Goal: Transaction & Acquisition: Purchase product/service

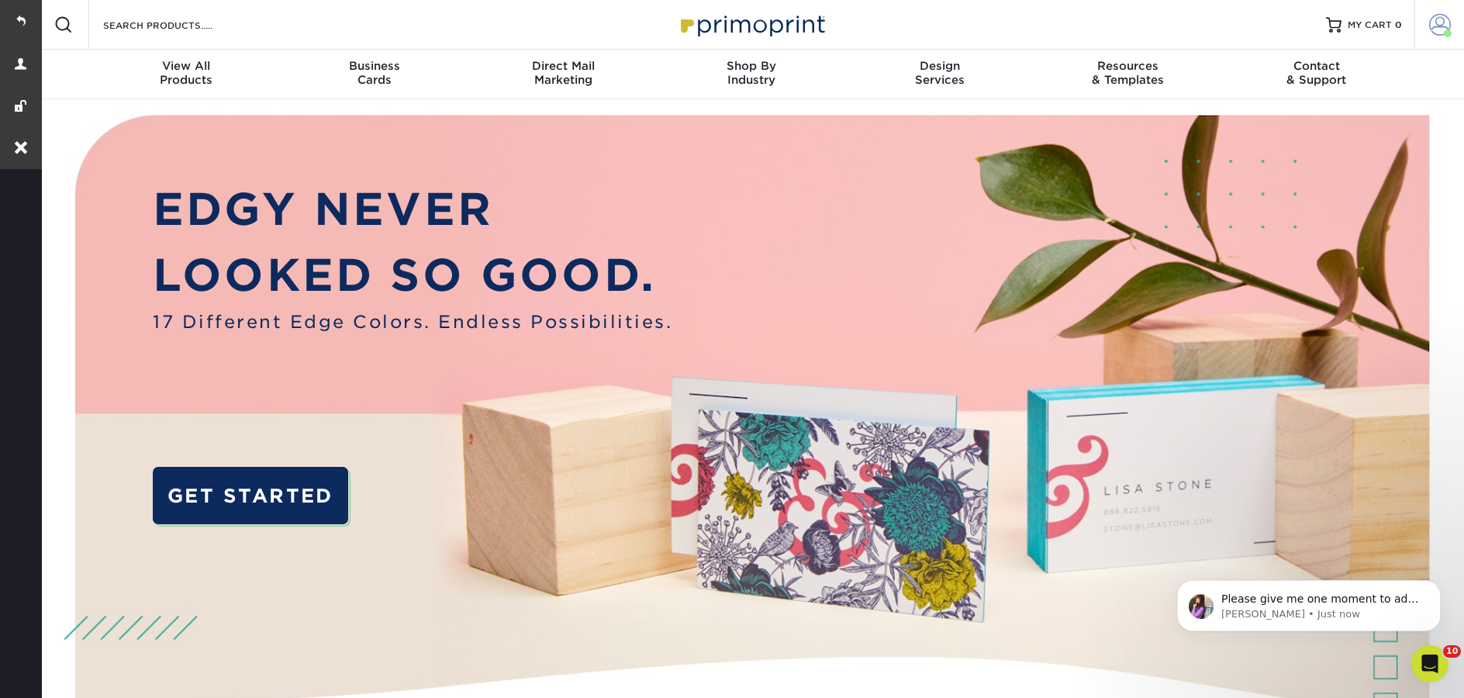
click at [1438, 37] on link "Account" at bounding box center [1439, 25] width 50 height 50
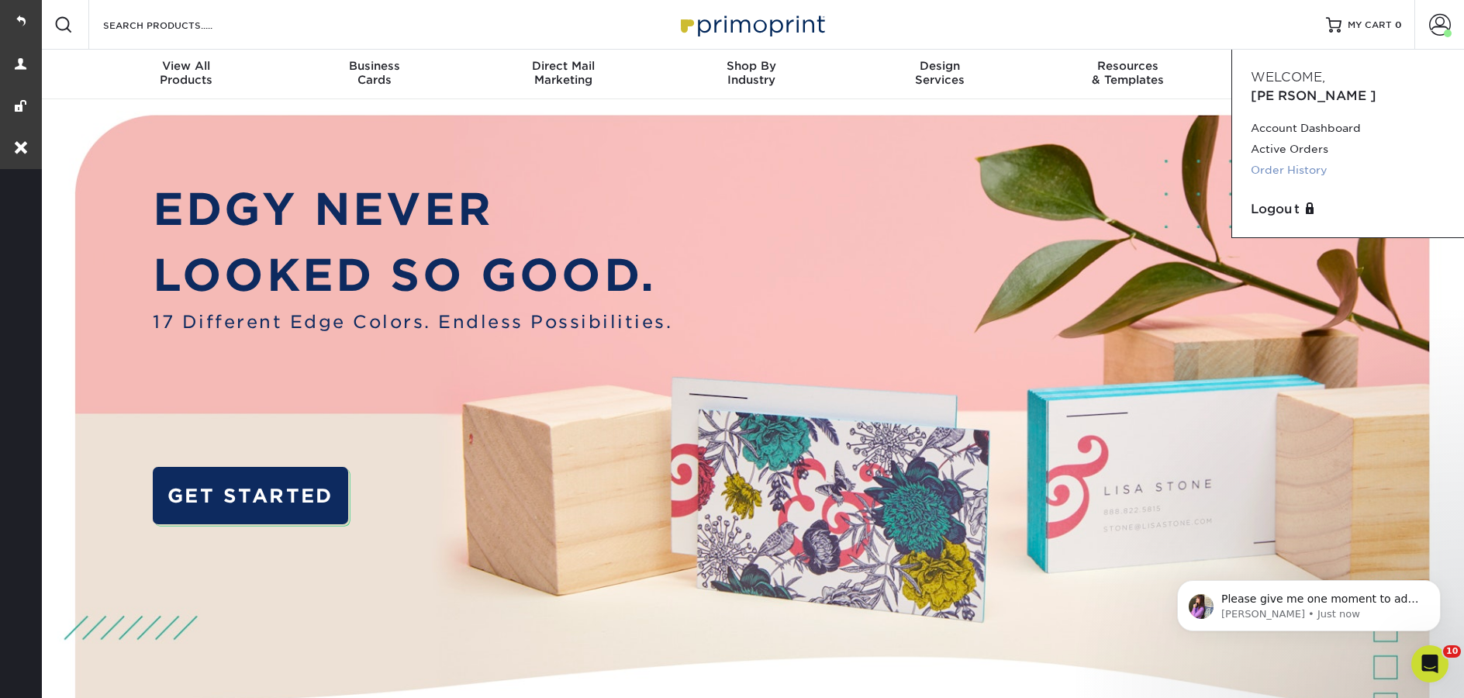
click at [1335, 160] on link "Order History" at bounding box center [1348, 170] width 195 height 21
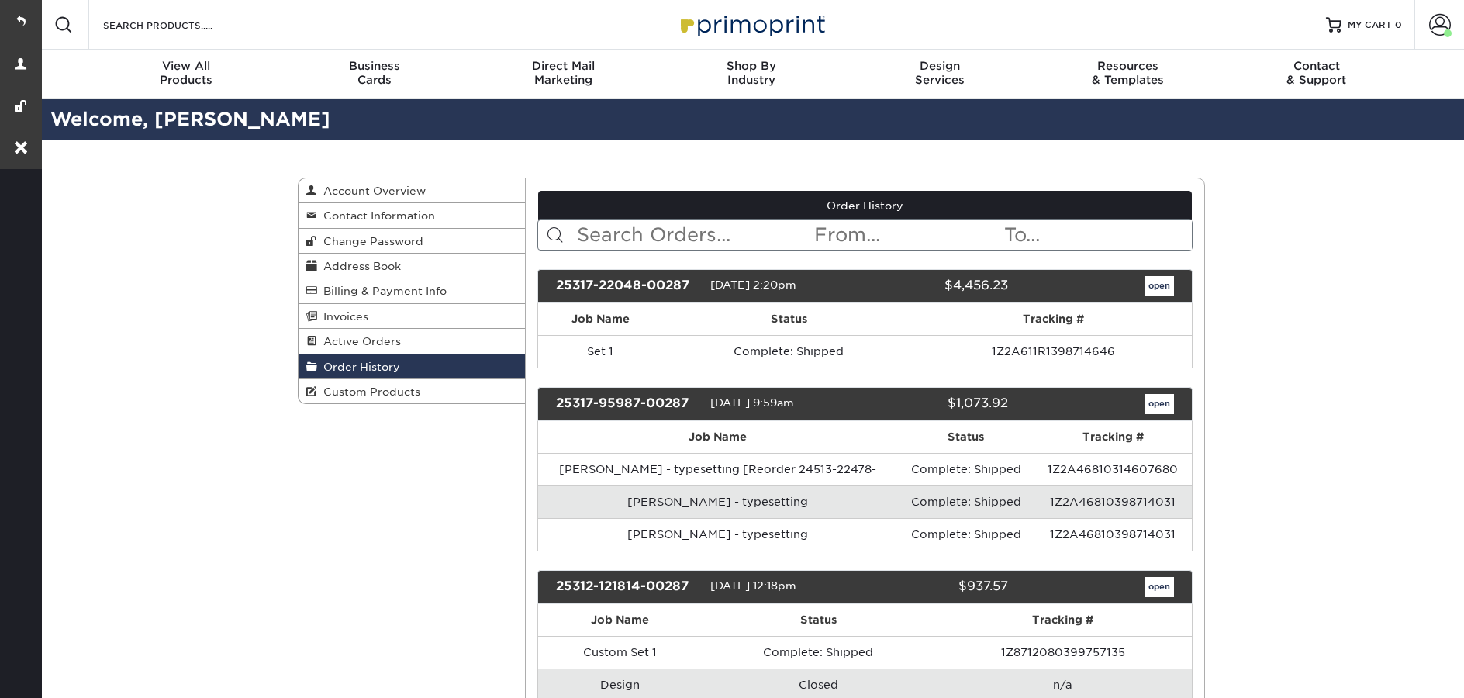
drag, startPoint x: 689, startPoint y: 235, endPoint x: 698, endPoint y: 240, distance: 10.1
click at [689, 235] on input "text" at bounding box center [694, 234] width 238 height 29
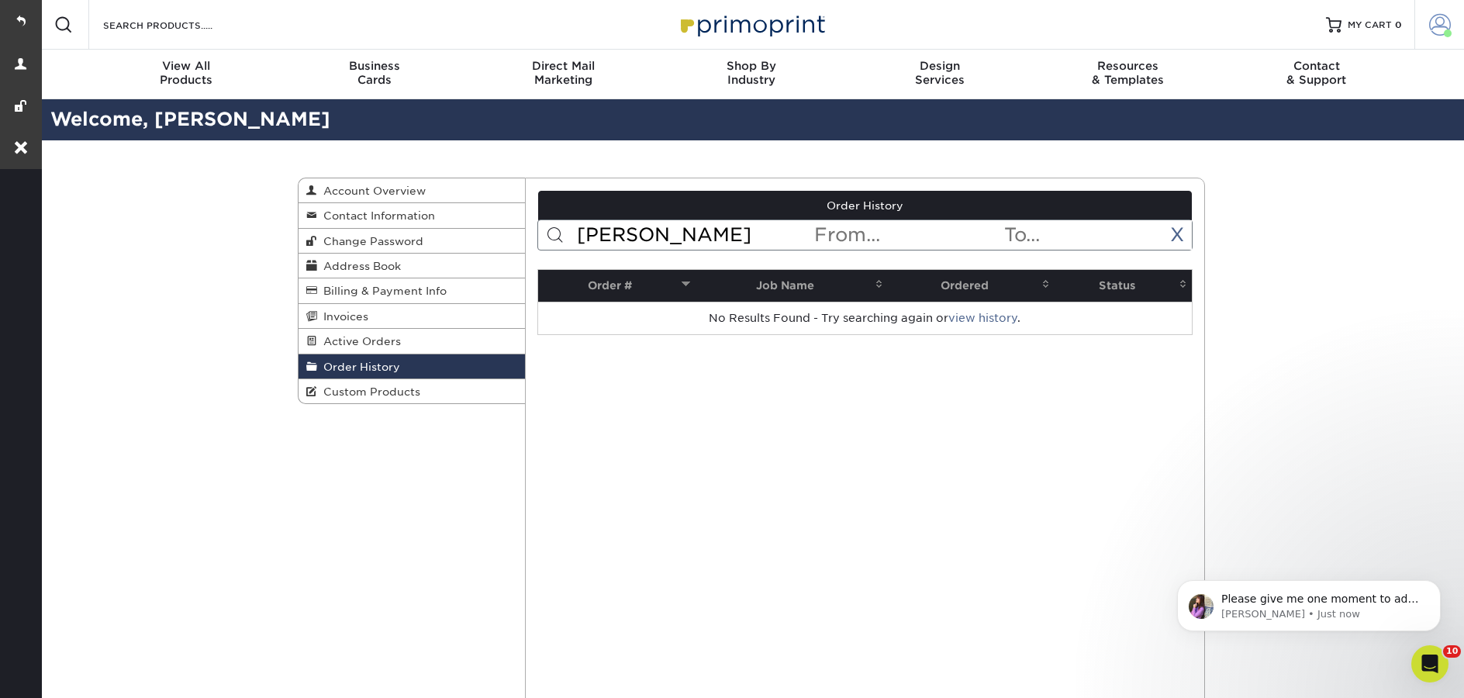
type input "[PERSON_NAME]"
click at [1438, 33] on span at bounding box center [1440, 25] width 22 height 22
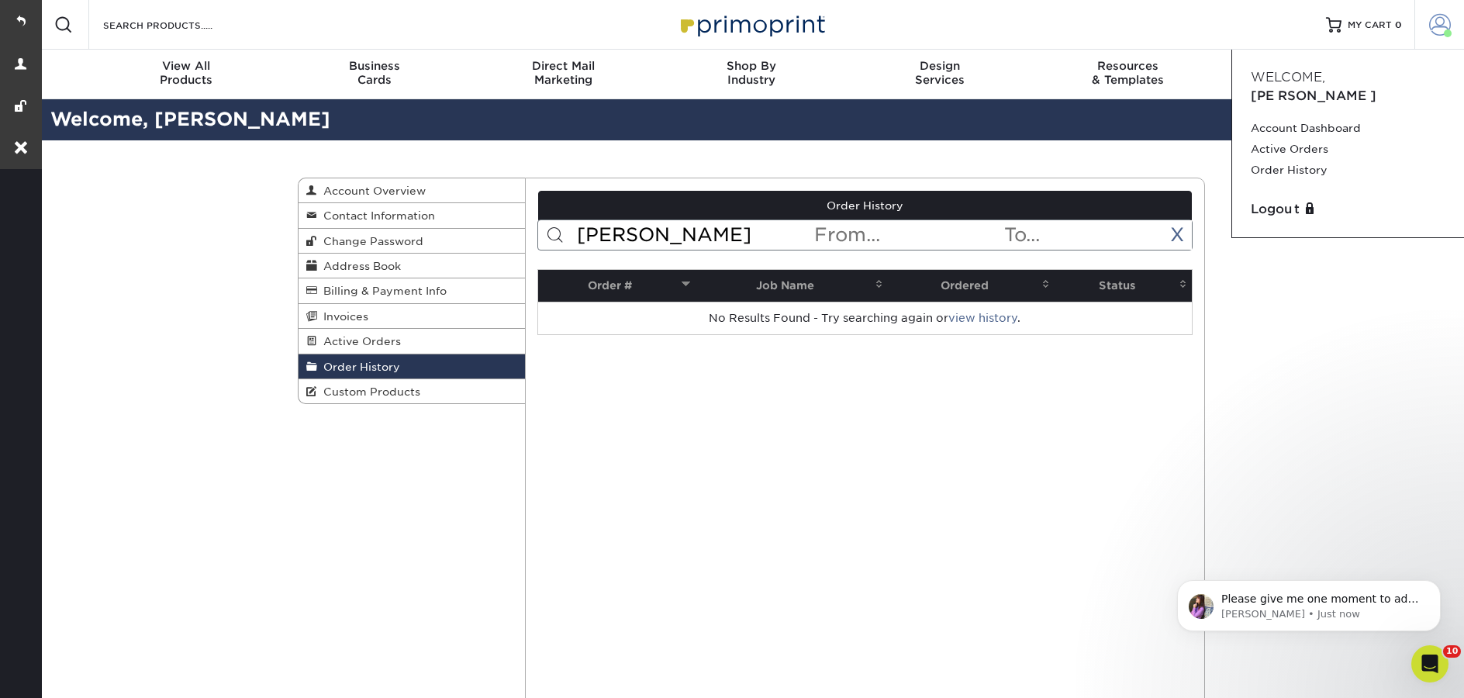
click at [1438, 33] on span at bounding box center [1440, 25] width 22 height 22
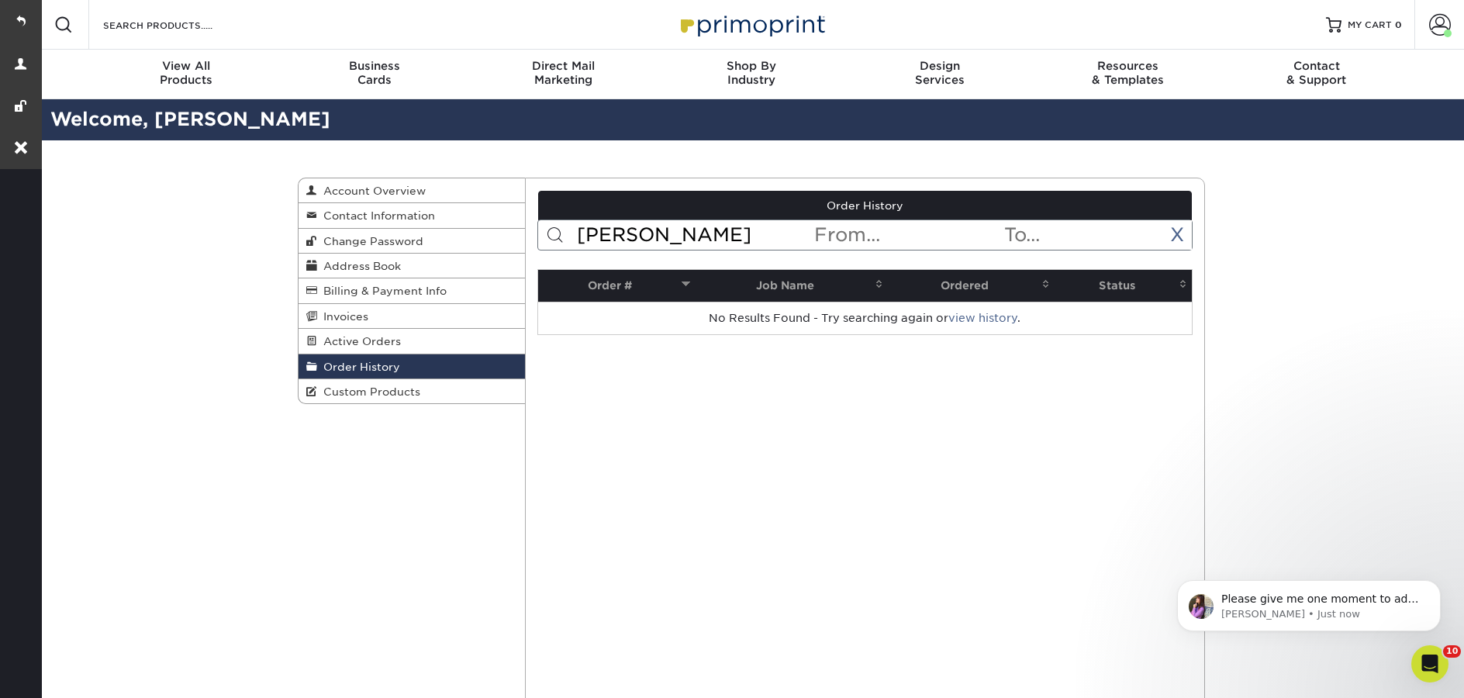
click at [372, 376] on link "Order History" at bounding box center [412, 366] width 226 height 25
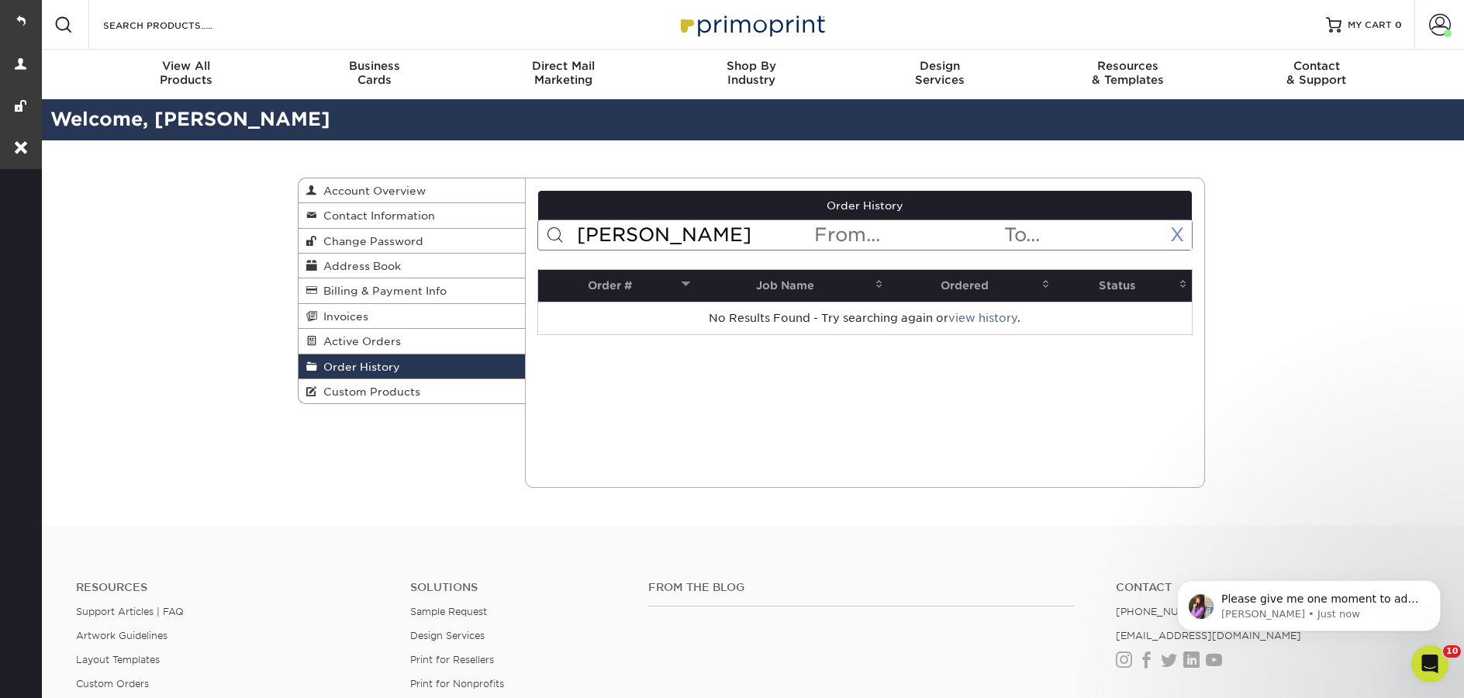
click at [1182, 236] on link "X" at bounding box center [1177, 234] width 14 height 22
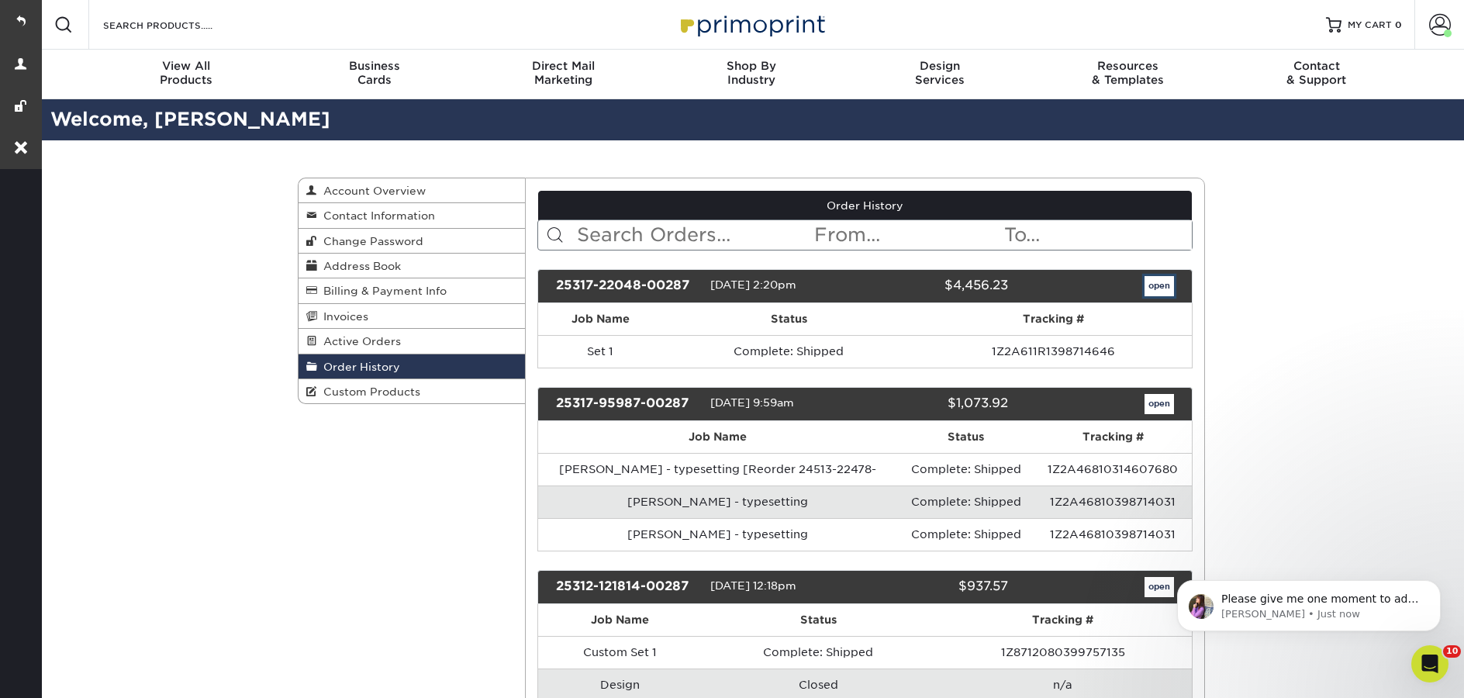
click at [1164, 285] on link "open" at bounding box center [1158, 286] width 29 height 20
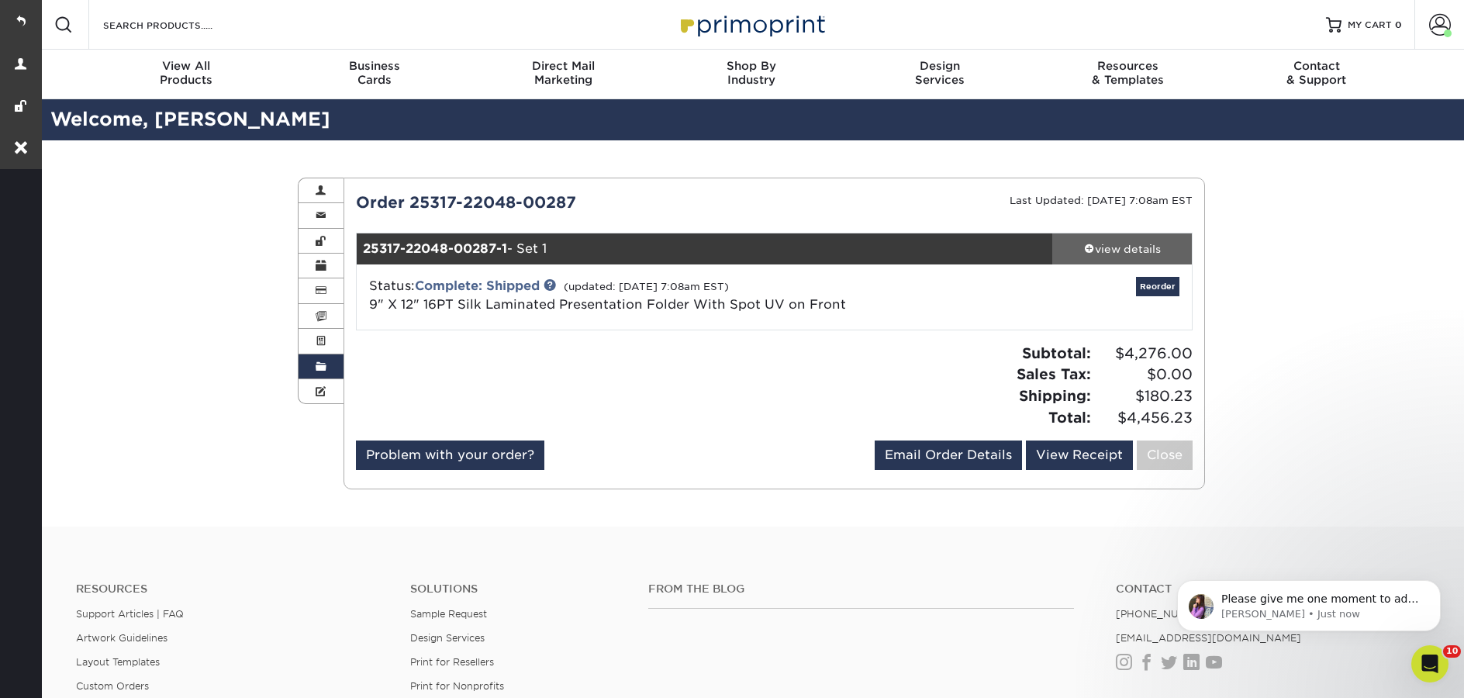
click at [1137, 250] on div "view details" at bounding box center [1122, 249] width 140 height 16
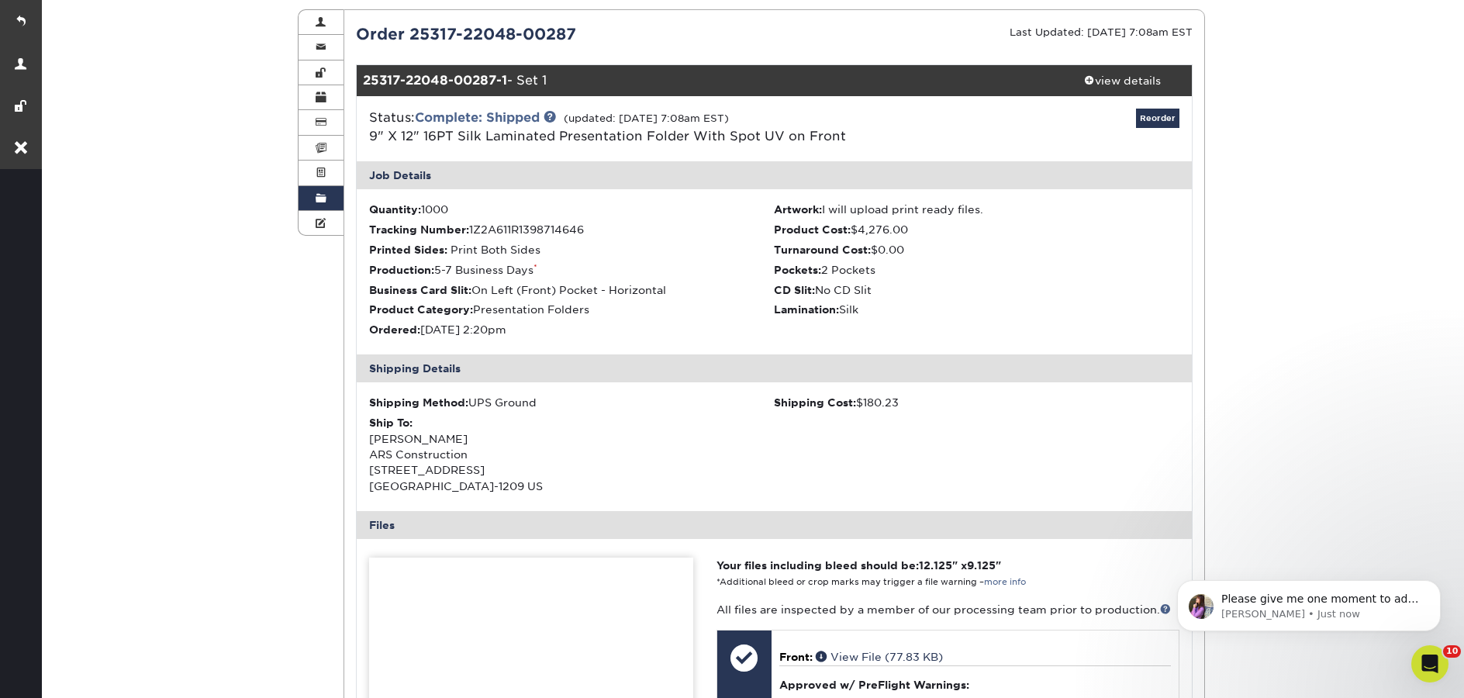
scroll to position [615, 0]
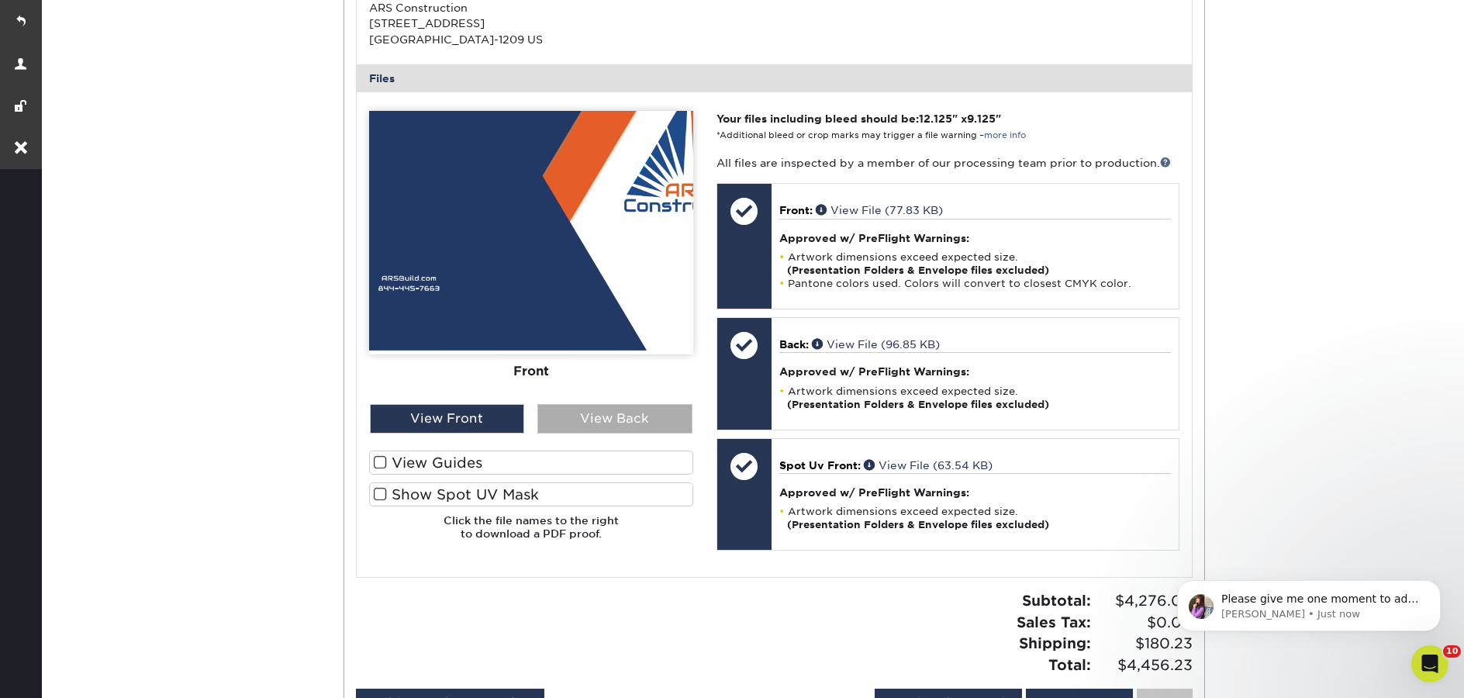
click at [611, 416] on div "View Back" at bounding box center [614, 418] width 155 height 29
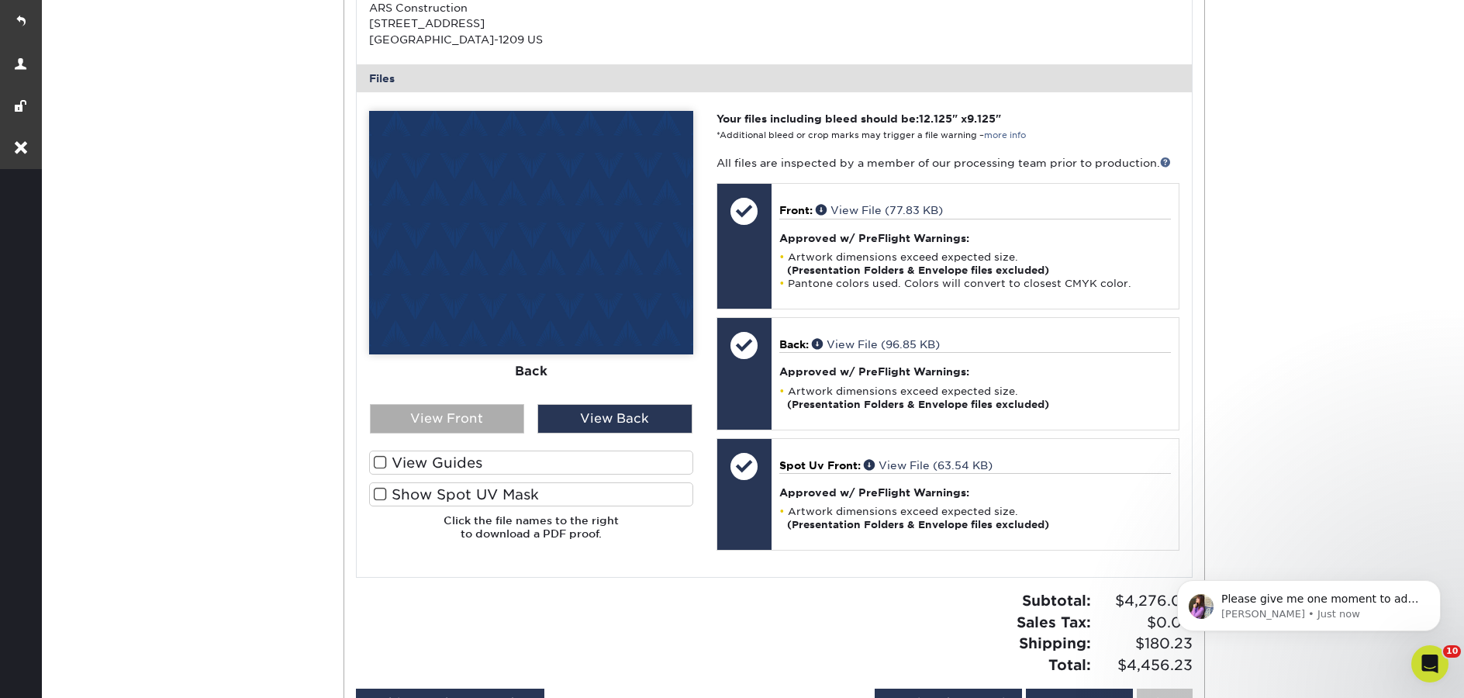
click at [437, 419] on div "View Front" at bounding box center [447, 418] width 155 height 29
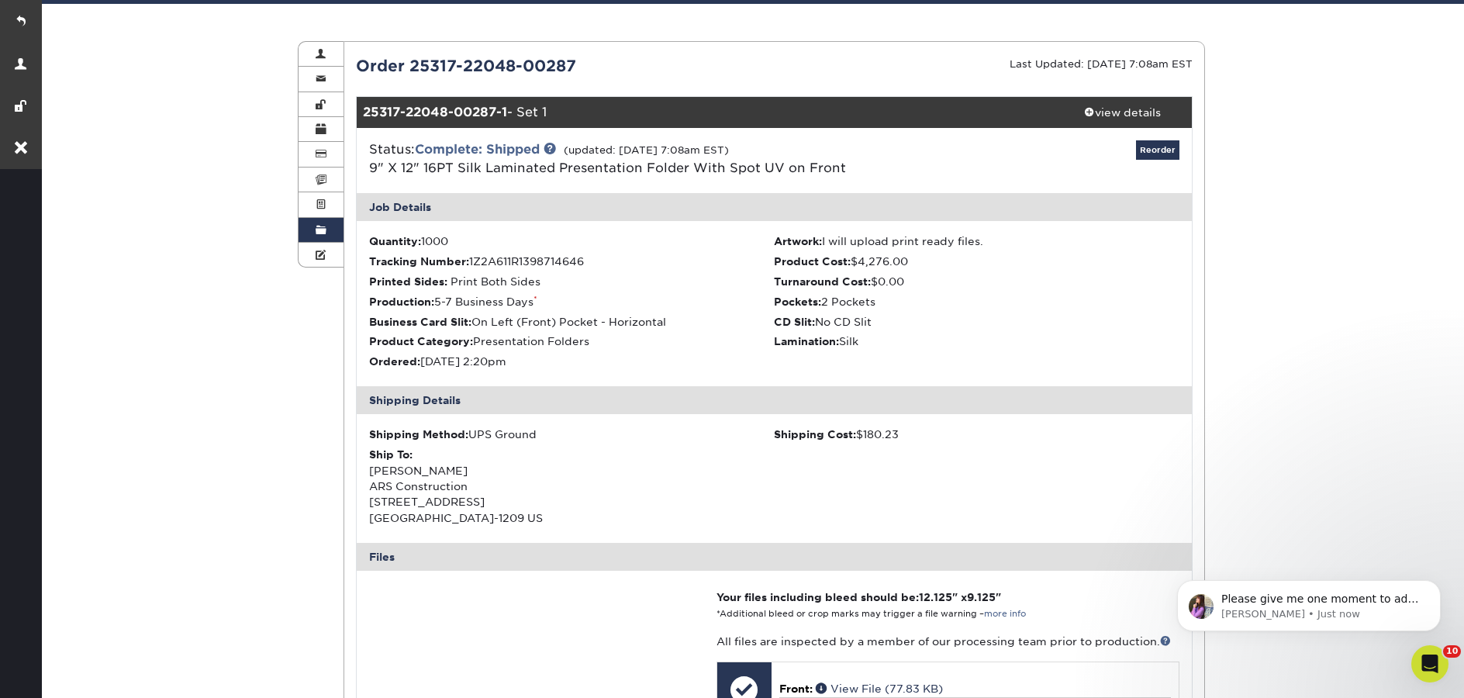
scroll to position [444, 0]
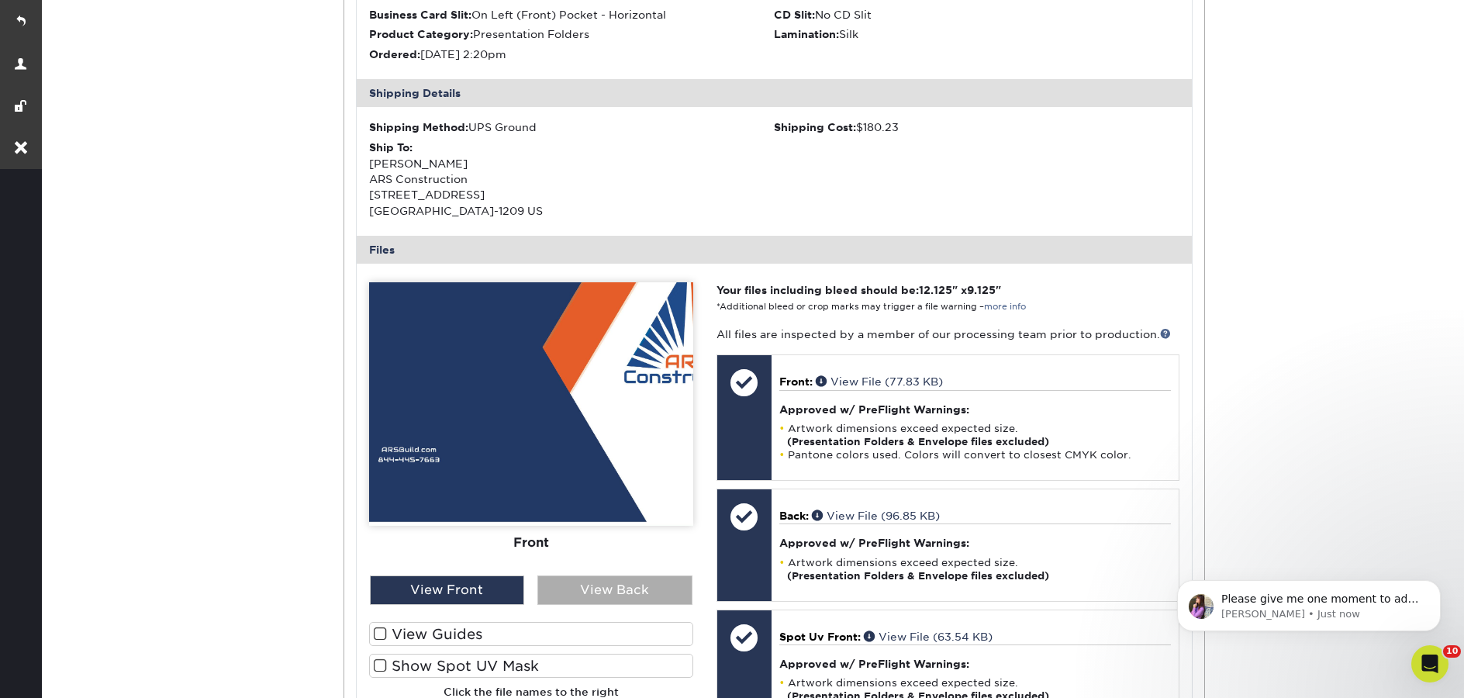
click at [610, 577] on div "View Back" at bounding box center [614, 589] width 155 height 29
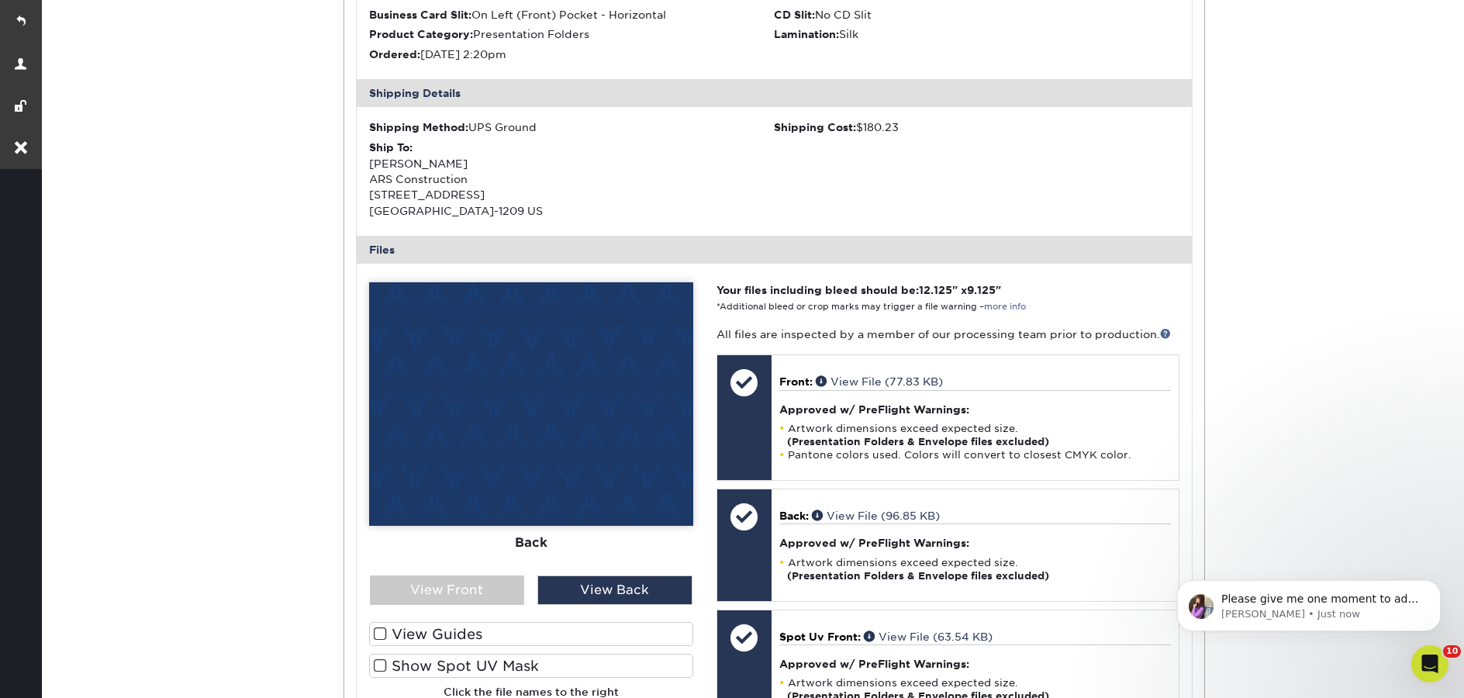
click at [431, 574] on div "Front Back" at bounding box center [531, 428] width 324 height 293
click at [457, 582] on div "View Front" at bounding box center [447, 589] width 155 height 29
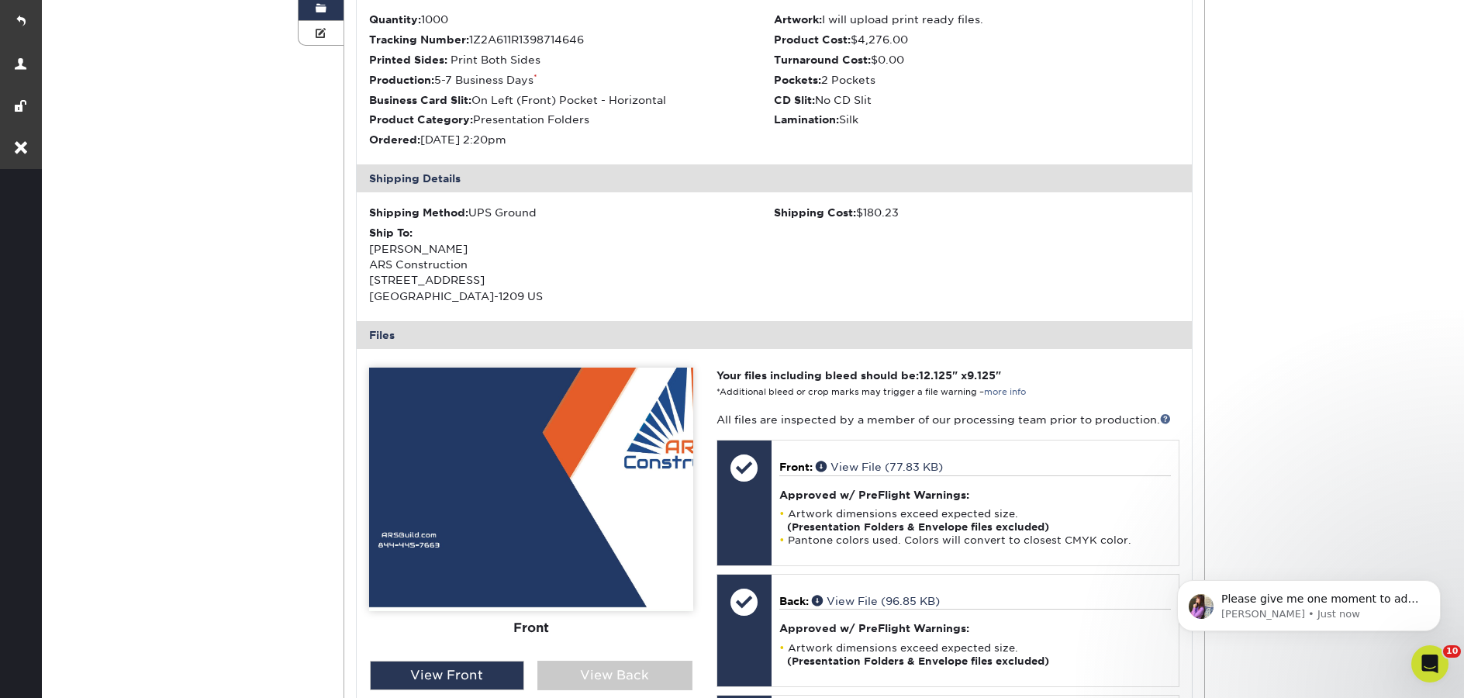
scroll to position [0, 0]
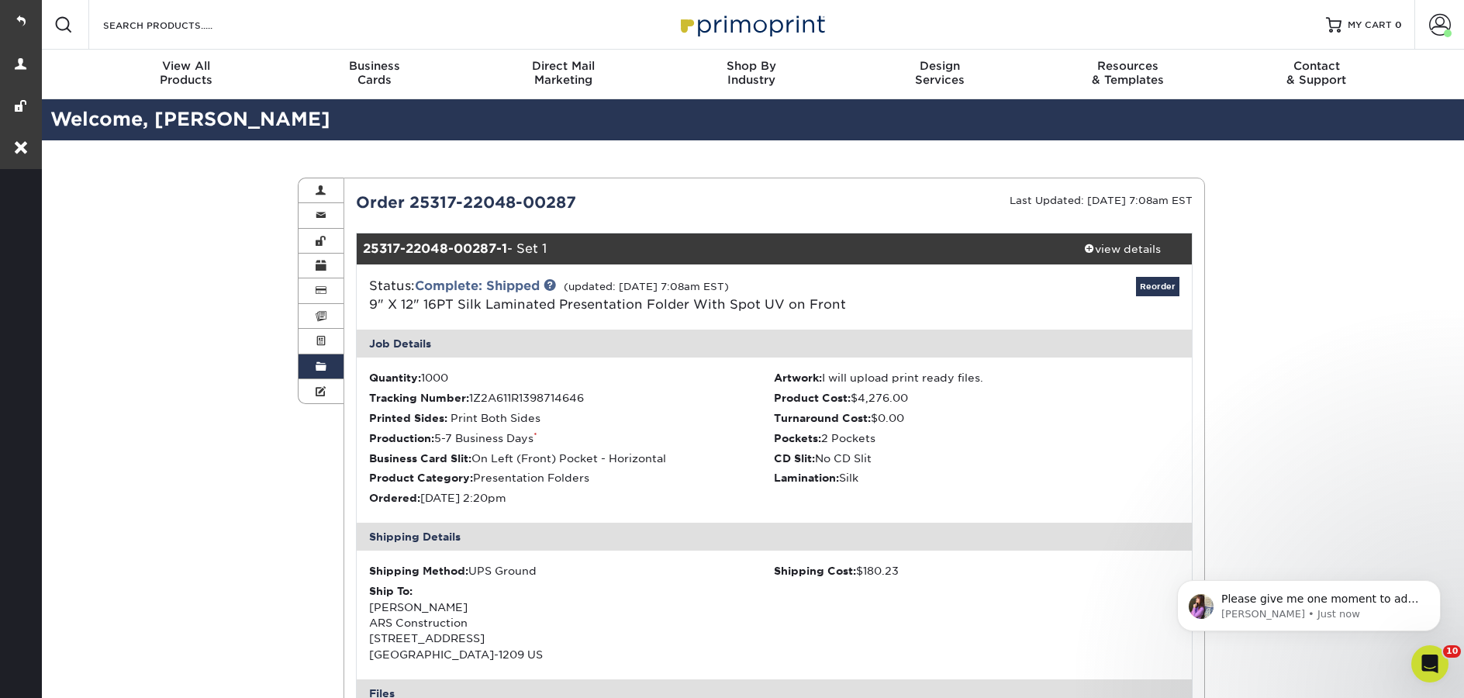
click at [325, 367] on span at bounding box center [321, 367] width 11 height 12
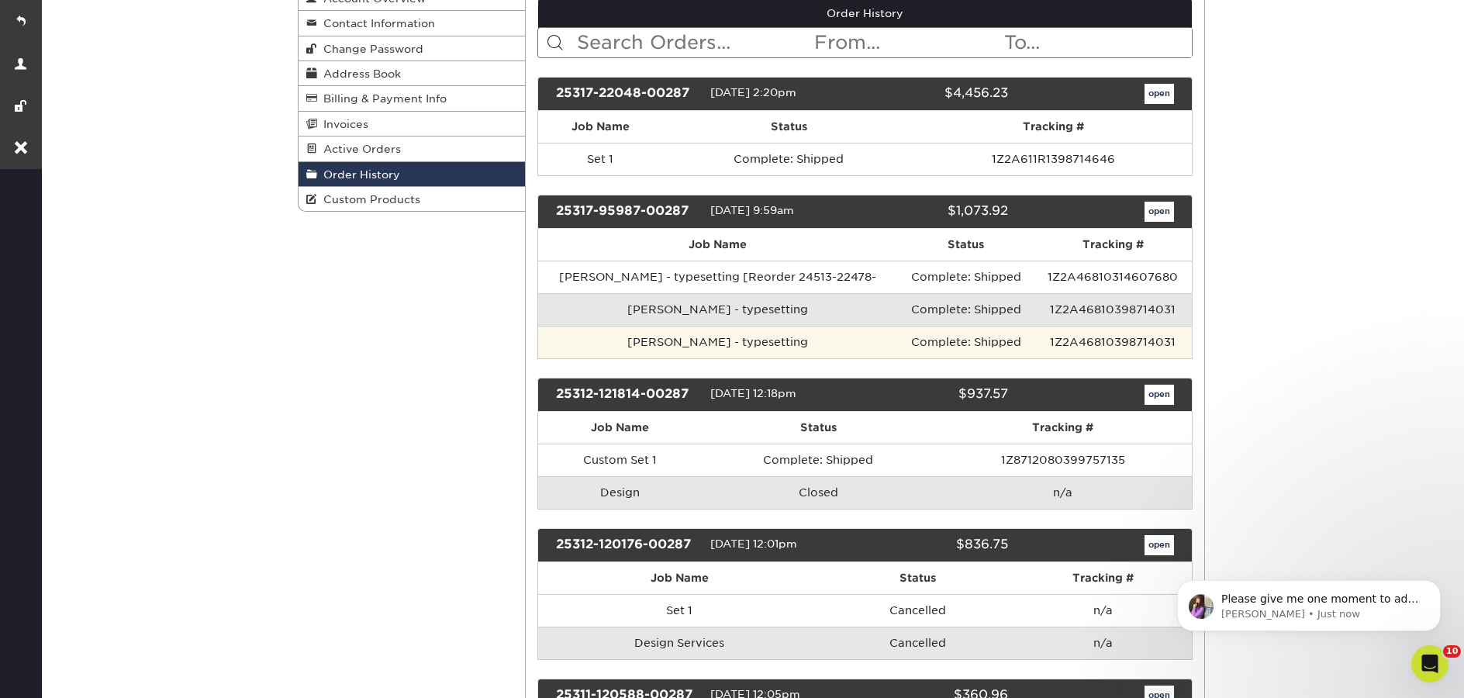
scroll to position [196, 0]
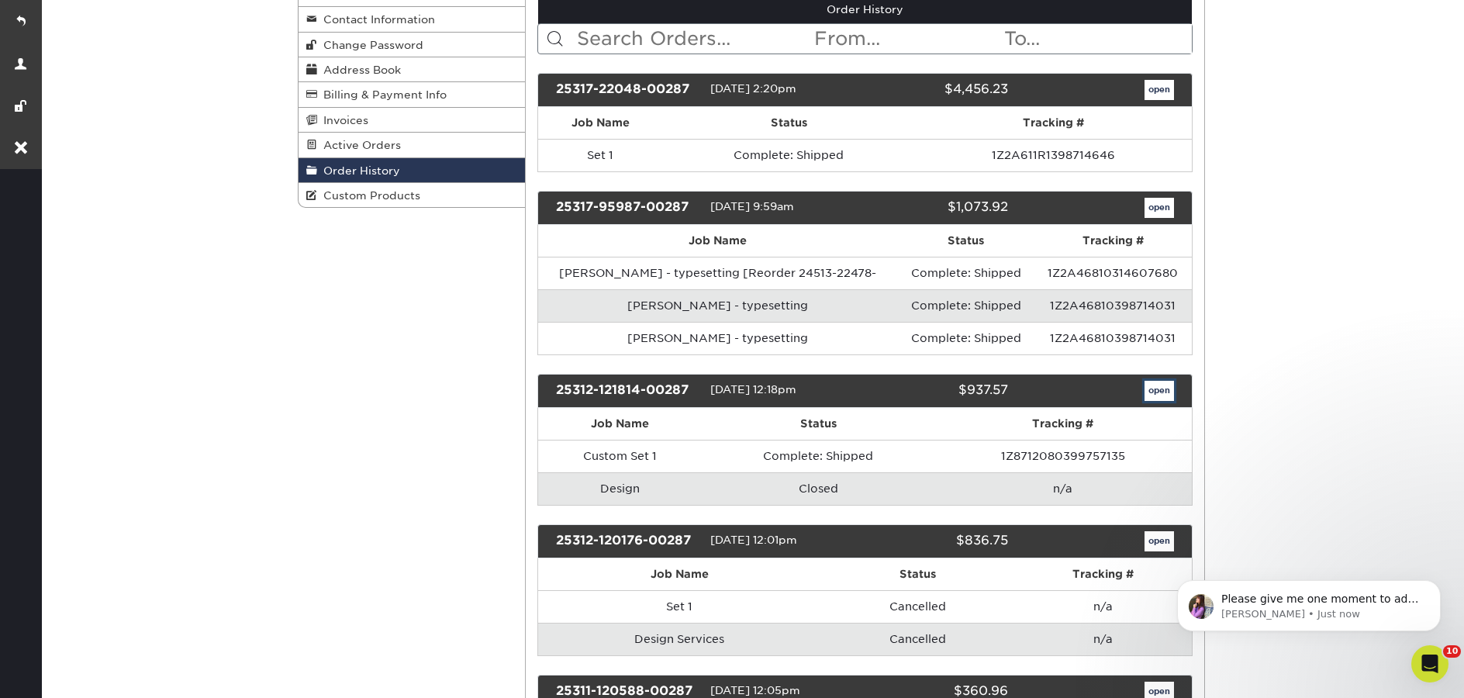
click at [1150, 390] on link "open" at bounding box center [1158, 391] width 29 height 20
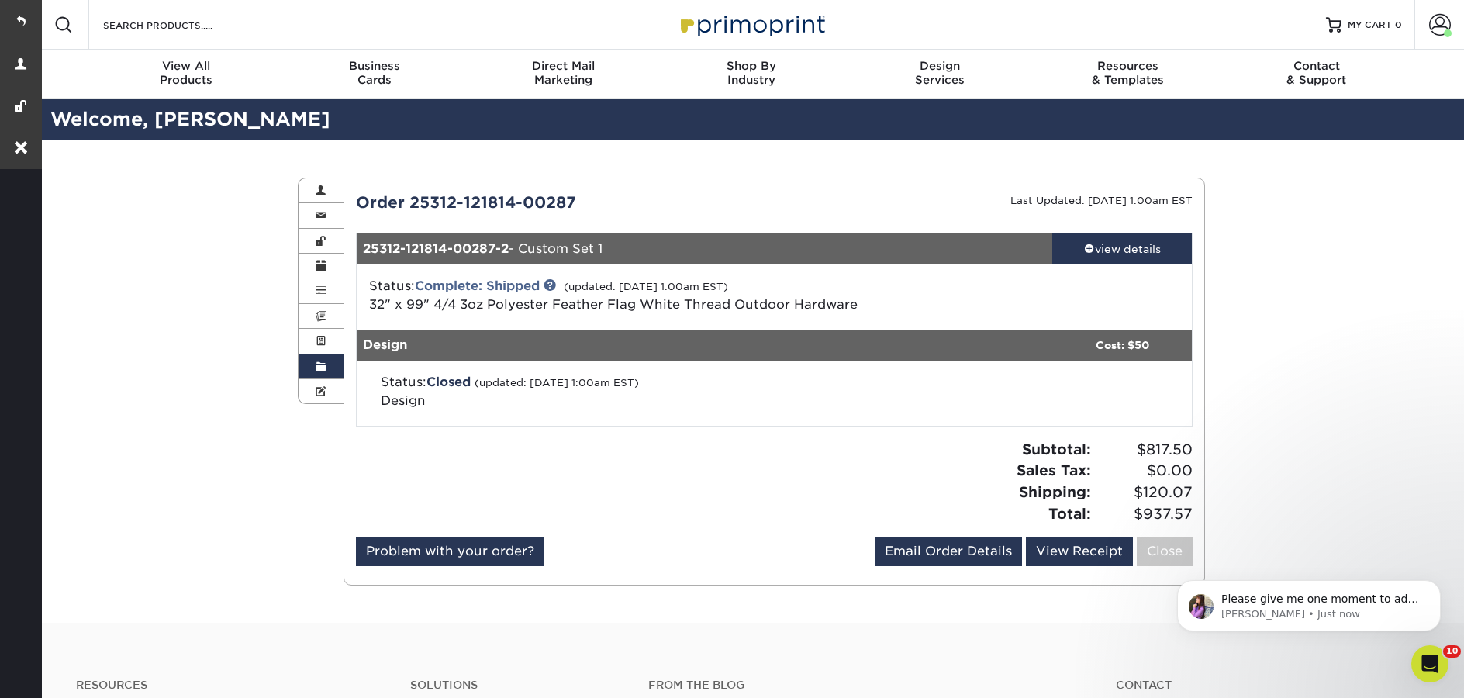
click at [314, 366] on link "Order History" at bounding box center [321, 366] width 45 height 25
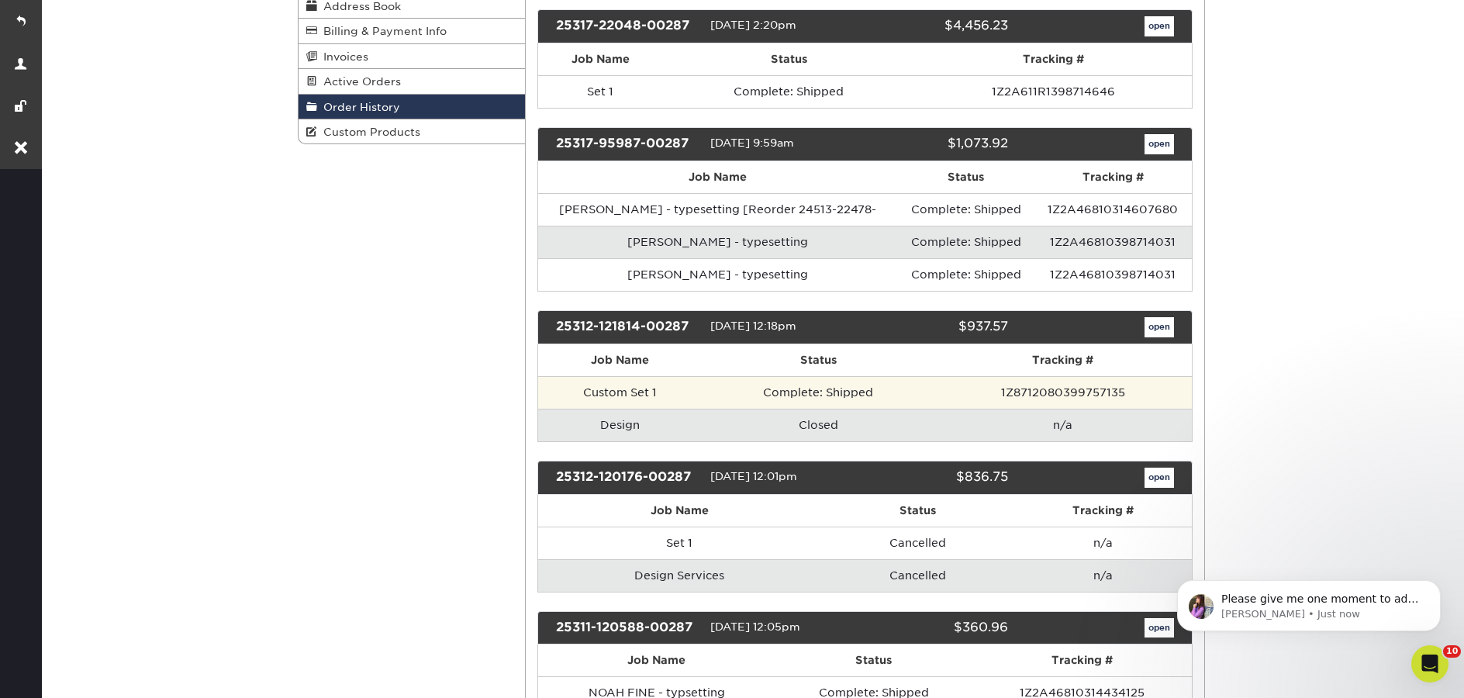
scroll to position [470, 0]
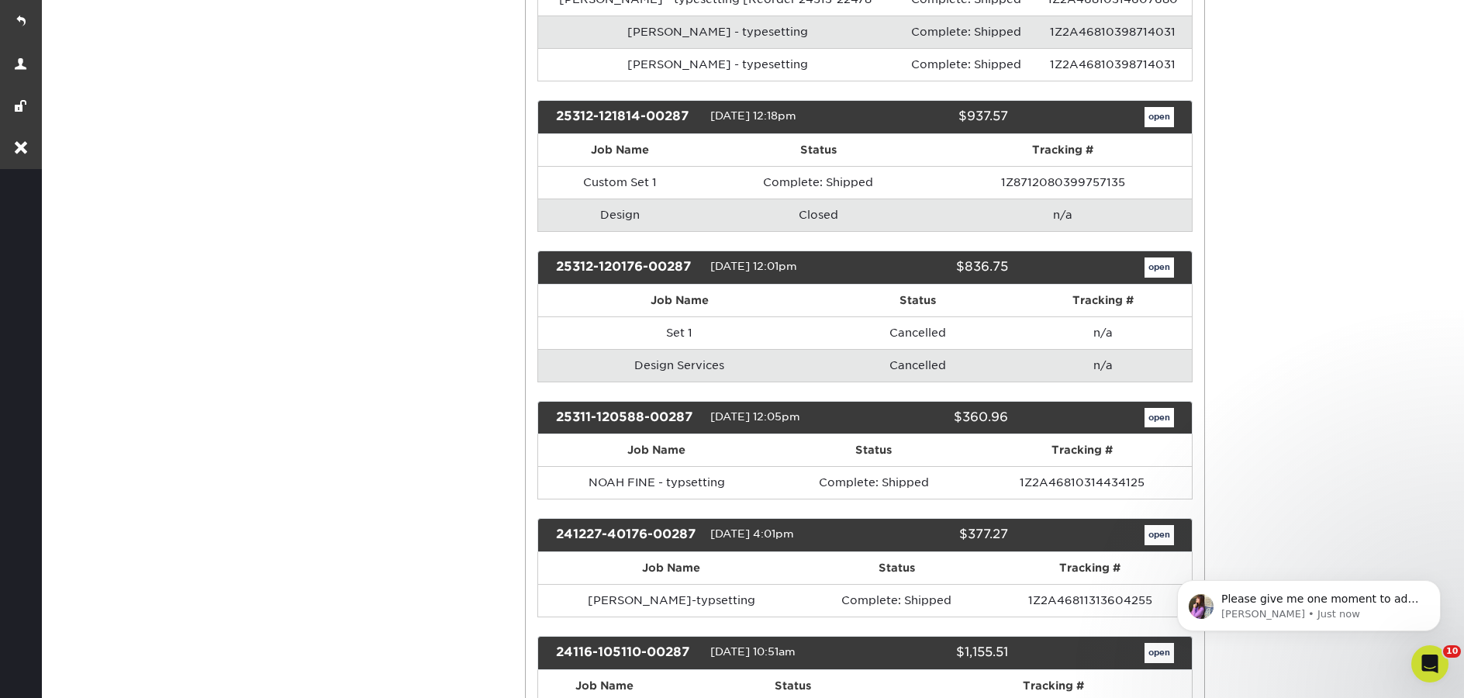
click at [1138, 270] on div "open" at bounding box center [1103, 267] width 166 height 20
click at [1163, 268] on link "open" at bounding box center [1158, 267] width 29 height 20
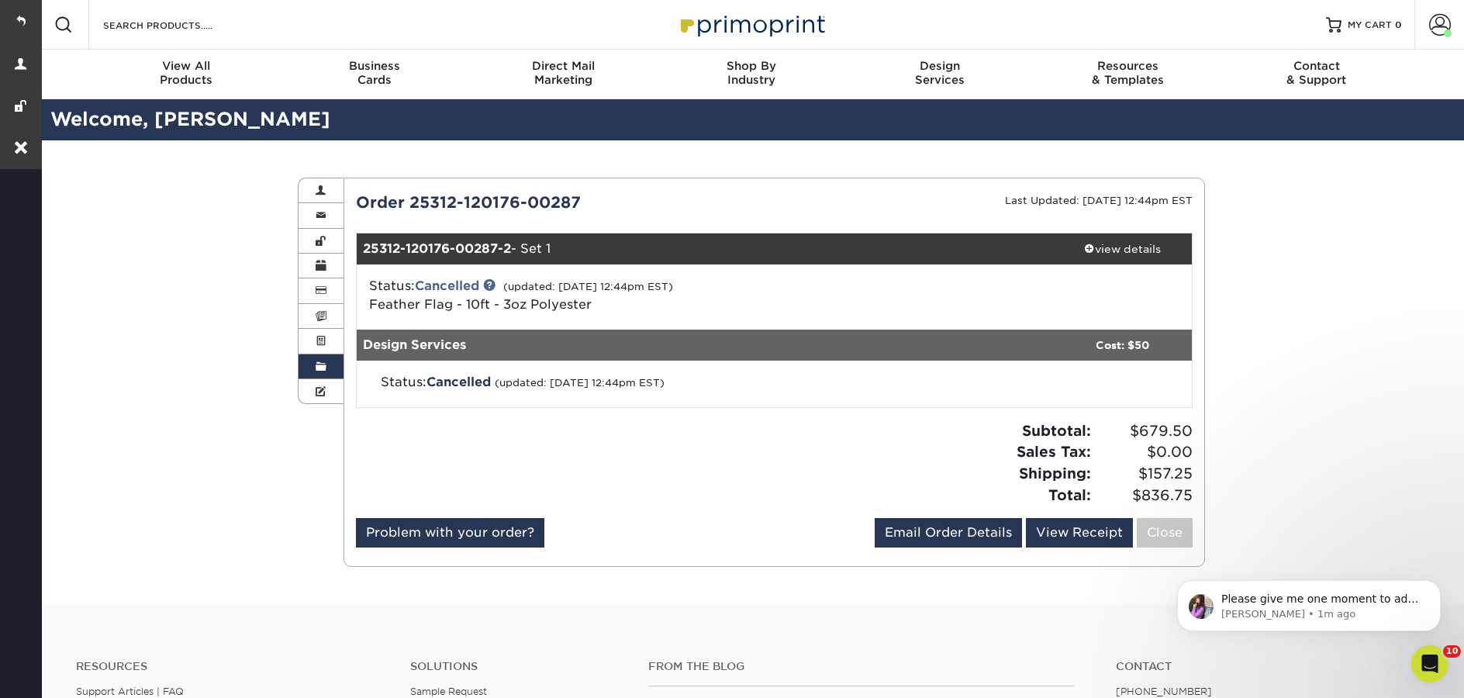
click at [327, 369] on link "Order History" at bounding box center [321, 366] width 45 height 25
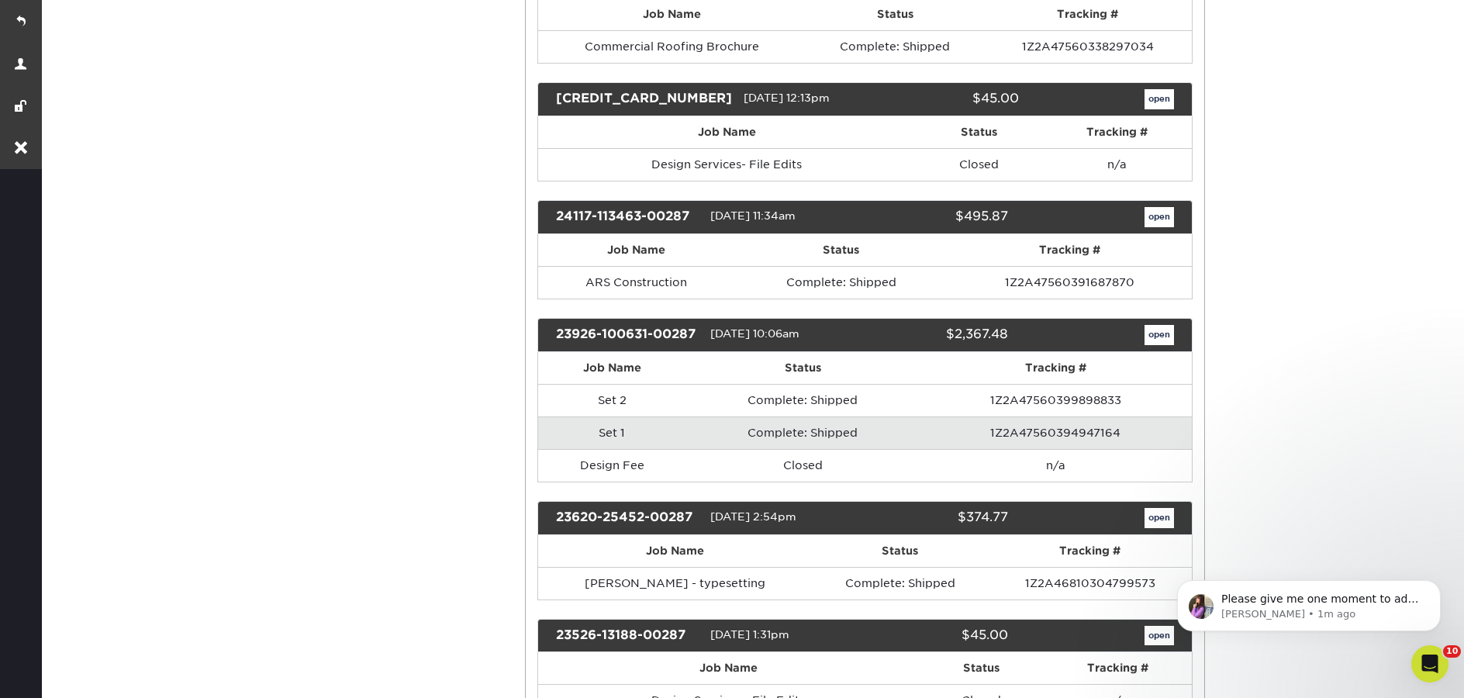
scroll to position [2728, 0]
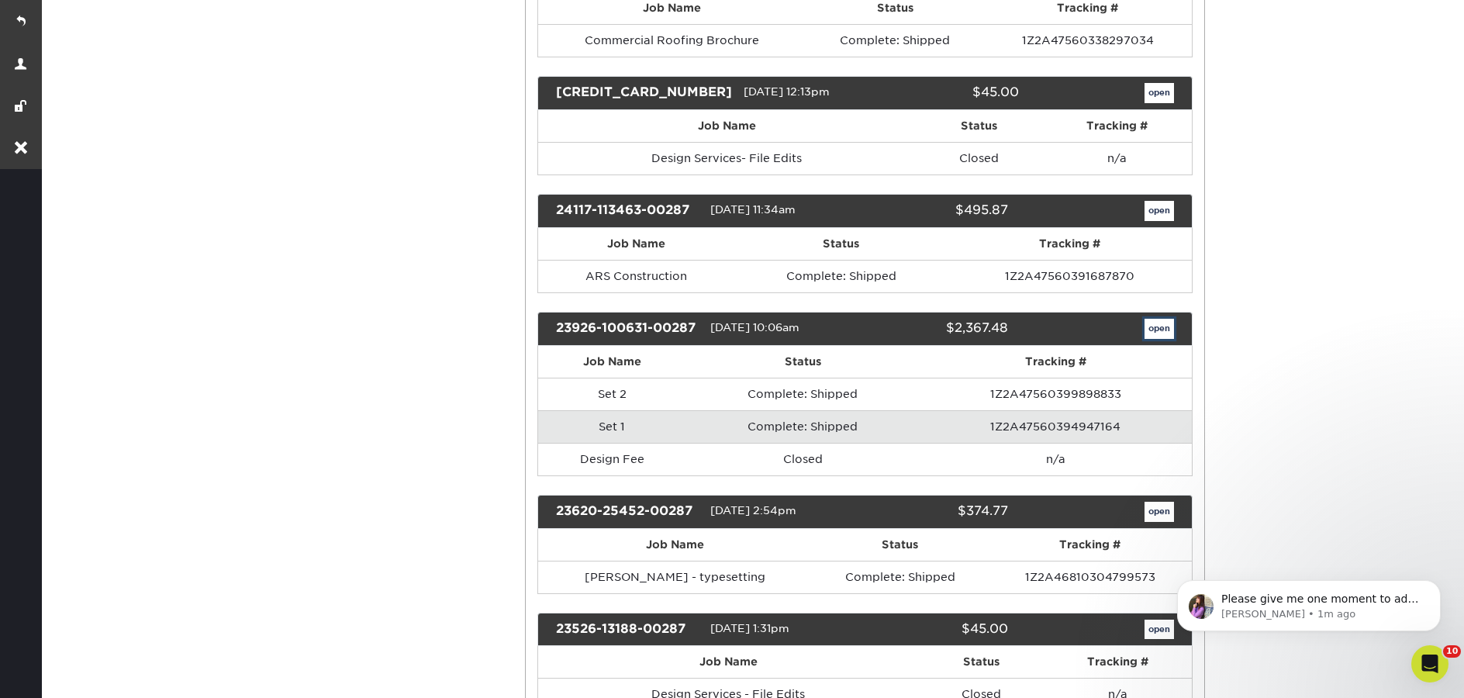
click at [1158, 334] on link "open" at bounding box center [1158, 329] width 29 height 20
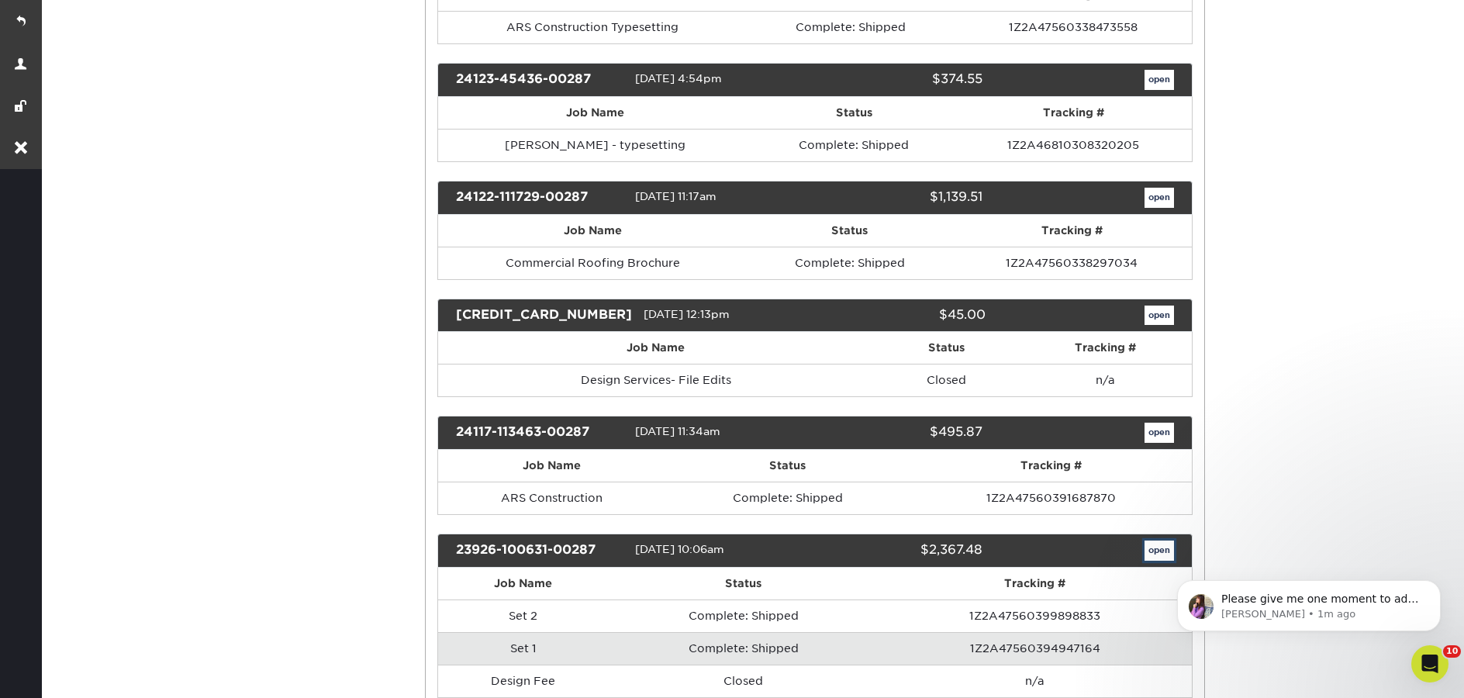
scroll to position [0, 0]
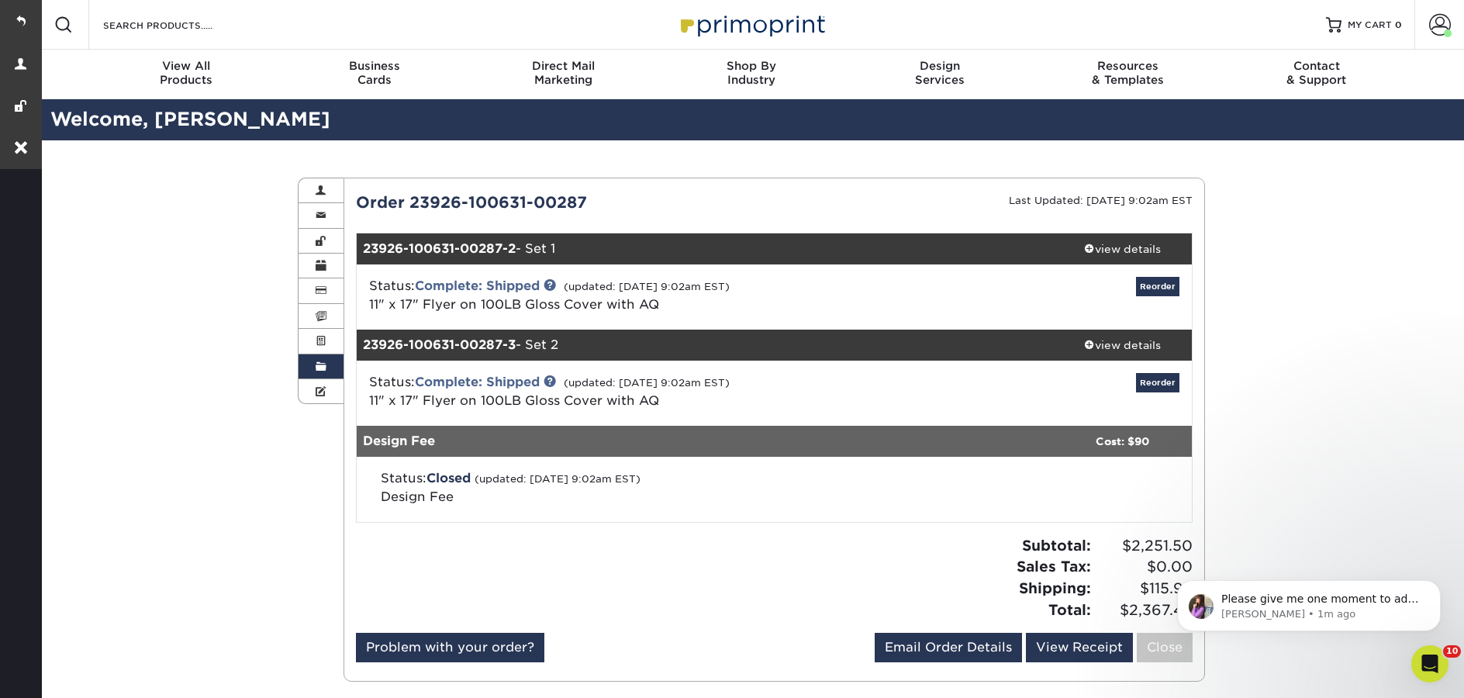
click at [325, 365] on span at bounding box center [321, 367] width 11 height 12
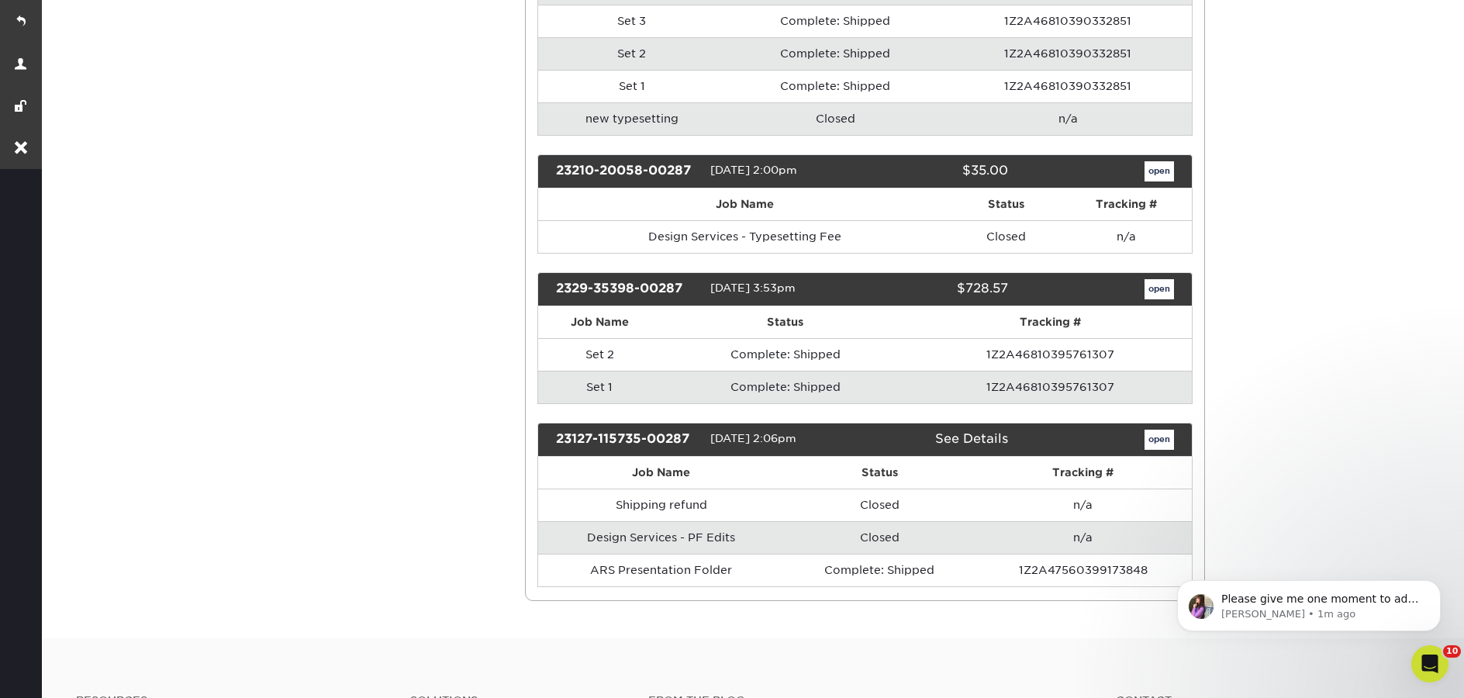
scroll to position [4003, 0]
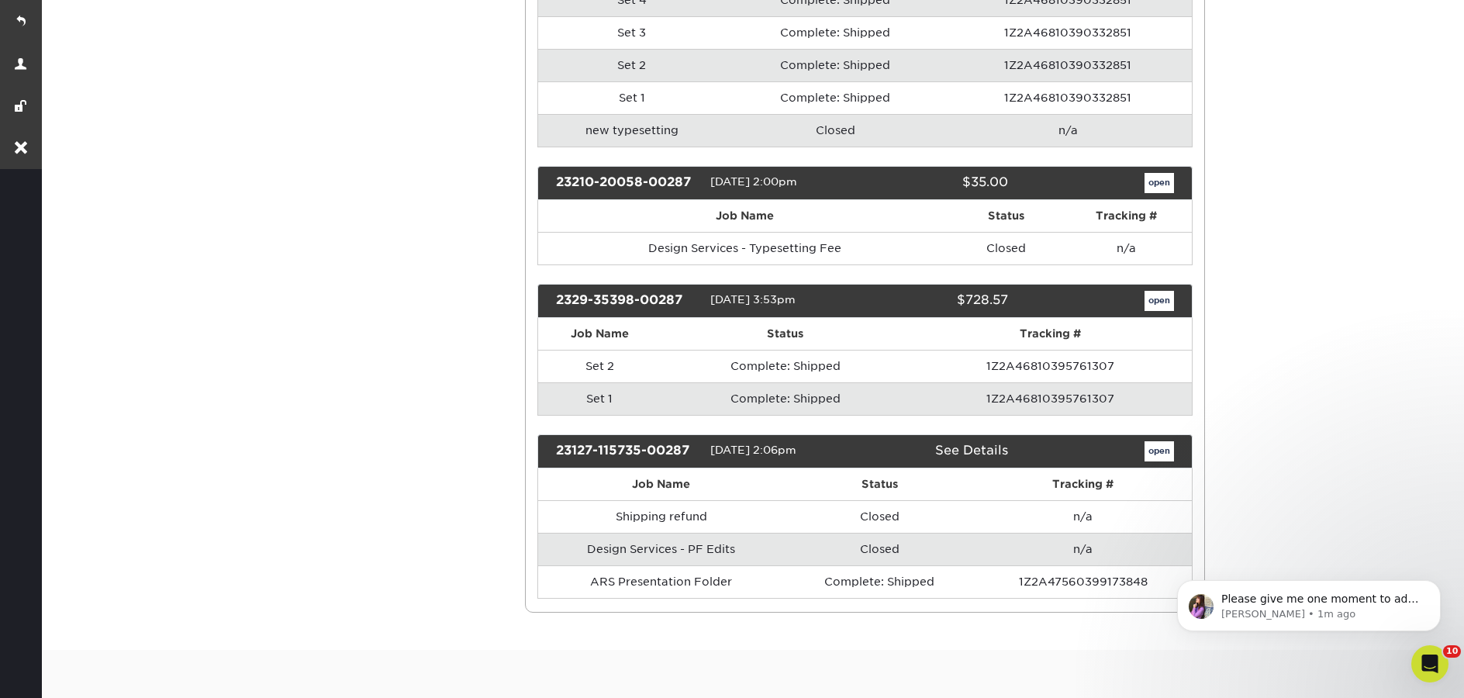
click at [1165, 314] on div "2329-35398-00287 [DATE] 3:53pm $728.57 open" at bounding box center [865, 301] width 656 height 34
click at [1162, 308] on link "open" at bounding box center [1158, 301] width 29 height 20
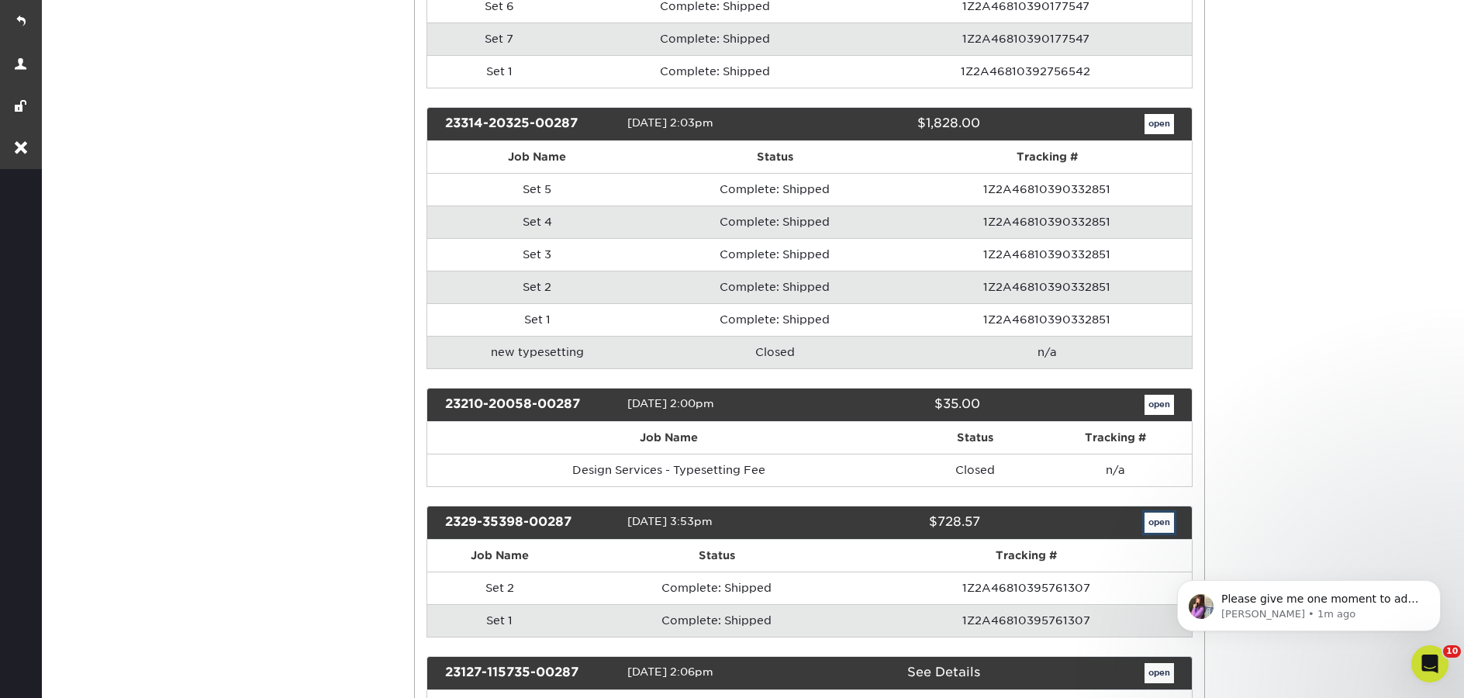
scroll to position [0, 0]
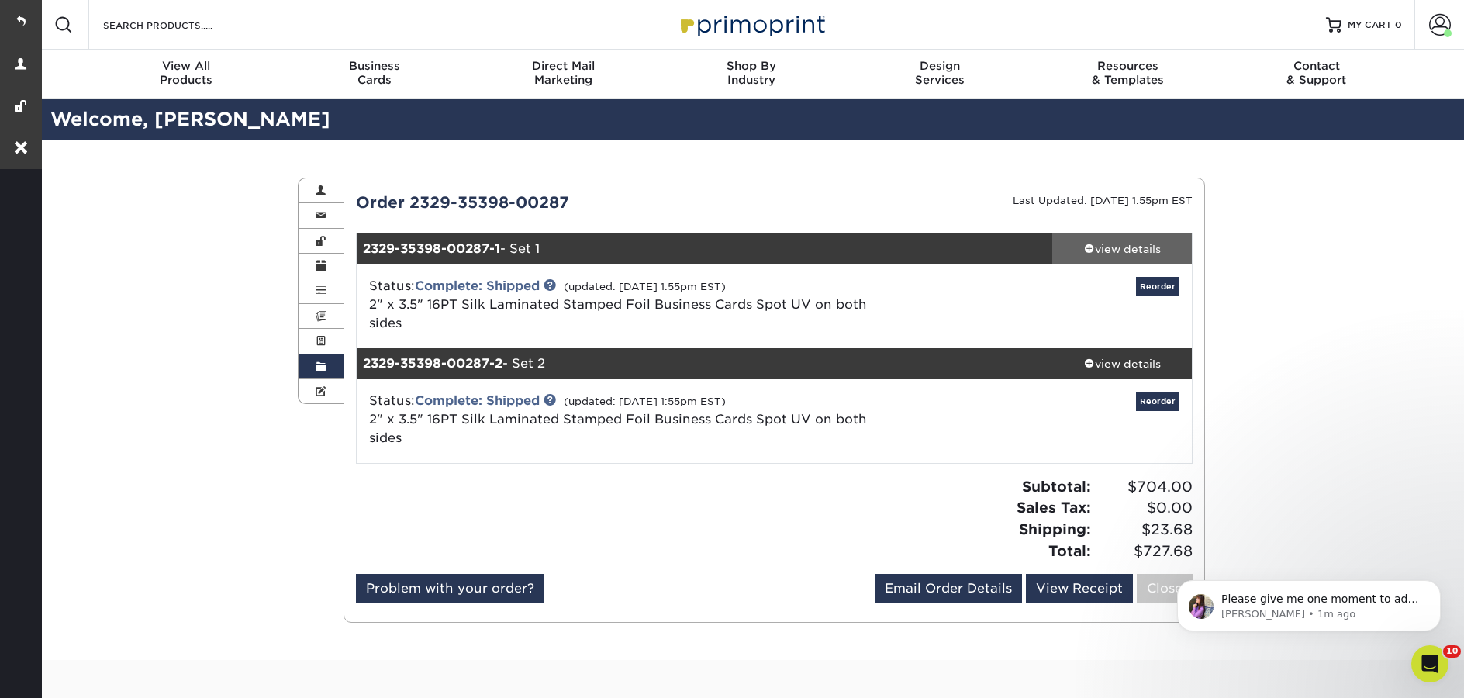
click at [1109, 251] on div "view details" at bounding box center [1122, 249] width 140 height 16
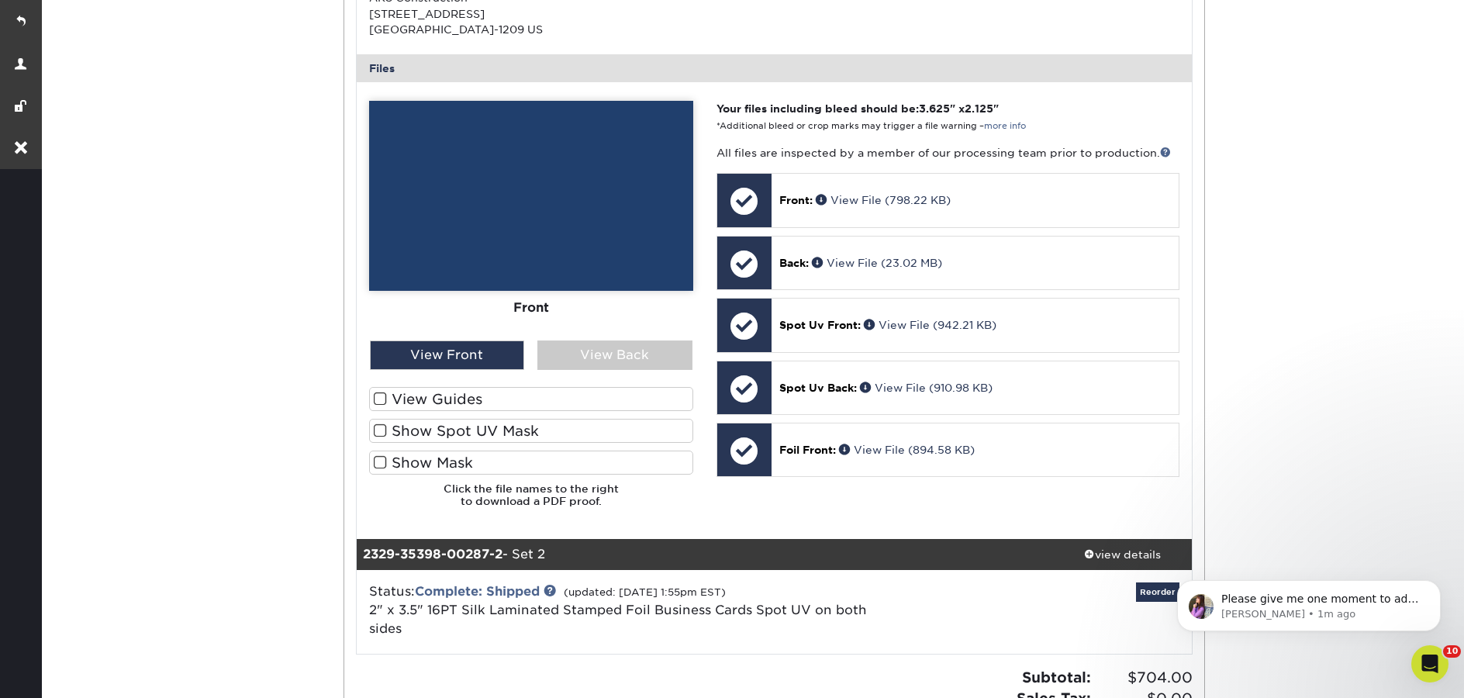
scroll to position [642, 0]
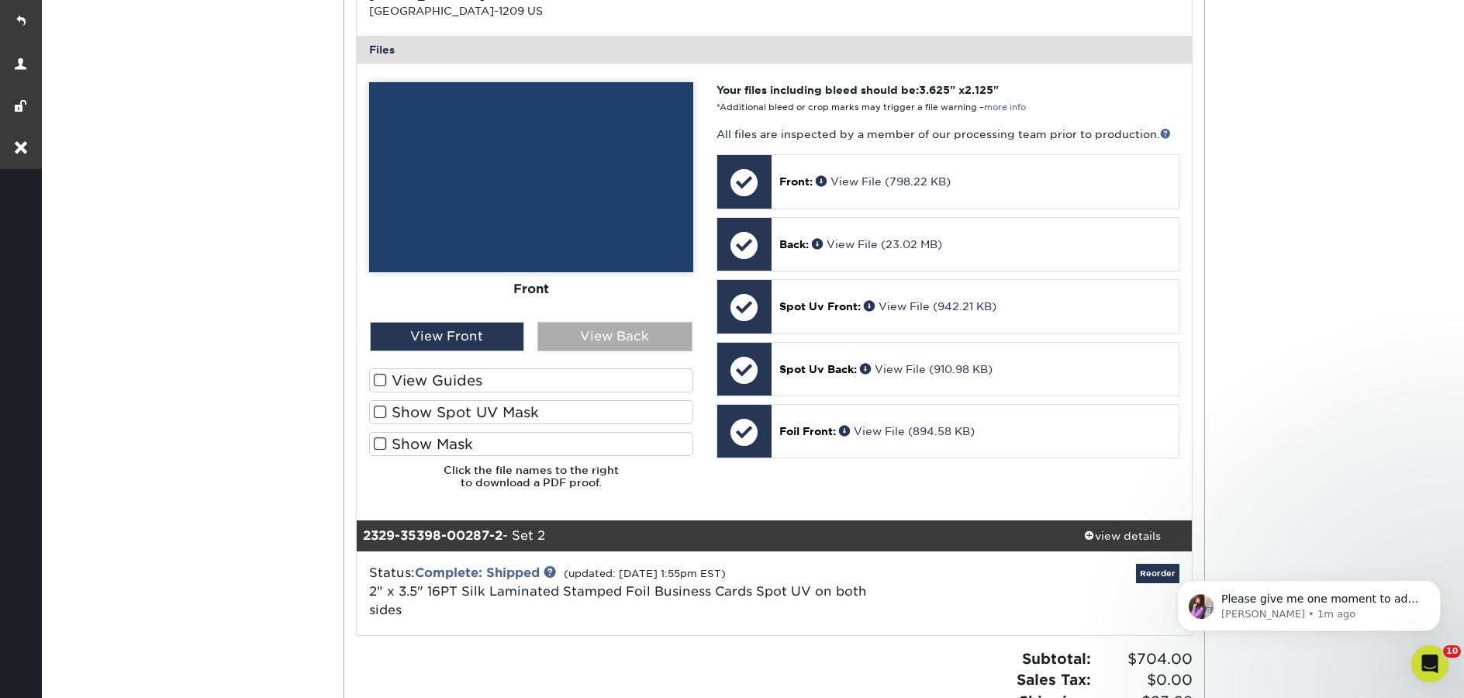
click at [597, 322] on div "View Back" at bounding box center [614, 336] width 155 height 29
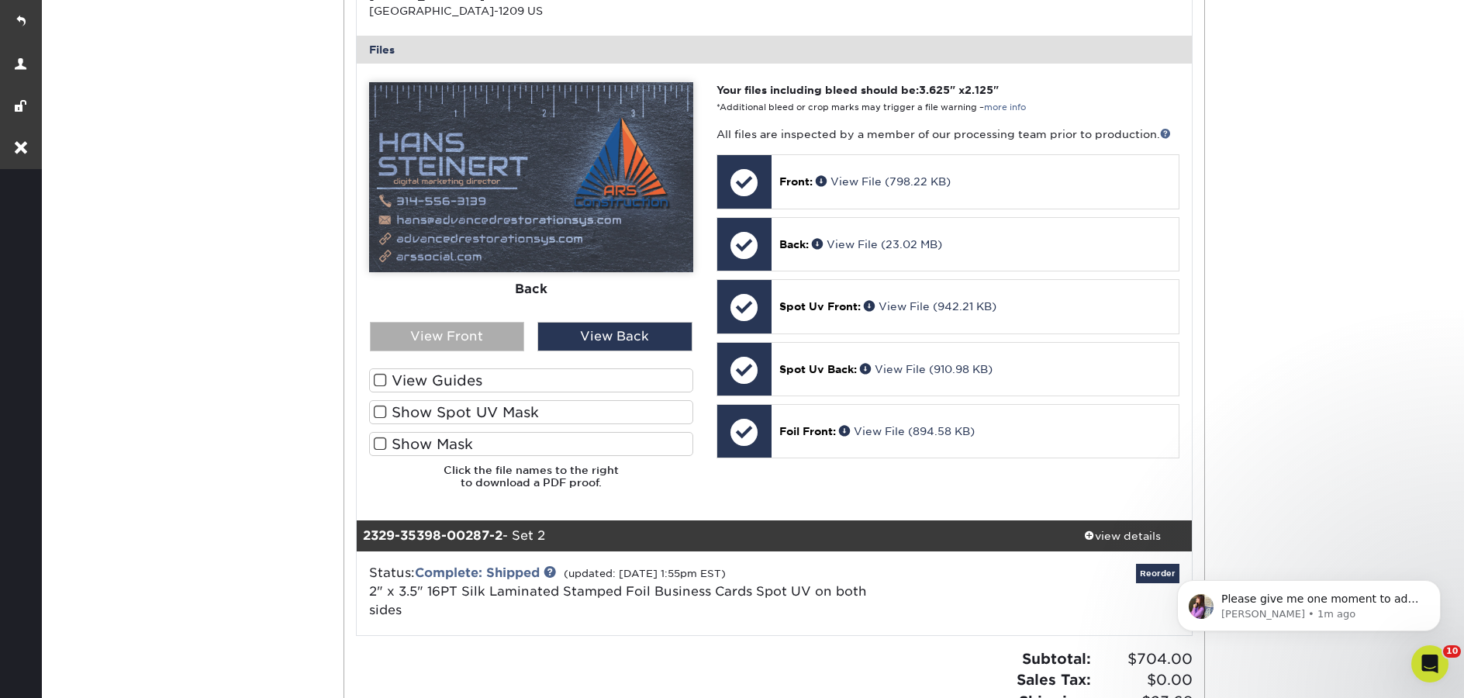
click at [495, 322] on div "View Front" at bounding box center [447, 336] width 155 height 29
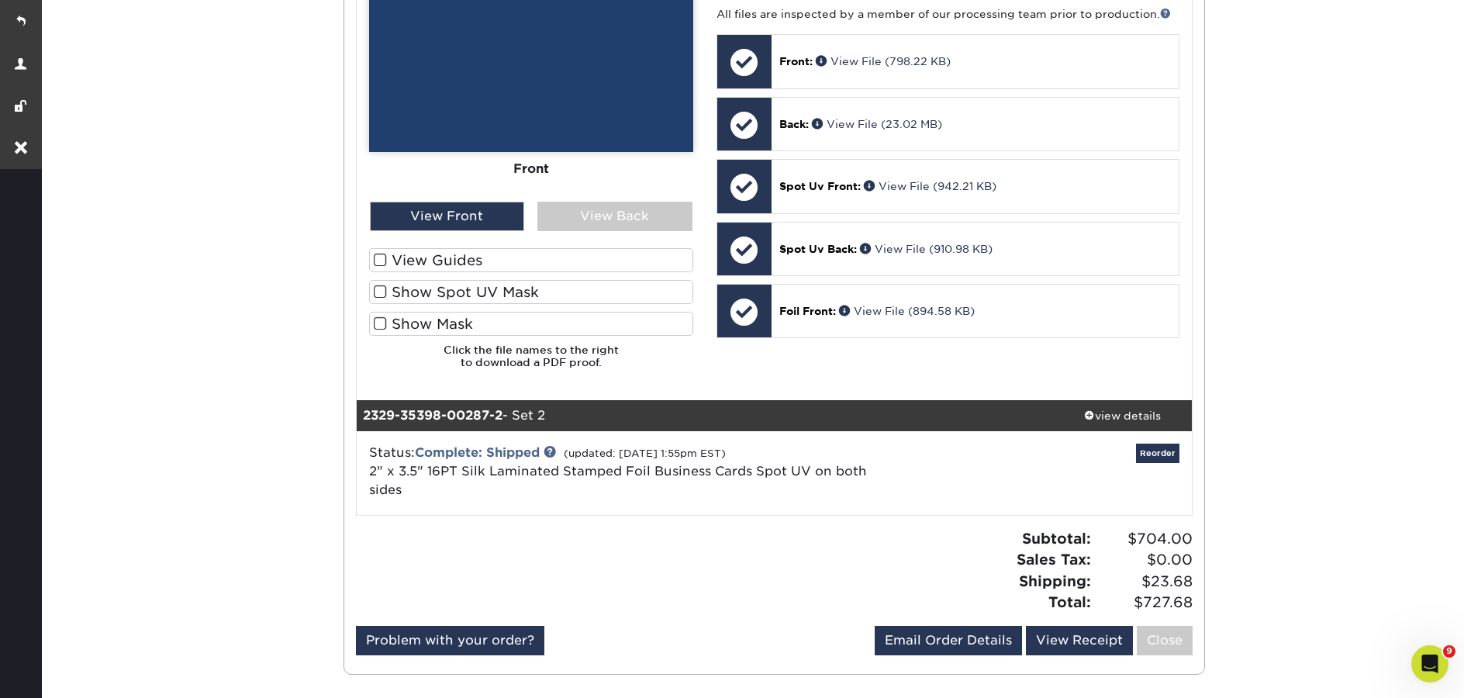
scroll to position [765, 0]
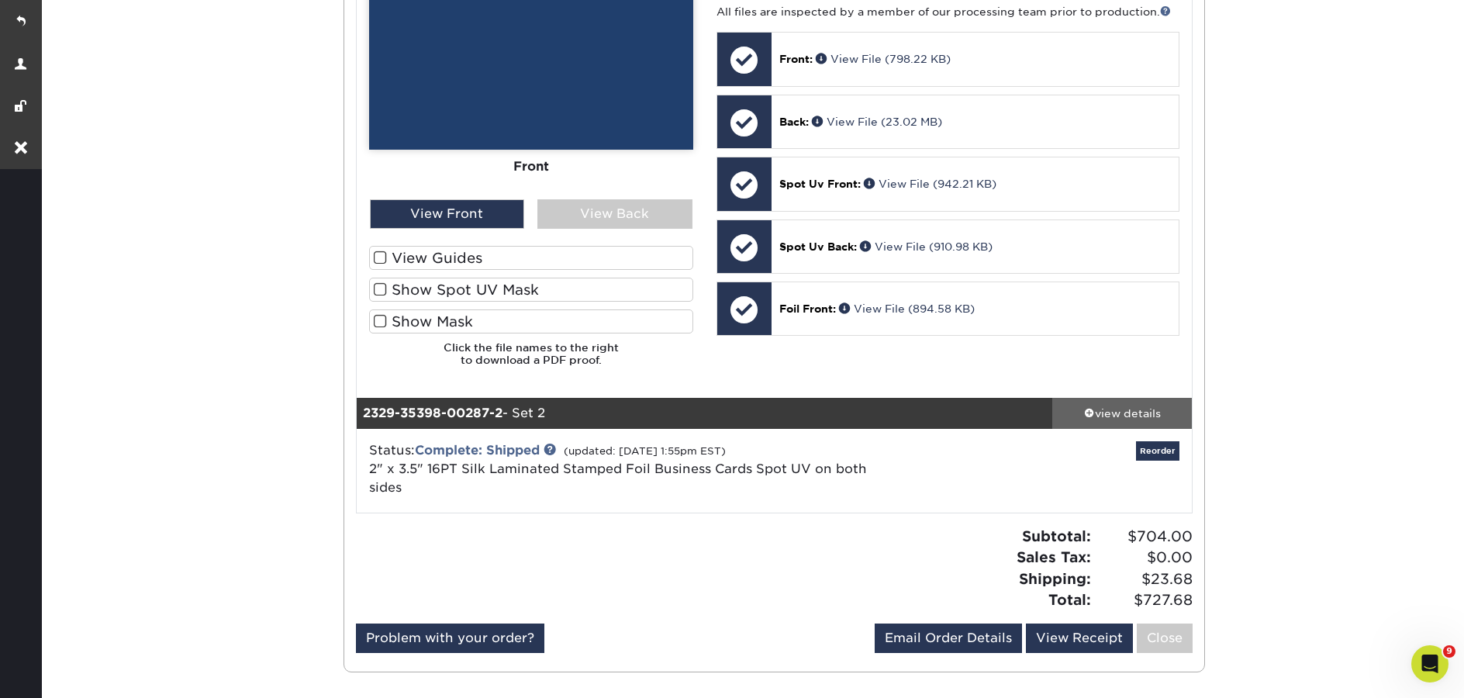
click at [1124, 405] on div "view details" at bounding box center [1122, 413] width 140 height 16
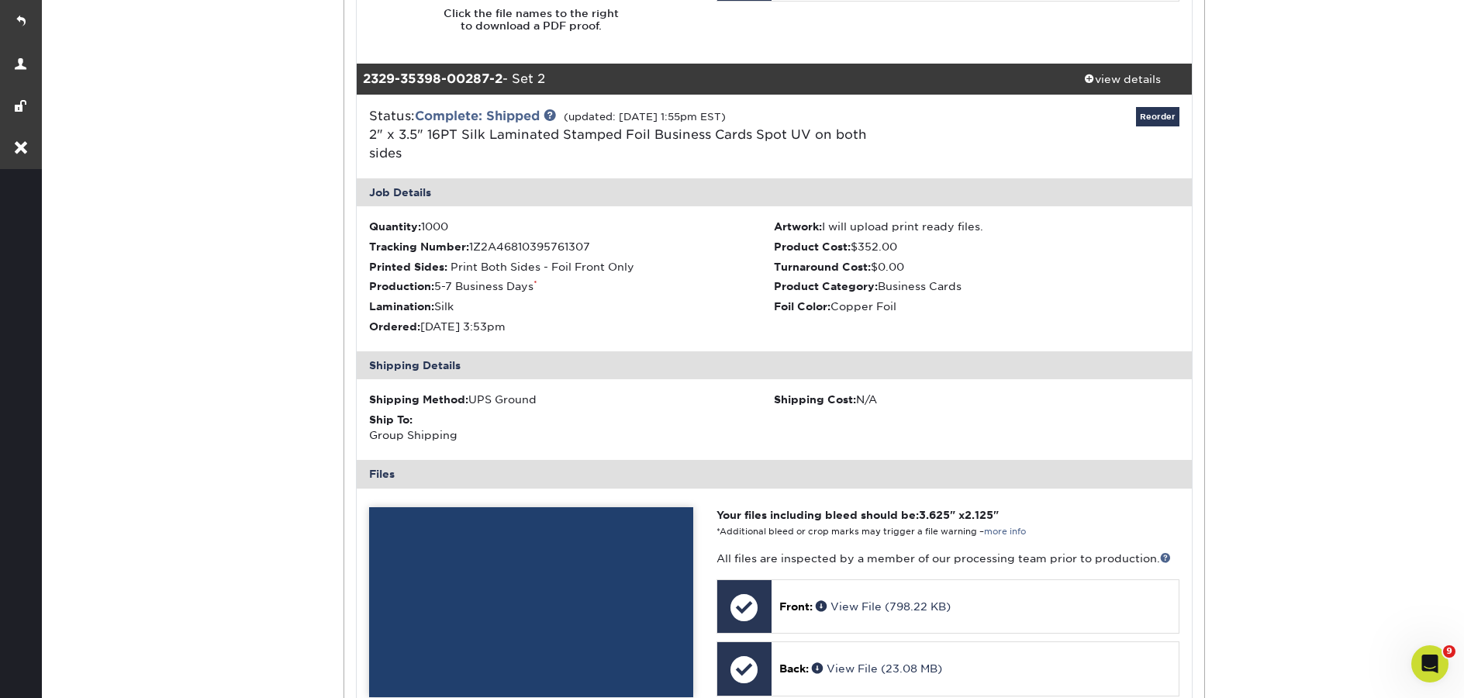
scroll to position [1340, 0]
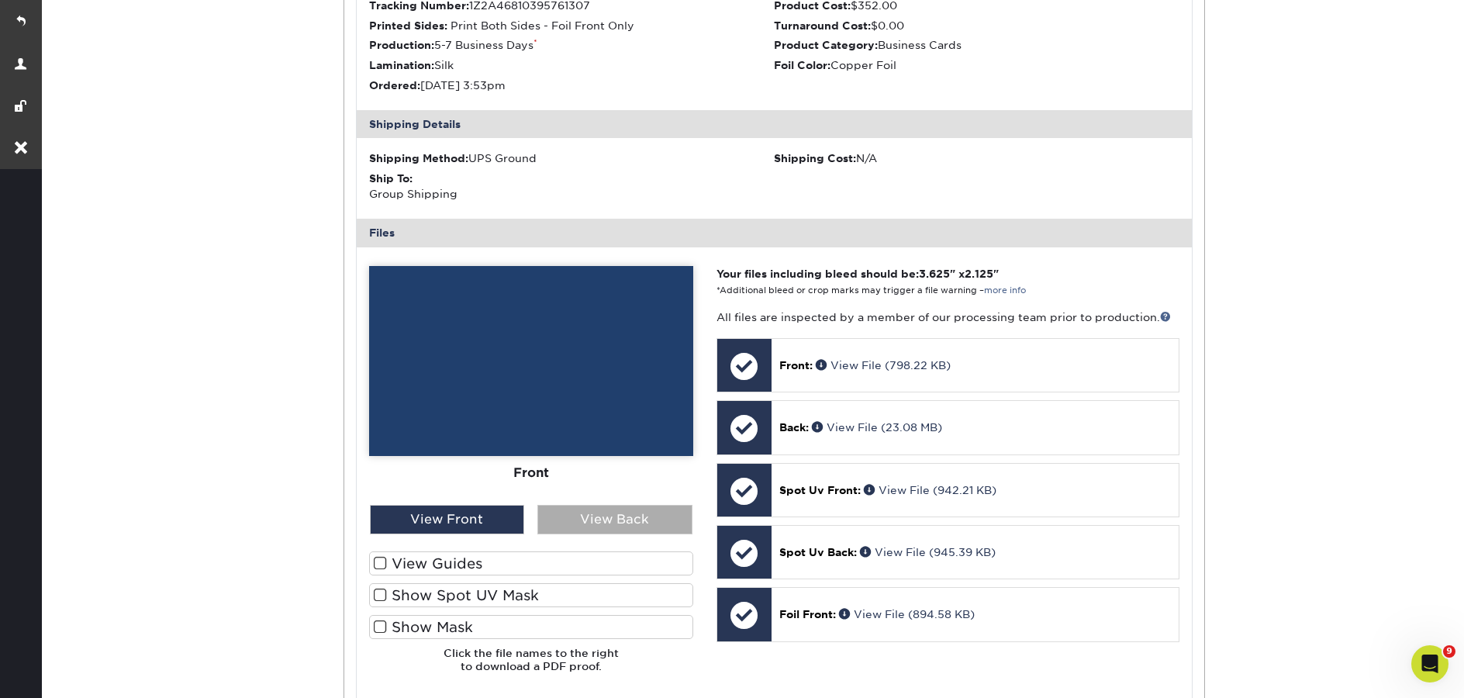
click at [599, 505] on div "View Back" at bounding box center [614, 519] width 155 height 29
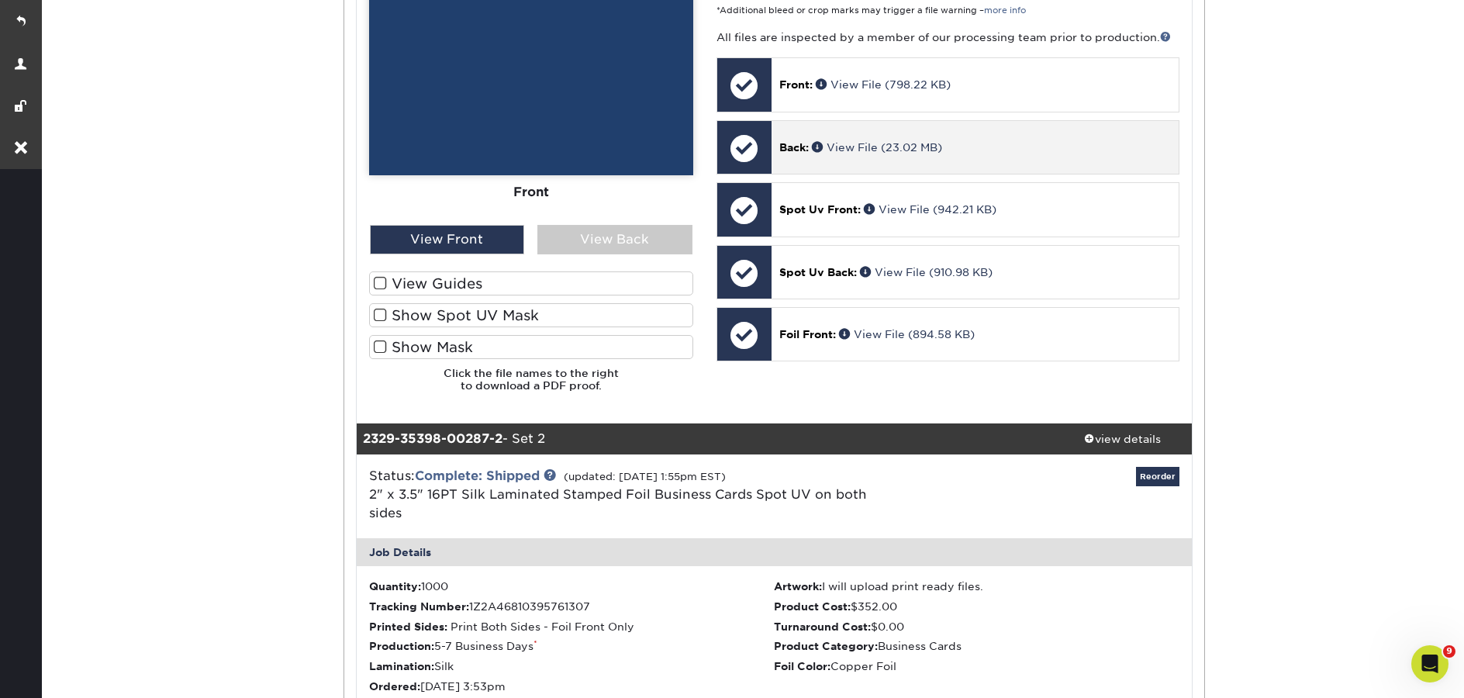
scroll to position [324, 0]
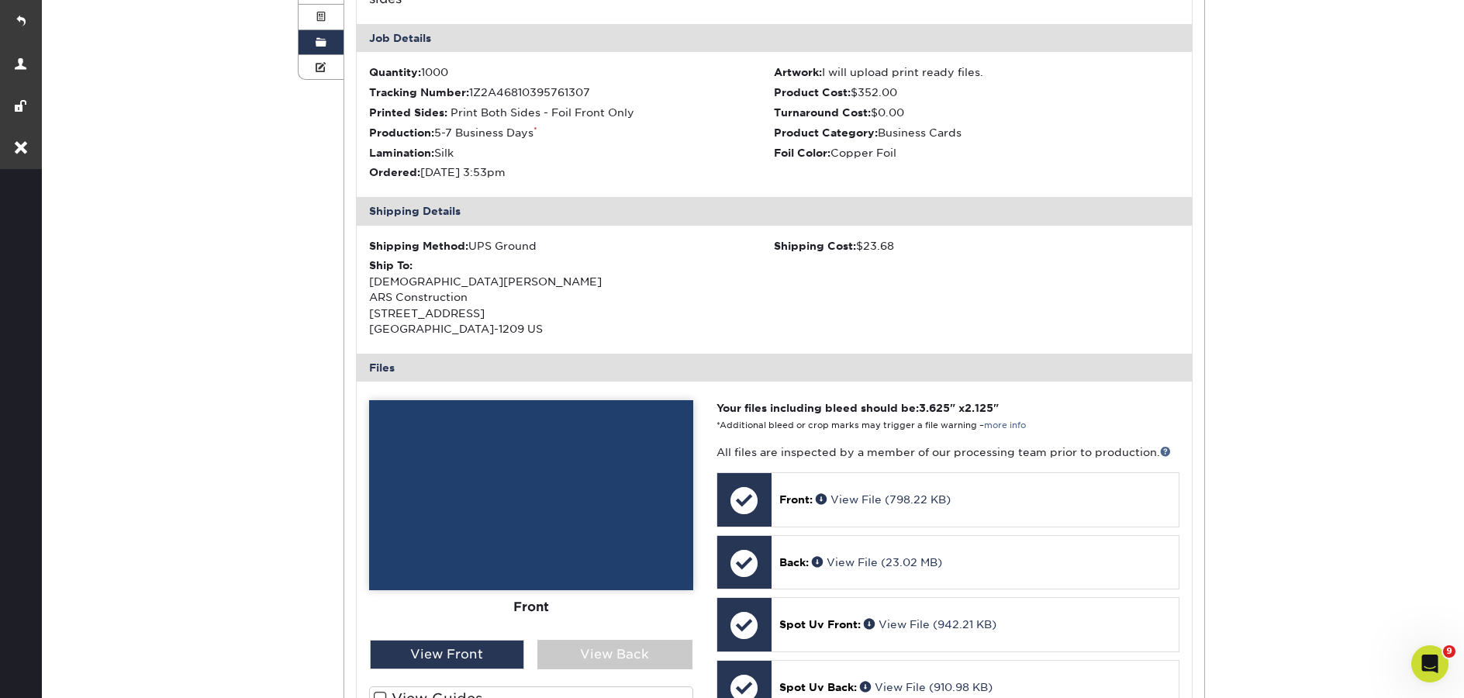
click at [317, 49] on span at bounding box center [321, 42] width 11 height 12
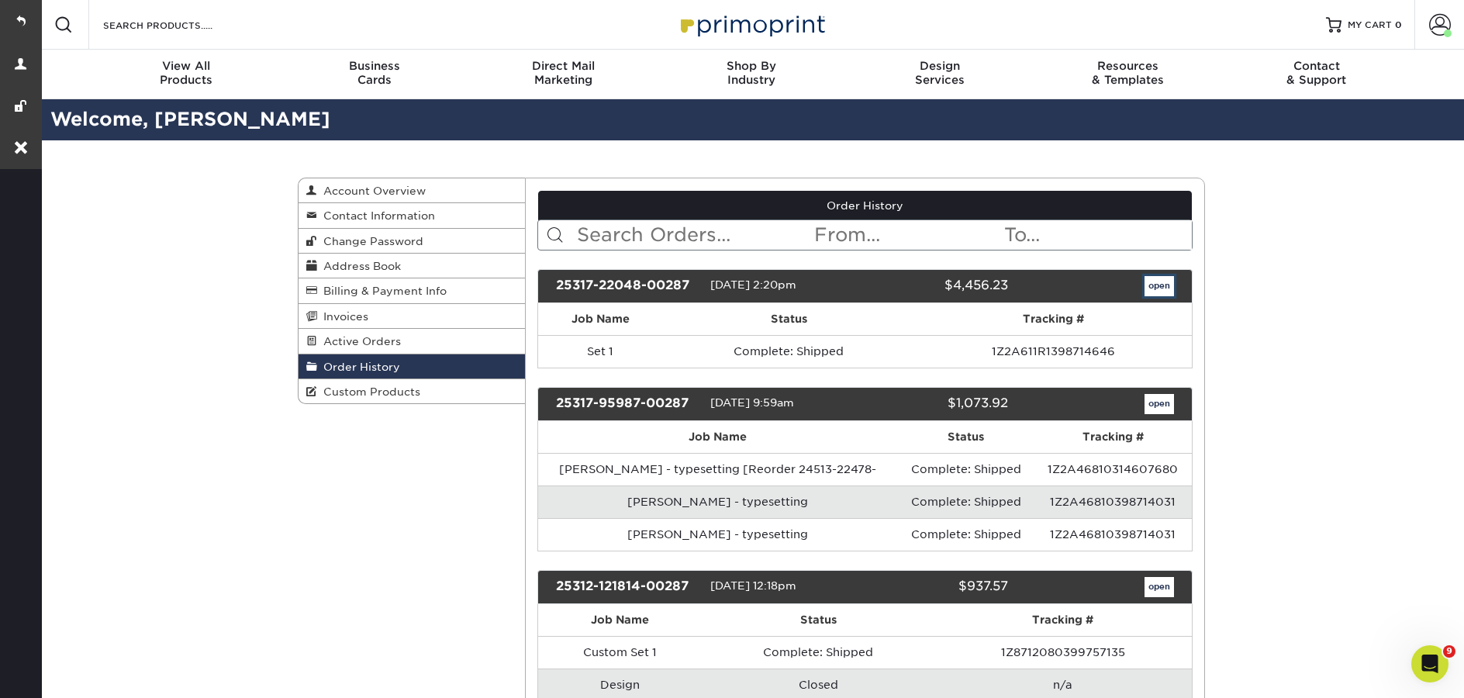
click at [1169, 289] on link "open" at bounding box center [1158, 286] width 29 height 20
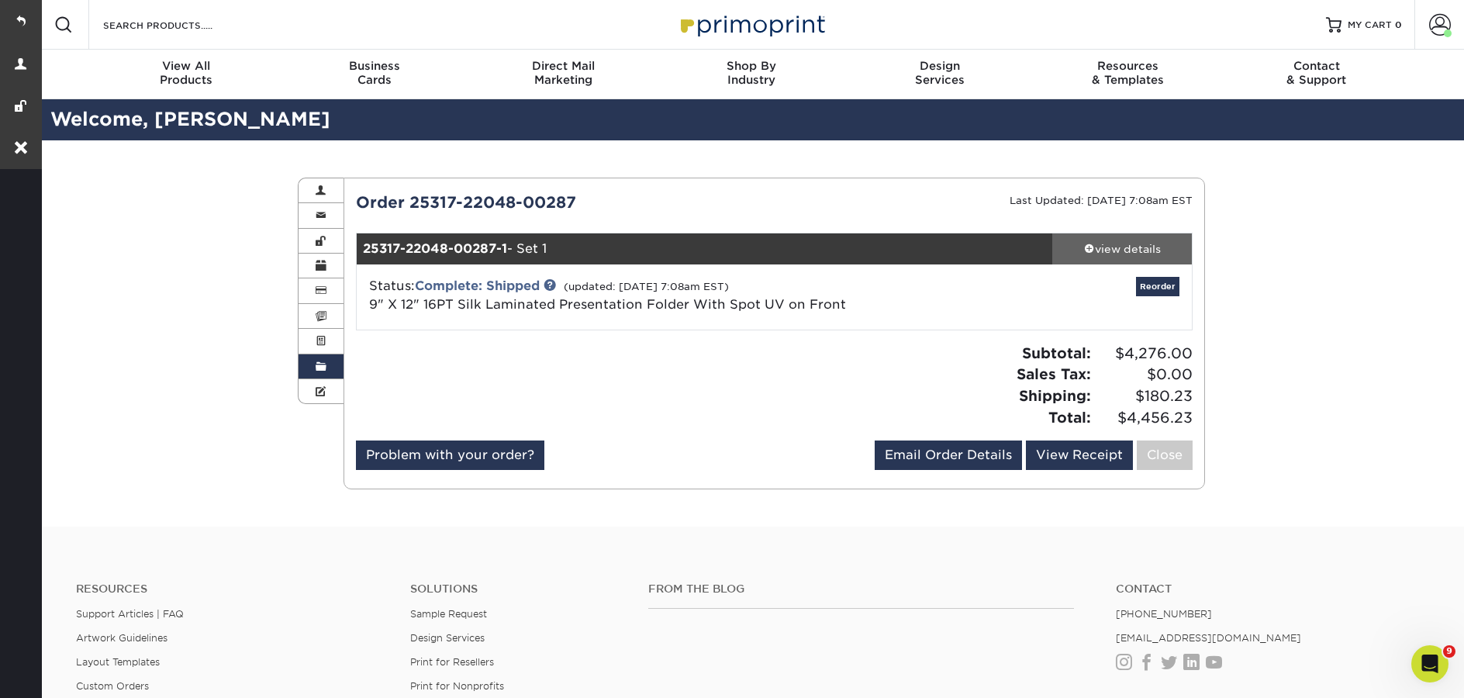
click at [1119, 254] on div "view details" at bounding box center [1122, 249] width 140 height 16
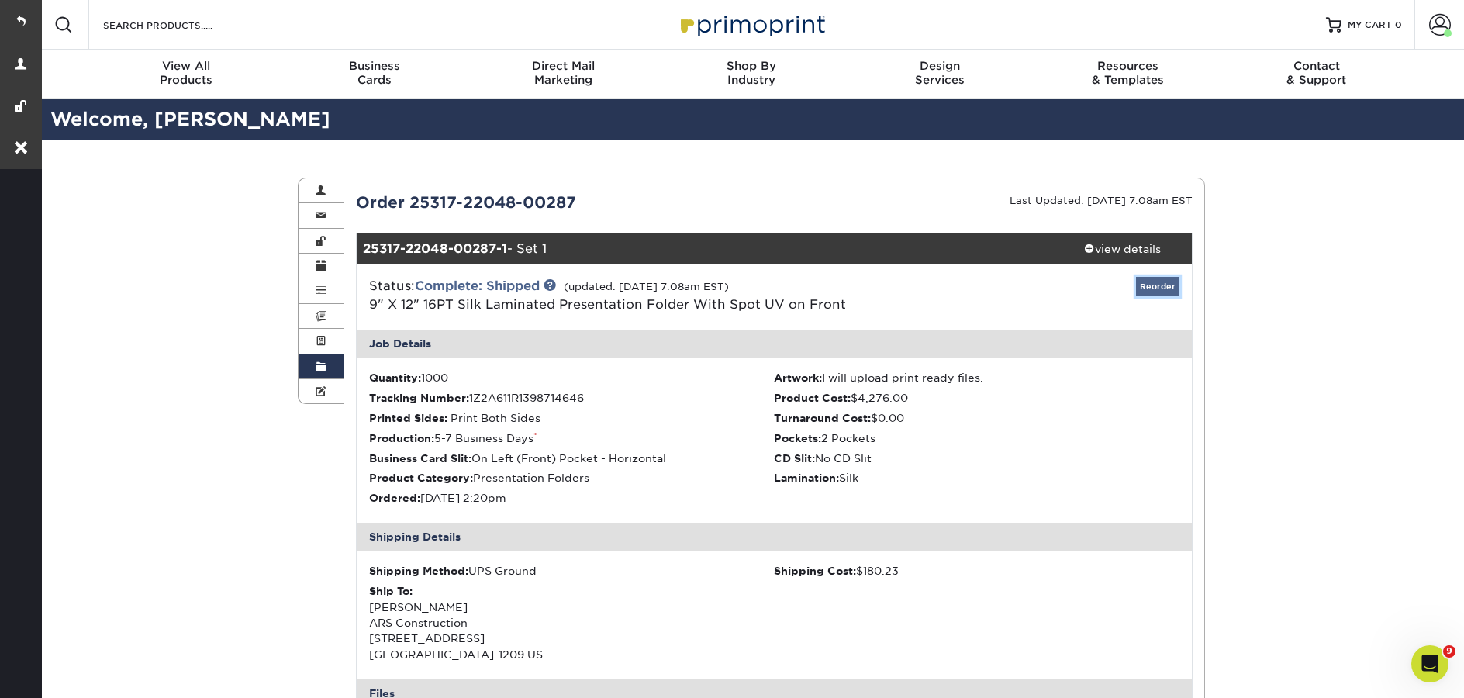
click at [1164, 278] on link "Reorder" at bounding box center [1157, 286] width 43 height 19
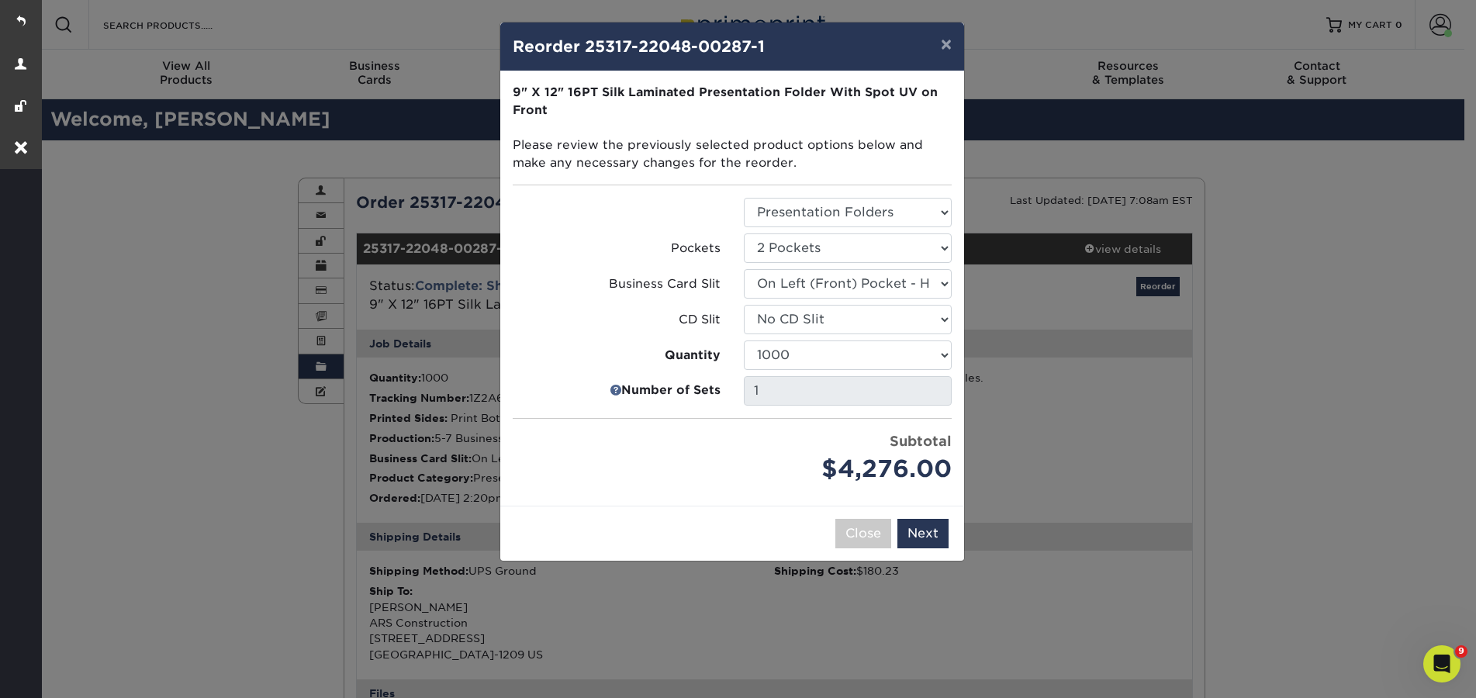
click at [202, 423] on div "× Reorder 25317-22048-00287-1 Please select all options to continue. Only quant…" at bounding box center [738, 349] width 1476 height 698
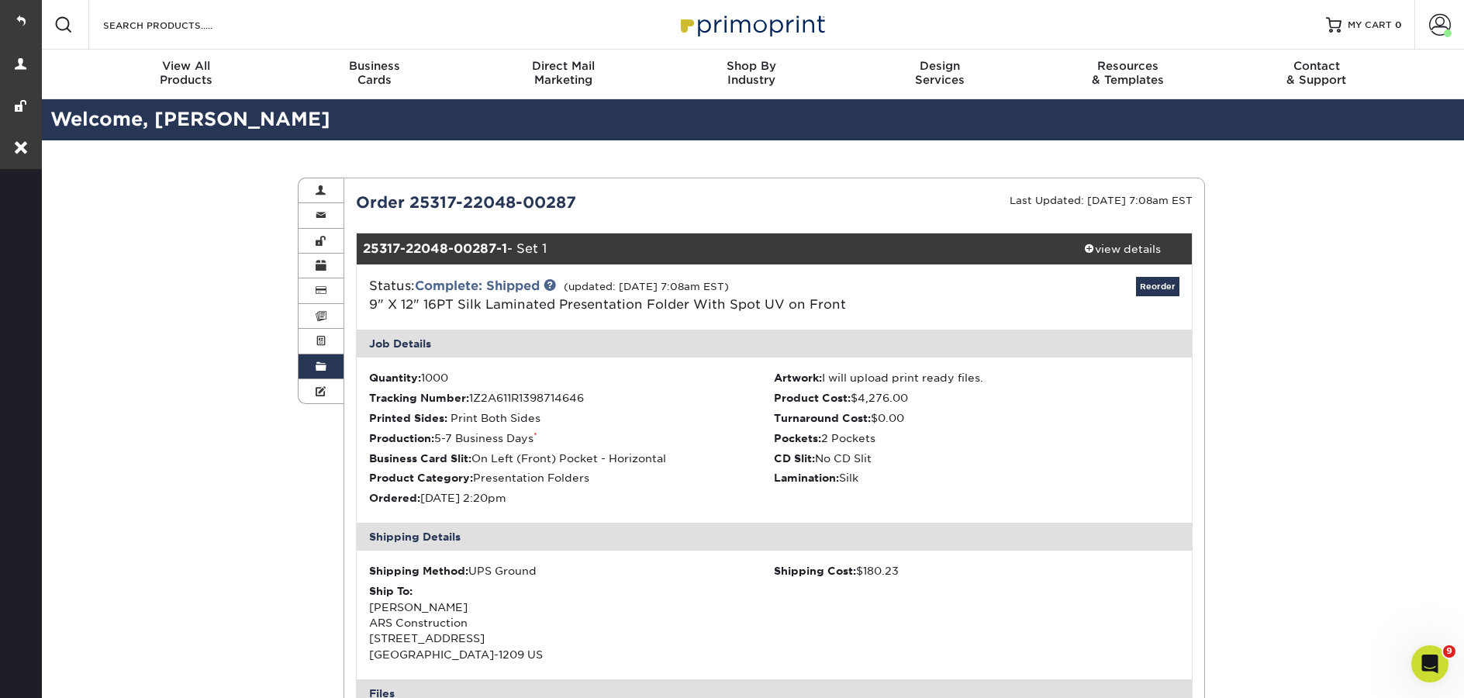
click at [309, 375] on link "Order History" at bounding box center [321, 366] width 45 height 25
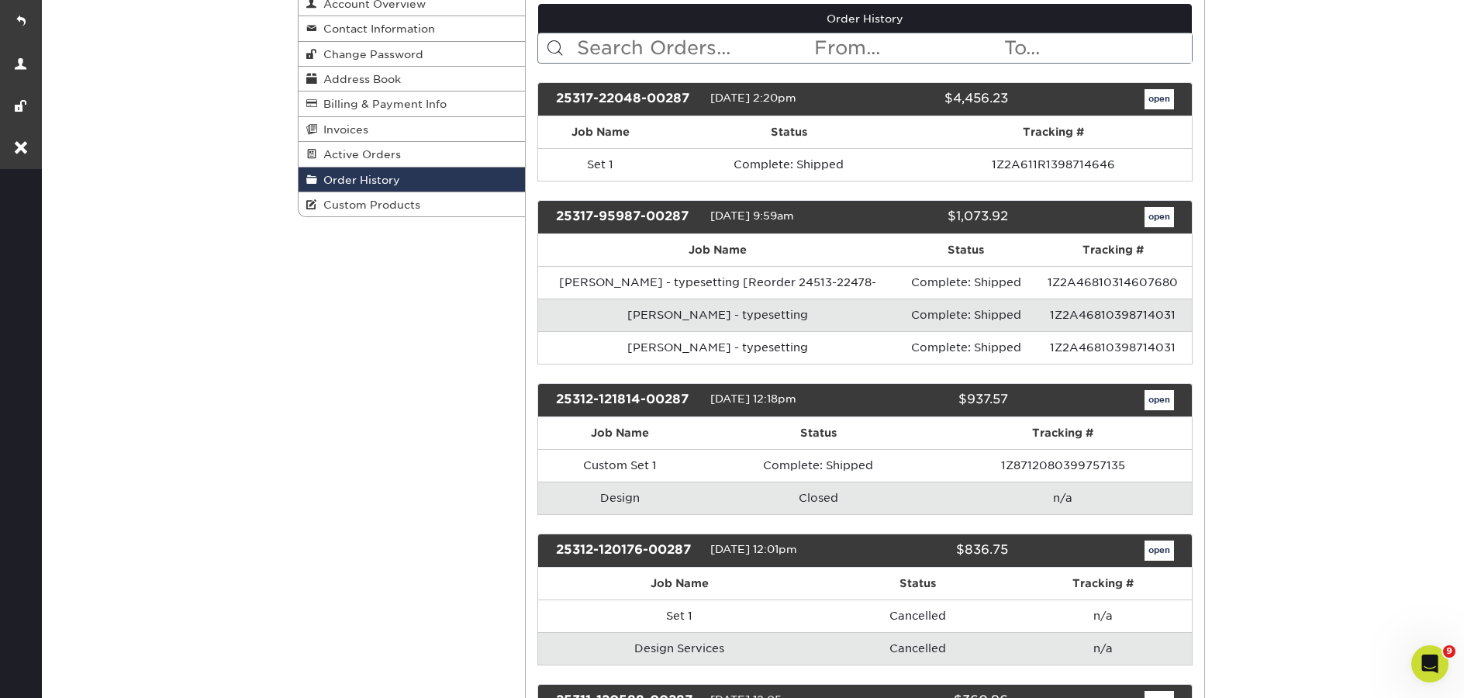
scroll to position [192, 0]
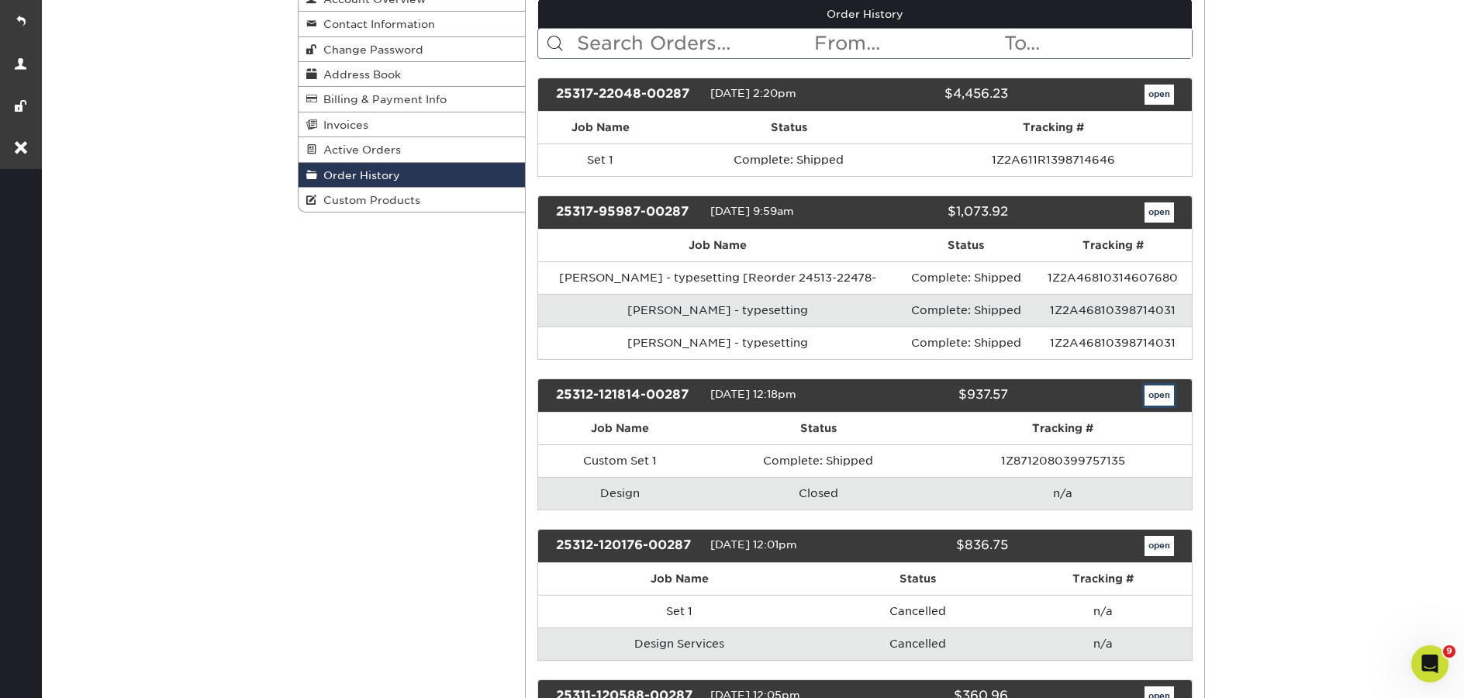
click at [1169, 402] on link "open" at bounding box center [1158, 395] width 29 height 20
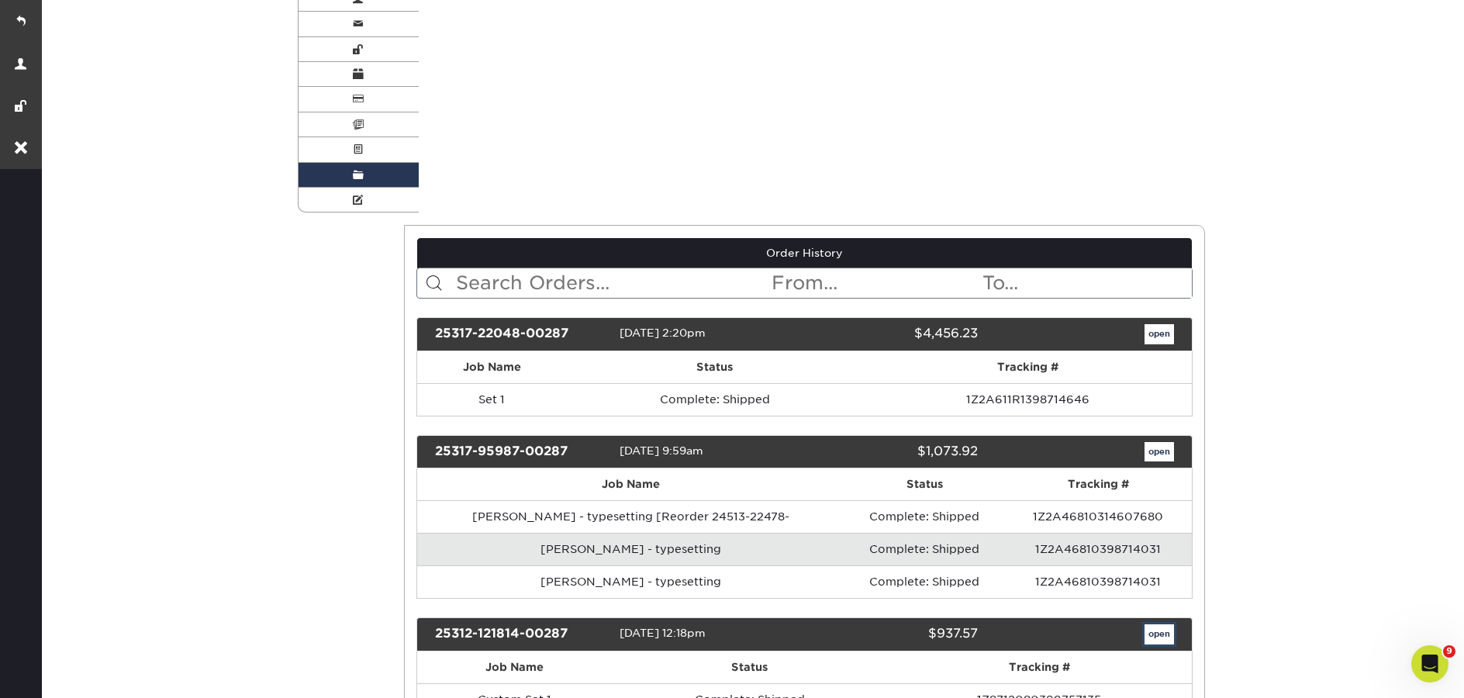
scroll to position [0, 0]
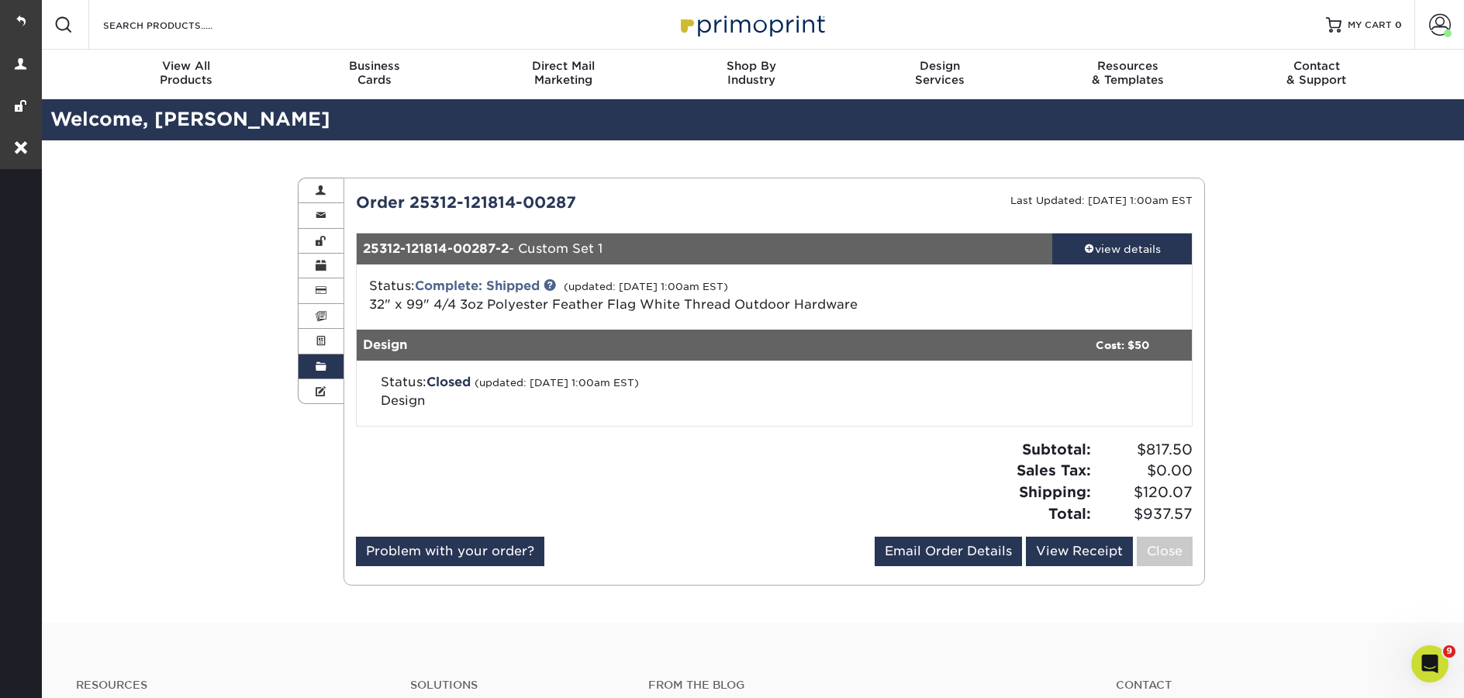
click at [330, 368] on link "Order History" at bounding box center [321, 366] width 45 height 25
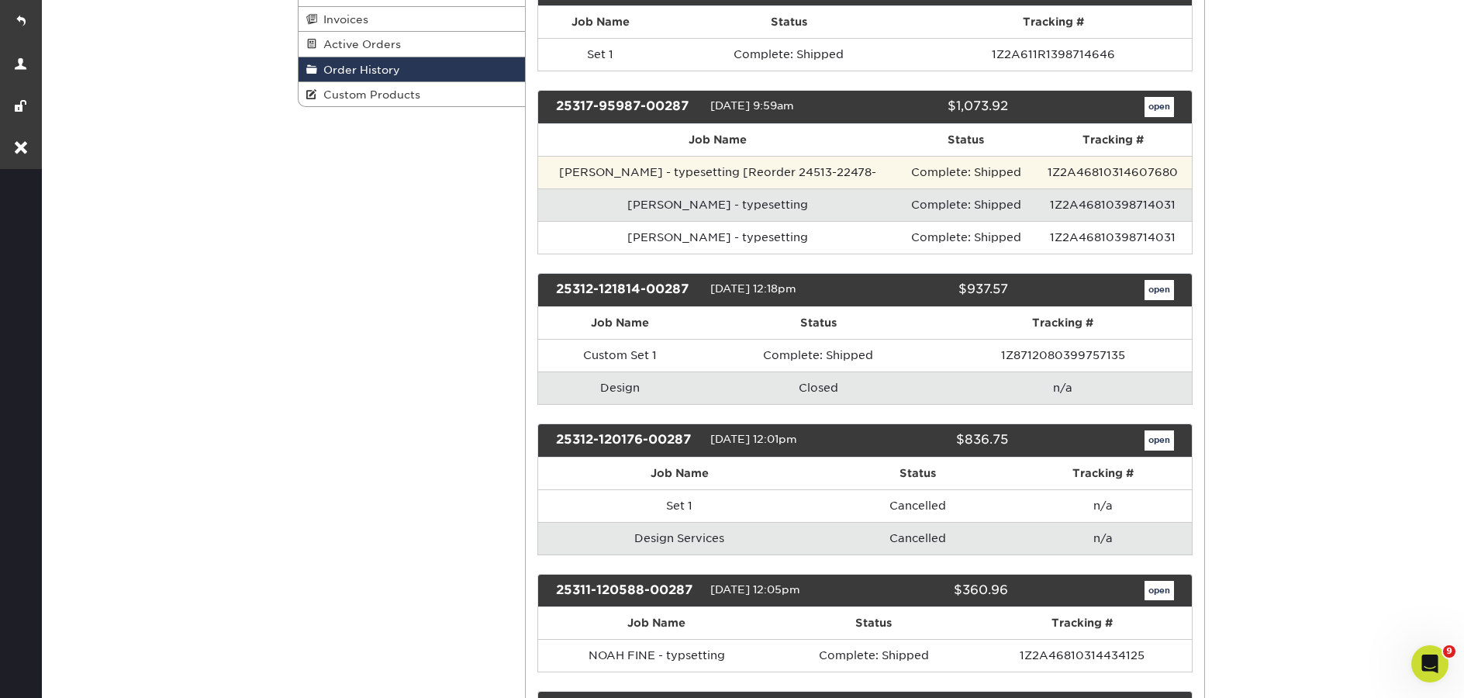
scroll to position [450, 0]
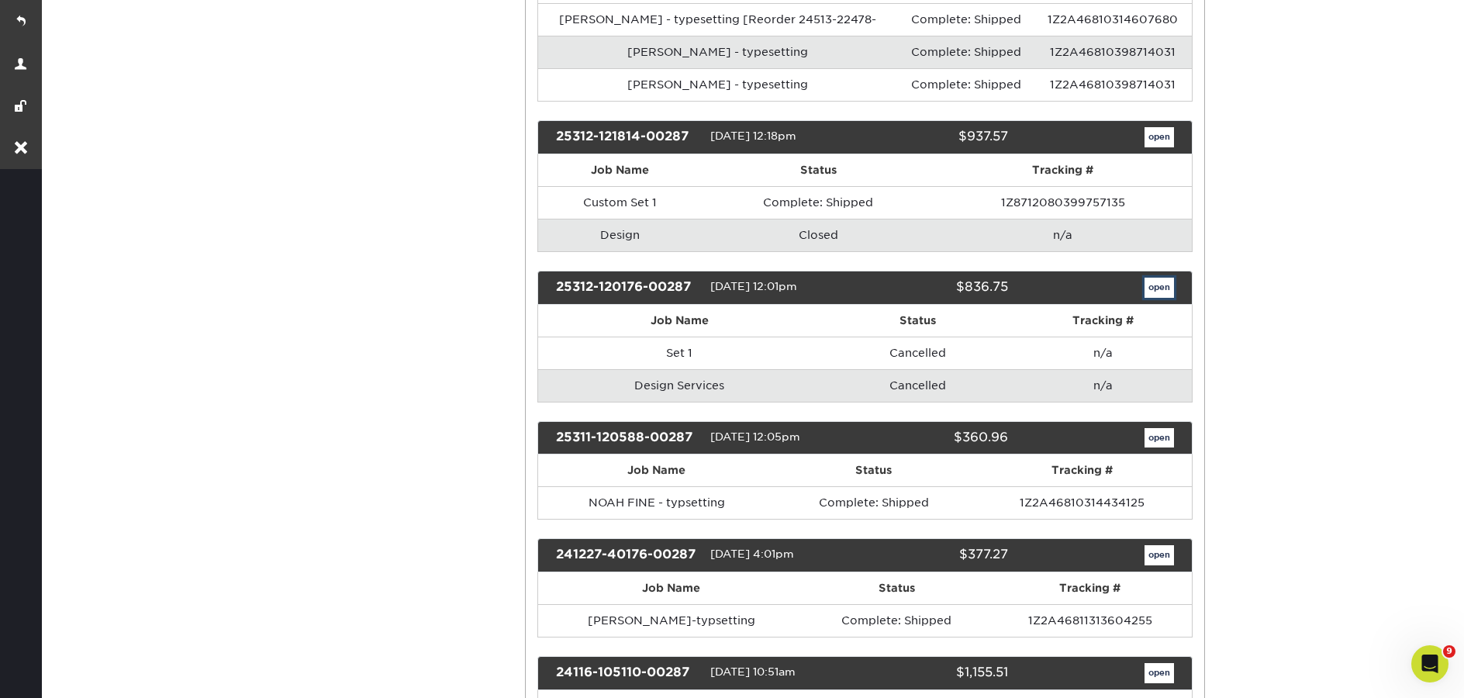
click at [1163, 292] on link "open" at bounding box center [1158, 288] width 29 height 20
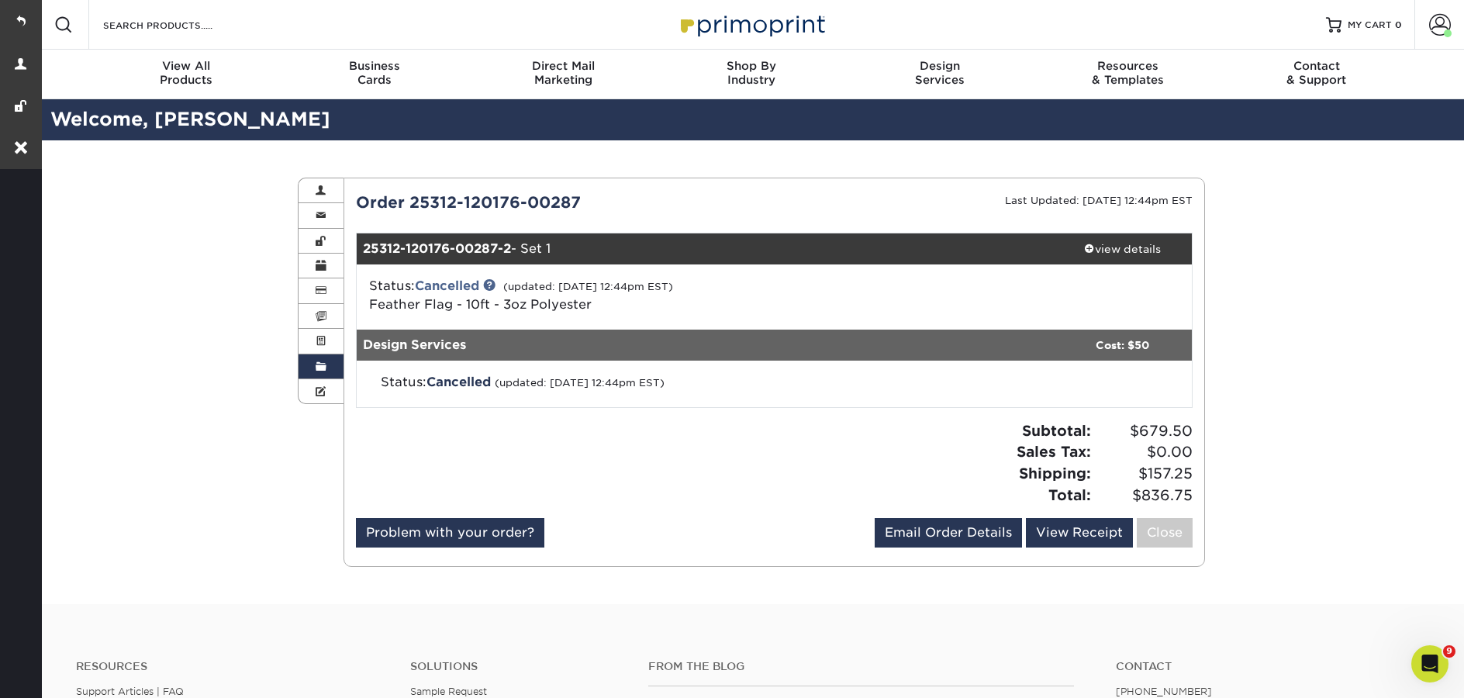
click at [333, 373] on link "Order History" at bounding box center [321, 366] width 45 height 25
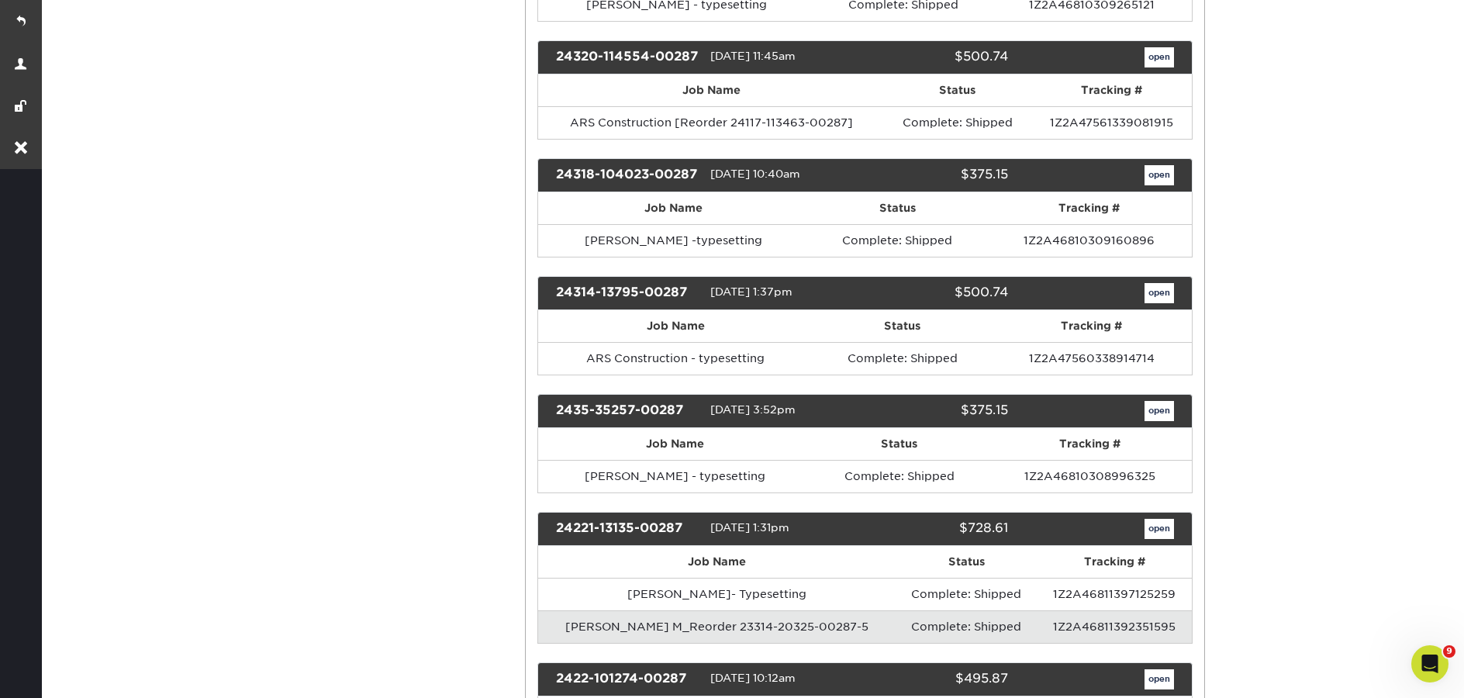
scroll to position [1790, 0]
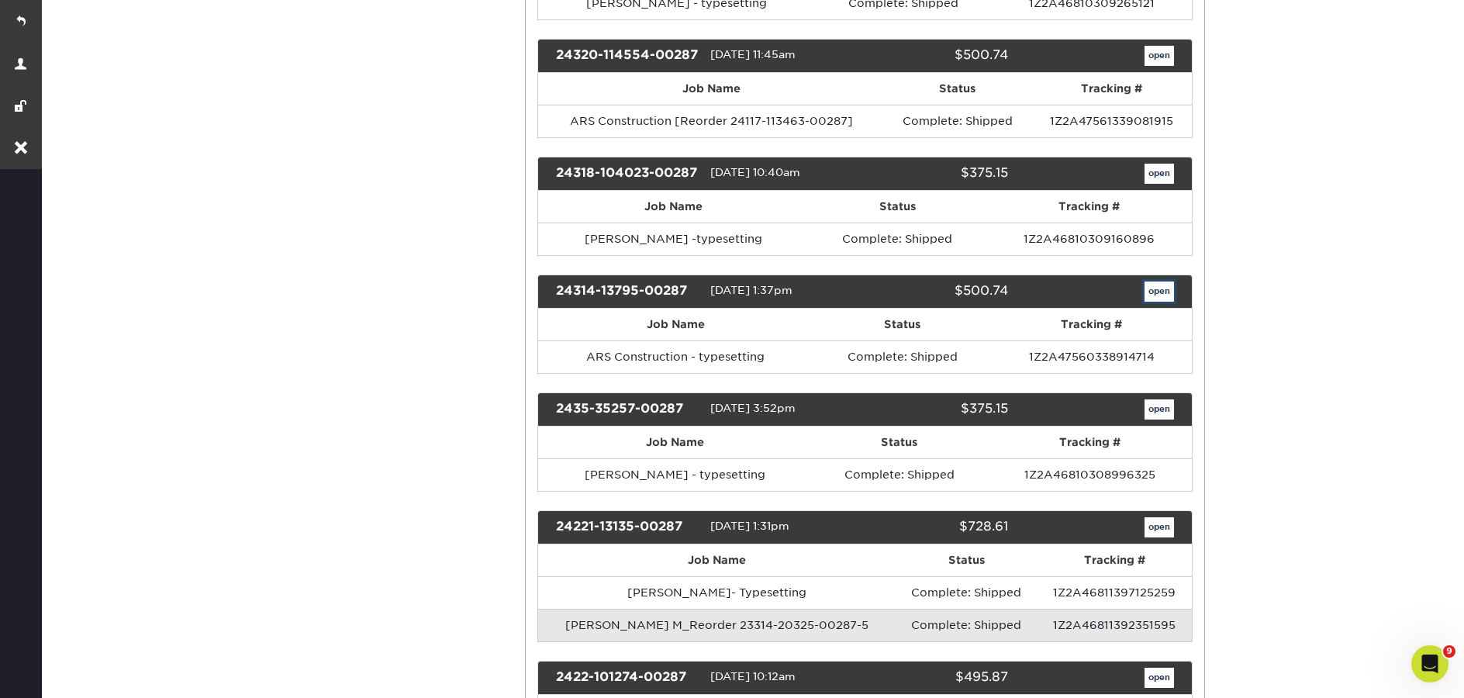
click at [1151, 286] on link "open" at bounding box center [1158, 291] width 29 height 20
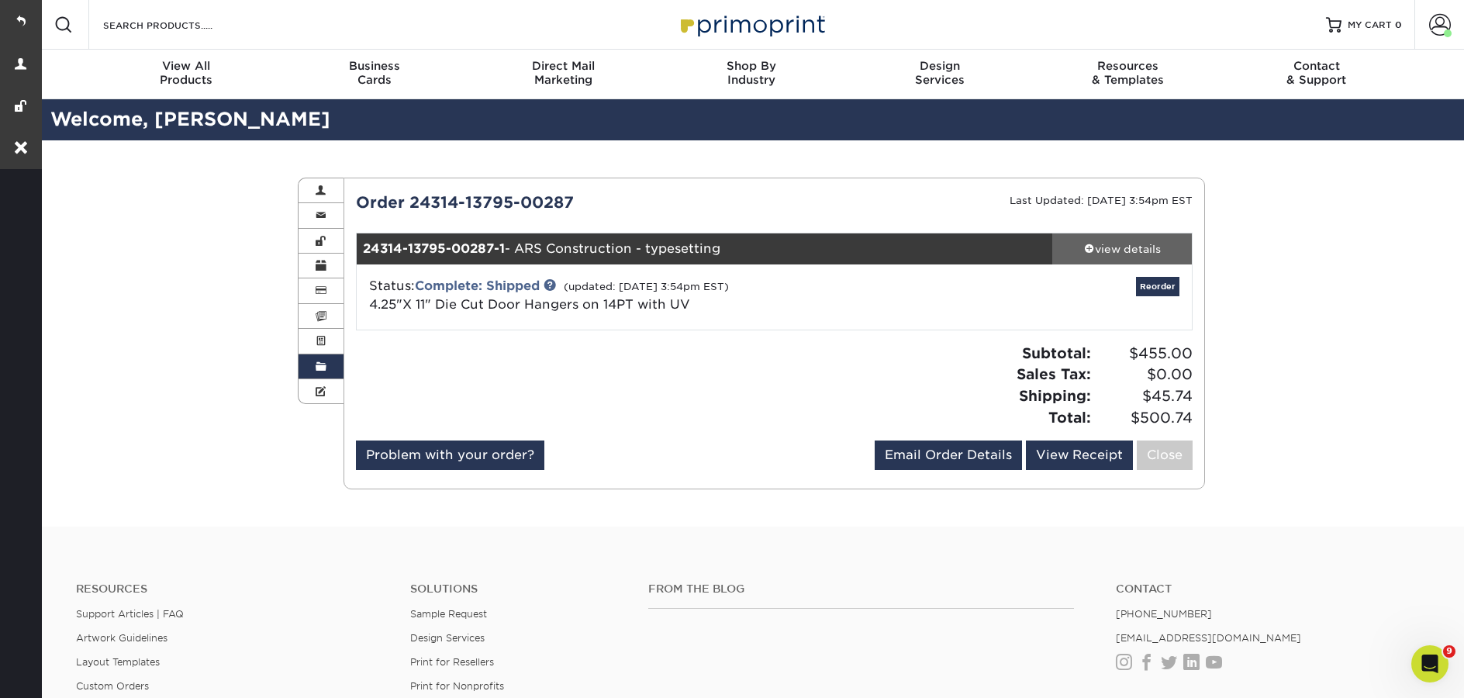
click at [1107, 253] on div "view details" at bounding box center [1122, 249] width 140 height 16
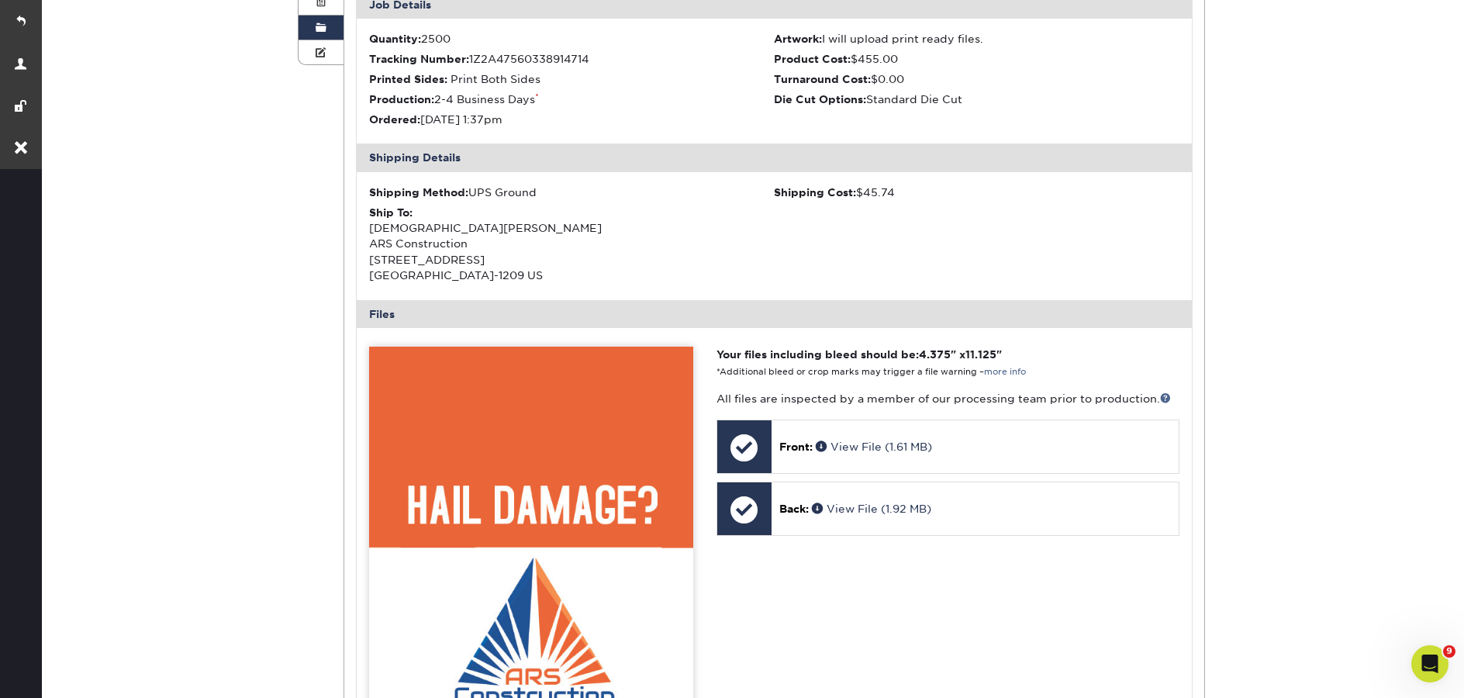
scroll to position [254, 0]
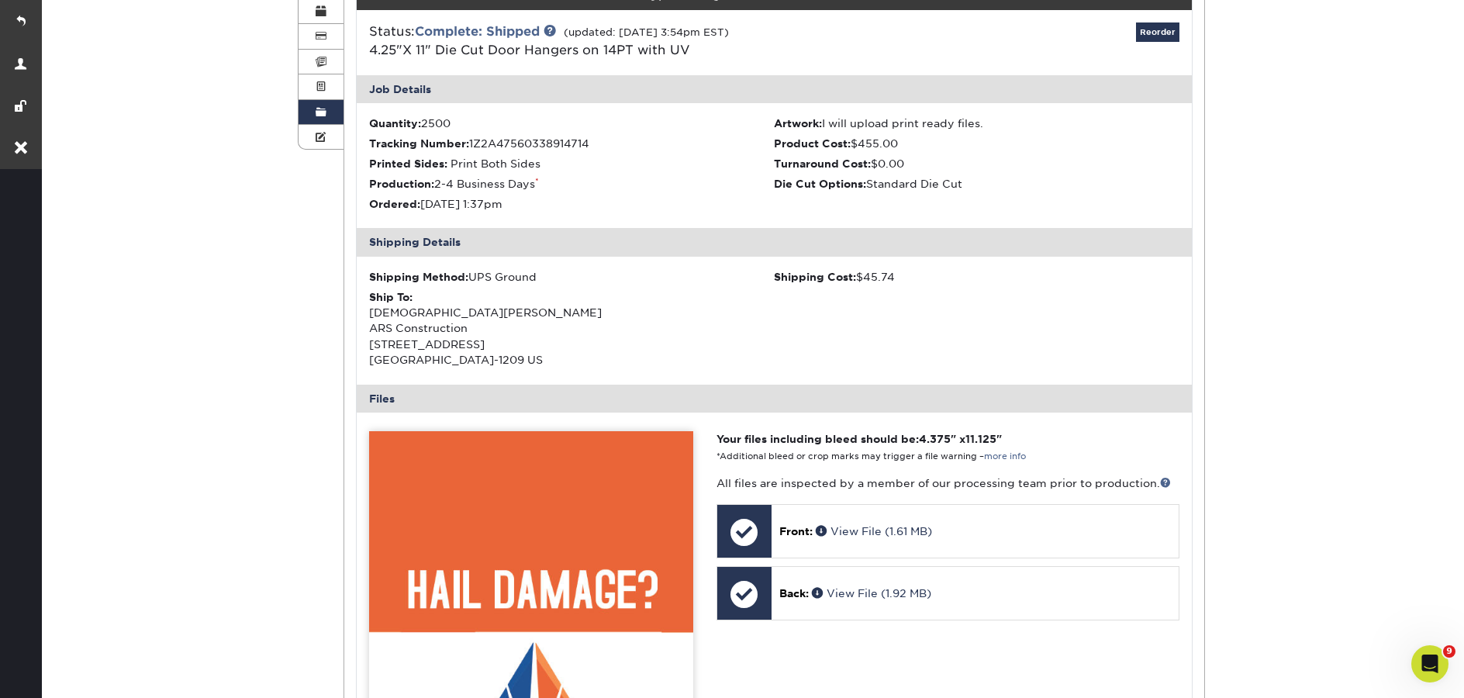
click at [312, 110] on link "Order History" at bounding box center [321, 112] width 45 height 25
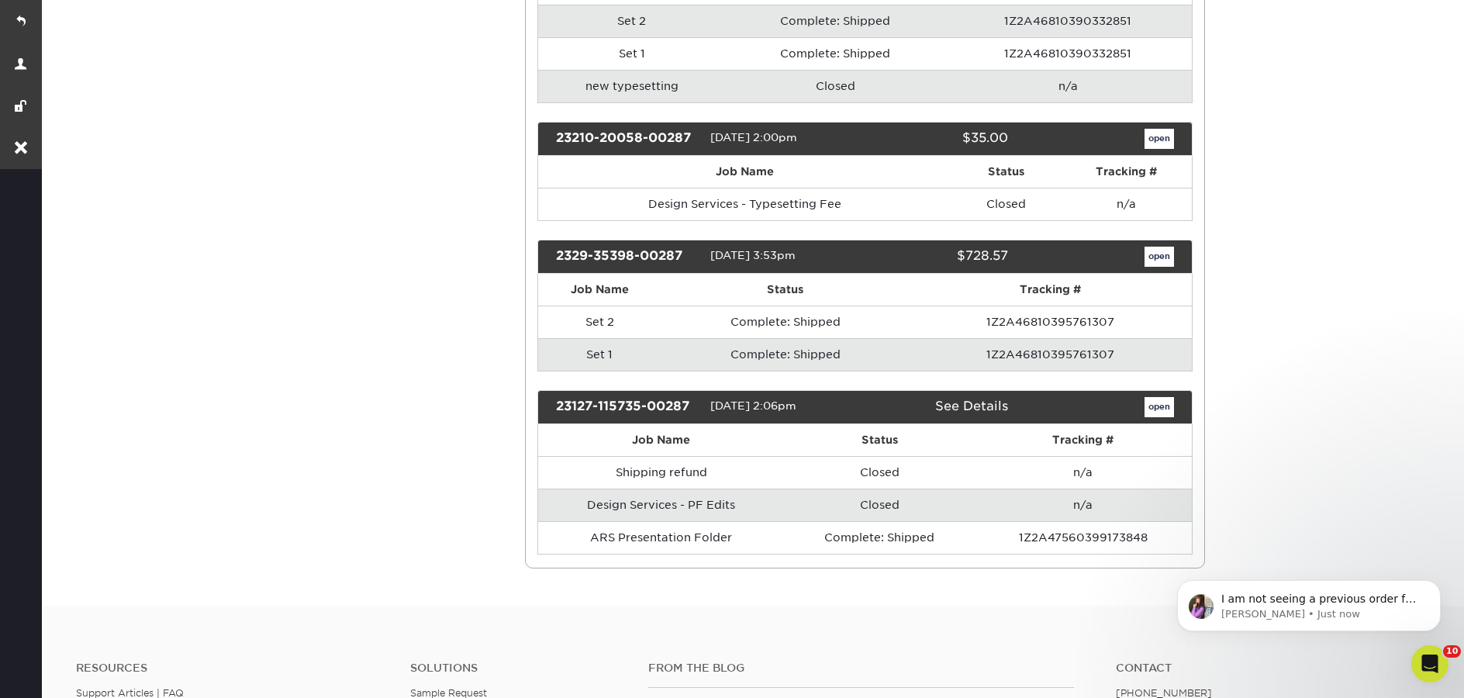
scroll to position [4033, 0]
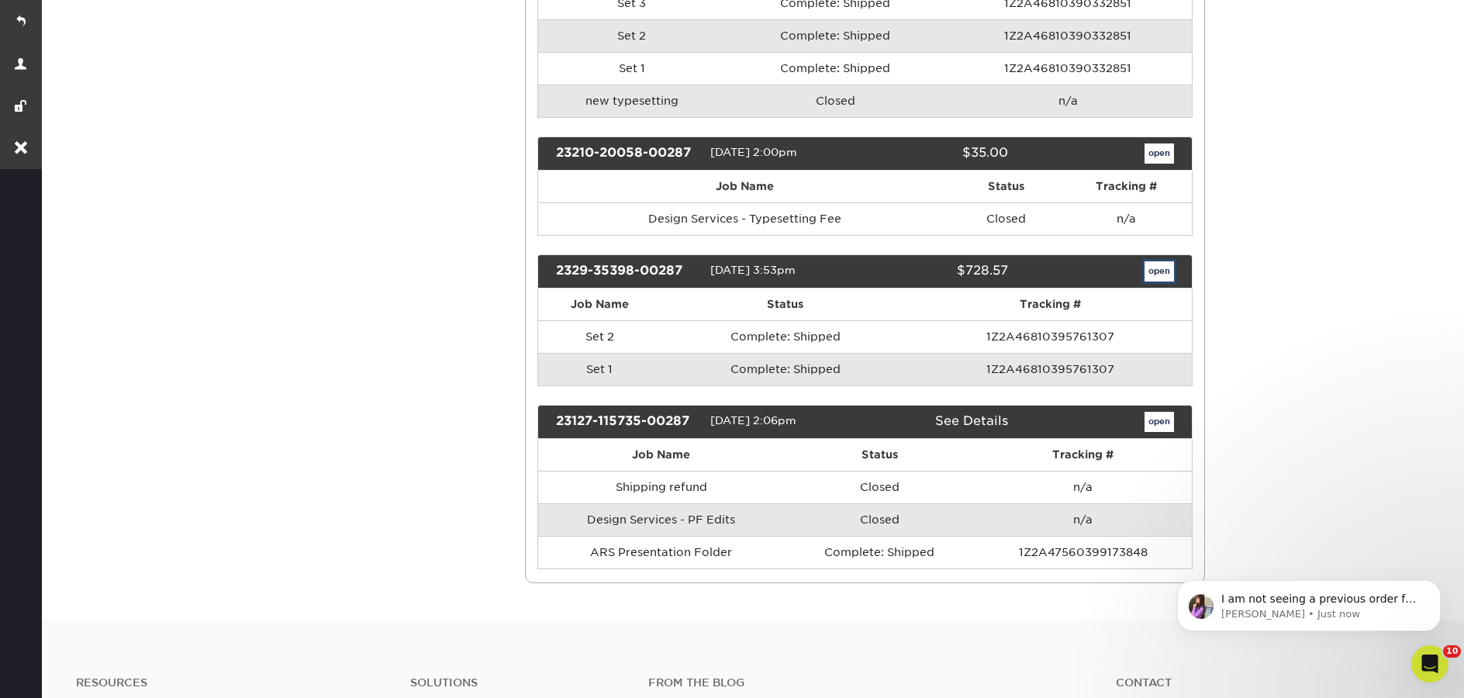
click at [1153, 278] on link "open" at bounding box center [1158, 271] width 29 height 20
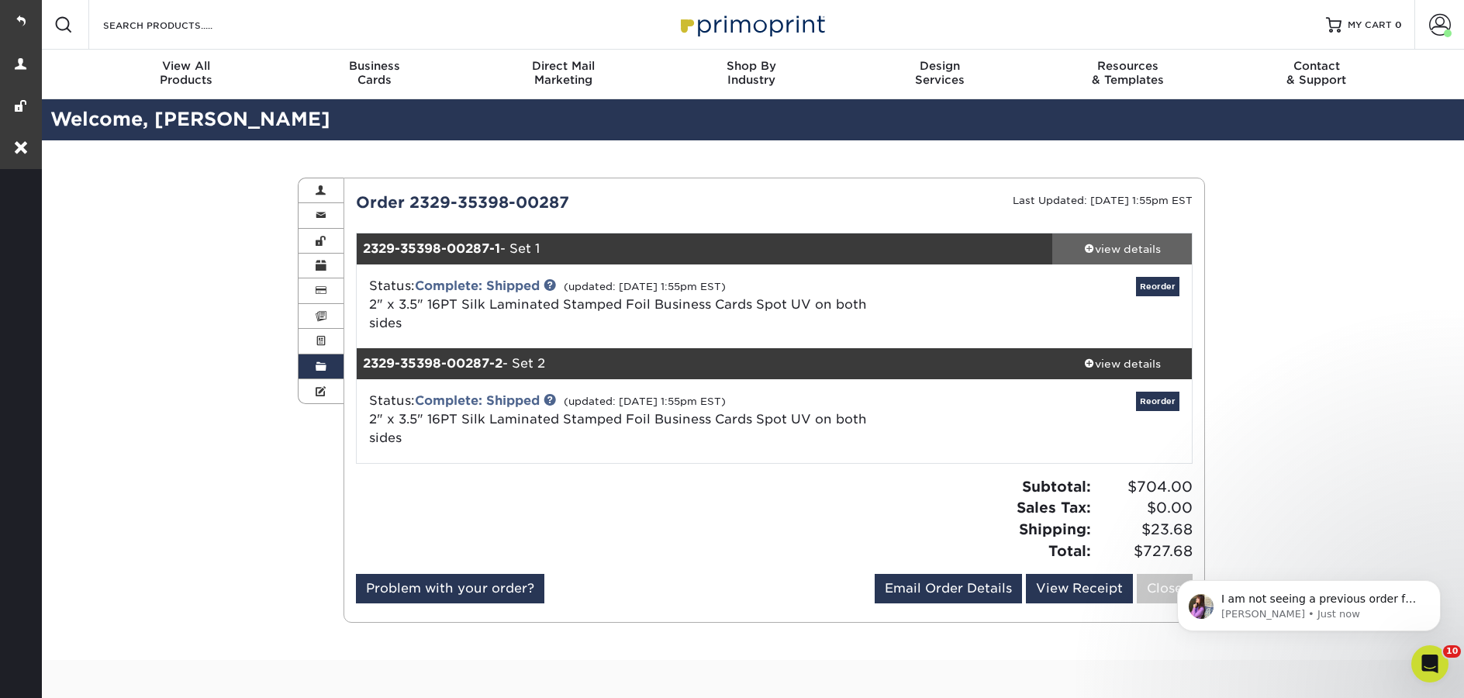
click at [1146, 258] on link "view details" at bounding box center [1122, 248] width 140 height 31
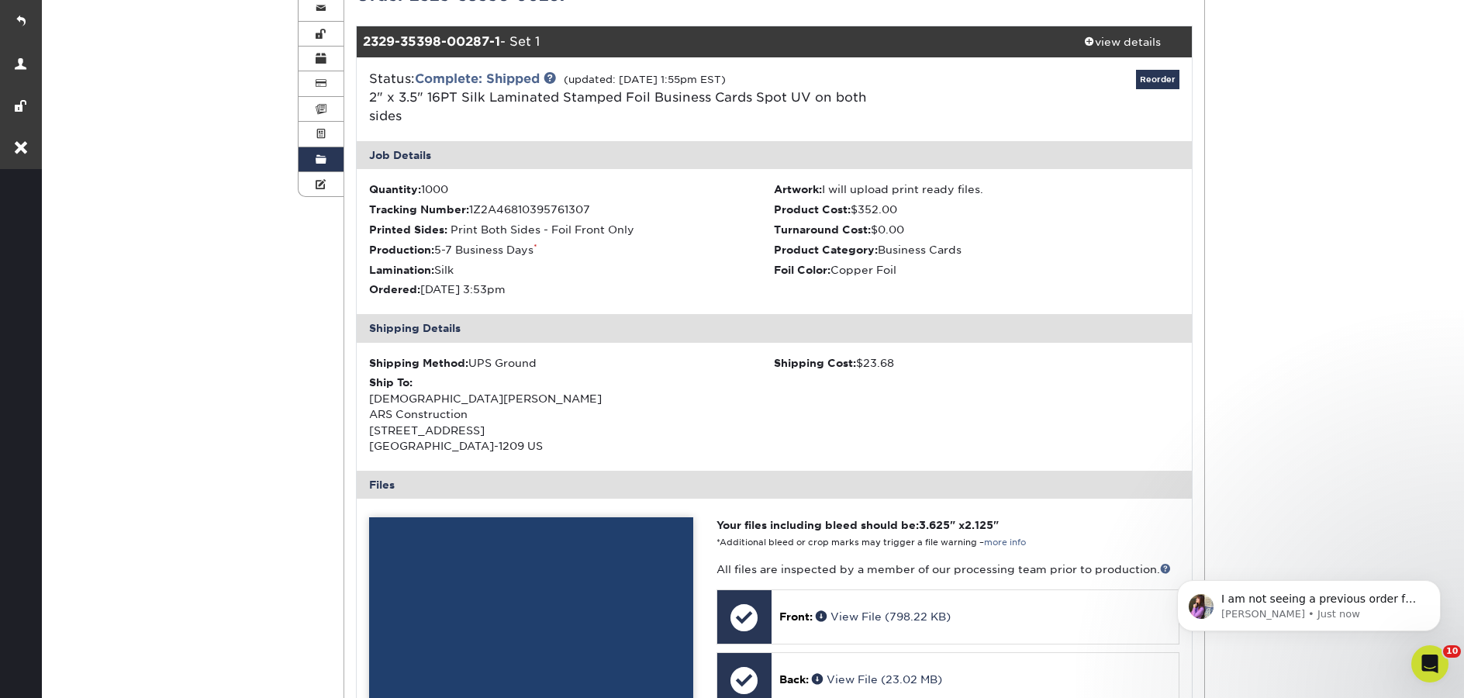
scroll to position [306, 0]
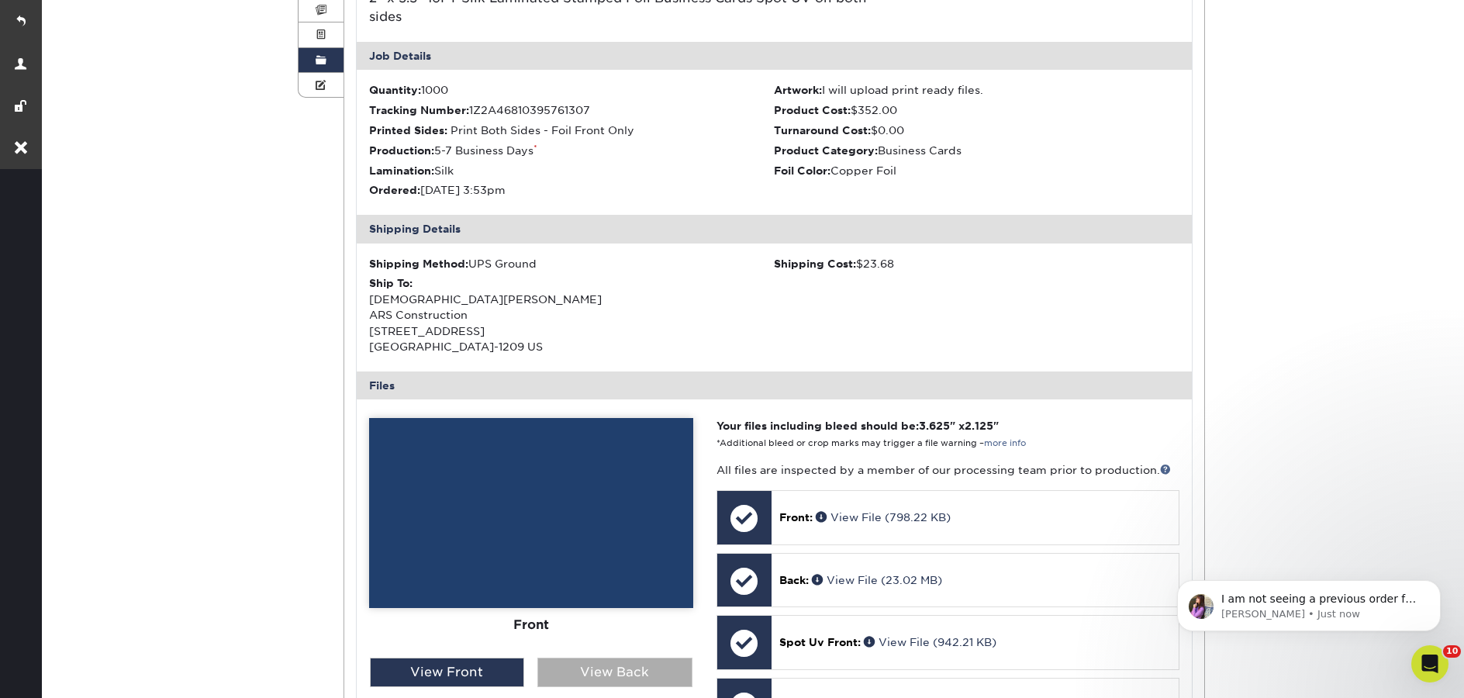
click at [586, 658] on div "View Back" at bounding box center [614, 672] width 155 height 29
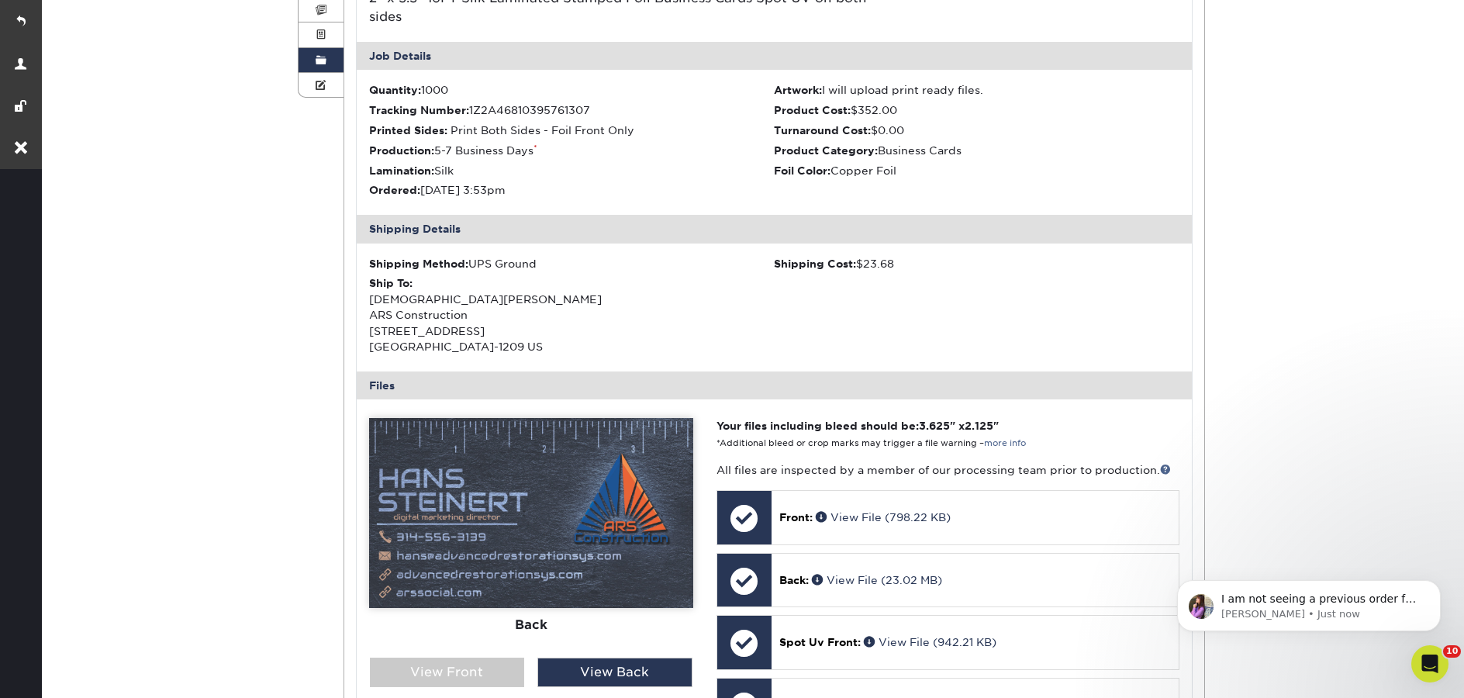
click at [313, 64] on link "Order History" at bounding box center [321, 60] width 45 height 25
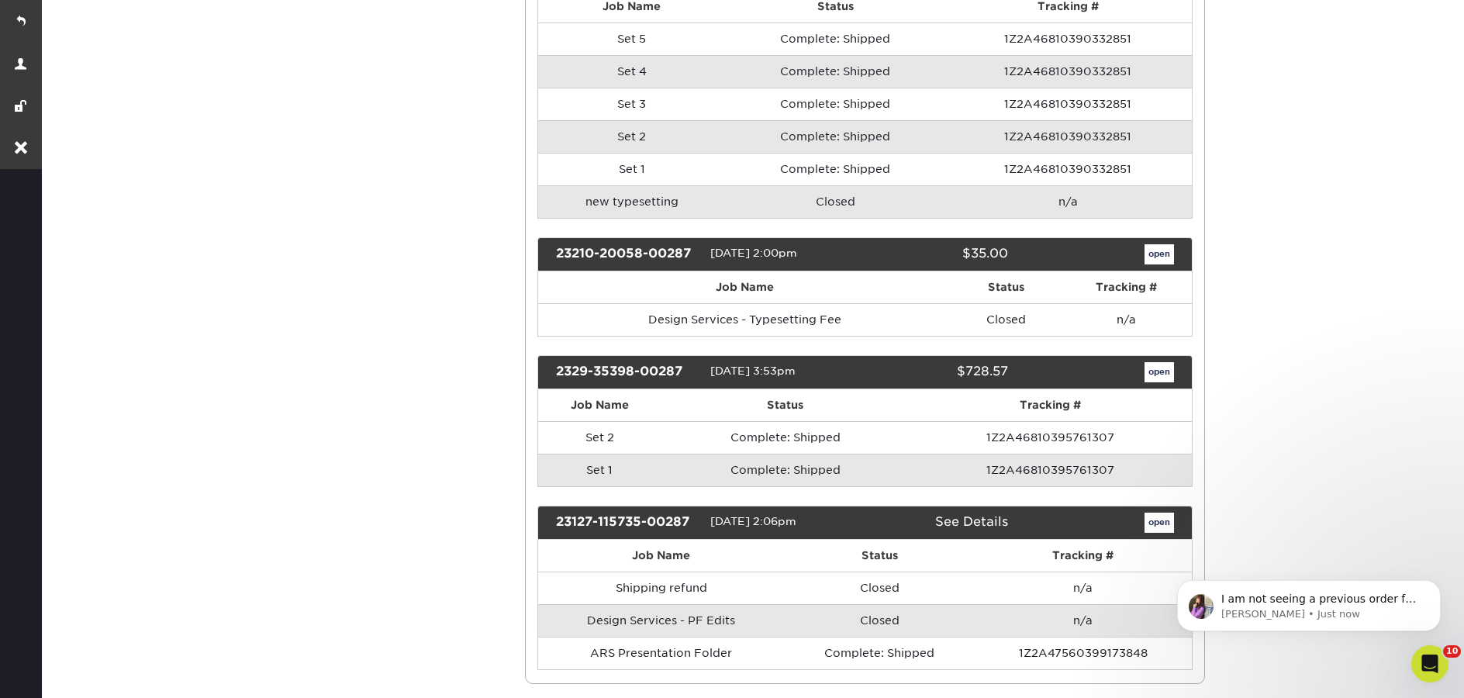
scroll to position [3921, 0]
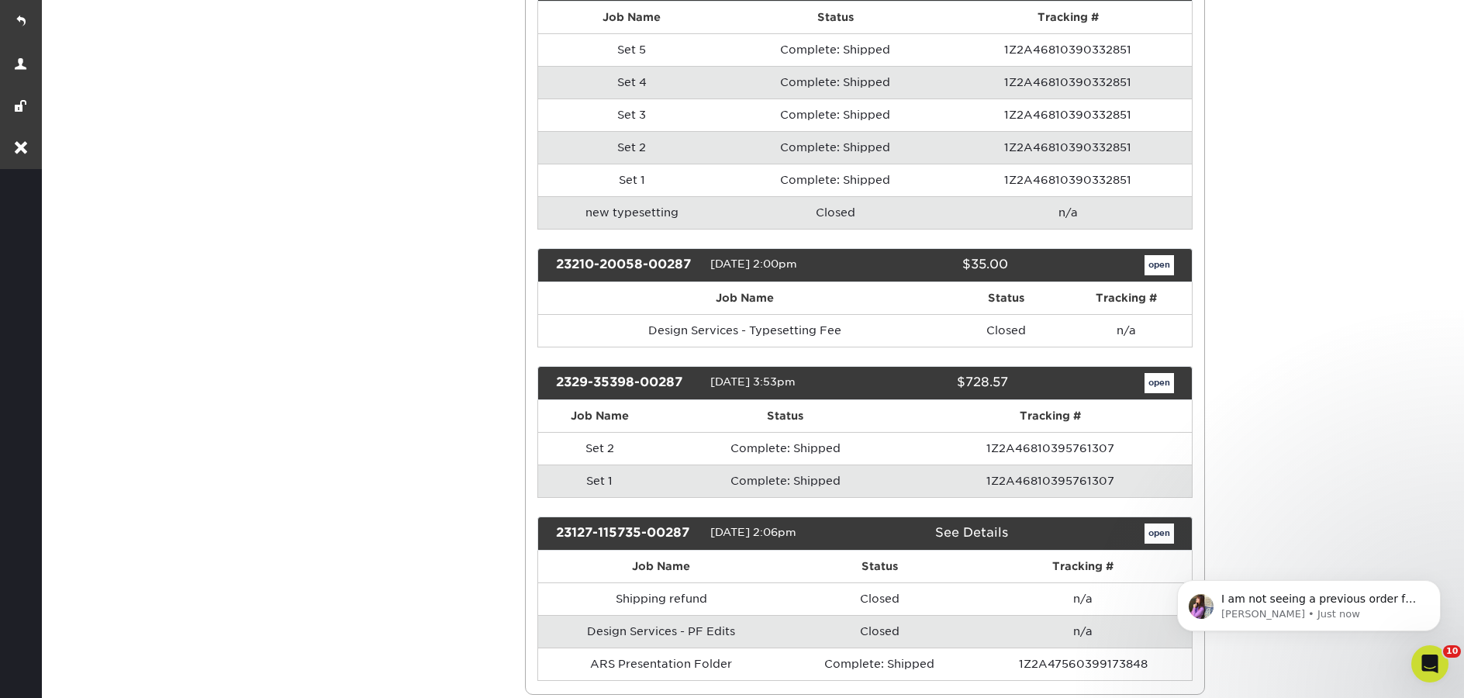
drag, startPoint x: 1469, startPoint y: 16, endPoint x: 264, endPoint y: 0, distance: 1205.0
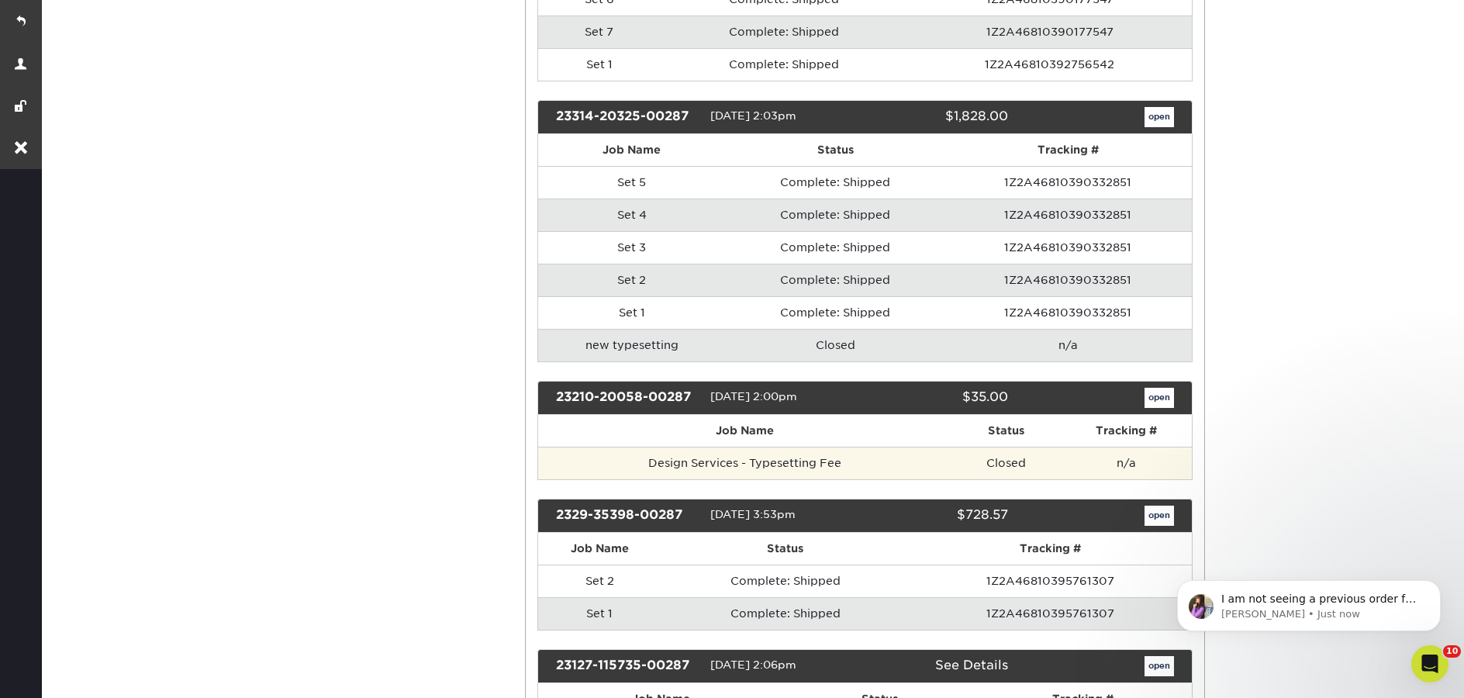
scroll to position [3747, 0]
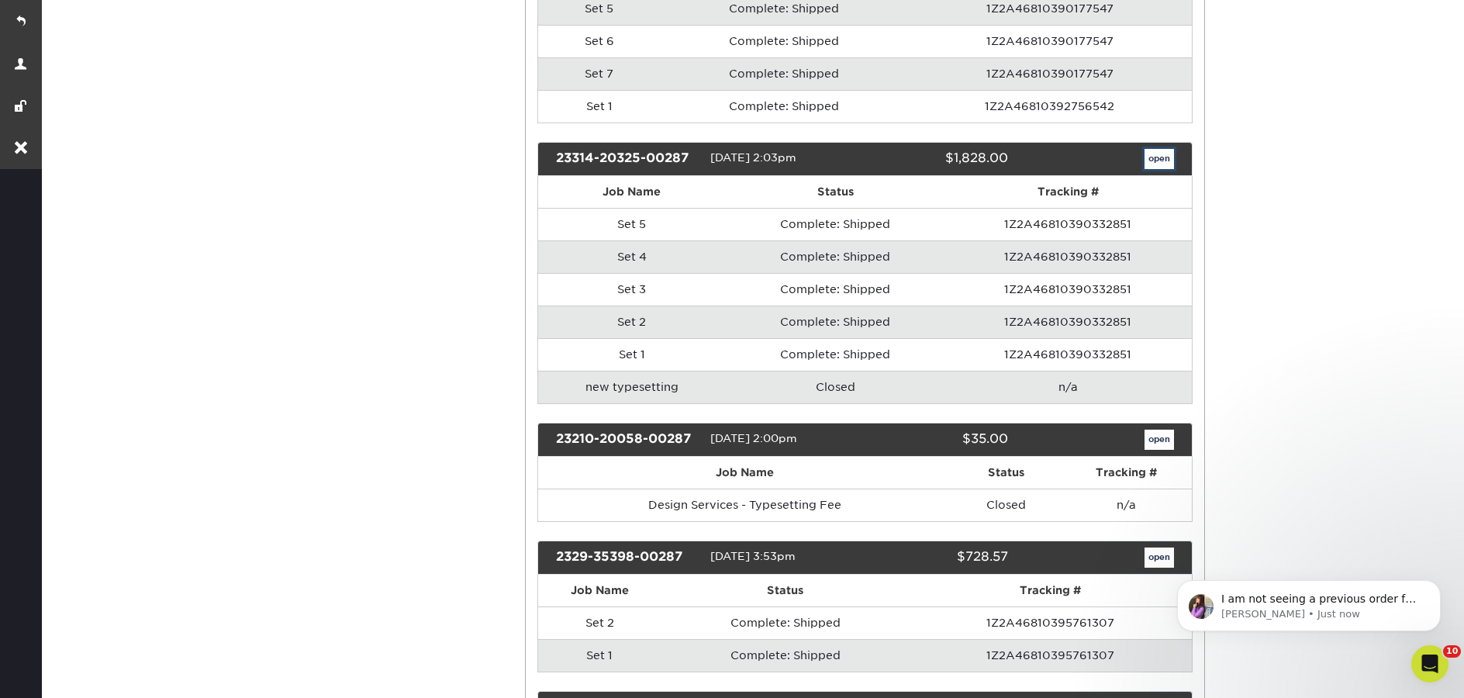
click at [1155, 164] on link "open" at bounding box center [1158, 159] width 29 height 20
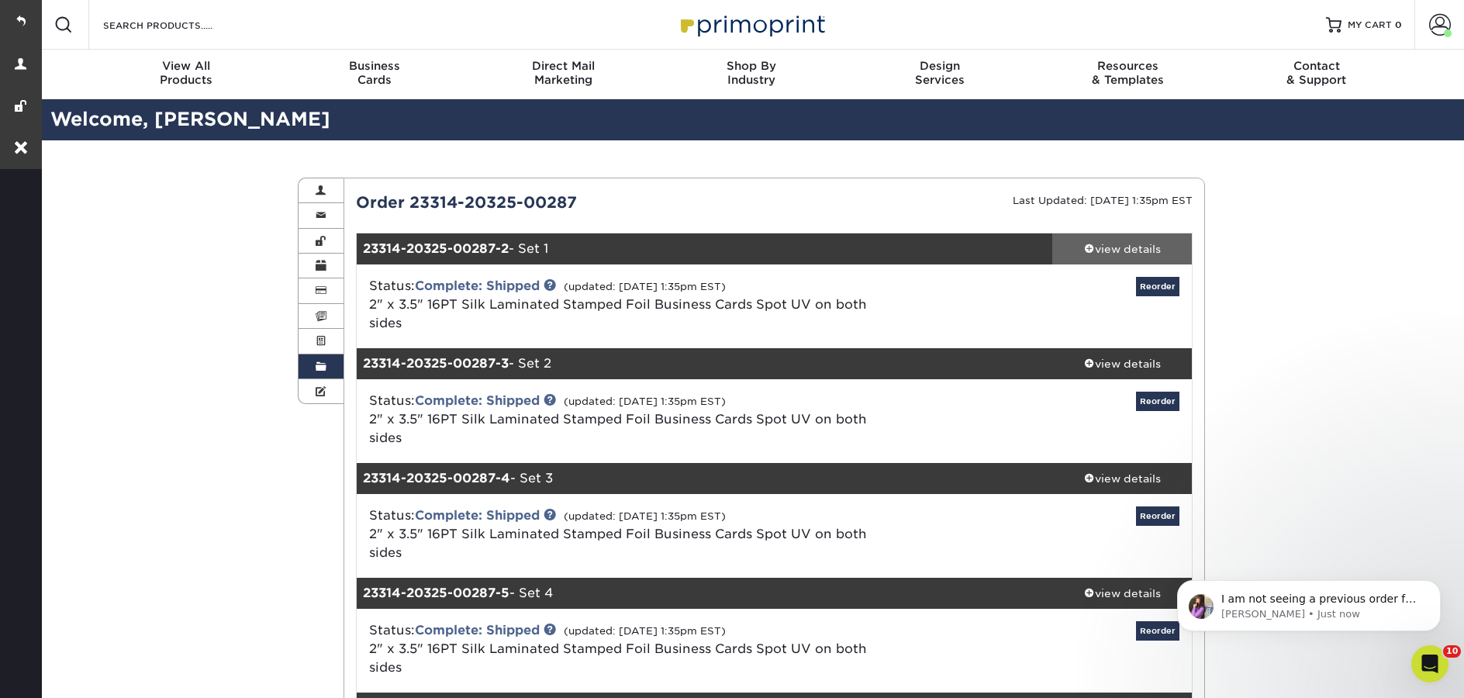
click at [1091, 248] on span at bounding box center [1089, 248] width 11 height 11
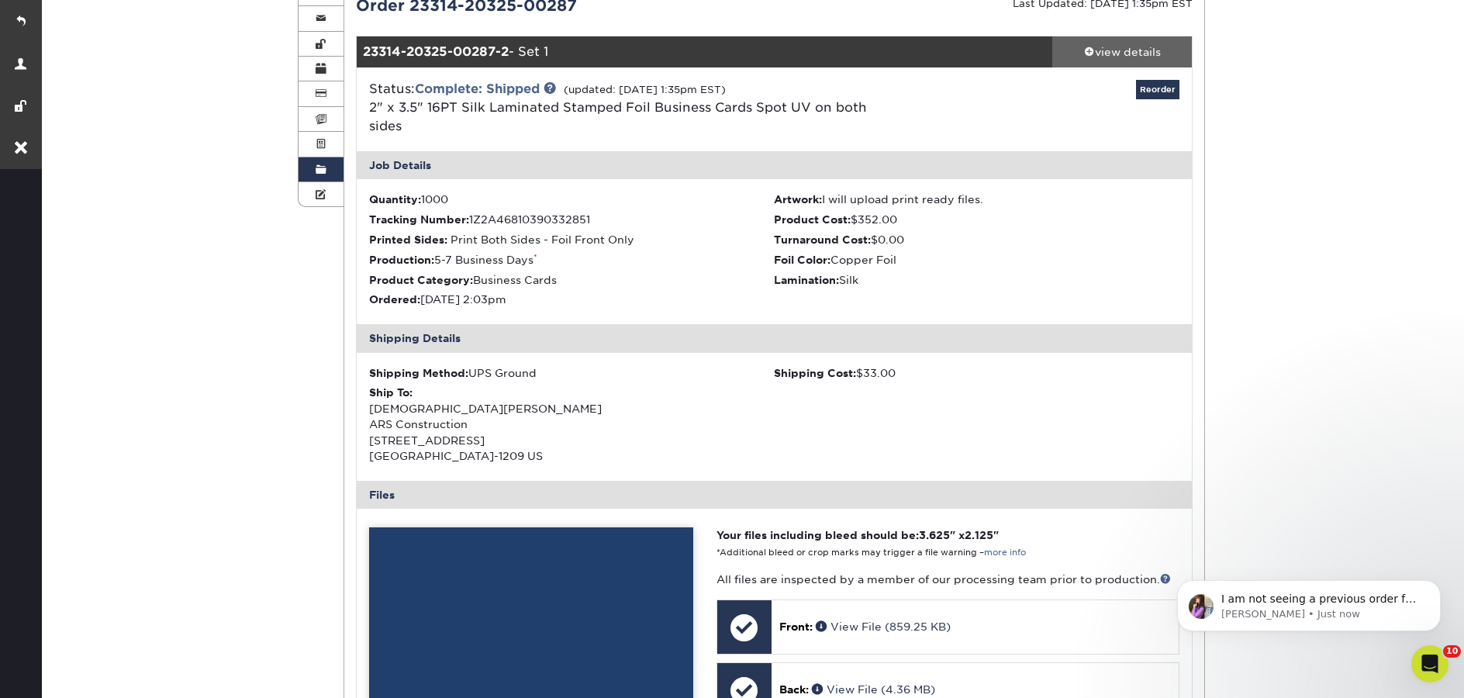
scroll to position [453, 0]
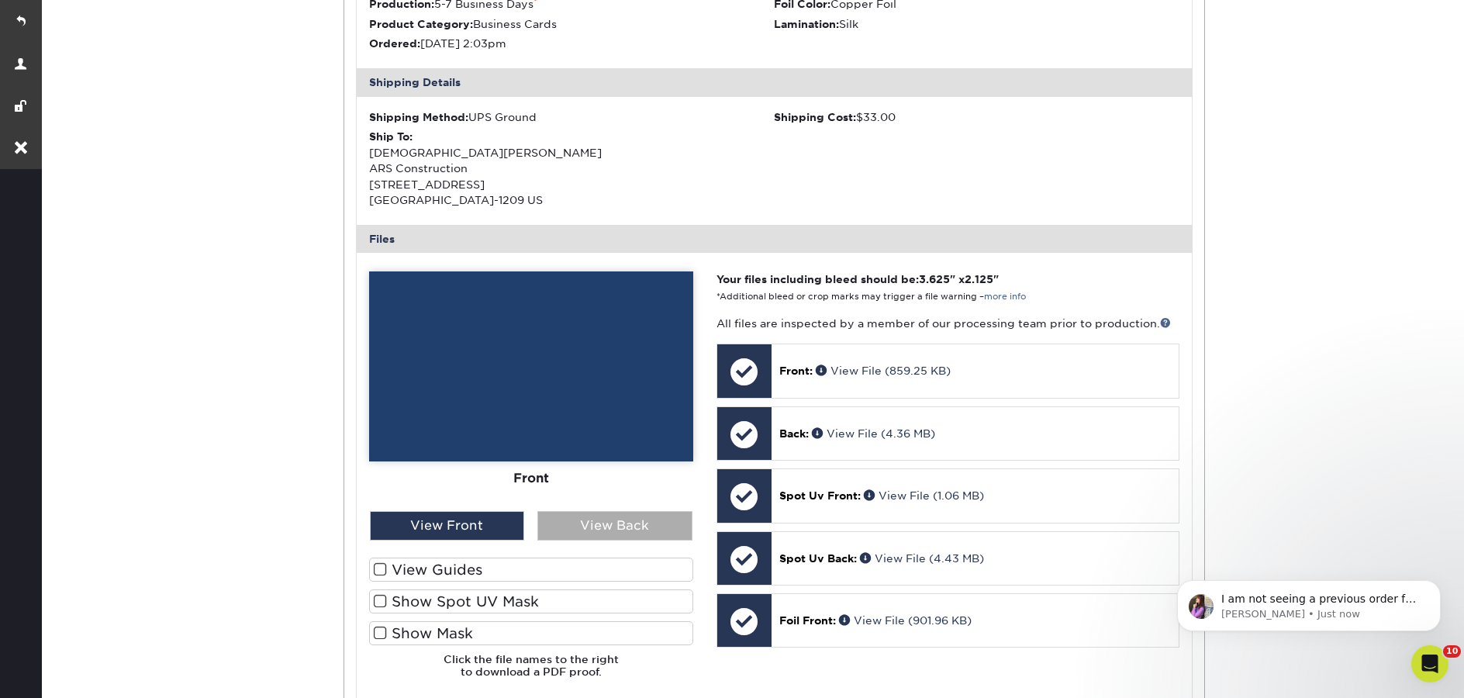
click at [585, 511] on div "View Back" at bounding box center [614, 525] width 155 height 29
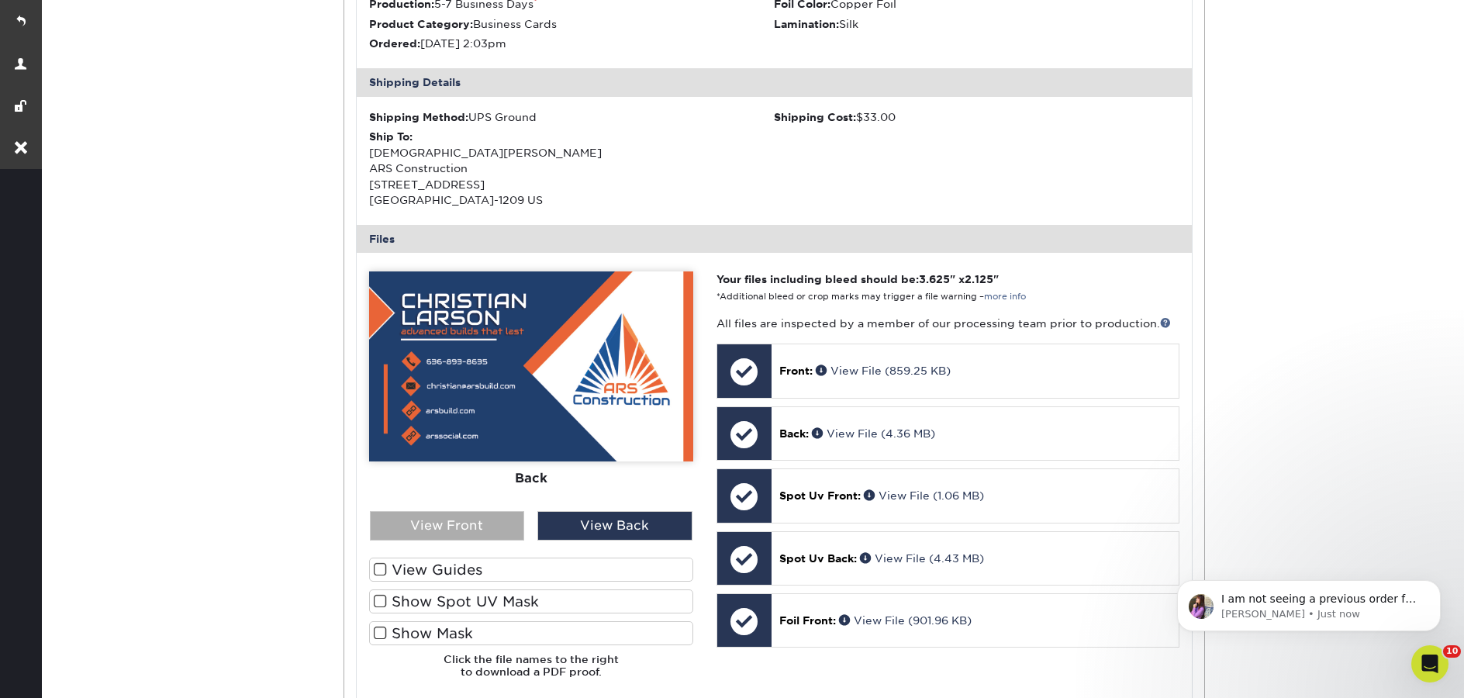
click at [508, 511] on div "View Front" at bounding box center [447, 525] width 155 height 29
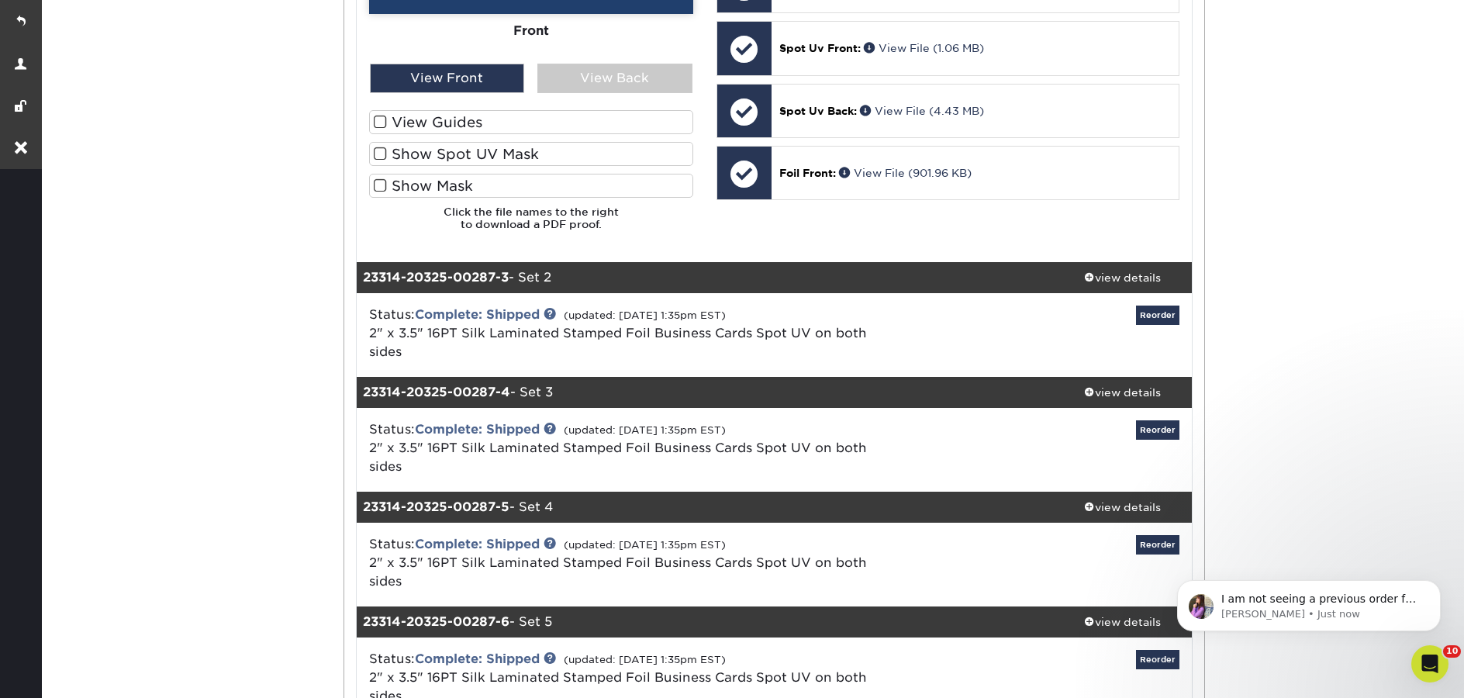
scroll to position [900, 0]
click at [1117, 269] on div "view details" at bounding box center [1122, 277] width 140 height 16
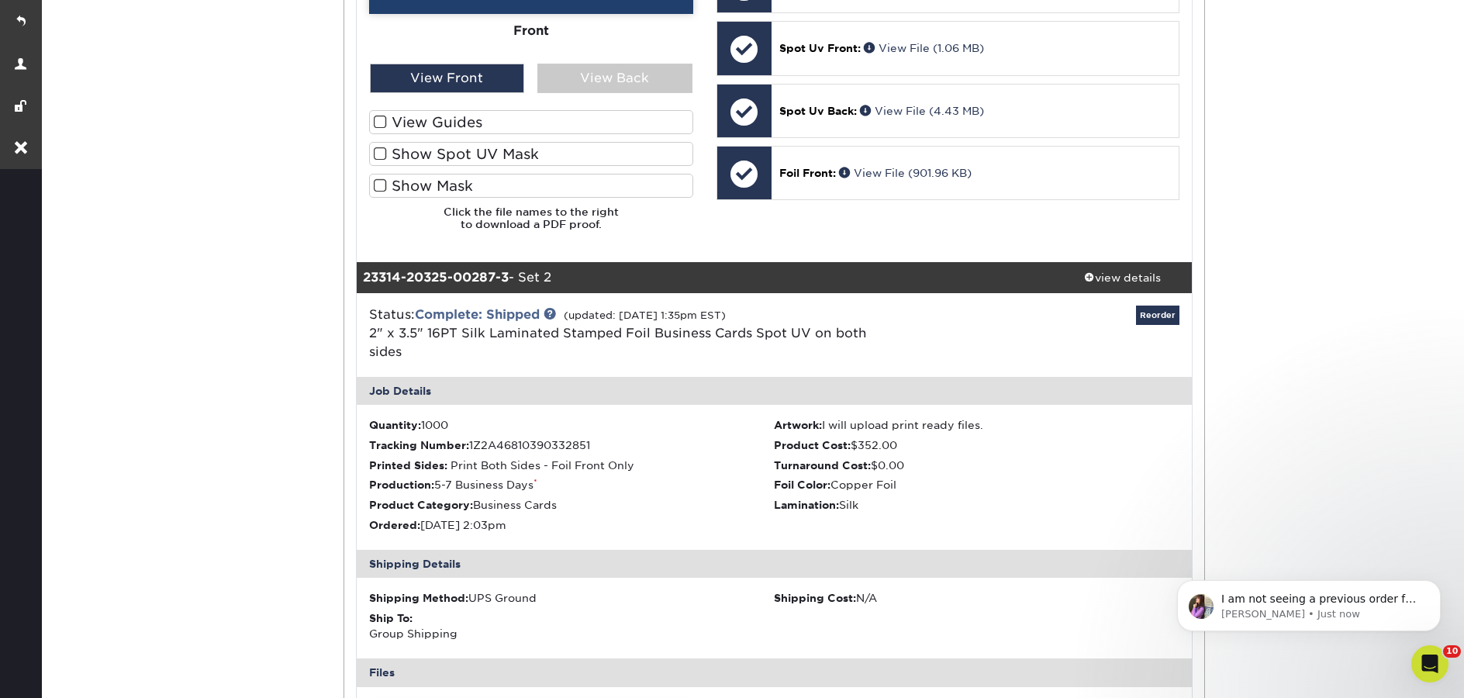
scroll to position [1365, 0]
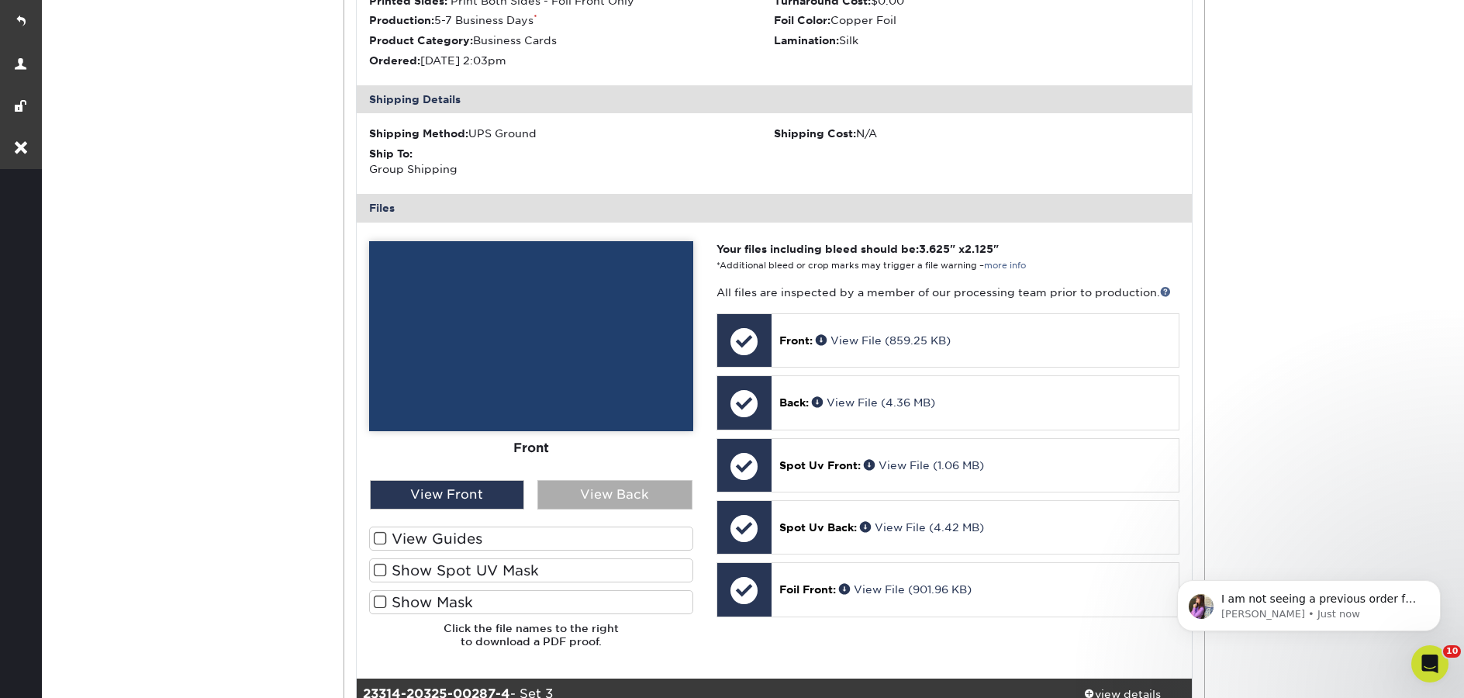
click at [603, 480] on div "View Back" at bounding box center [614, 494] width 155 height 29
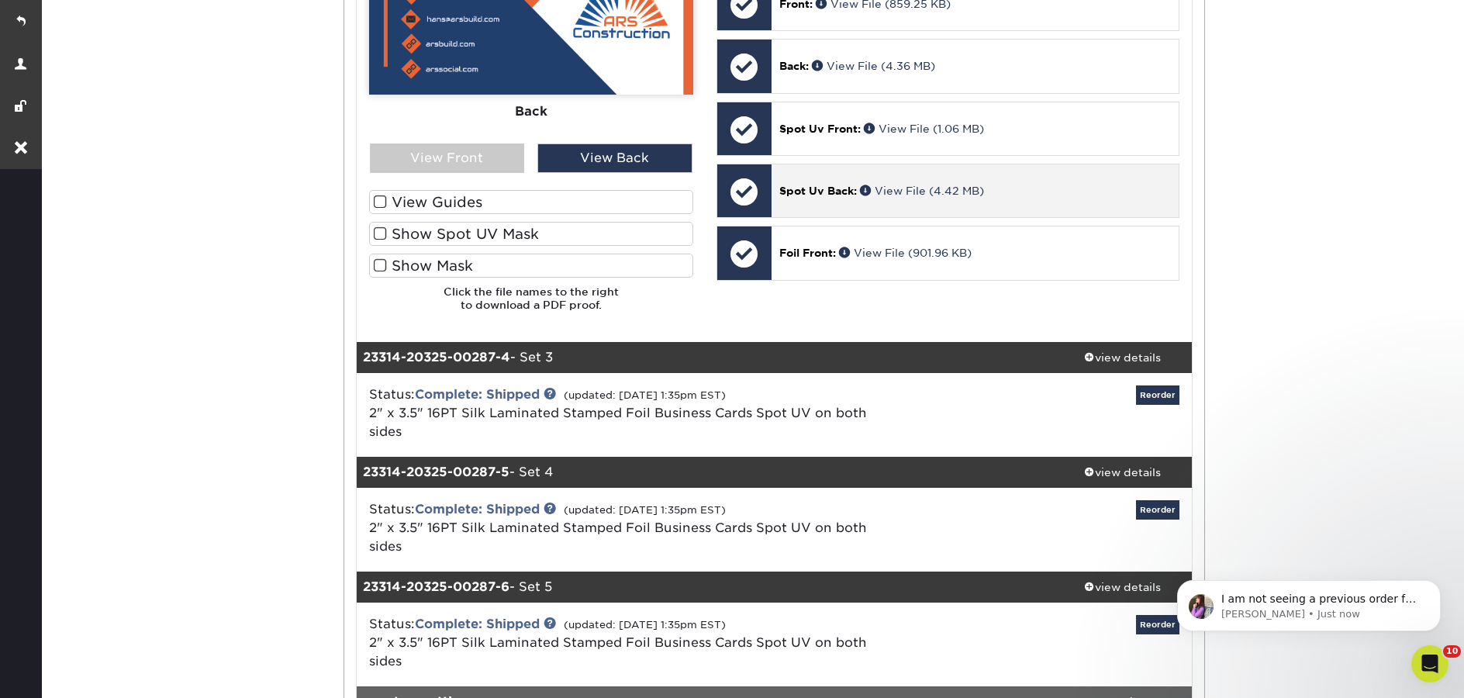
scroll to position [1748, 0]
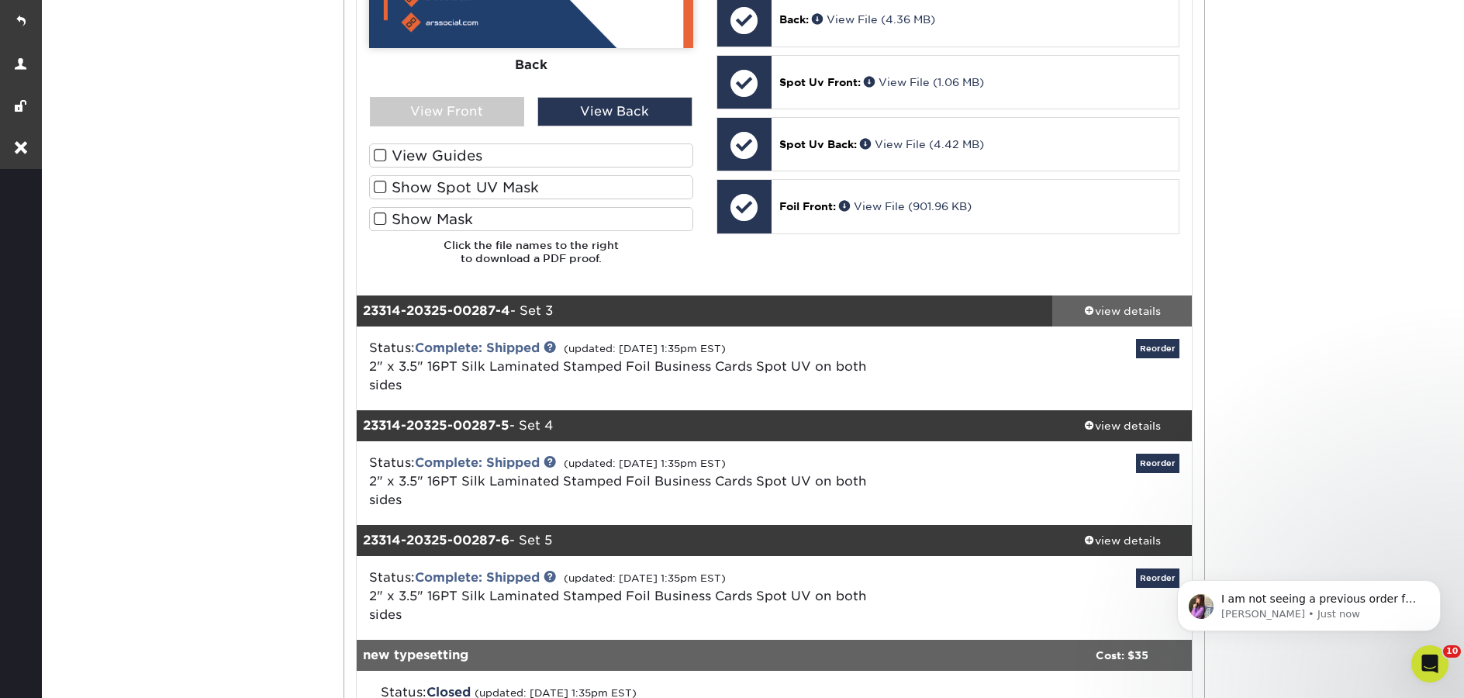
click at [1125, 303] on div "view details" at bounding box center [1122, 311] width 140 height 16
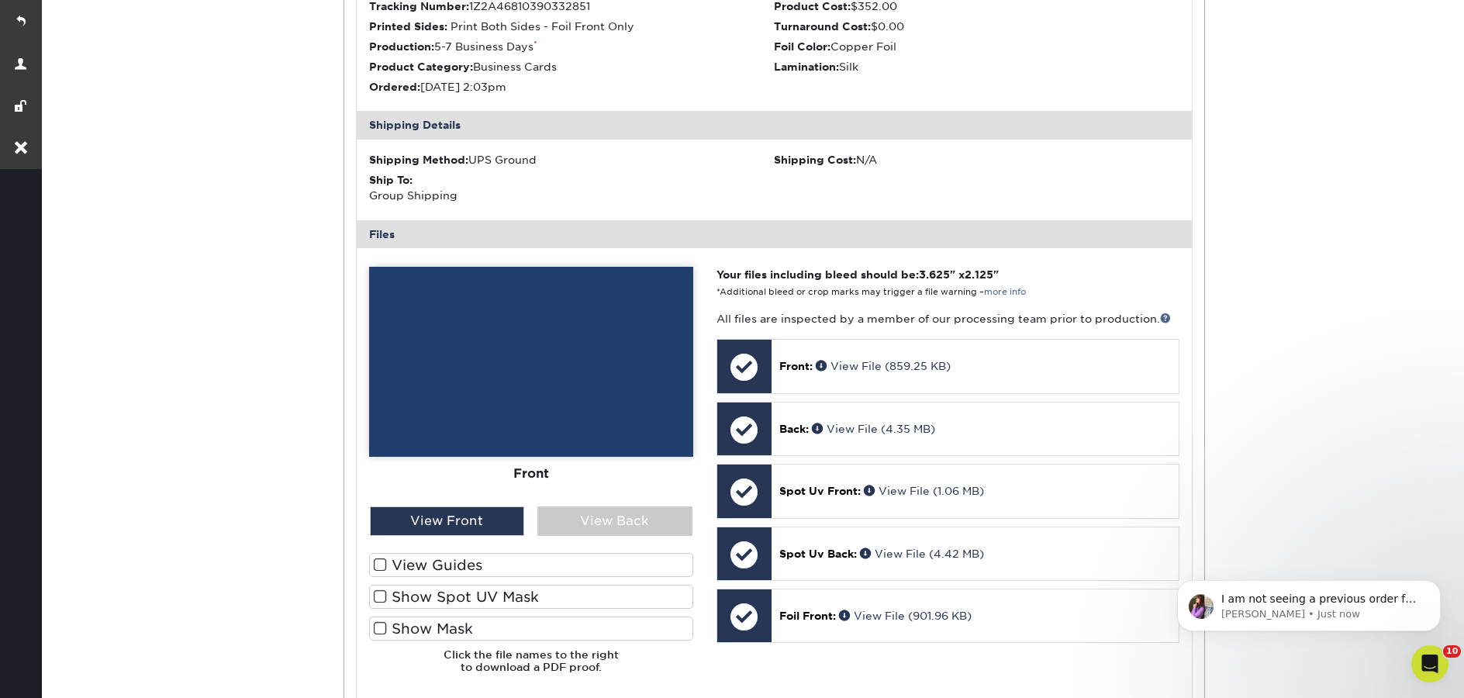
scroll to position [2461, 0]
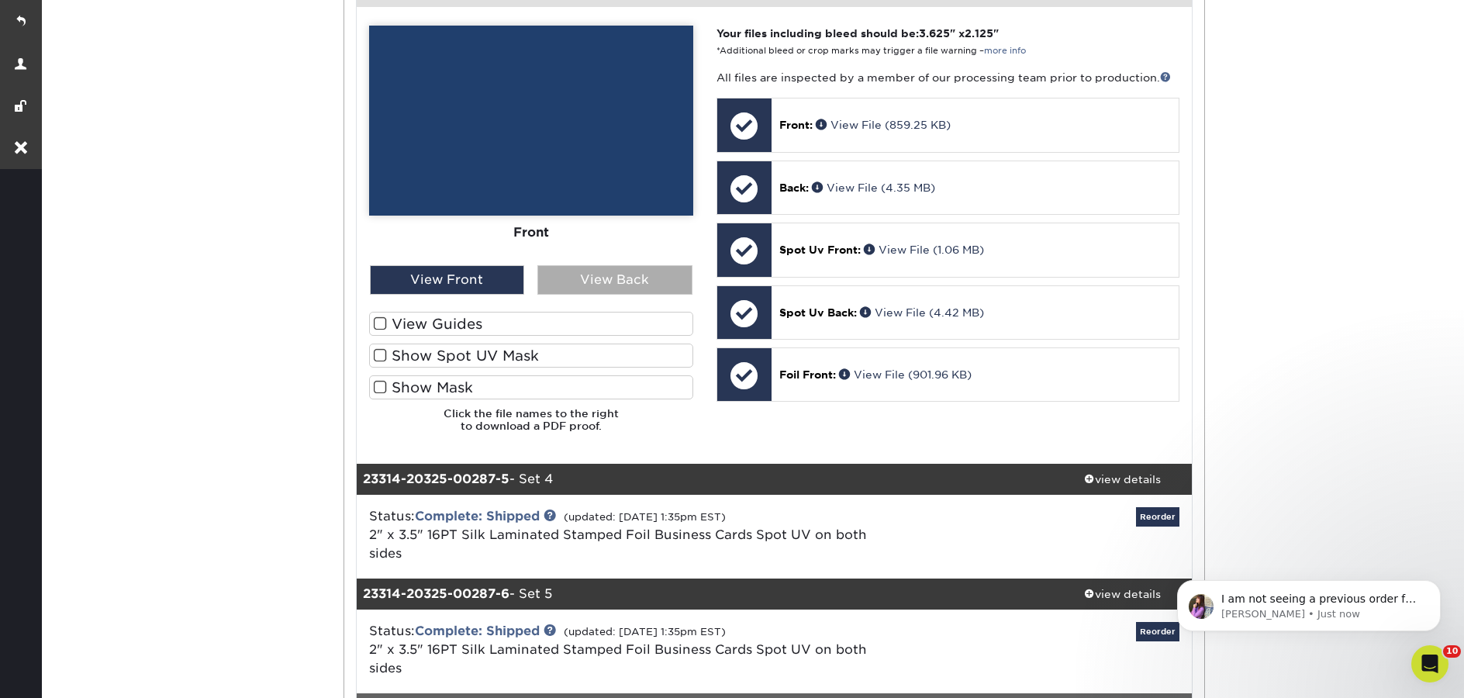
click at [610, 265] on div "View Back" at bounding box center [614, 279] width 155 height 29
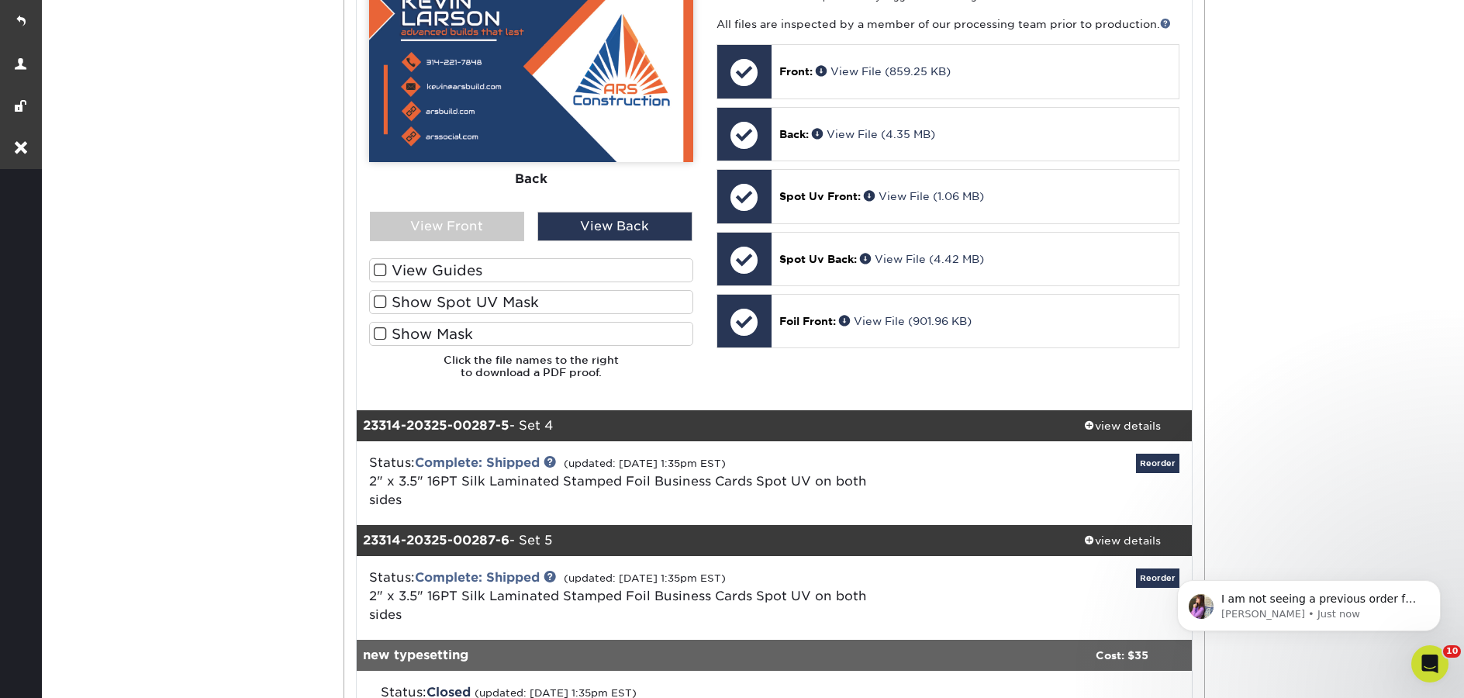
scroll to position [2810, 0]
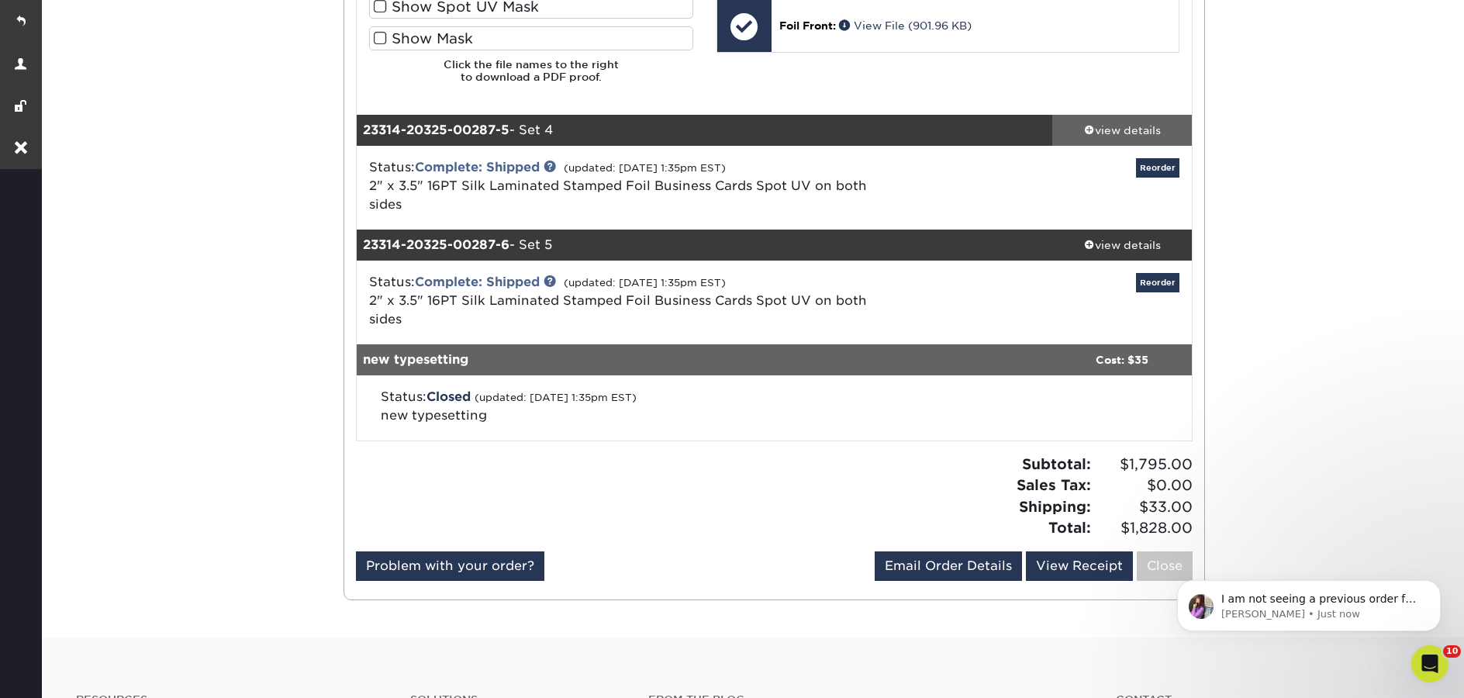
click at [1140, 122] on div "view details" at bounding box center [1122, 130] width 140 height 16
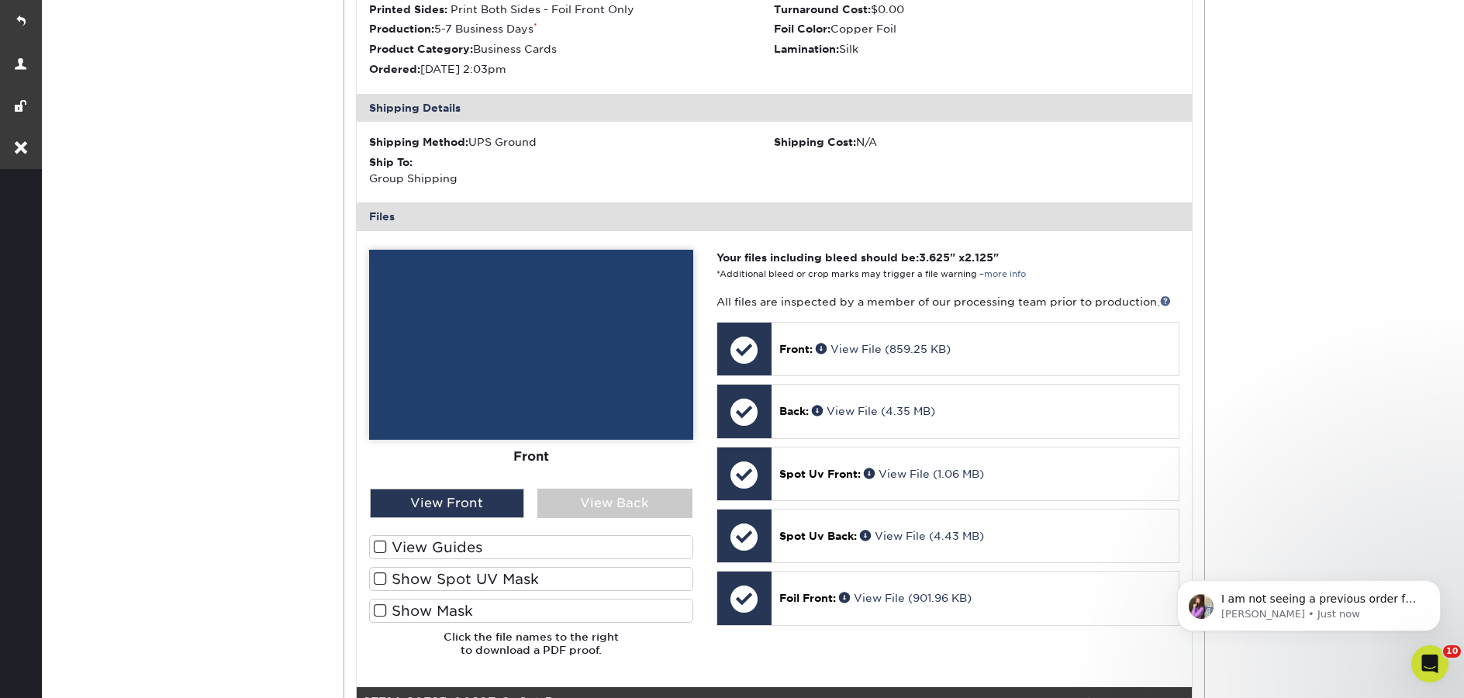
scroll to position [3203, 0]
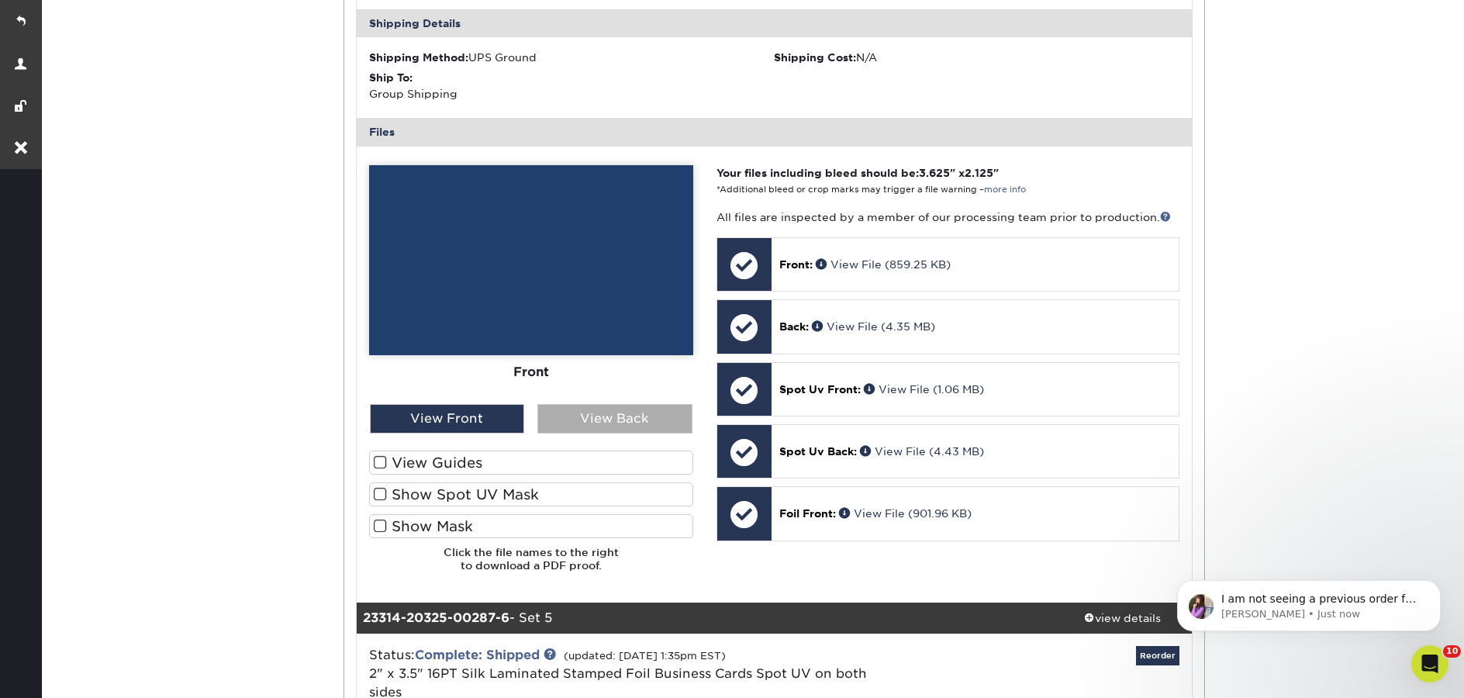
click at [609, 404] on div "View Back" at bounding box center [614, 418] width 155 height 29
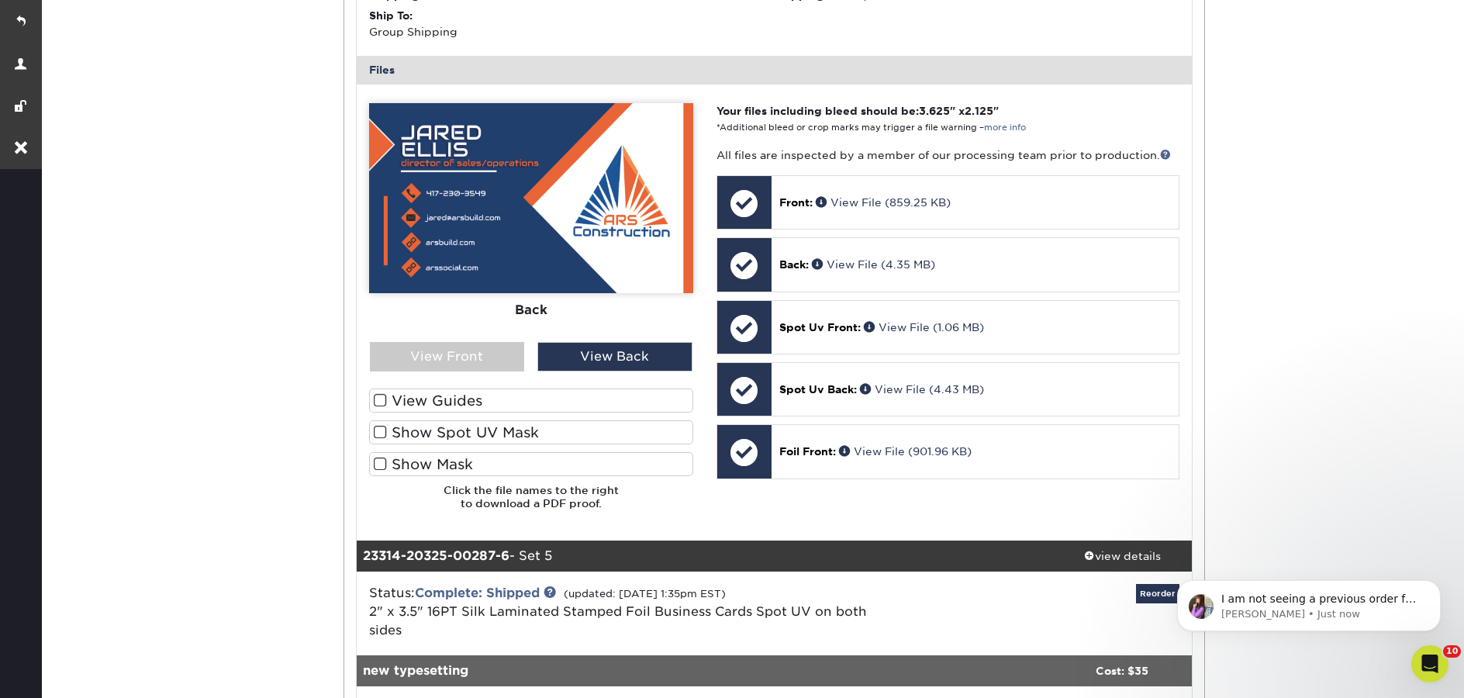
scroll to position [3426, 0]
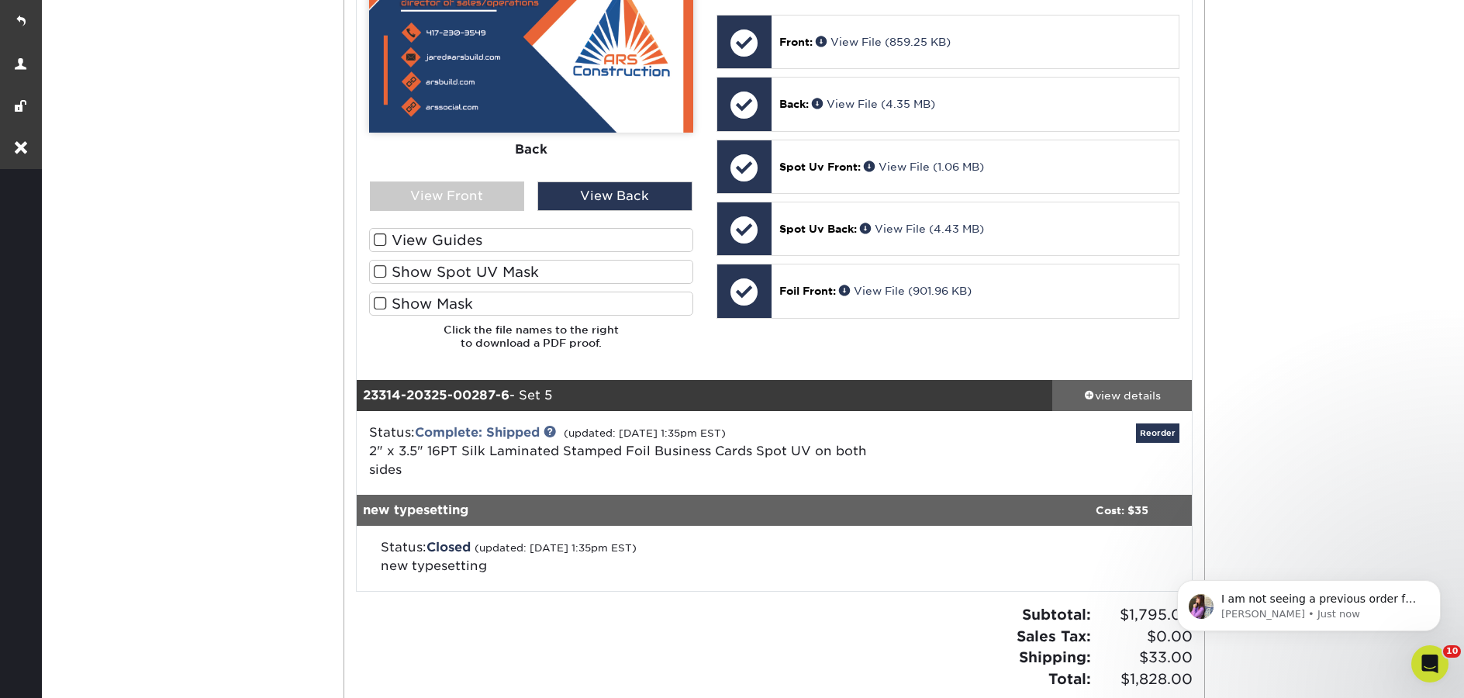
click at [1113, 388] on div "view details" at bounding box center [1122, 396] width 140 height 16
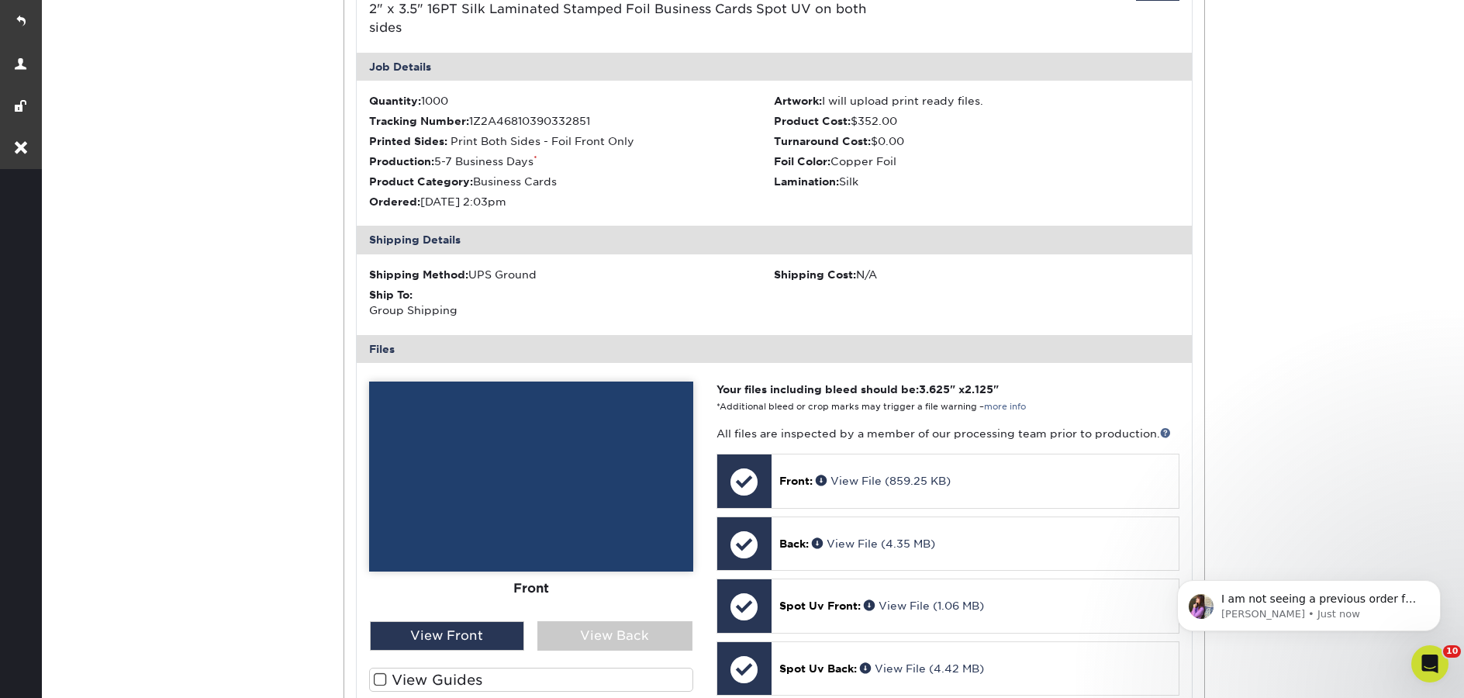
scroll to position [4175, 0]
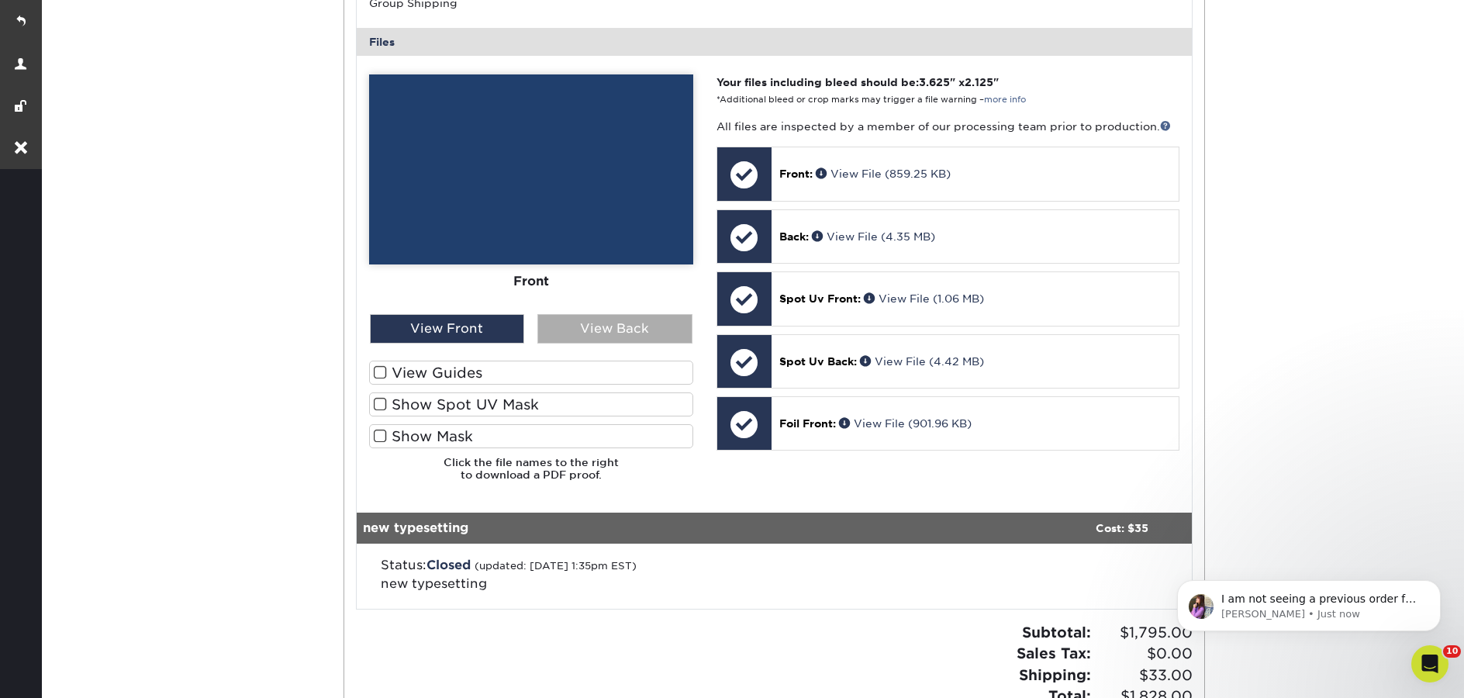
click at [602, 314] on div "View Back" at bounding box center [614, 328] width 155 height 29
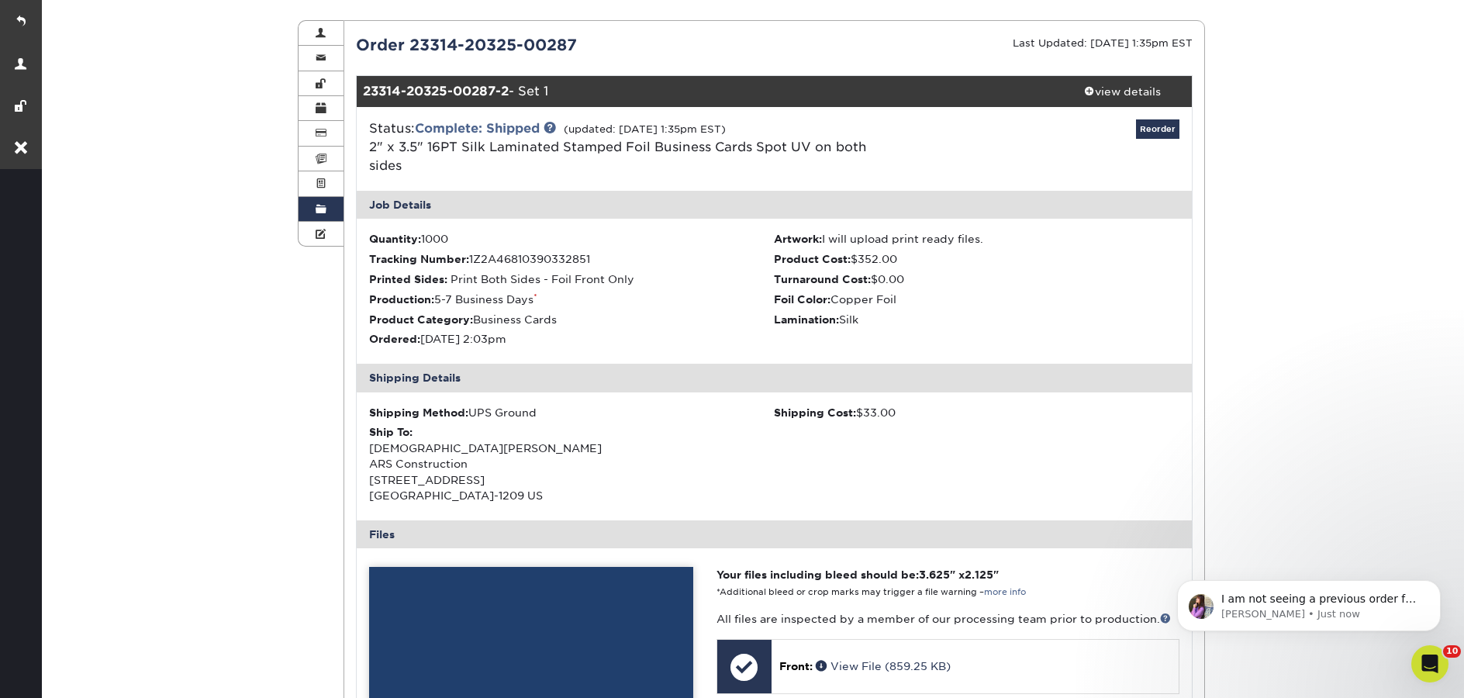
scroll to position [157, 0]
click at [328, 211] on link "Order History" at bounding box center [321, 210] width 45 height 25
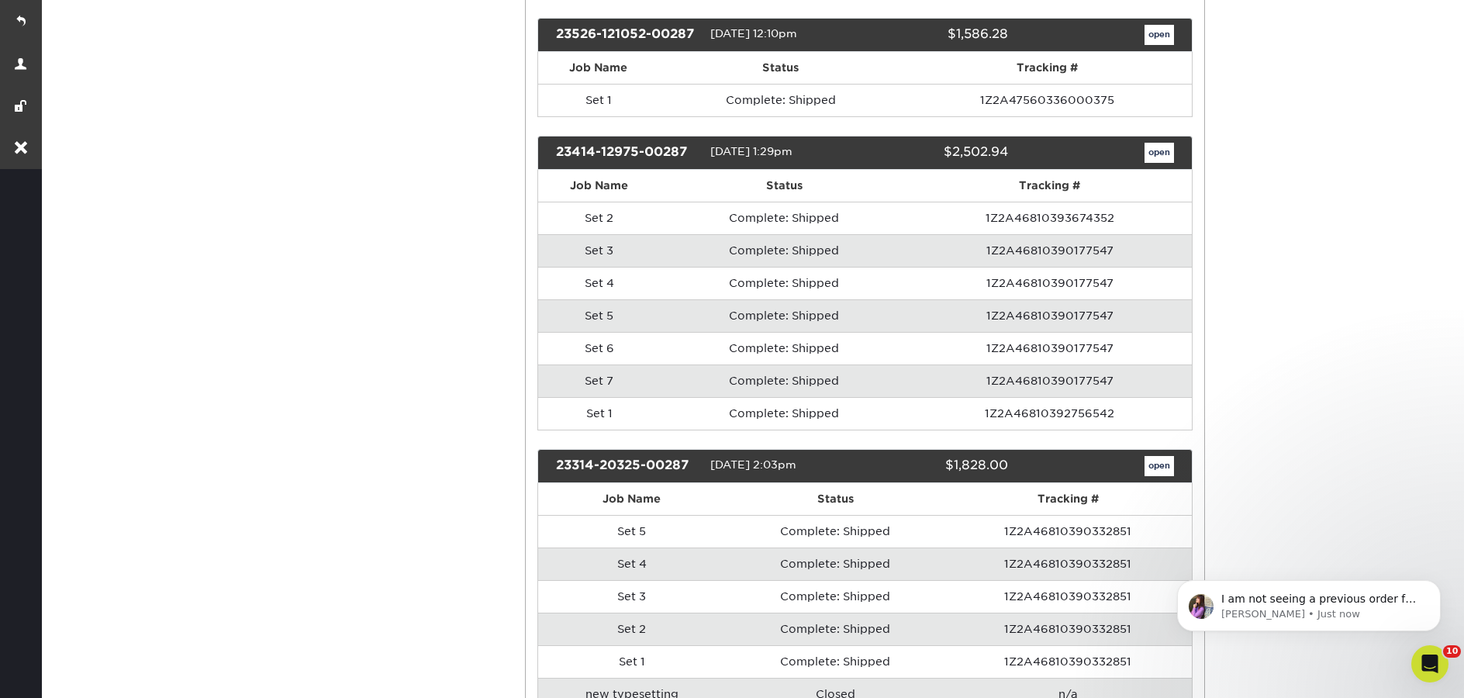
scroll to position [3391, 0]
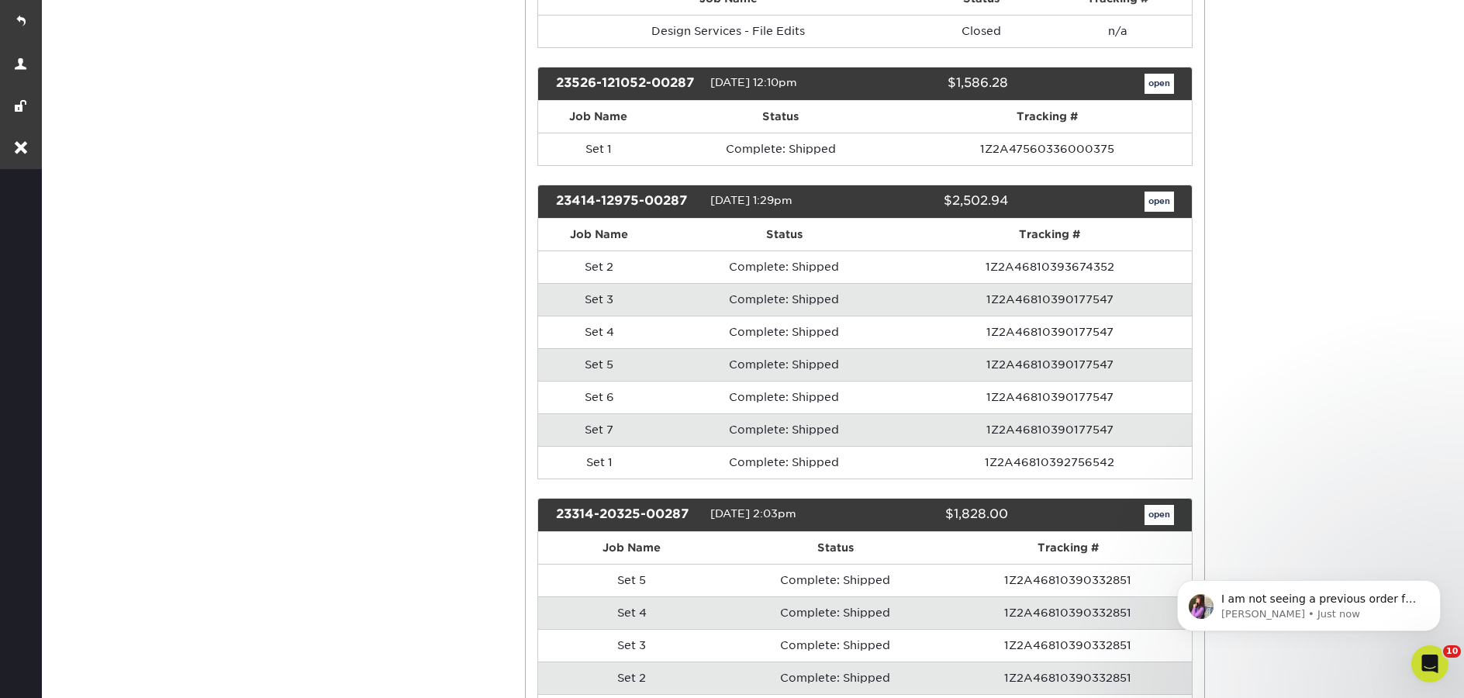
click at [1159, 212] on div "23414-12975-00287 [DATE] 1:29pm $2,502.94 open" at bounding box center [865, 202] width 656 height 34
click at [1160, 206] on link "open" at bounding box center [1158, 202] width 29 height 20
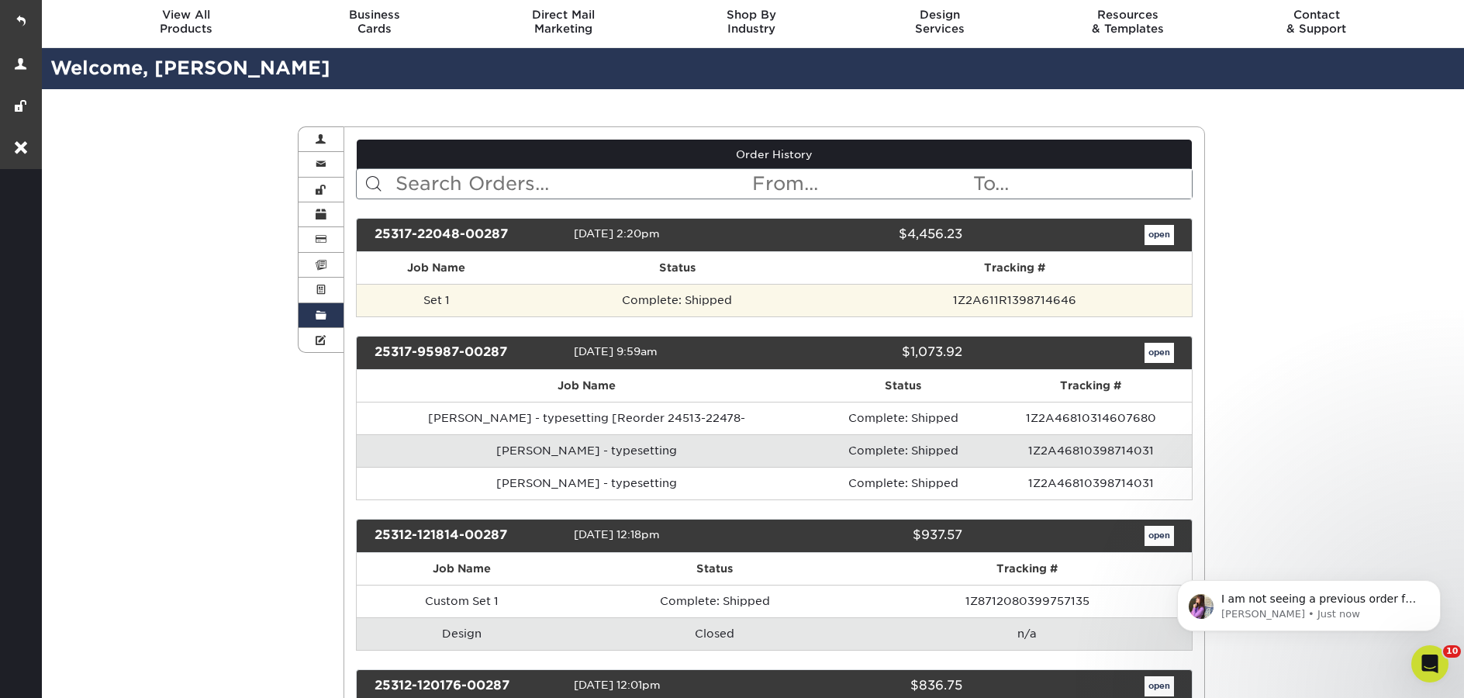
scroll to position [55, 0]
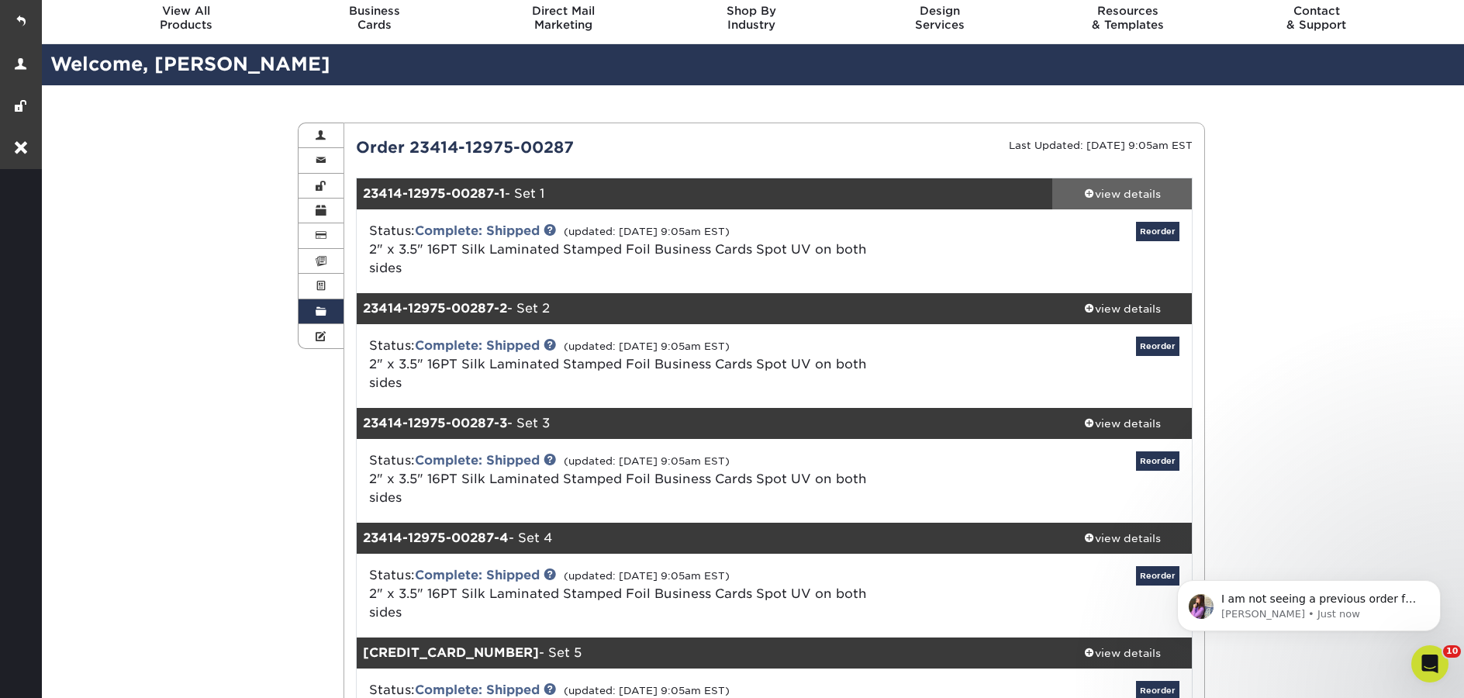
click at [1127, 199] on div "view details" at bounding box center [1122, 194] width 140 height 16
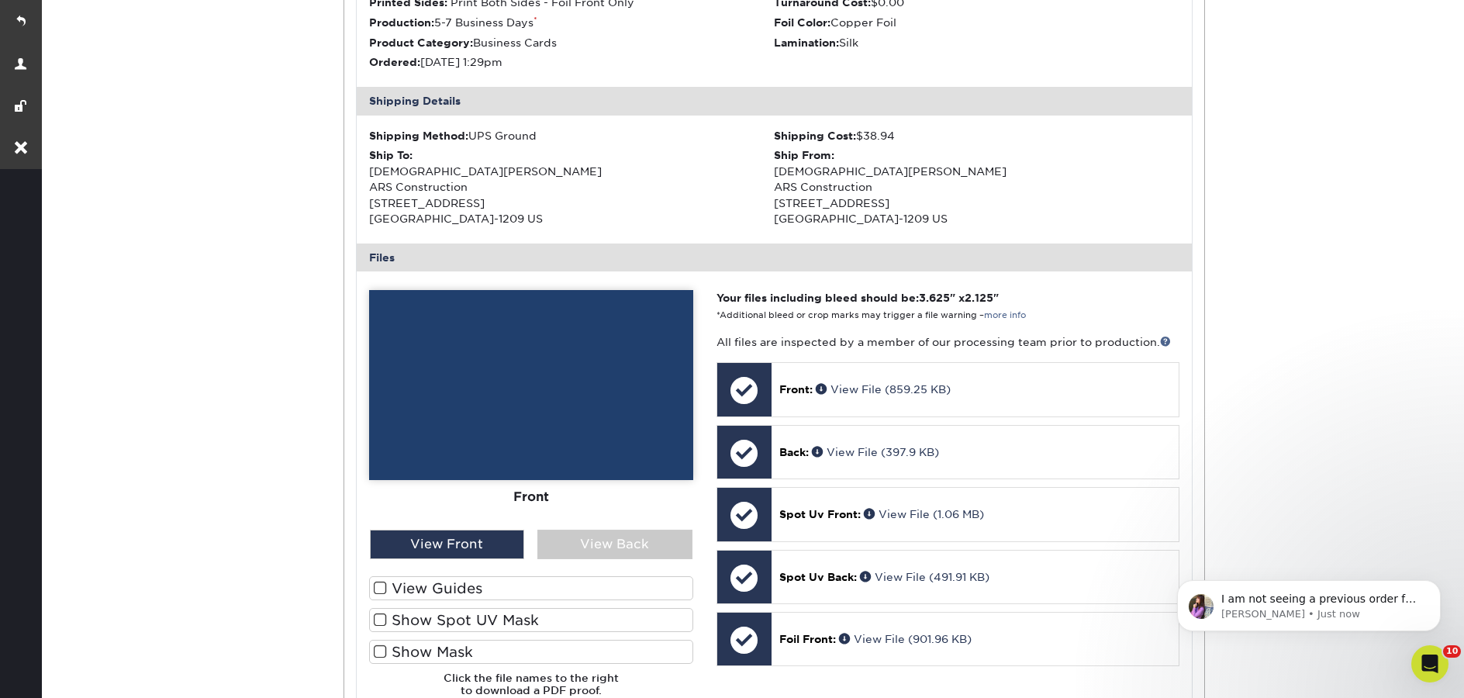
scroll to position [656, 0]
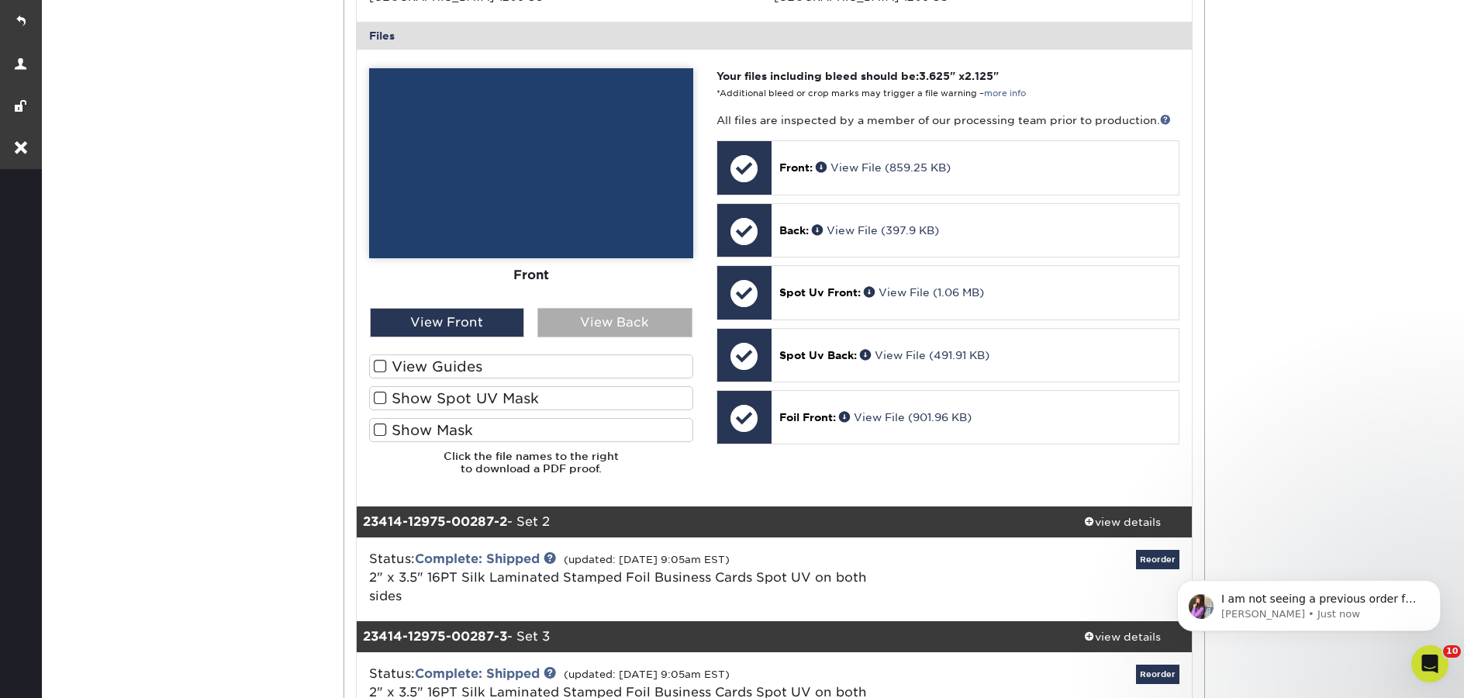
click at [582, 308] on div "View Back" at bounding box center [614, 322] width 155 height 29
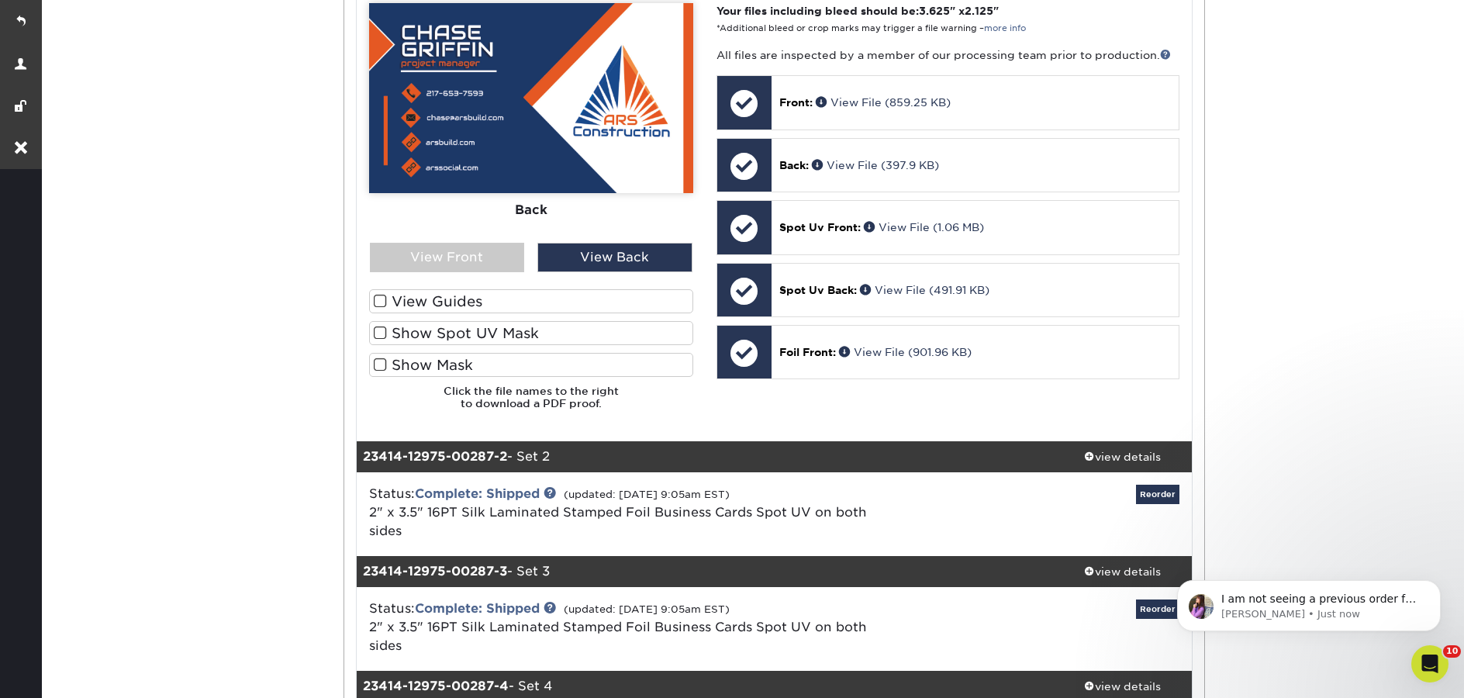
scroll to position [730, 0]
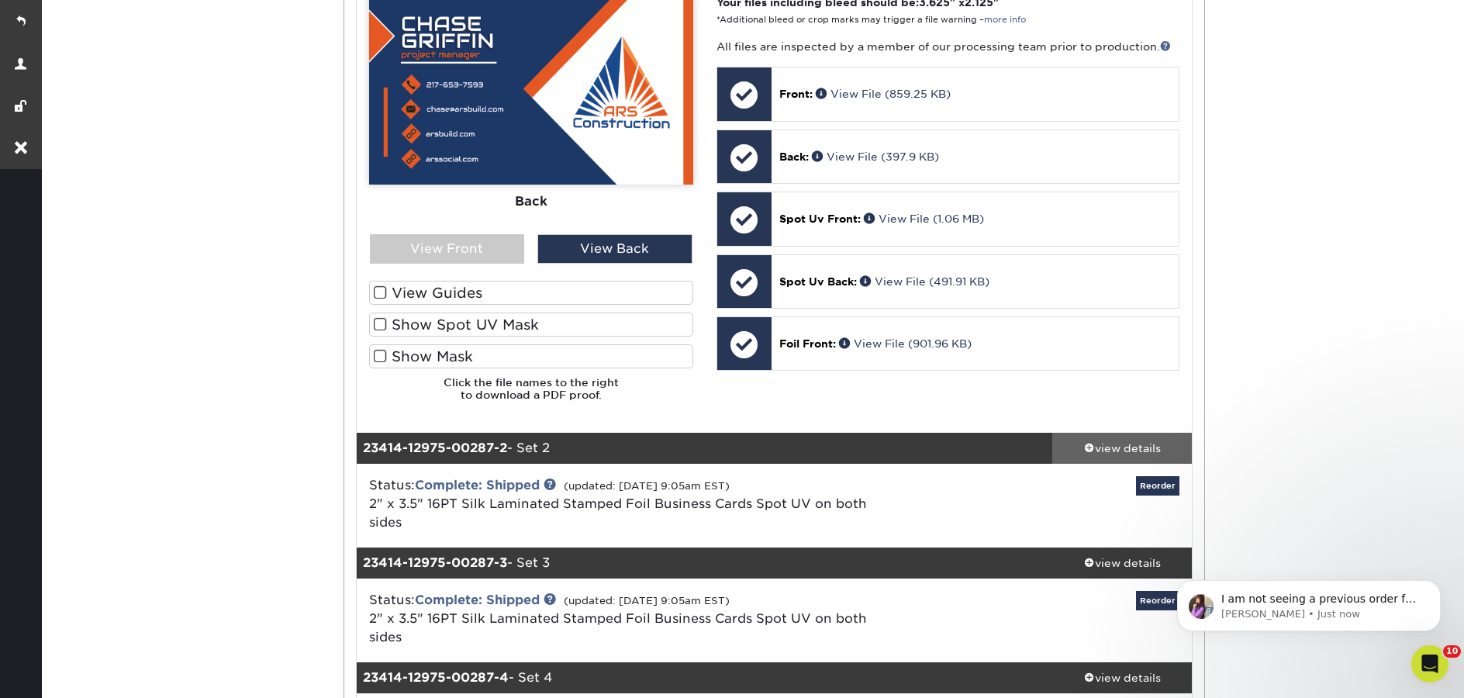
click at [1105, 440] on div "view details" at bounding box center [1122, 448] width 140 height 16
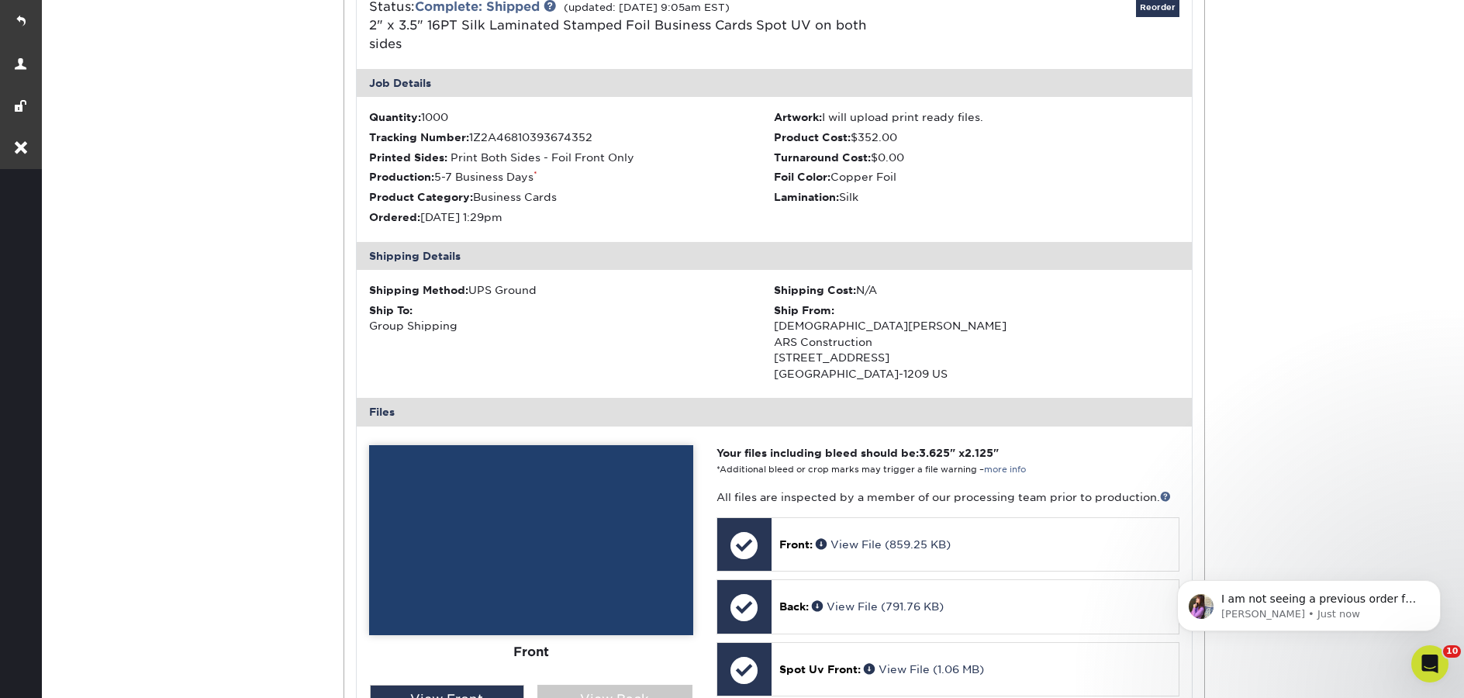
scroll to position [1343, 0]
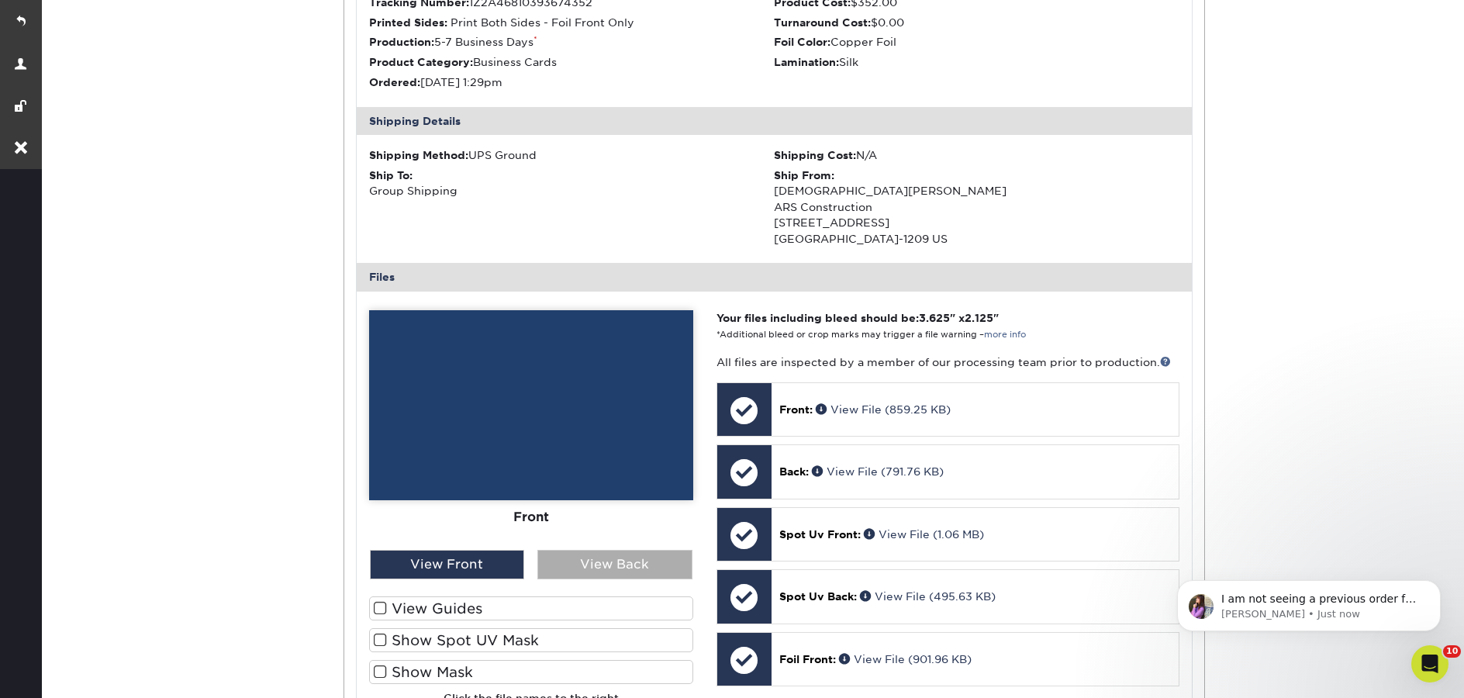
click at [630, 550] on div "View Back" at bounding box center [614, 564] width 155 height 29
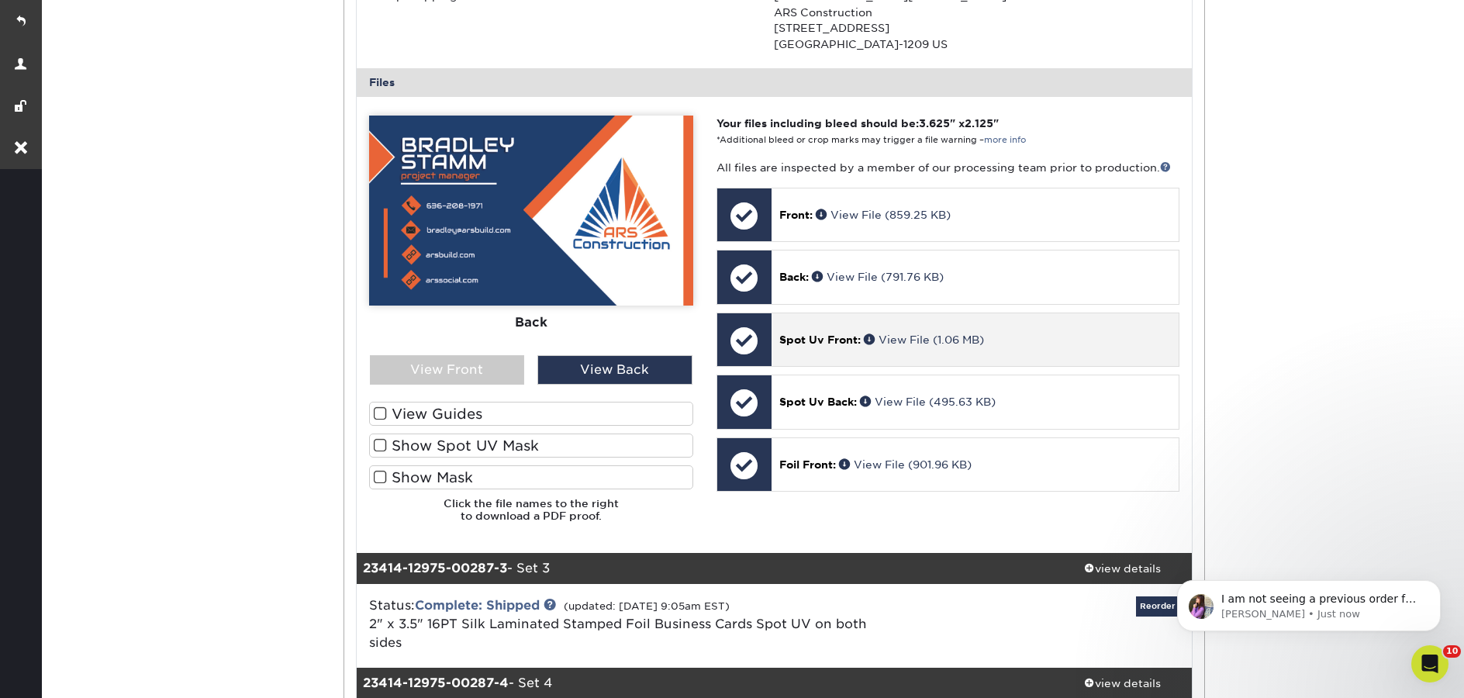
scroll to position [1878, 0]
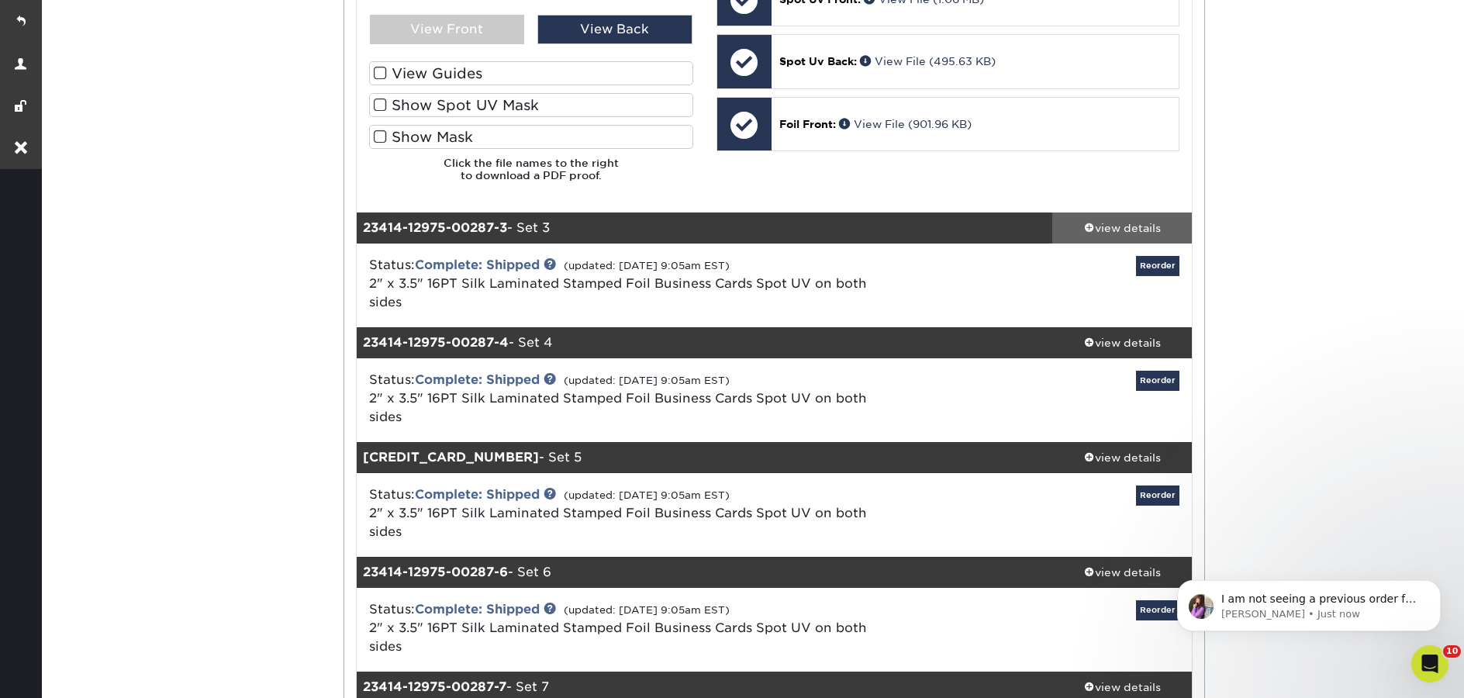
click at [1112, 220] on div "view details" at bounding box center [1122, 228] width 140 height 16
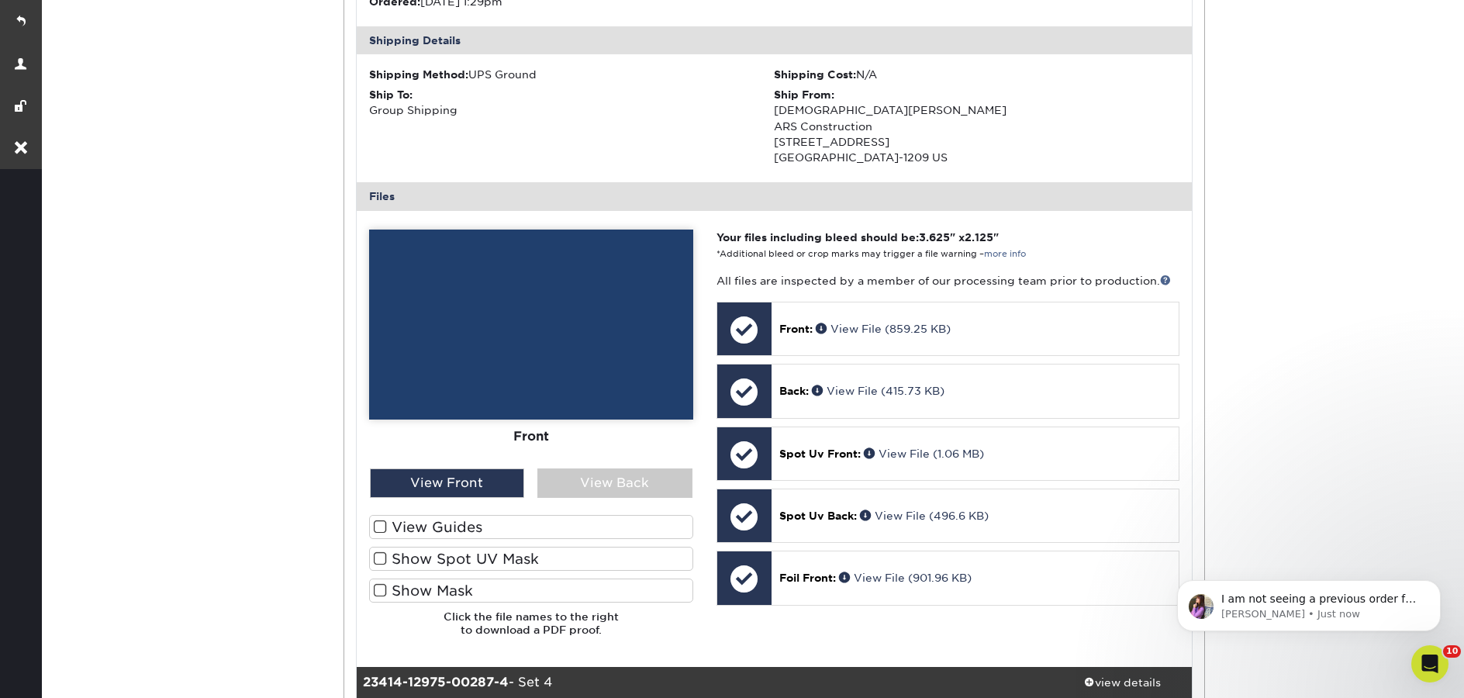
scroll to position [2354, 0]
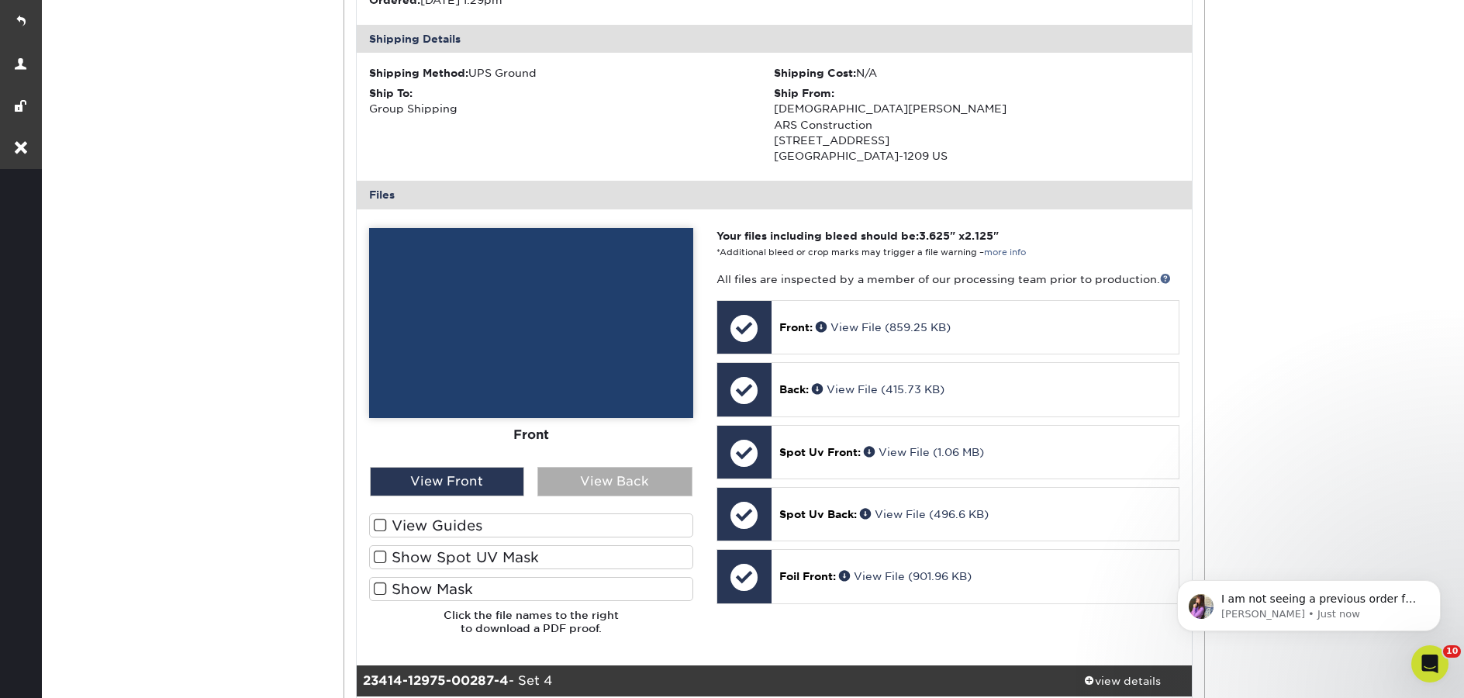
click at [595, 467] on div "View Back" at bounding box center [614, 481] width 155 height 29
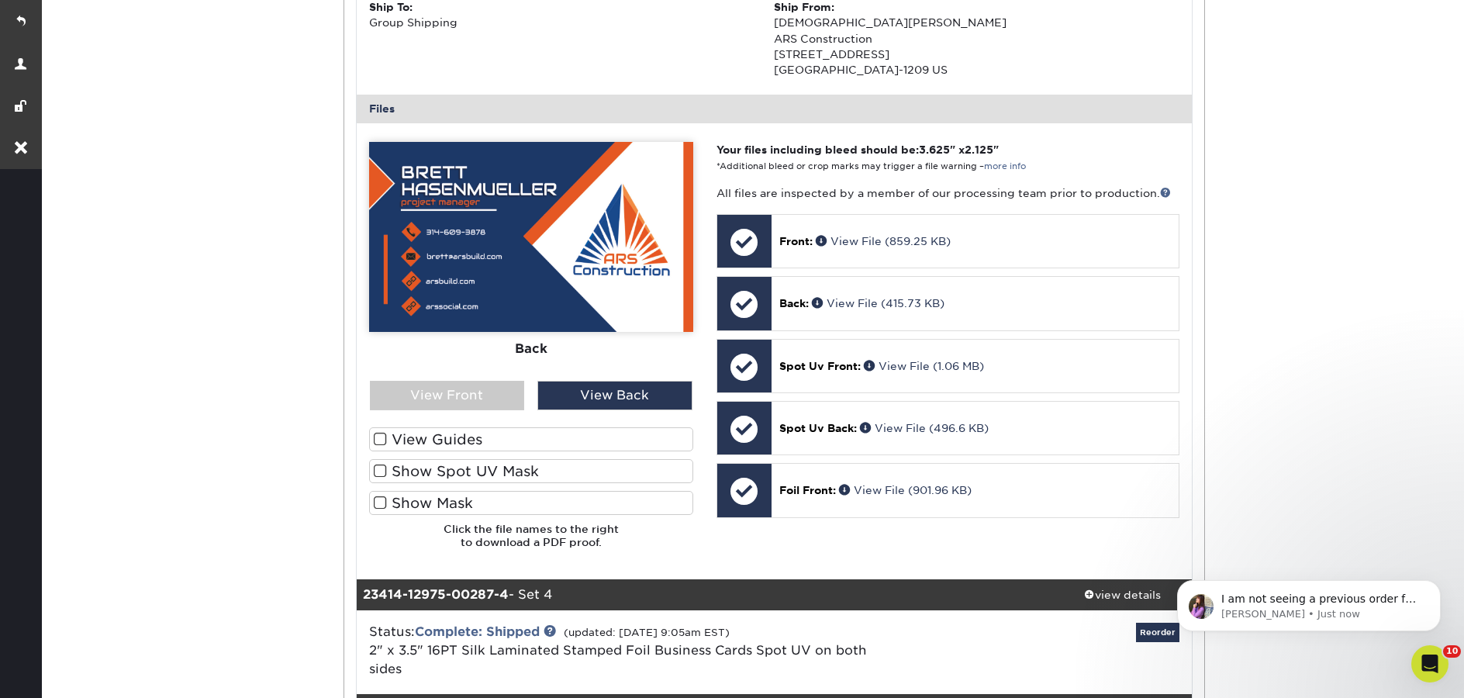
scroll to position [2599, 0]
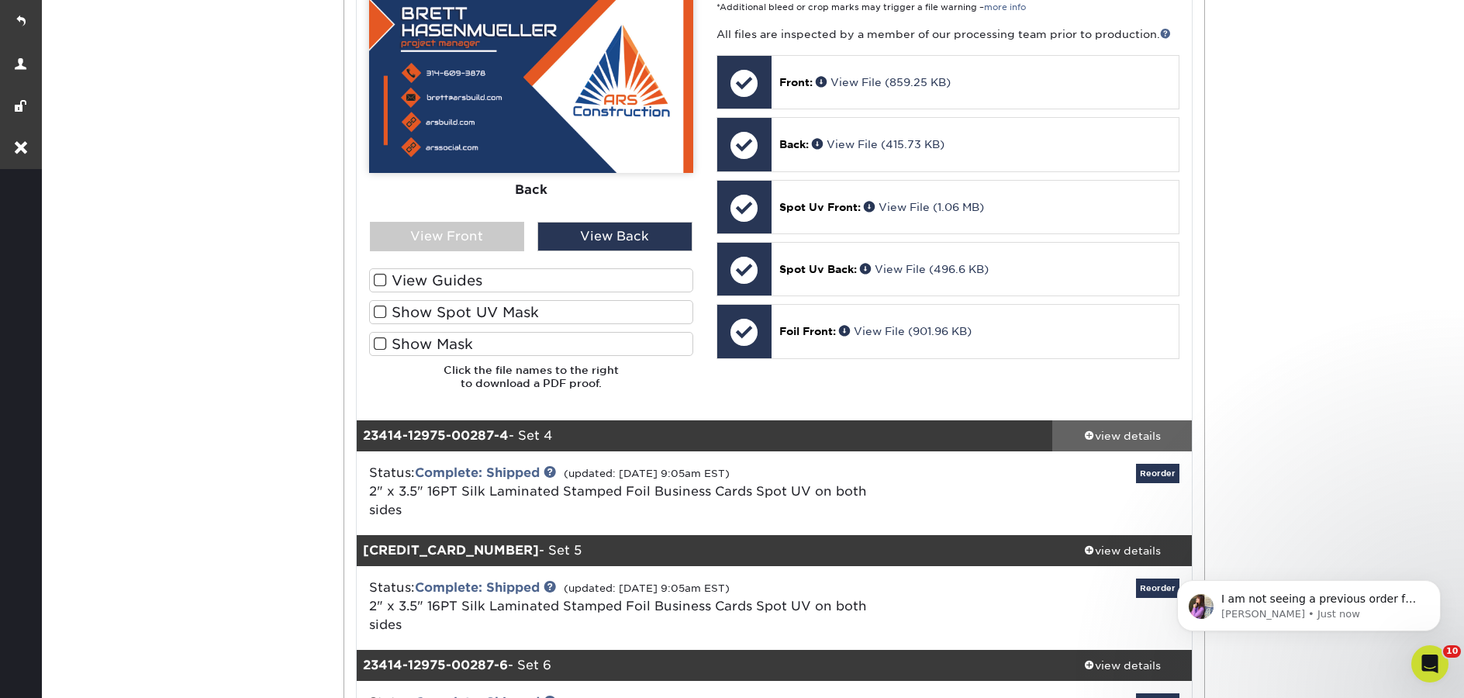
click at [1140, 428] on div "view details" at bounding box center [1122, 436] width 140 height 16
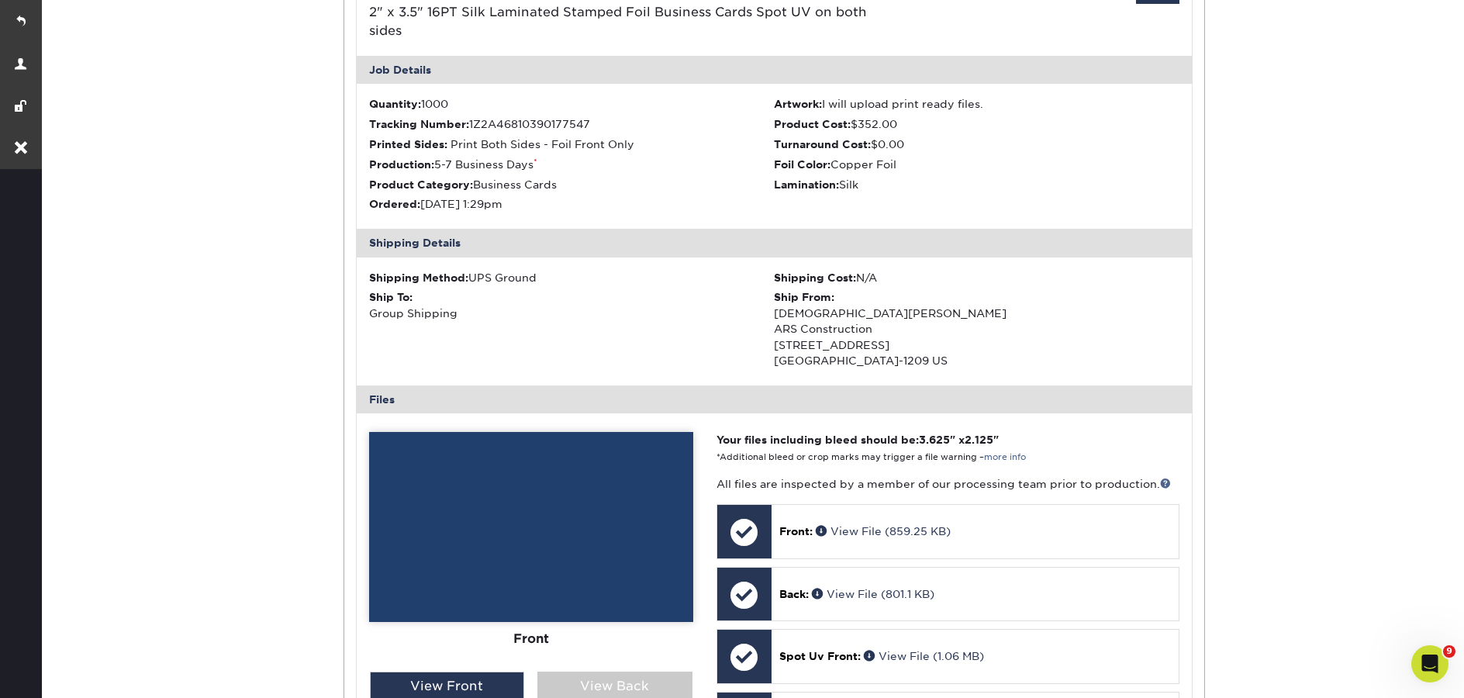
scroll to position [3093, 0]
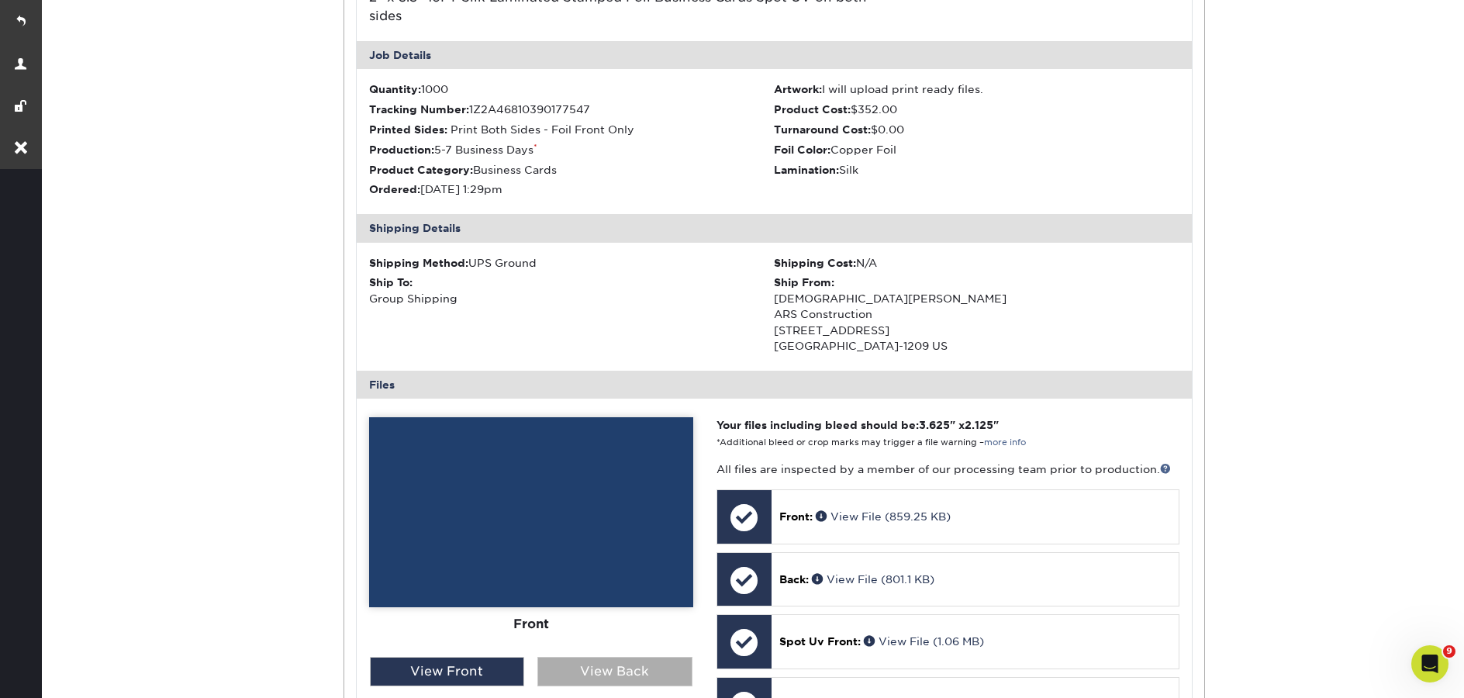
click at [647, 657] on div "View Back" at bounding box center [614, 671] width 155 height 29
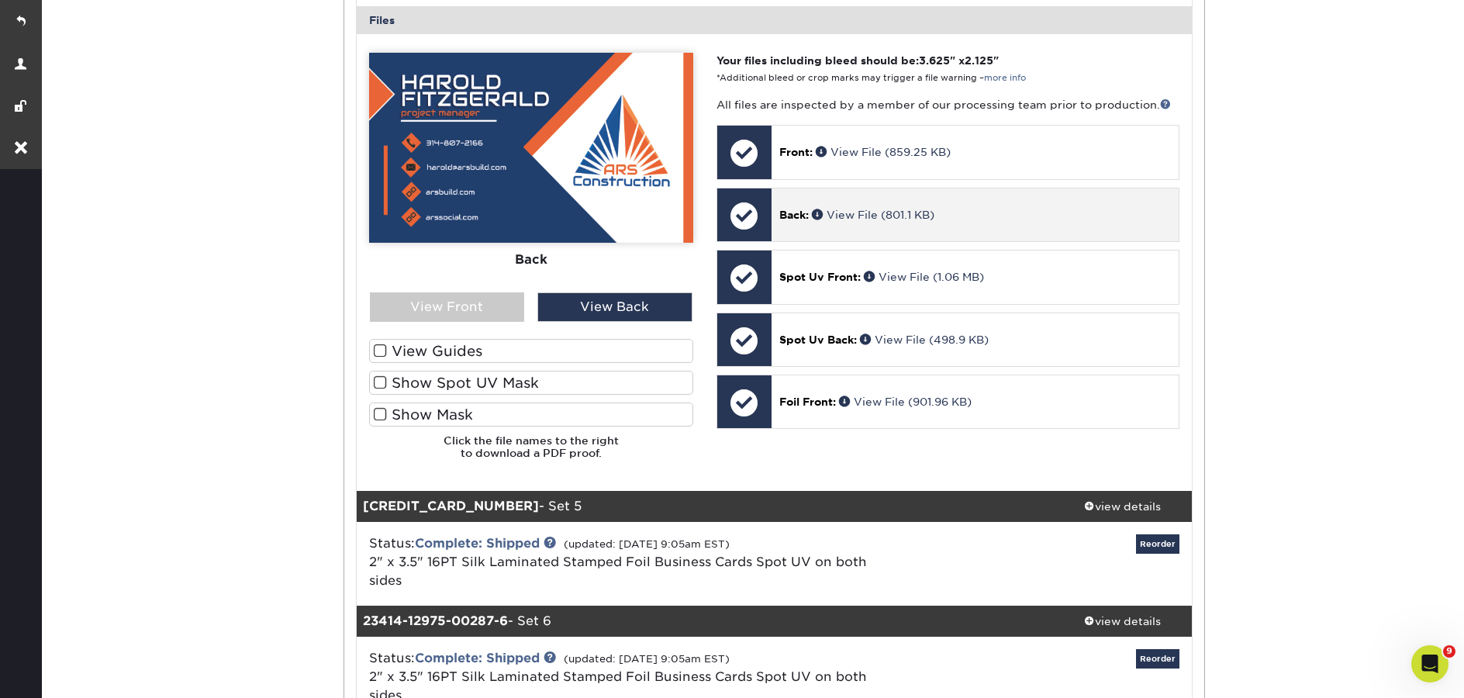
scroll to position [3464, 0]
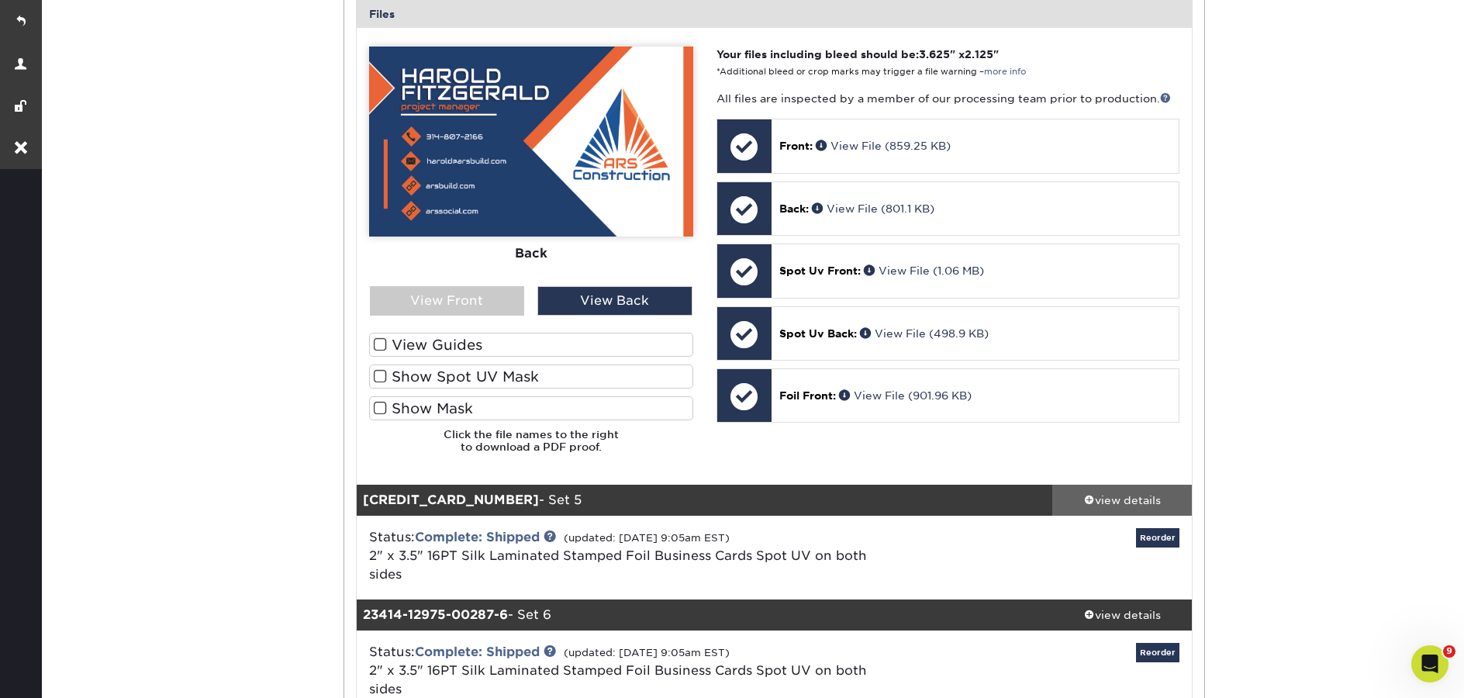
click at [1099, 492] on div "view details" at bounding box center [1122, 500] width 140 height 16
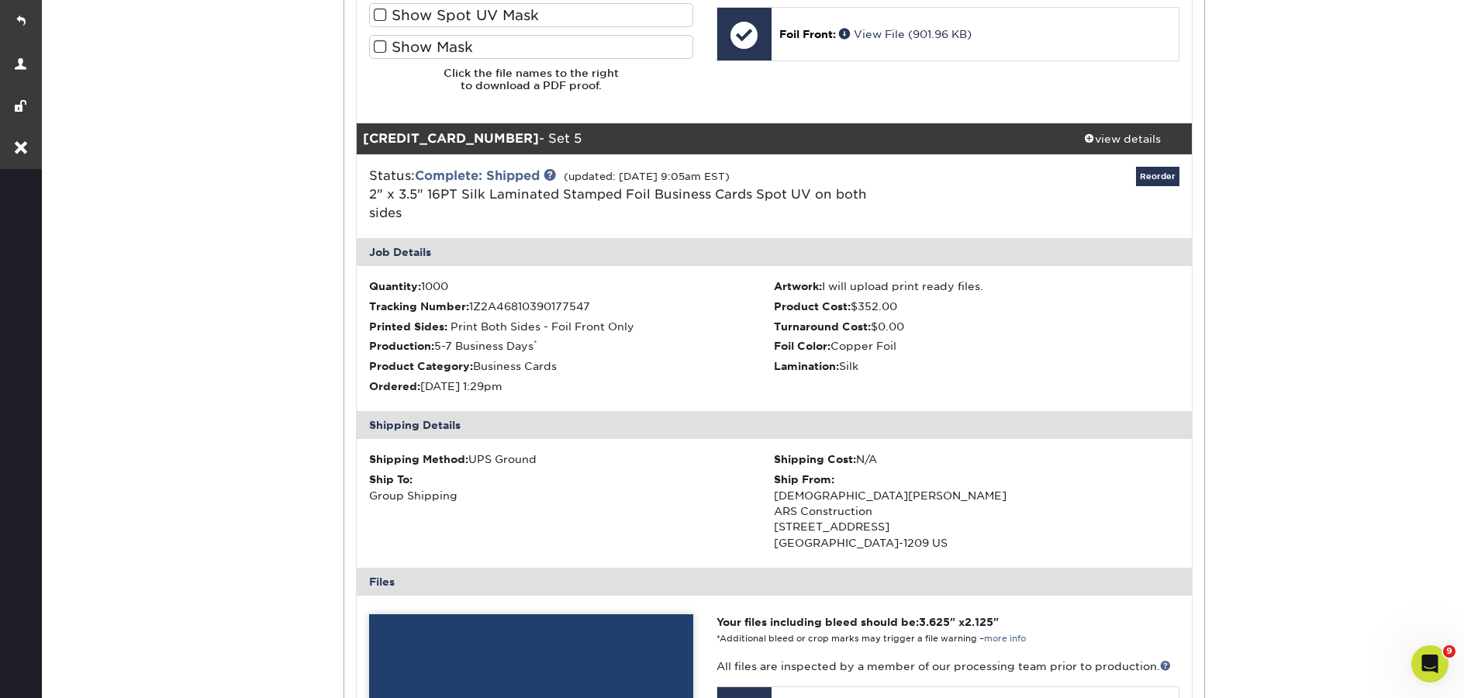
scroll to position [3977, 0]
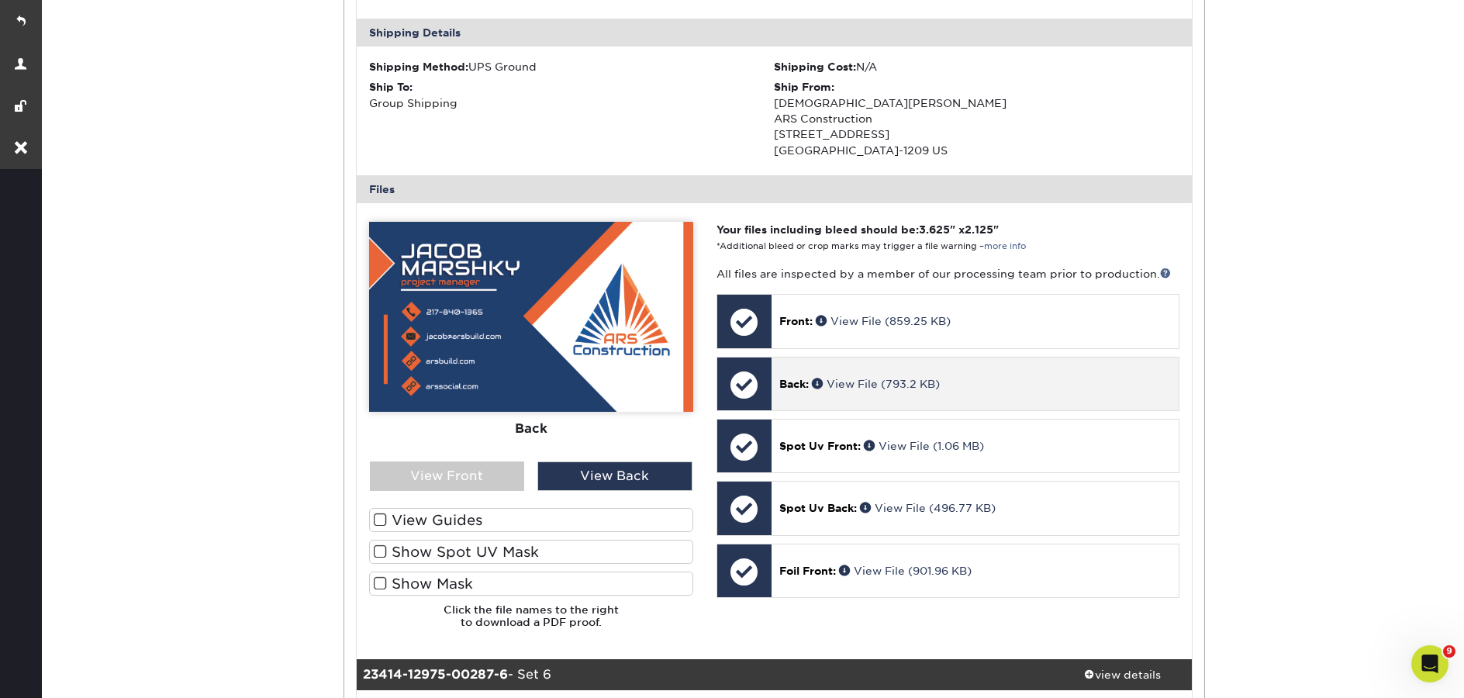
scroll to position [4370, 0]
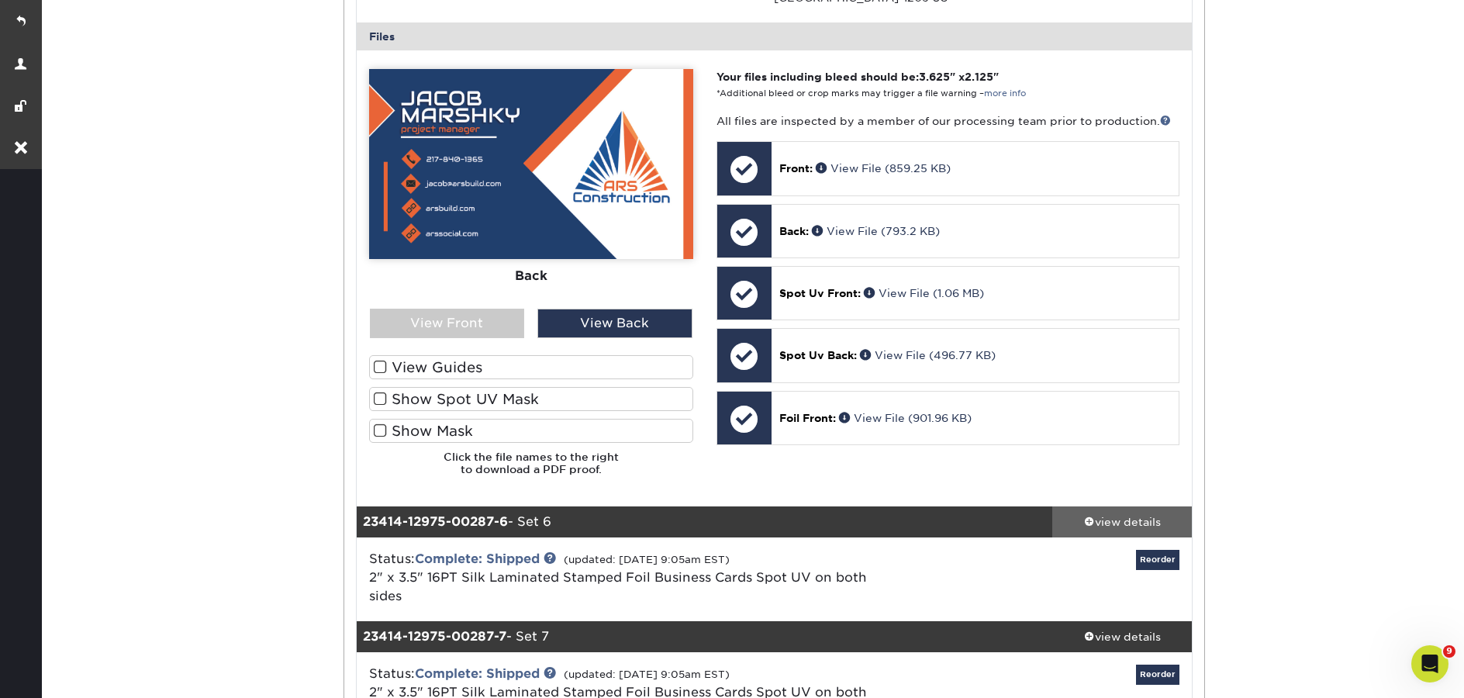
click at [1147, 514] on div "view details" at bounding box center [1122, 522] width 140 height 16
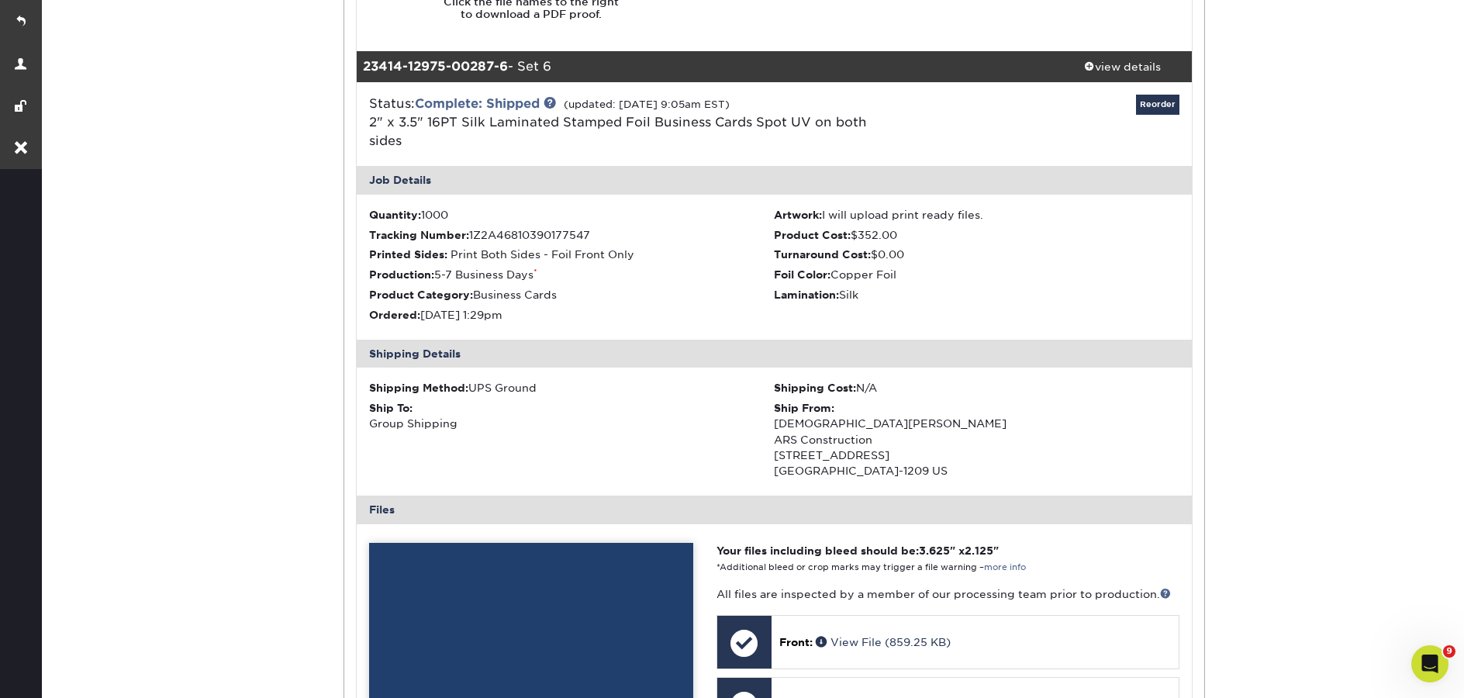
scroll to position [5090, 0]
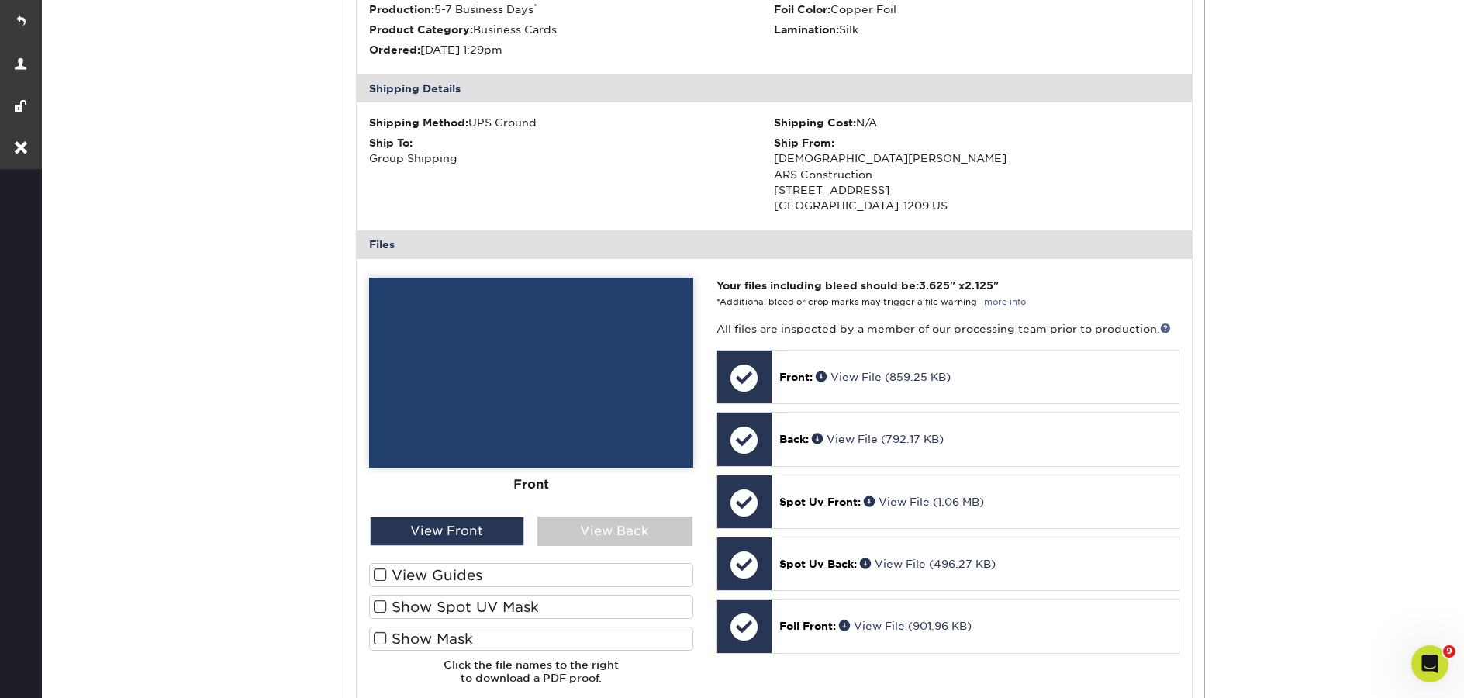
click at [604, 391] on div "Front Back" at bounding box center [531, 398] width 324 height 240
click at [608, 516] on div "View Back" at bounding box center [614, 530] width 155 height 29
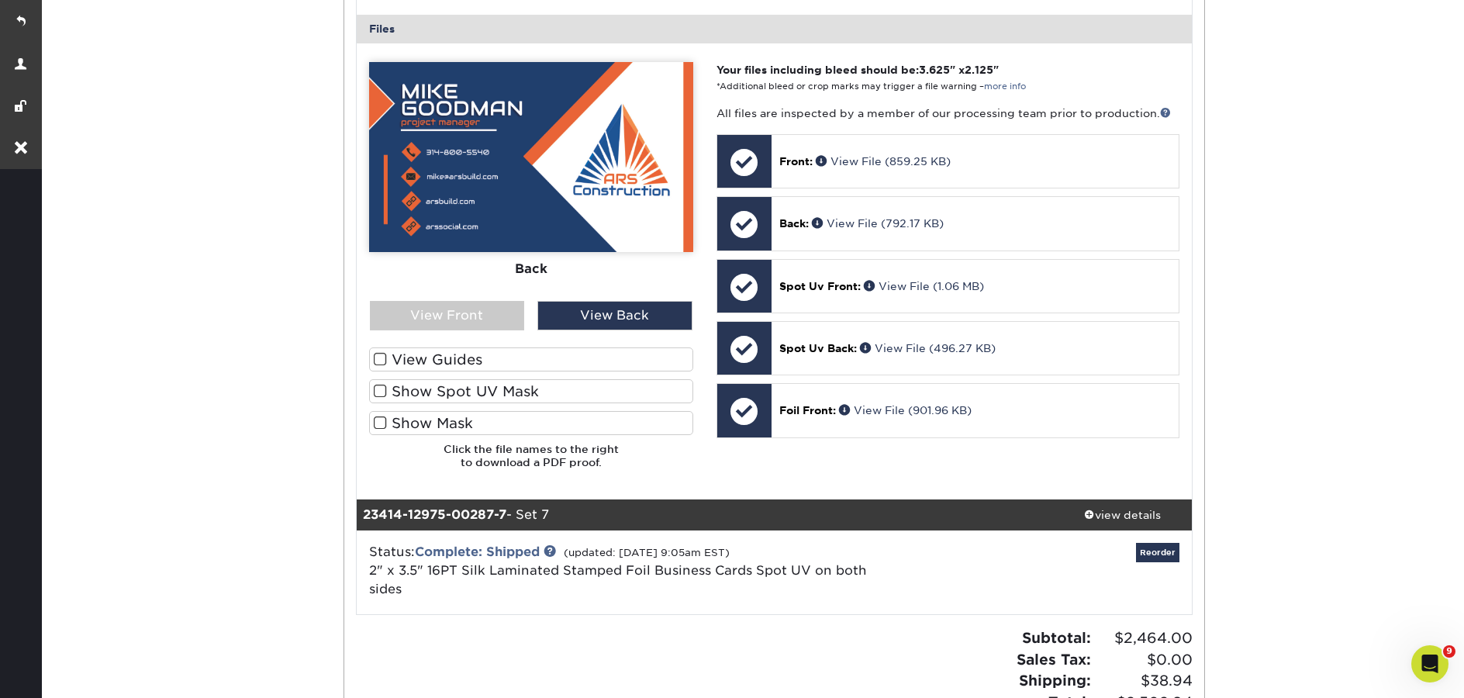
scroll to position [5430, 0]
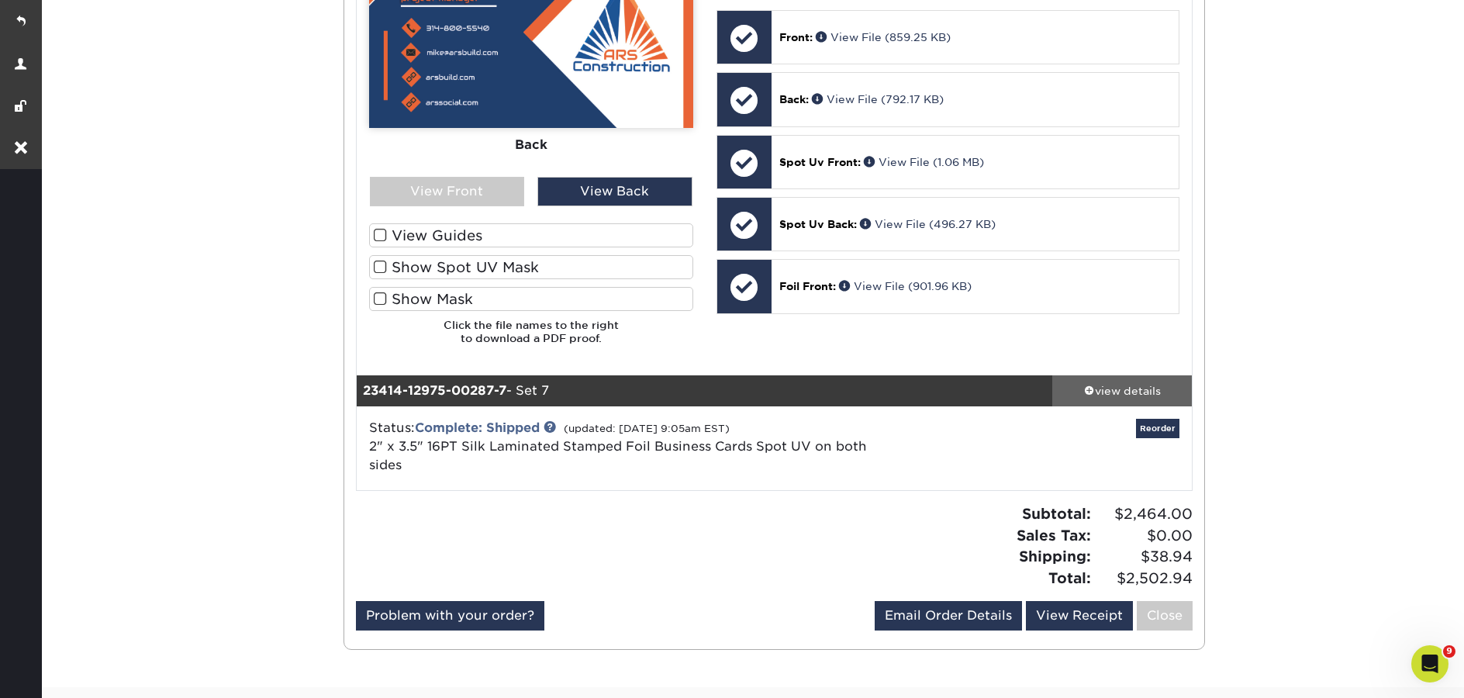
click at [1099, 383] on div "view details" at bounding box center [1122, 391] width 140 height 16
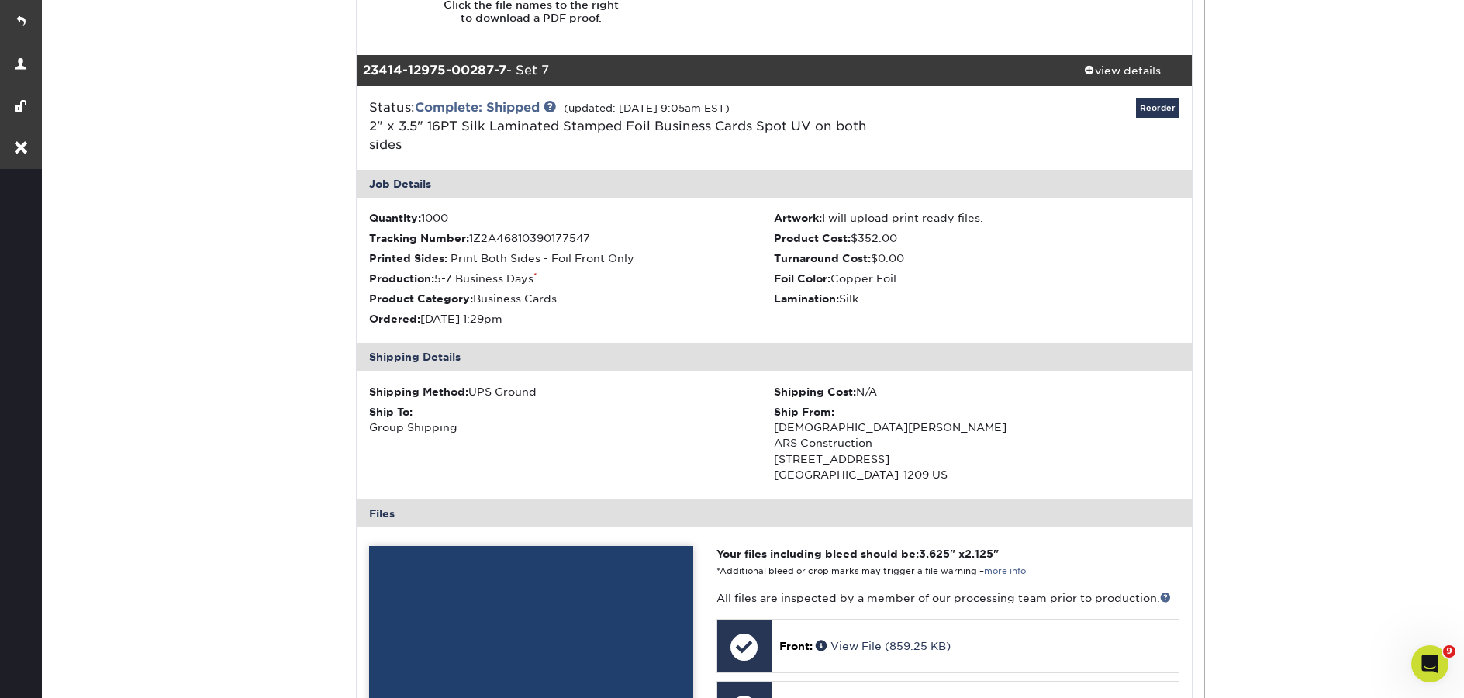
scroll to position [5848, 0]
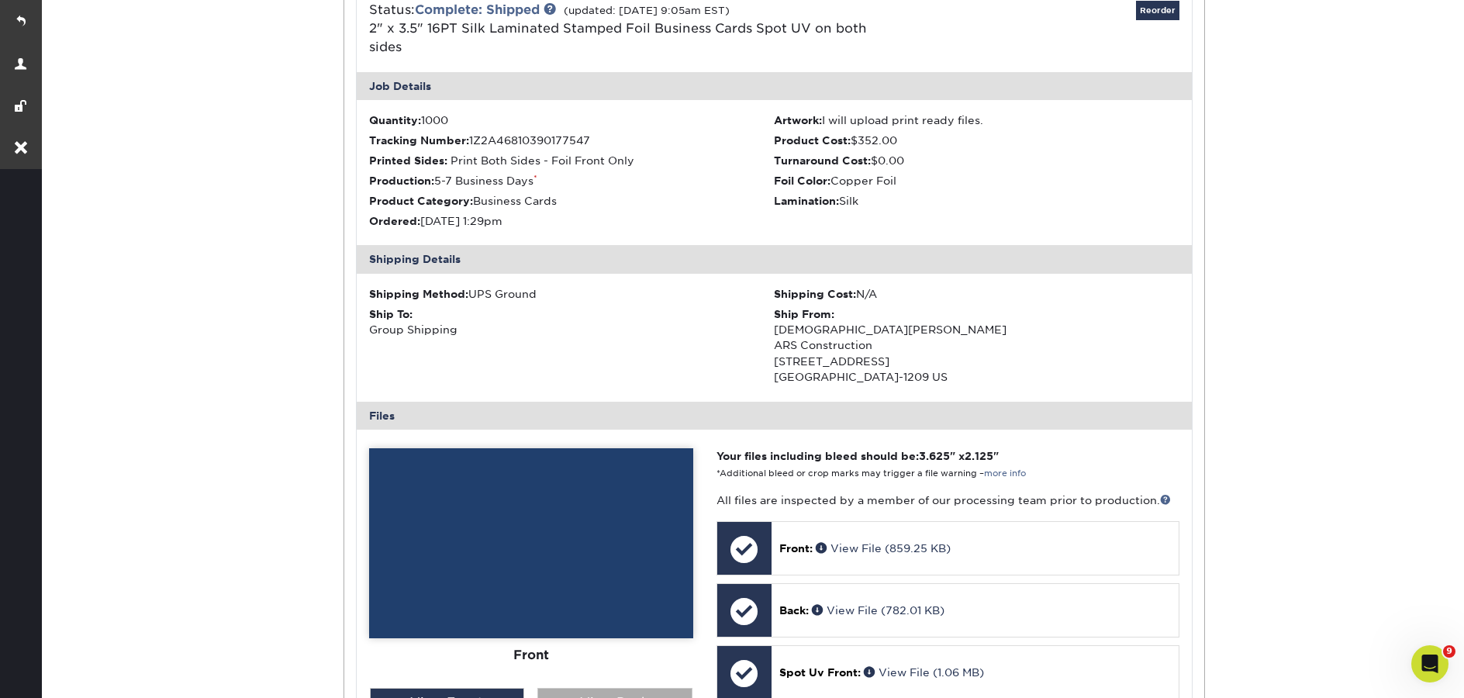
click at [626, 688] on div "View Back" at bounding box center [614, 702] width 155 height 29
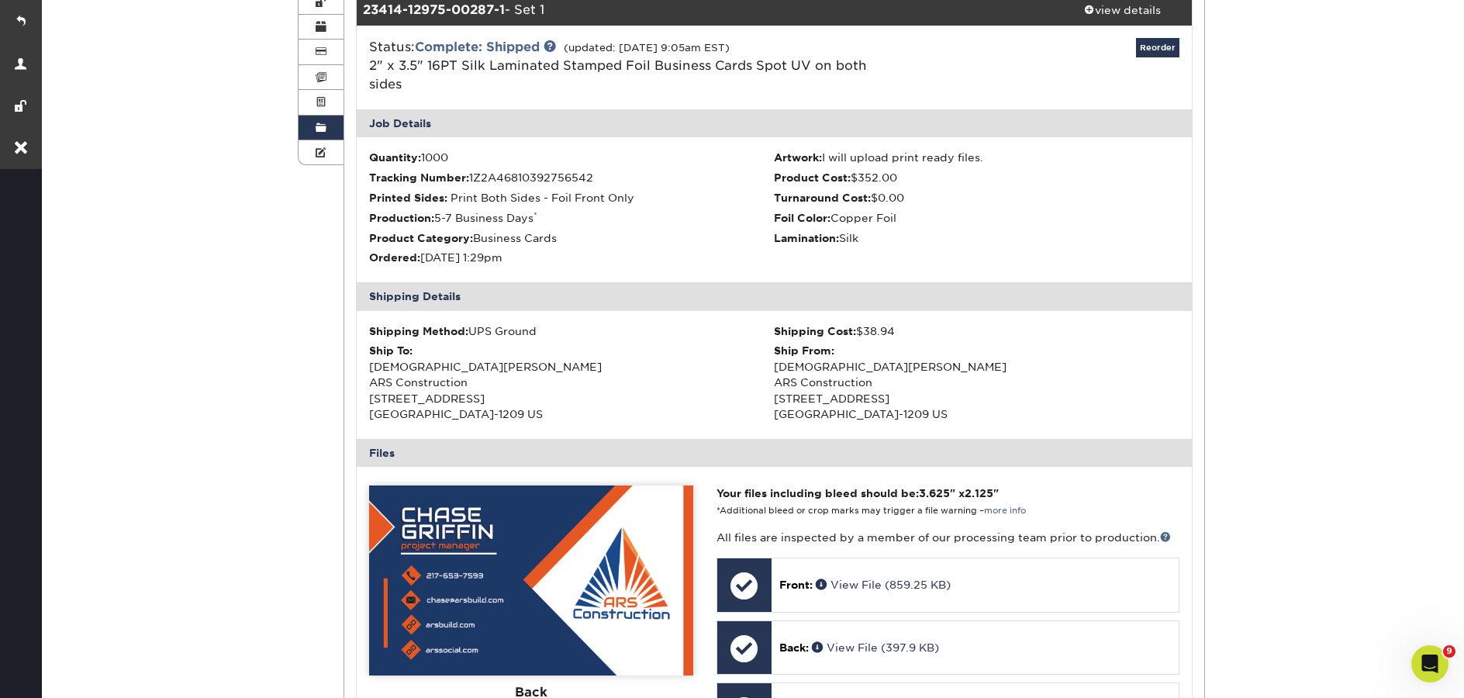
scroll to position [0, 0]
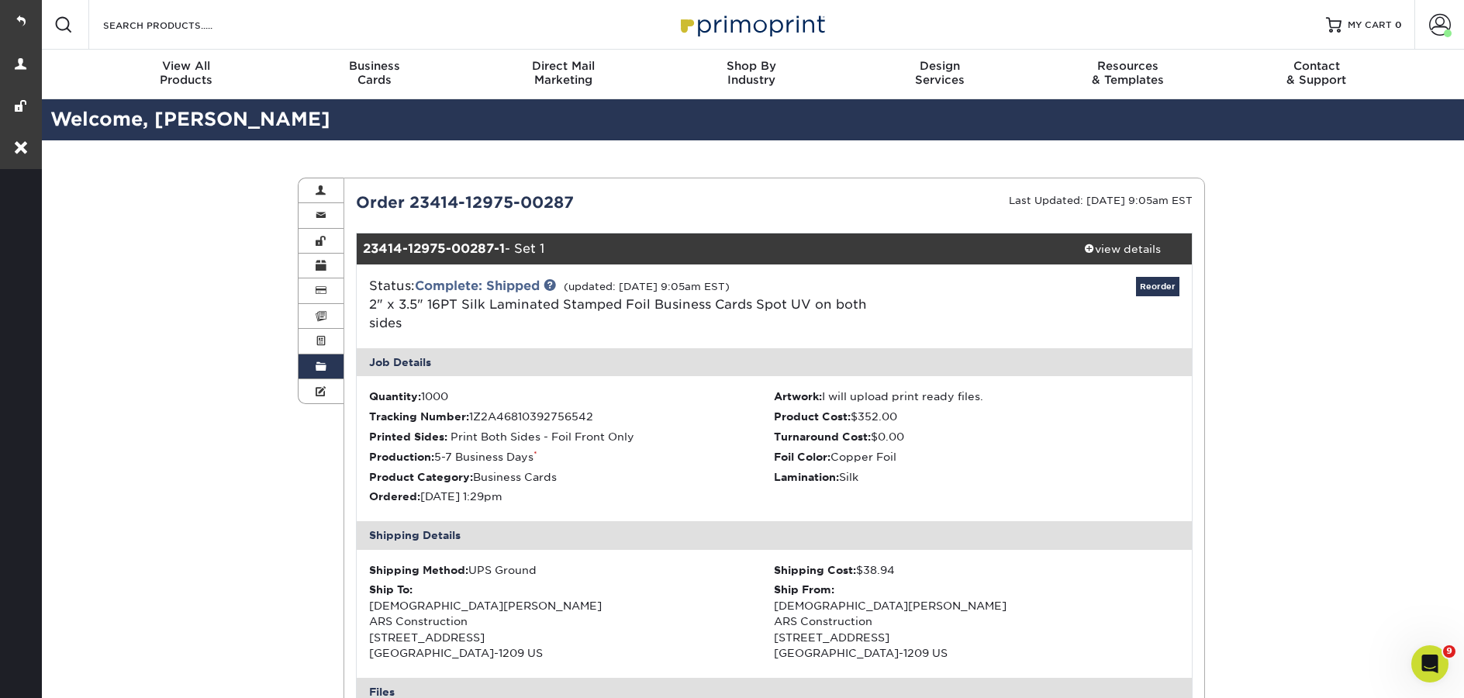
click at [308, 368] on link "Order History" at bounding box center [321, 366] width 45 height 25
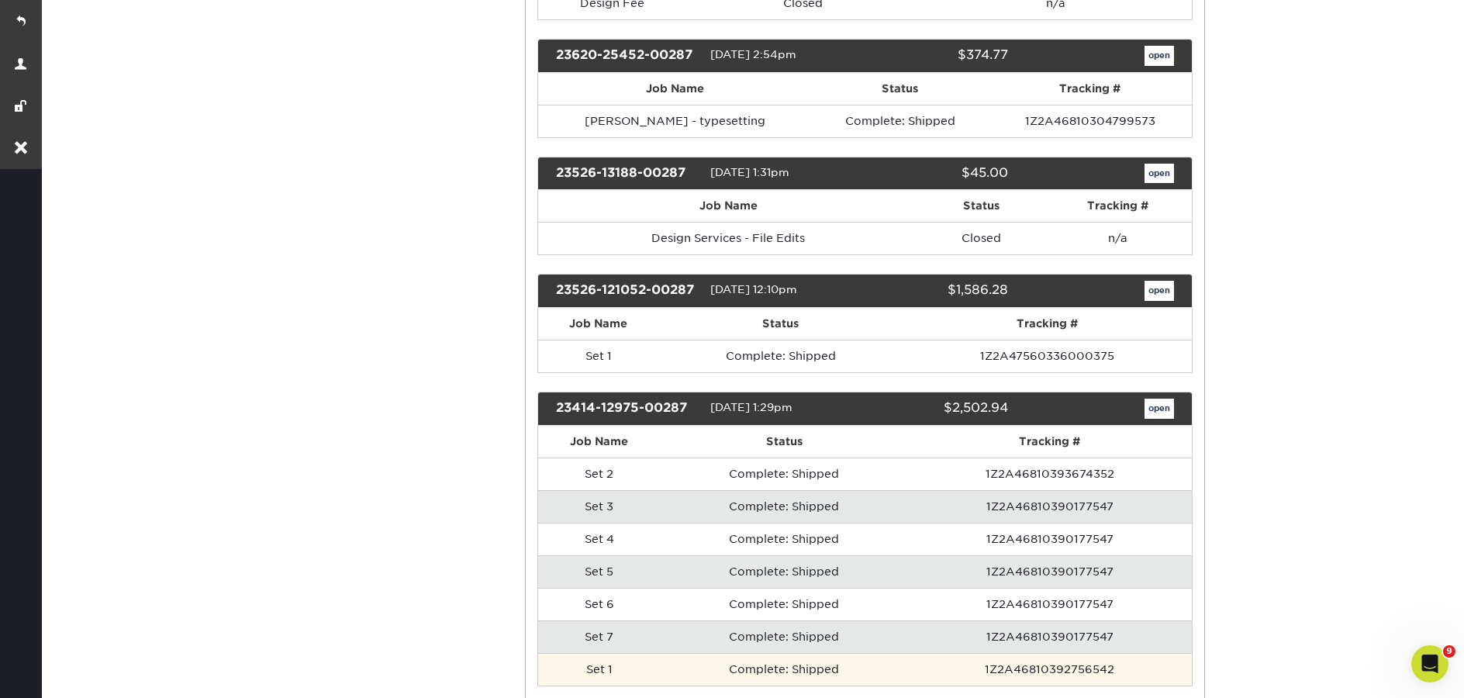
scroll to position [3137, 0]
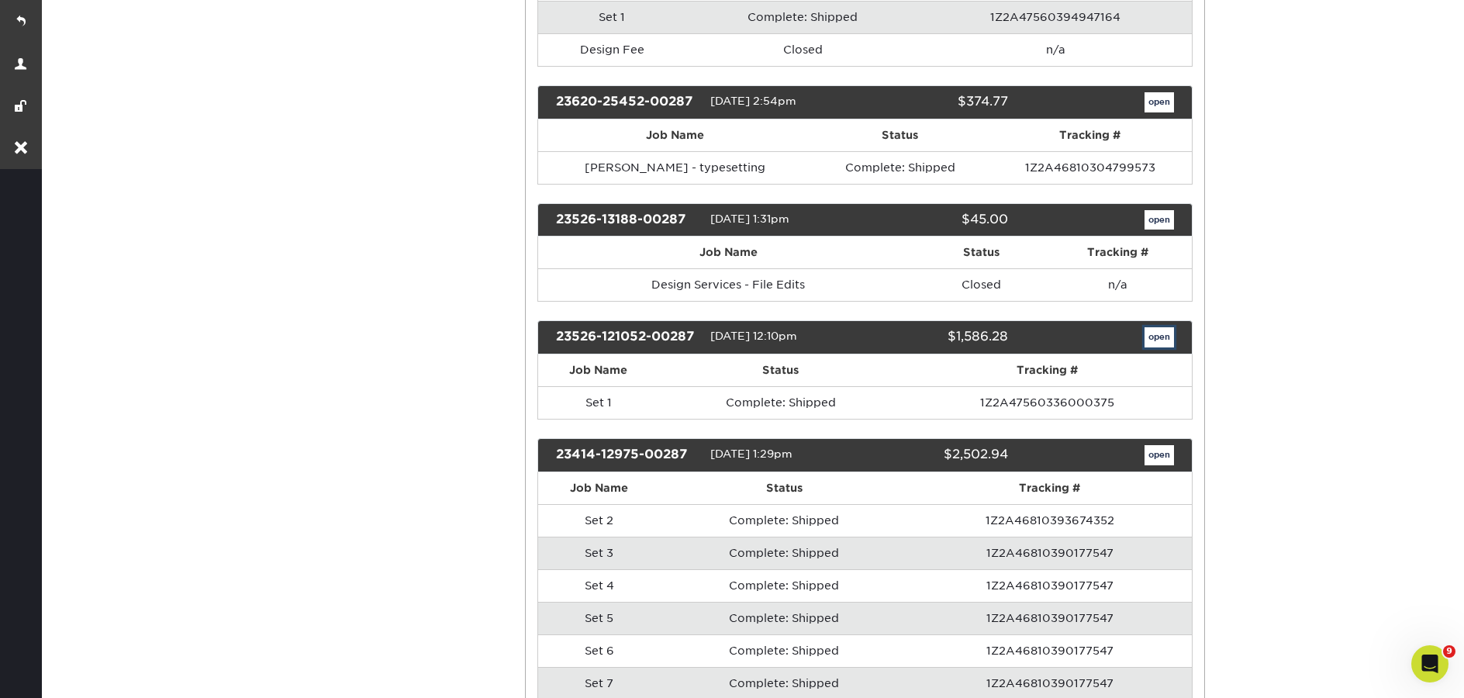
click at [1162, 336] on link "open" at bounding box center [1158, 337] width 29 height 20
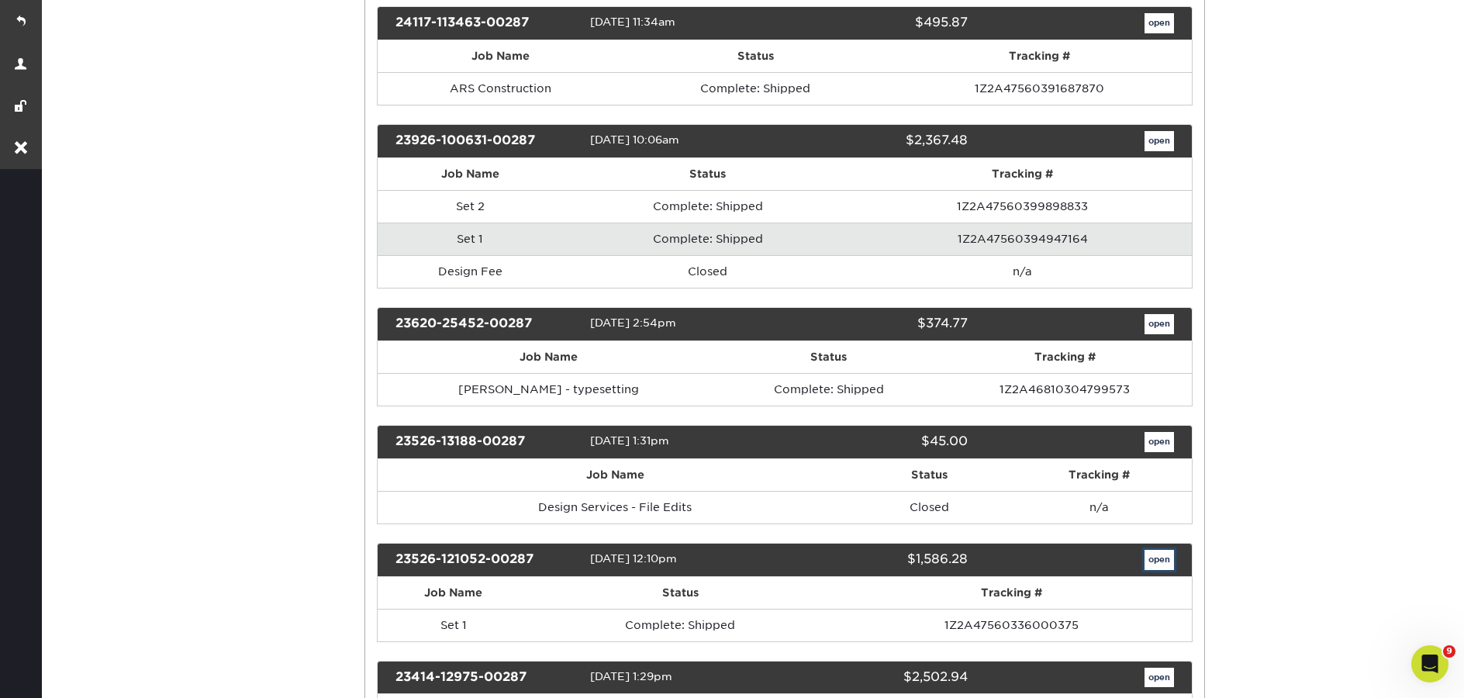
scroll to position [0, 0]
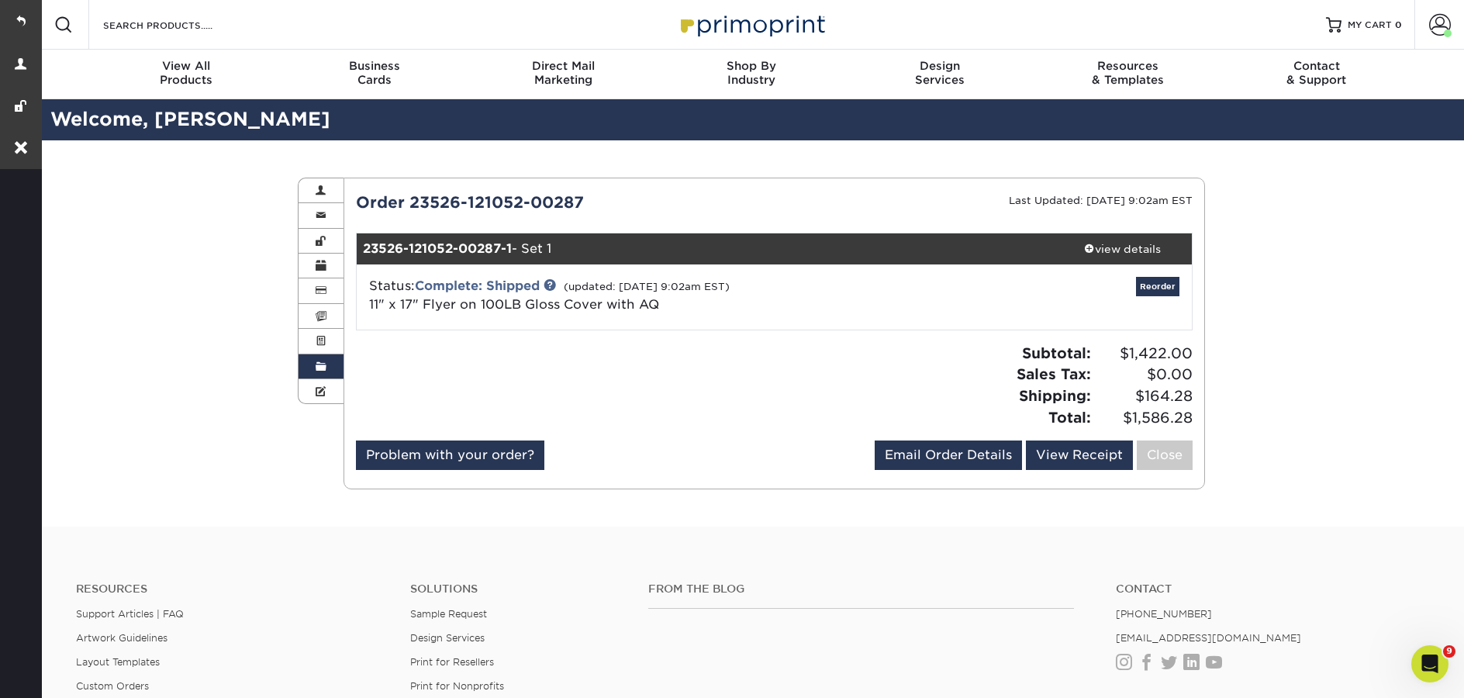
click at [323, 360] on link "Order History" at bounding box center [321, 366] width 45 height 25
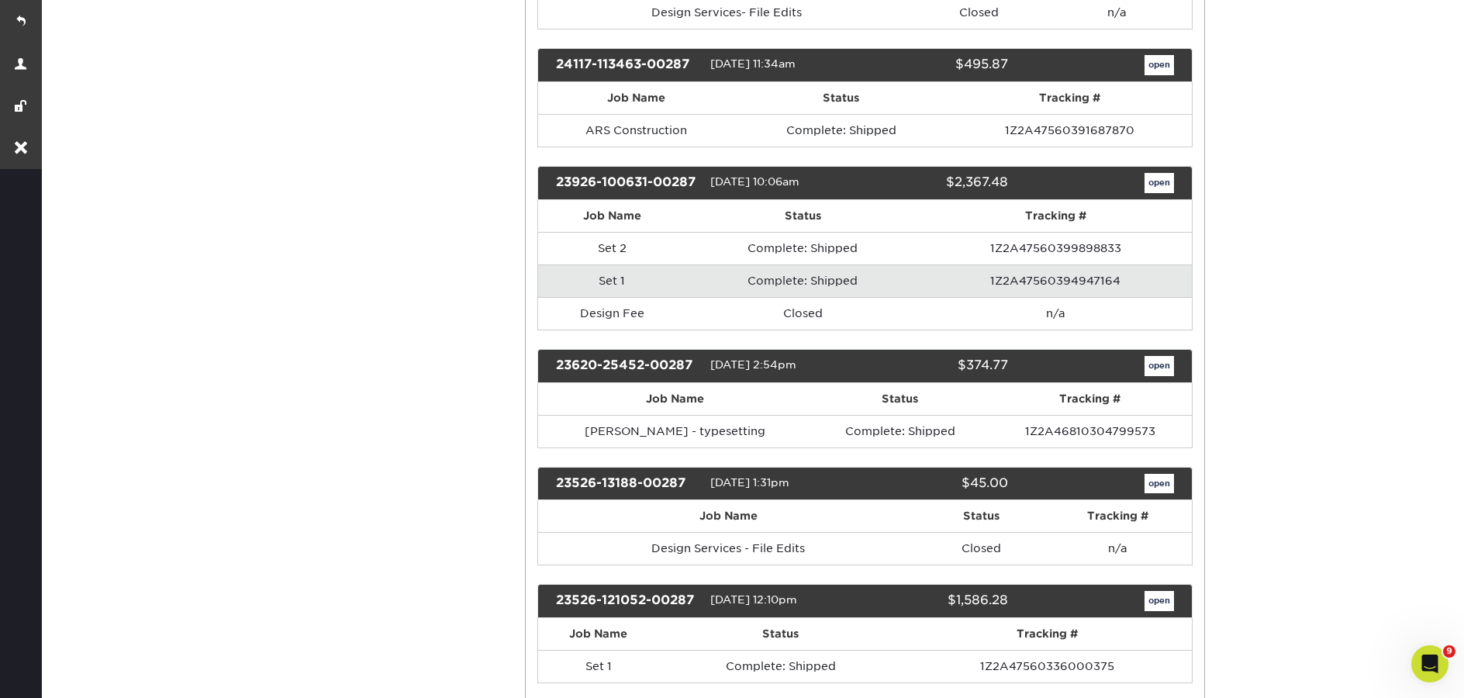
scroll to position [2805, 0]
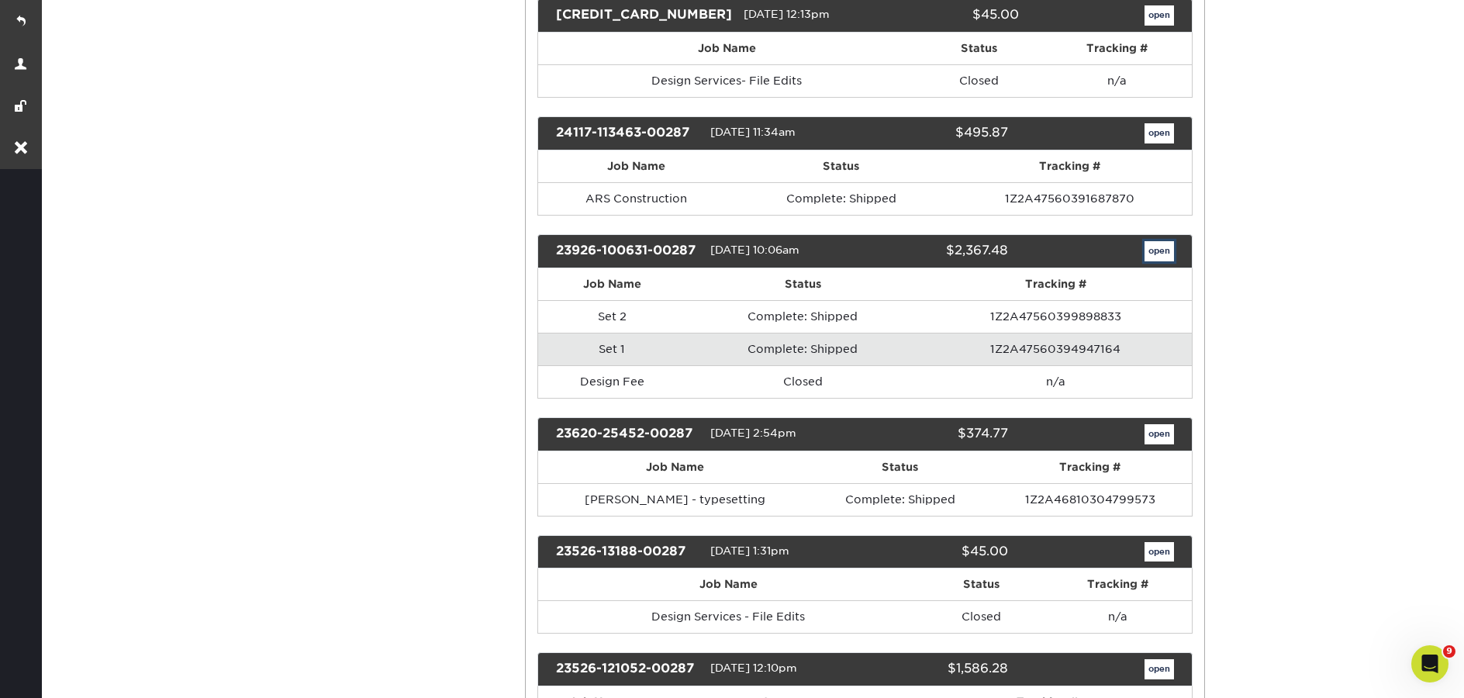
click at [1145, 255] on link "open" at bounding box center [1158, 251] width 29 height 20
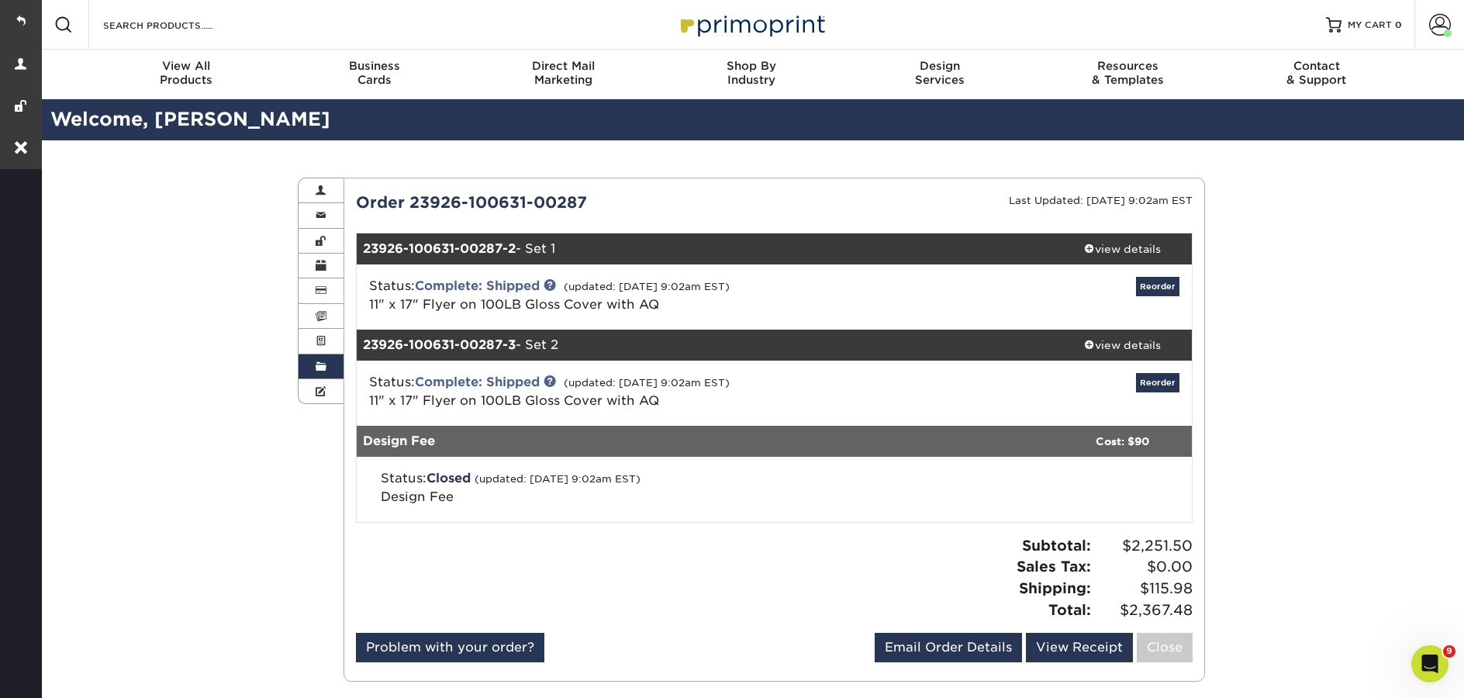
click at [323, 368] on span at bounding box center [321, 367] width 11 height 12
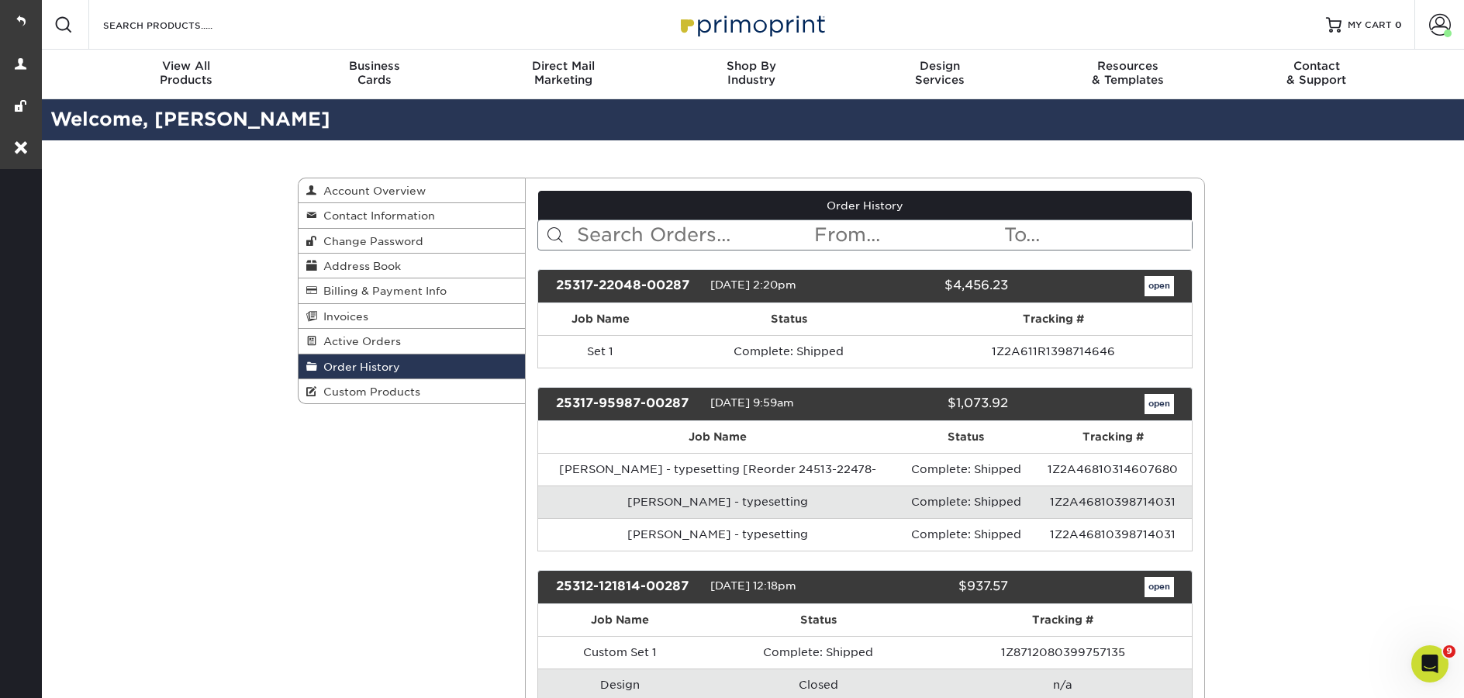
click at [600, 241] on input "text" at bounding box center [694, 234] width 238 height 29
paste input "[PERSON_NAME]"
type input "[PERSON_NAME]"
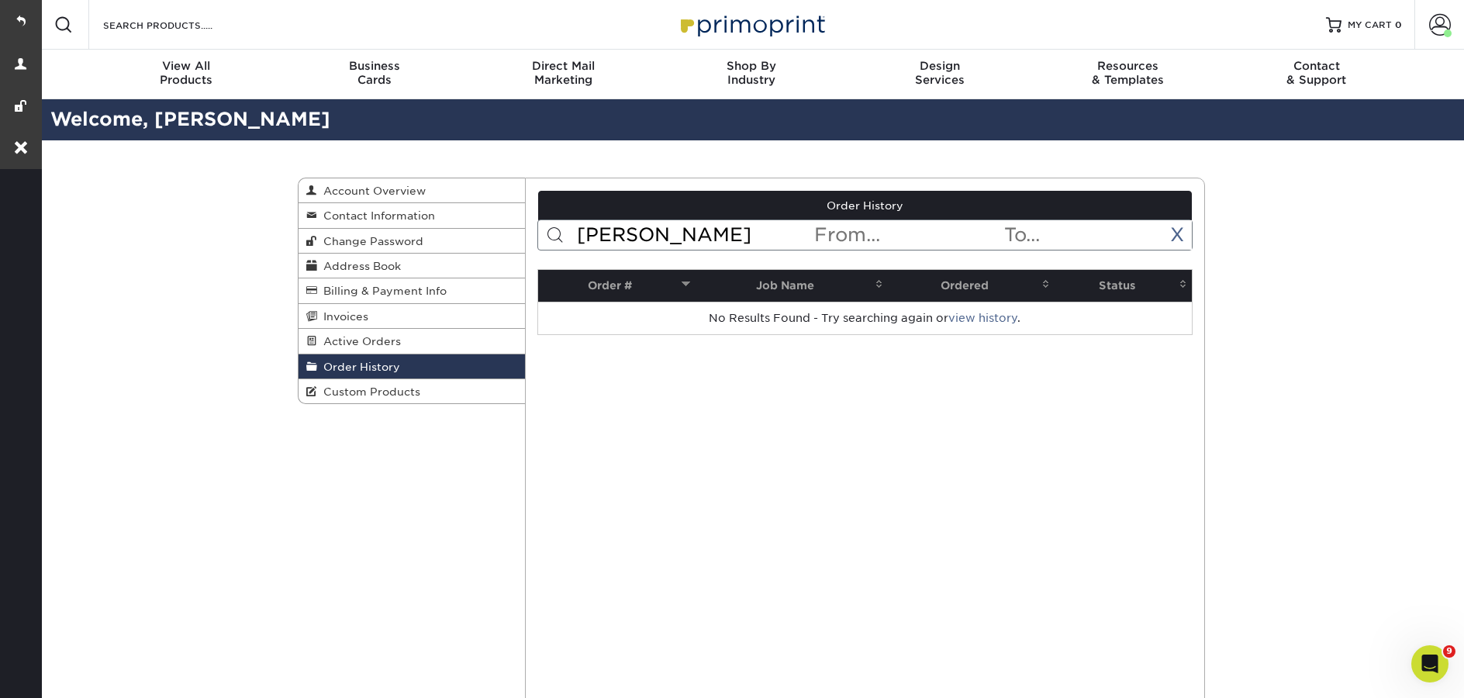
drag, startPoint x: 651, startPoint y: 233, endPoint x: 548, endPoint y: 233, distance: 103.1
click at [547, 233] on form "[PERSON_NAME] < Prev Next > [DATE] Sun Mon Tue Wed Thu Fri Sat 1 2 3 4 5 6 7 8 …" at bounding box center [865, 234] width 656 height 31
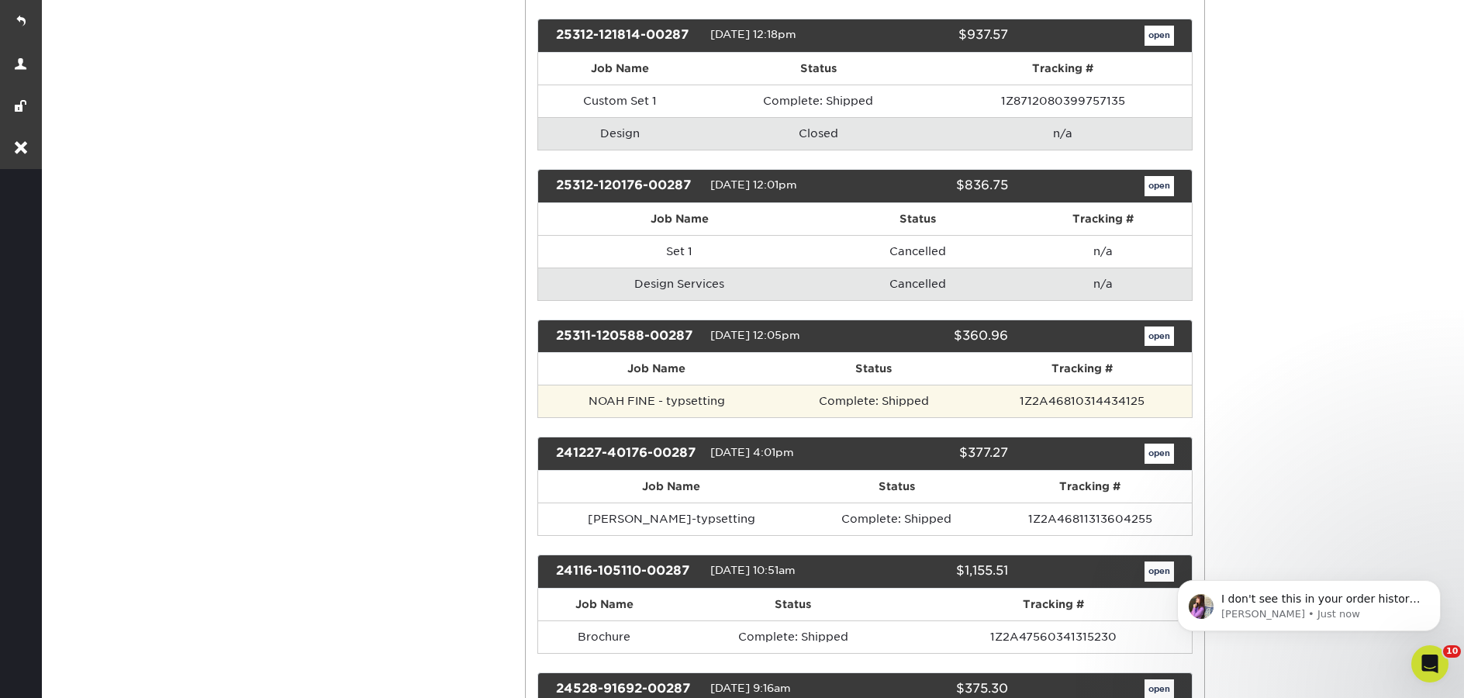
scroll to position [564, 0]
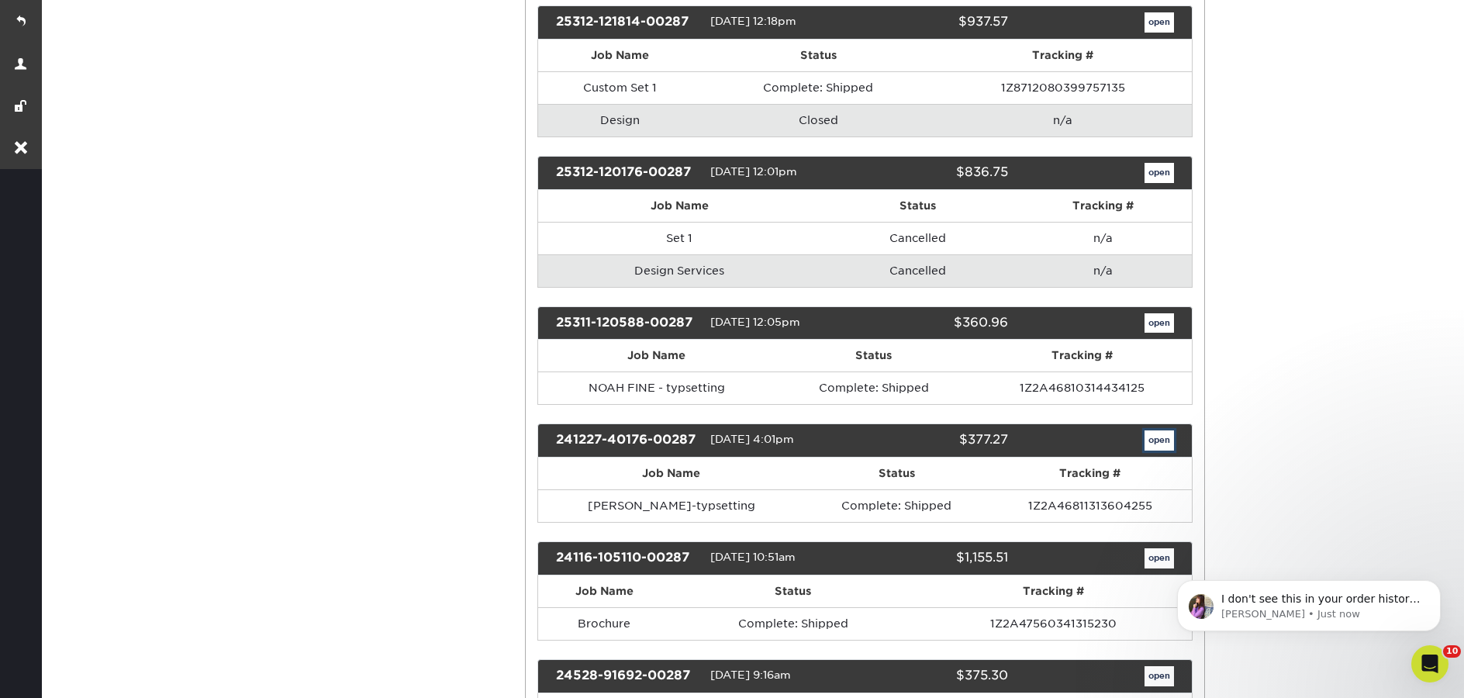
click at [1158, 445] on link "open" at bounding box center [1158, 440] width 29 height 20
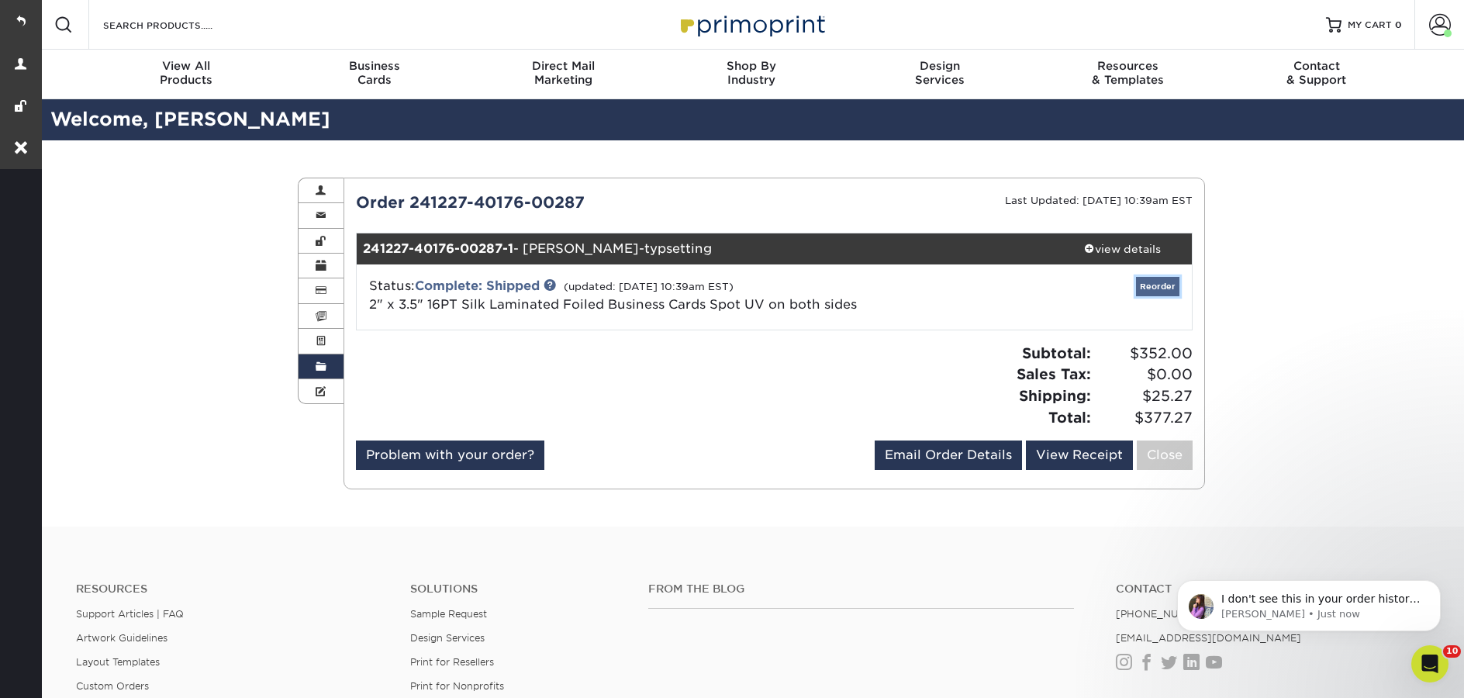
click at [1156, 289] on link "Reorder" at bounding box center [1157, 286] width 43 height 19
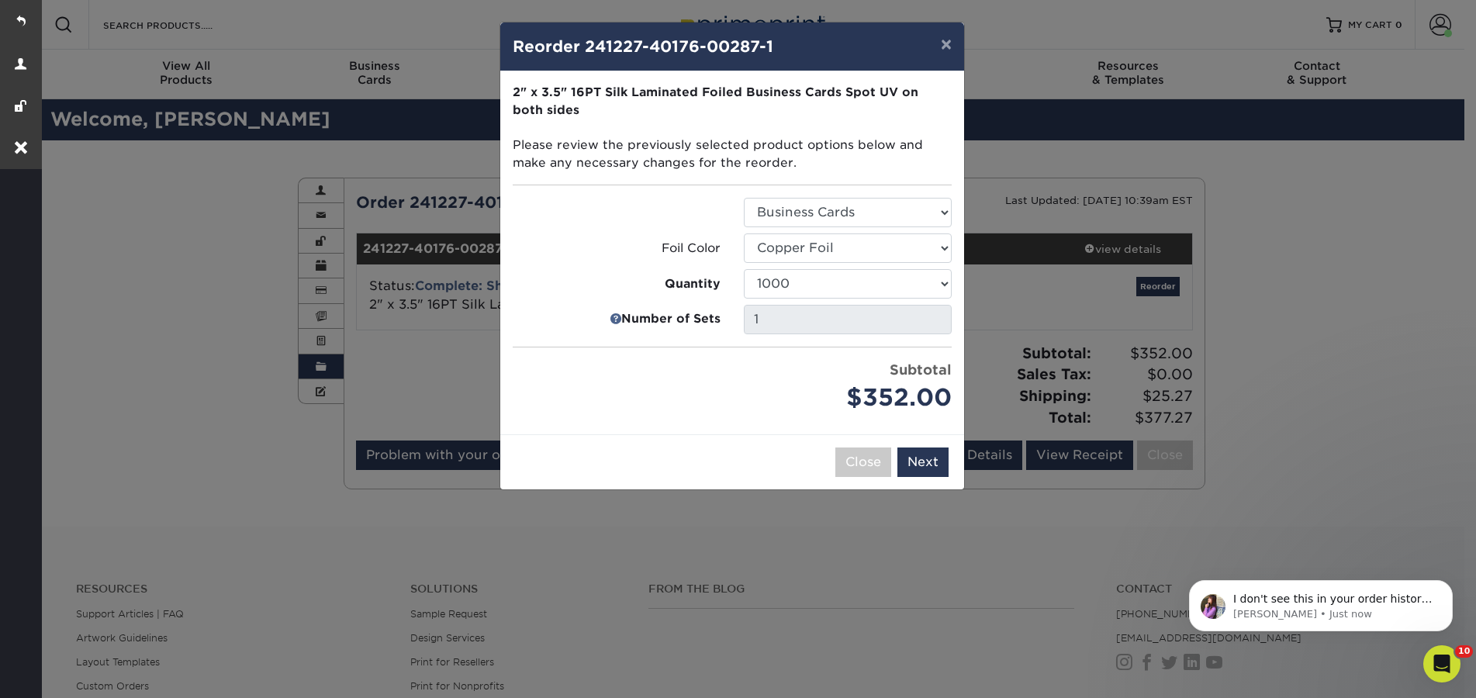
click at [1236, 323] on div "× Reorder 241227-40176-00287-1 Please select all options to continue. Only quan…" at bounding box center [738, 349] width 1476 height 698
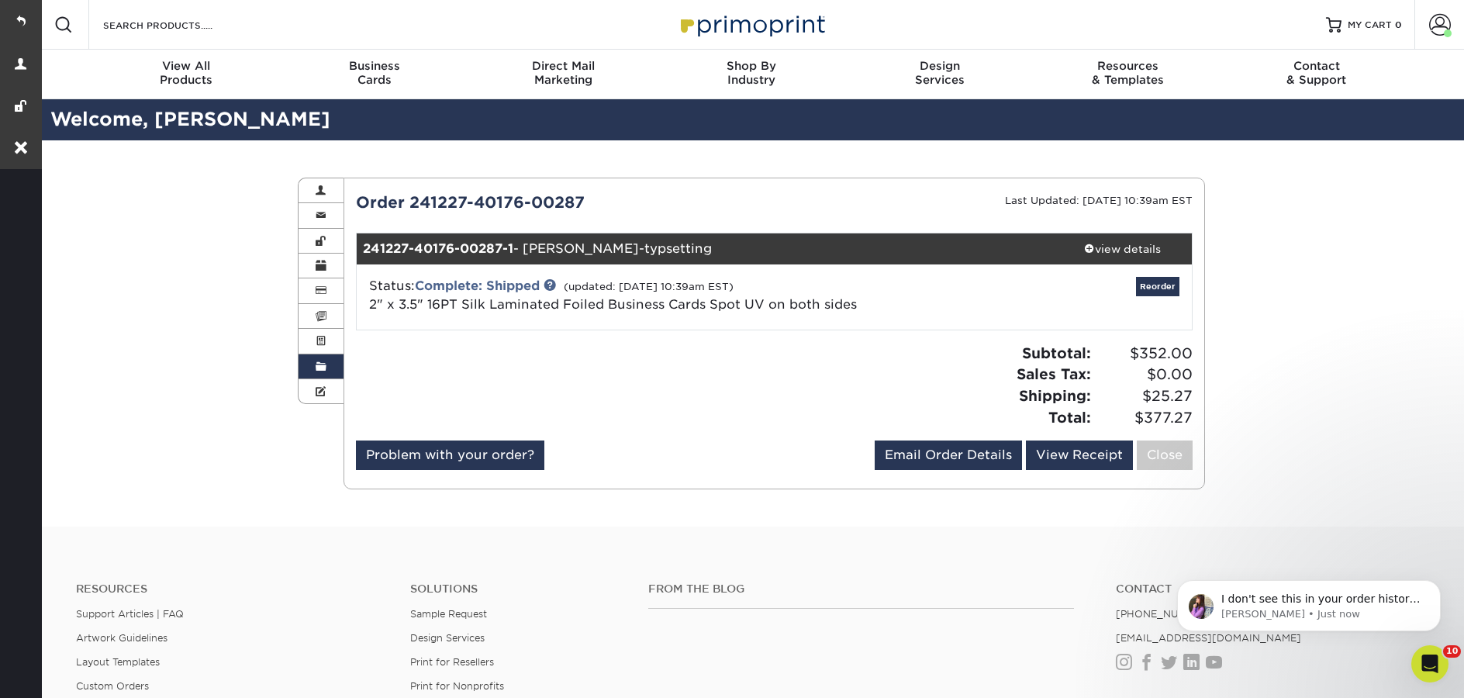
click at [319, 371] on span at bounding box center [321, 367] width 11 height 12
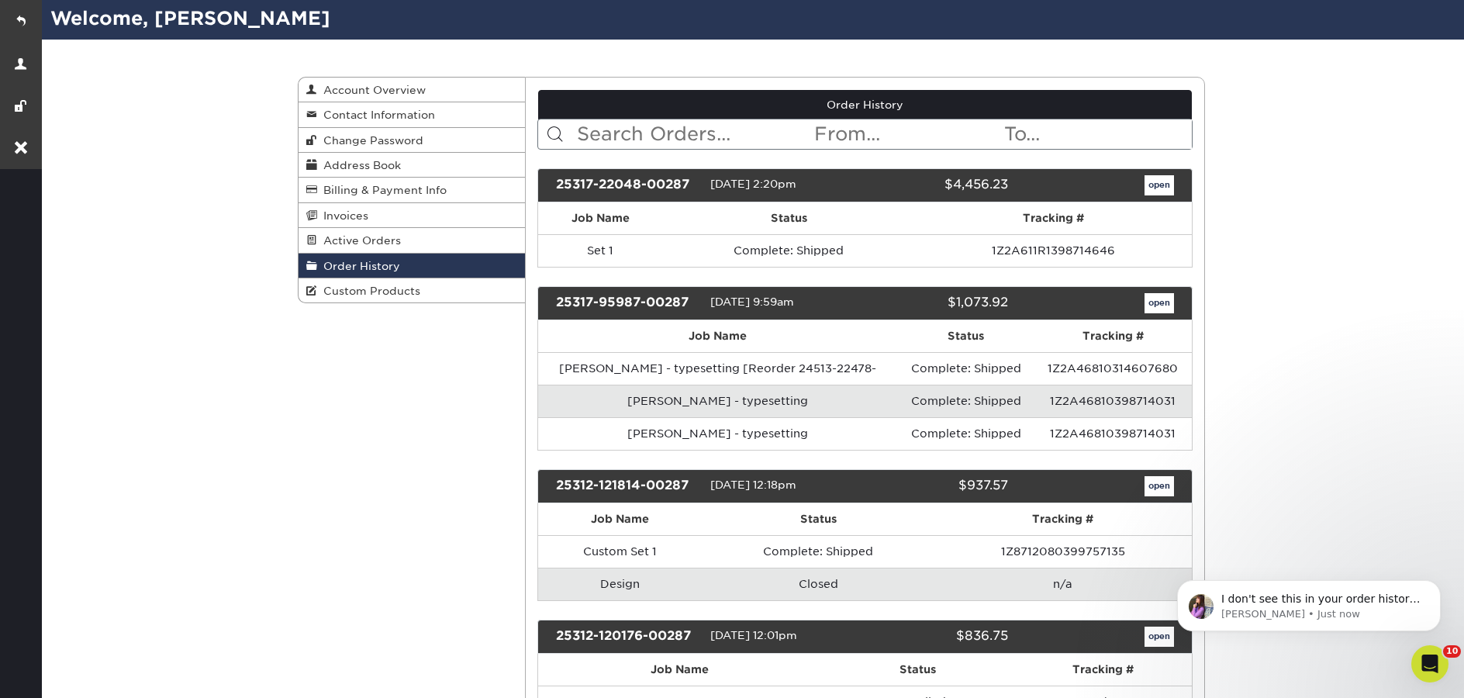
scroll to position [105, 0]
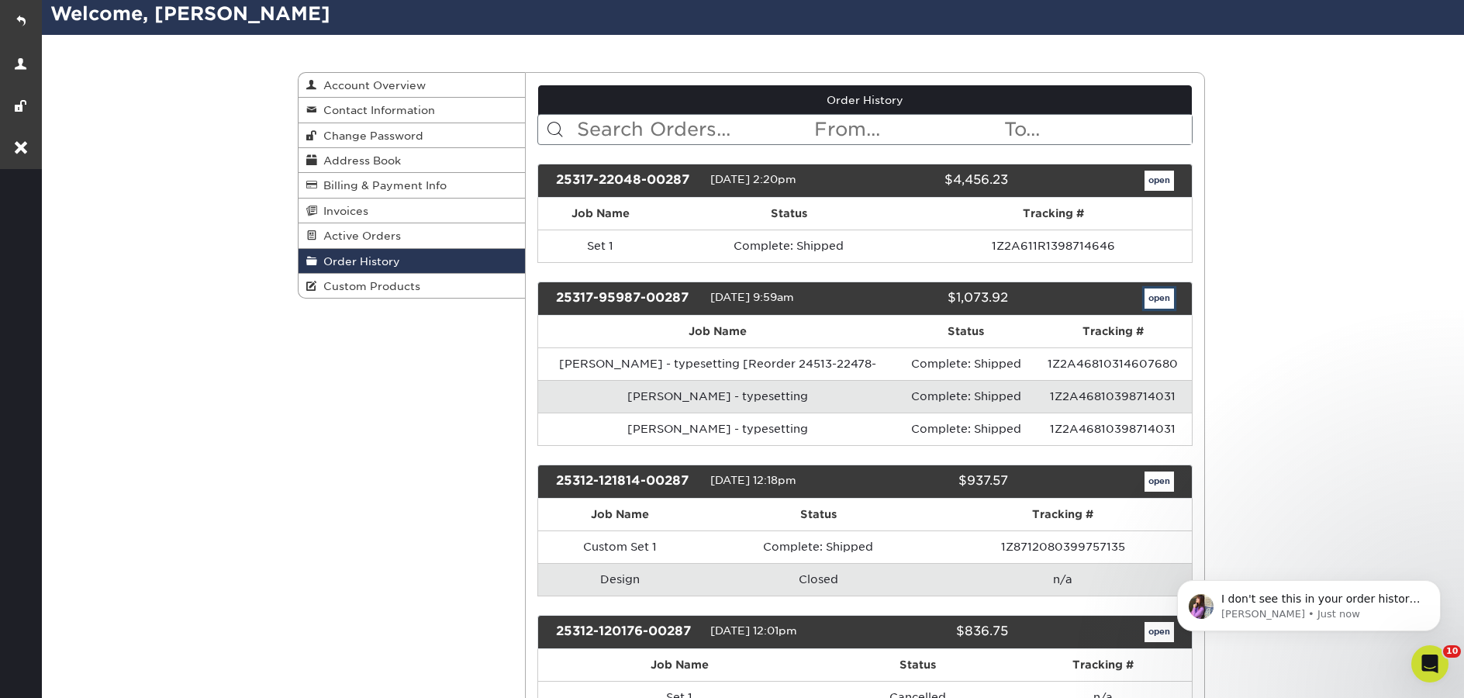
click at [1161, 298] on link "open" at bounding box center [1158, 298] width 29 height 20
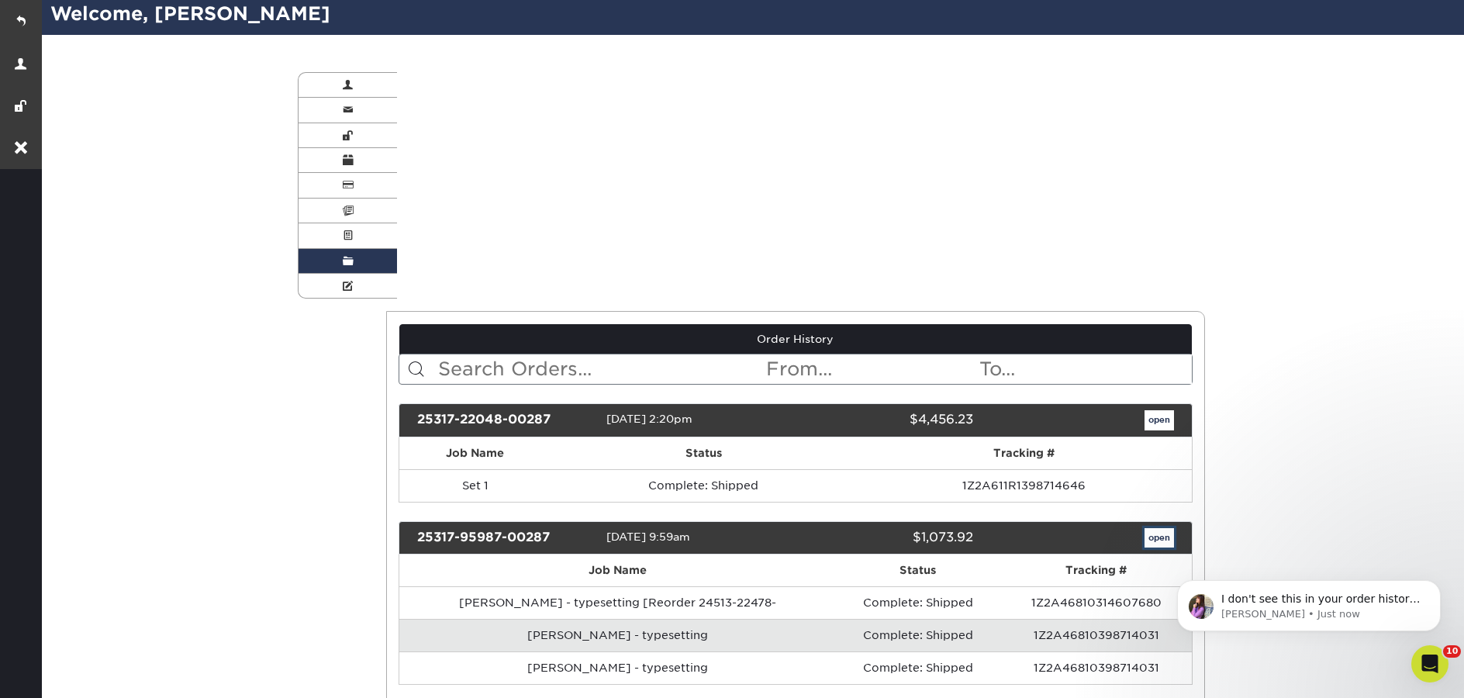
scroll to position [0, 0]
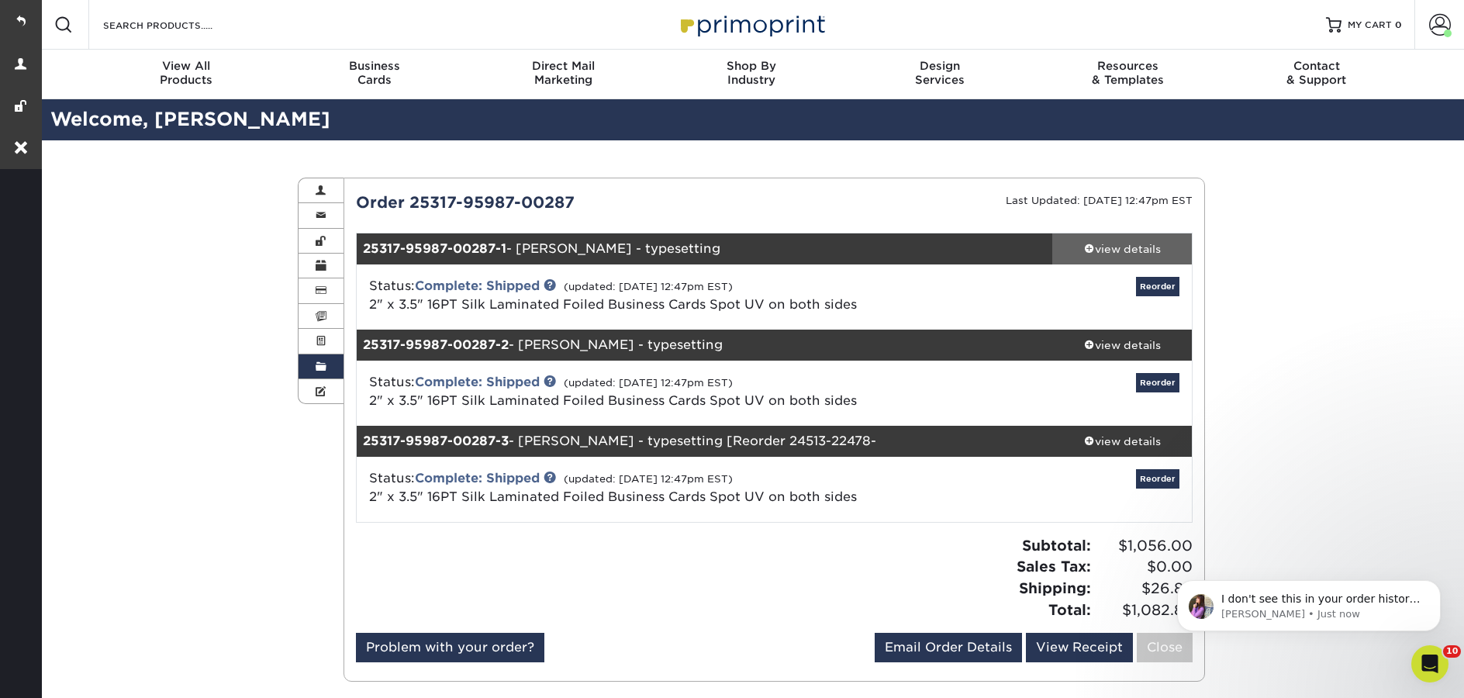
click at [1155, 244] on div "view details" at bounding box center [1122, 249] width 140 height 16
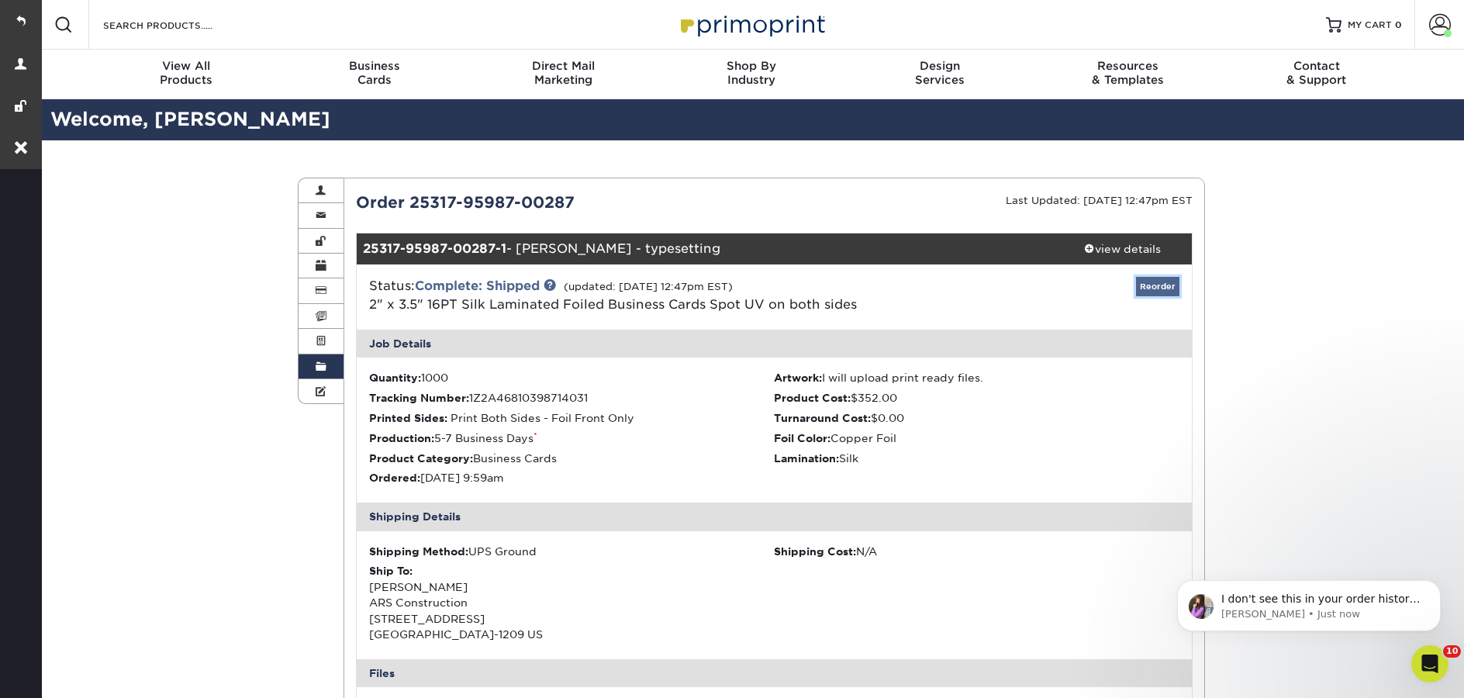
click at [1161, 288] on link "Reorder" at bounding box center [1157, 286] width 43 height 19
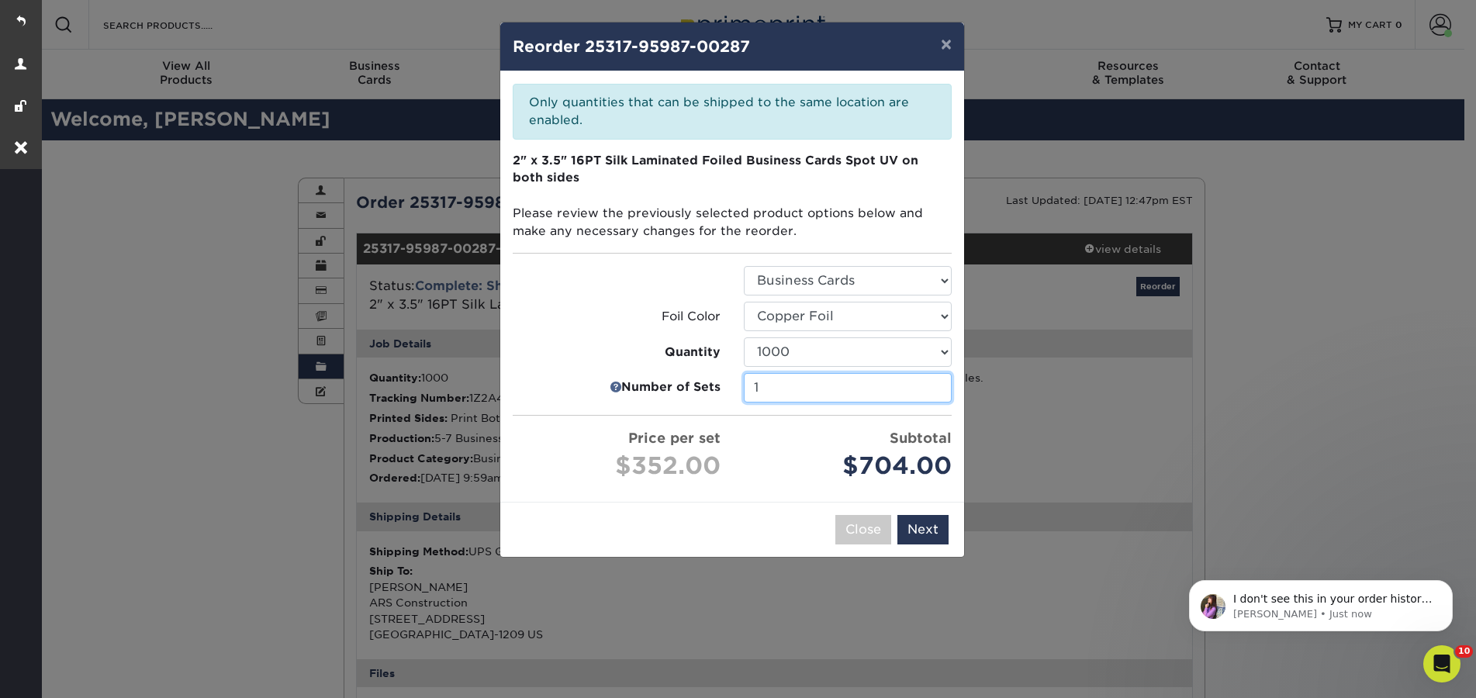
type input "1"
click at [937, 392] on input "1" at bounding box center [848, 387] width 208 height 29
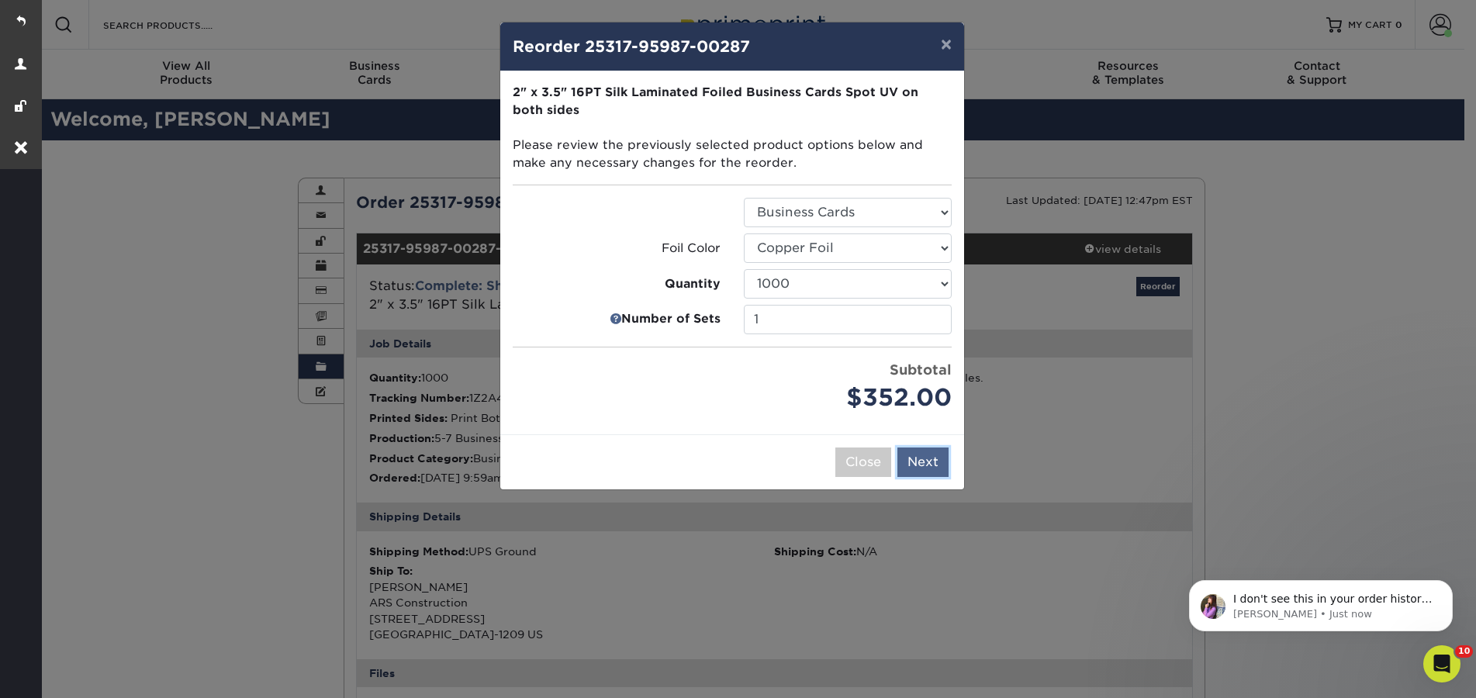
click at [928, 471] on button "Next" at bounding box center [922, 461] width 51 height 29
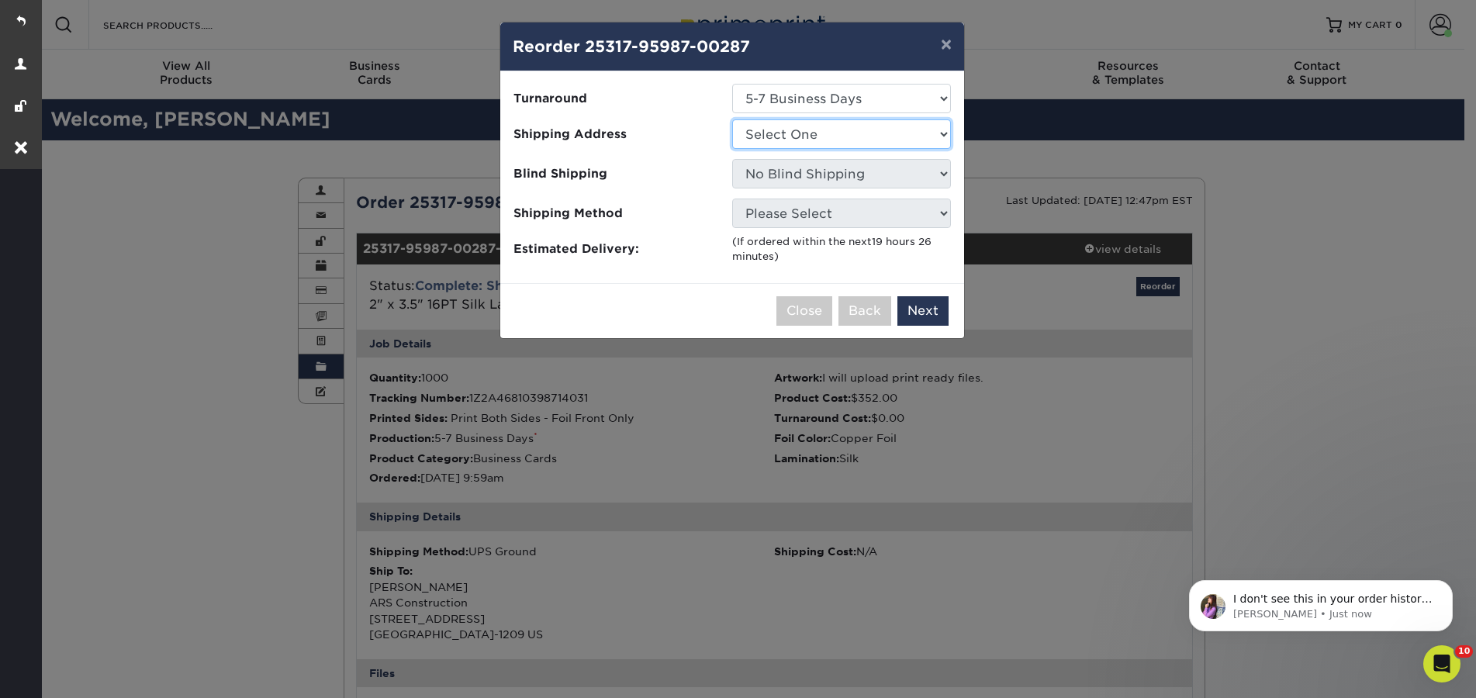
click at [823, 129] on select "Select One ARS Office" at bounding box center [841, 133] width 219 height 29
select select "244576"
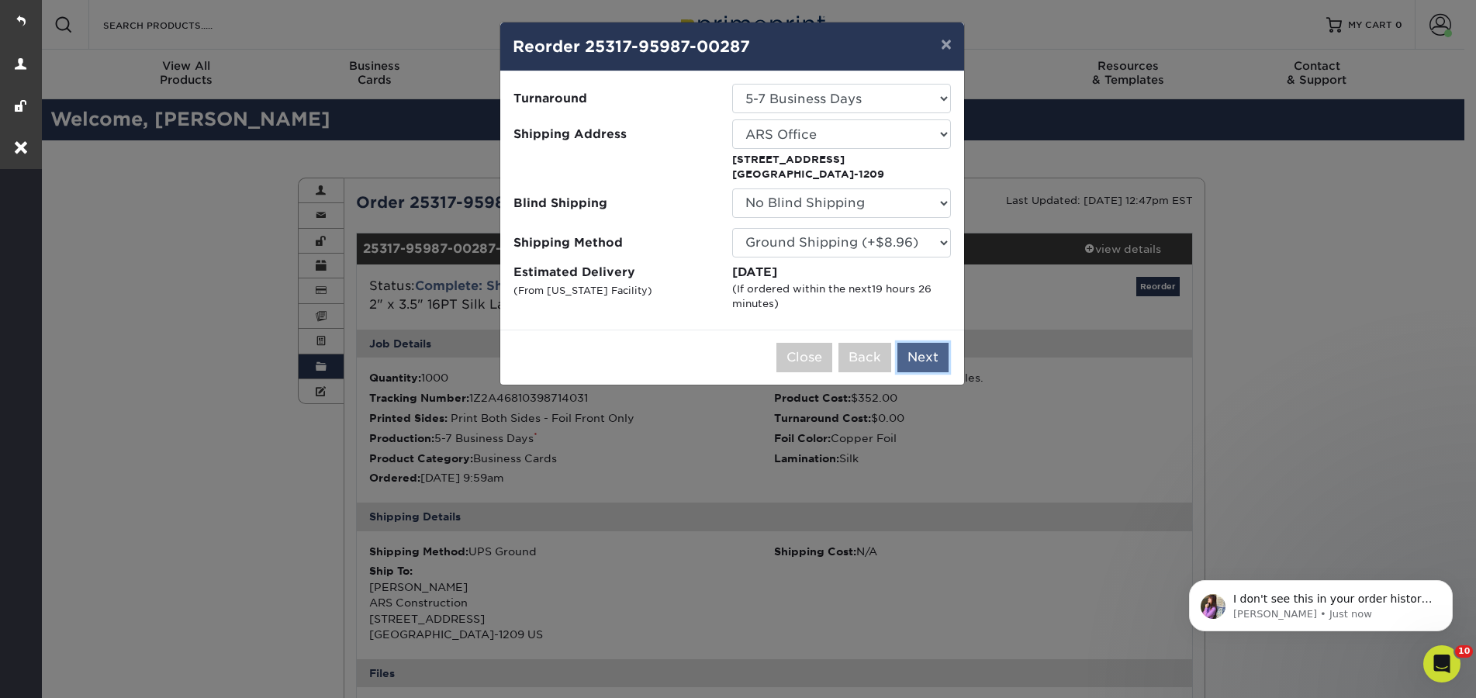
click at [931, 347] on button "Next" at bounding box center [922, 357] width 51 height 29
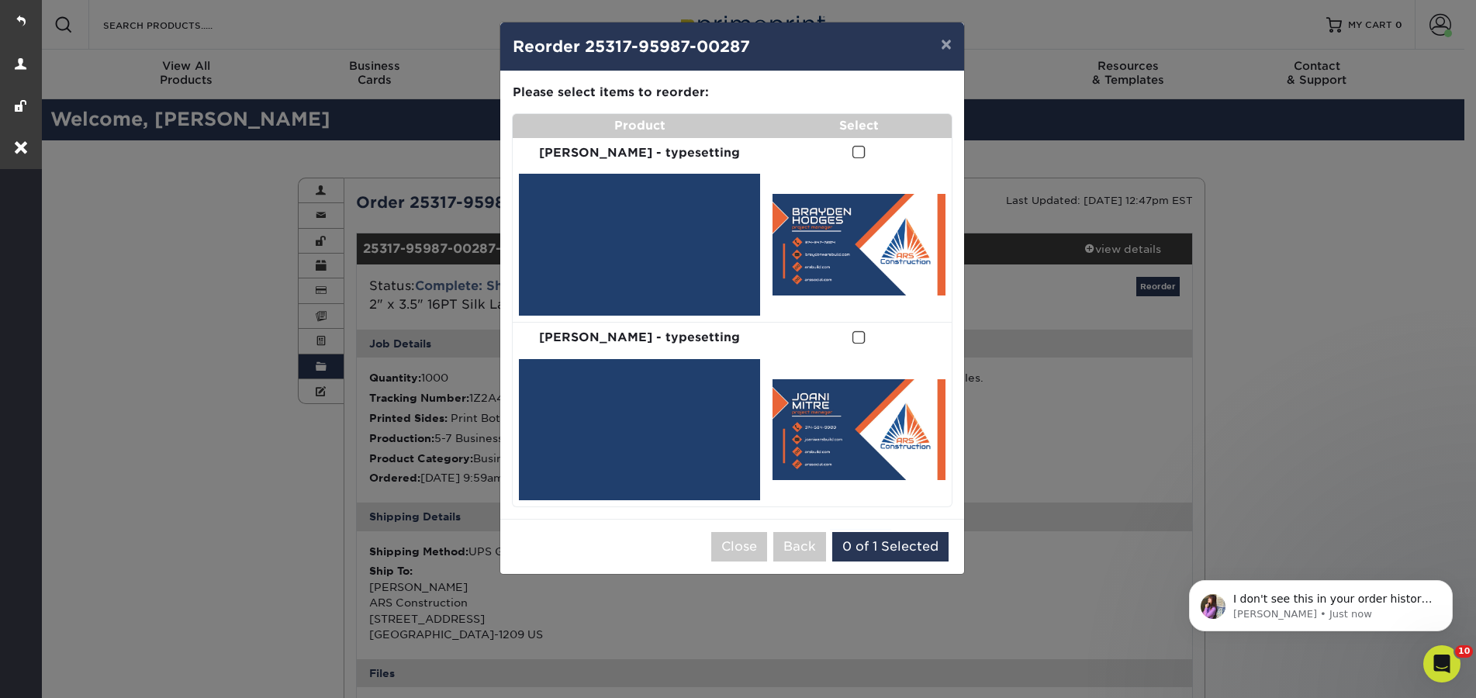
click at [852, 154] on span at bounding box center [858, 152] width 13 height 15
click at [0, 0] on input "checkbox" at bounding box center [0, 0] width 0 height 0
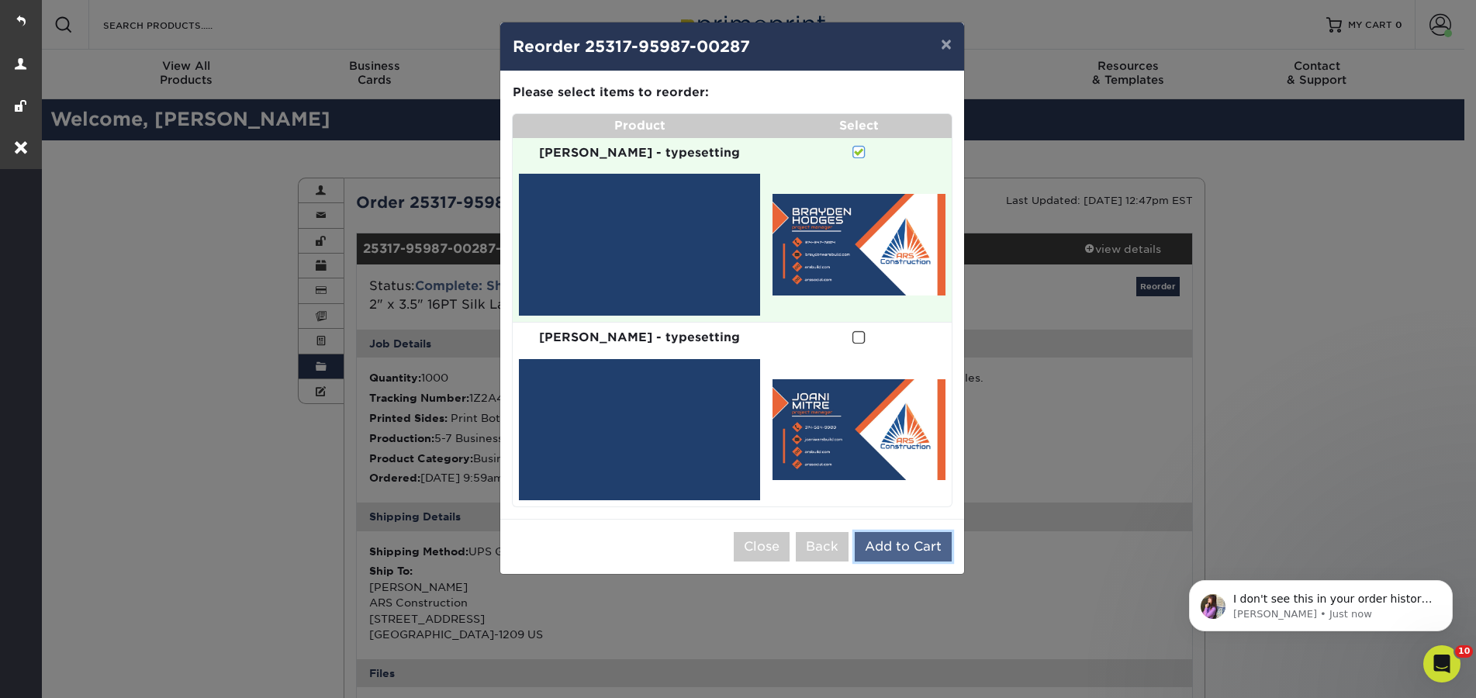
click at [899, 534] on button "Add to Cart" at bounding box center [902, 546] width 97 height 29
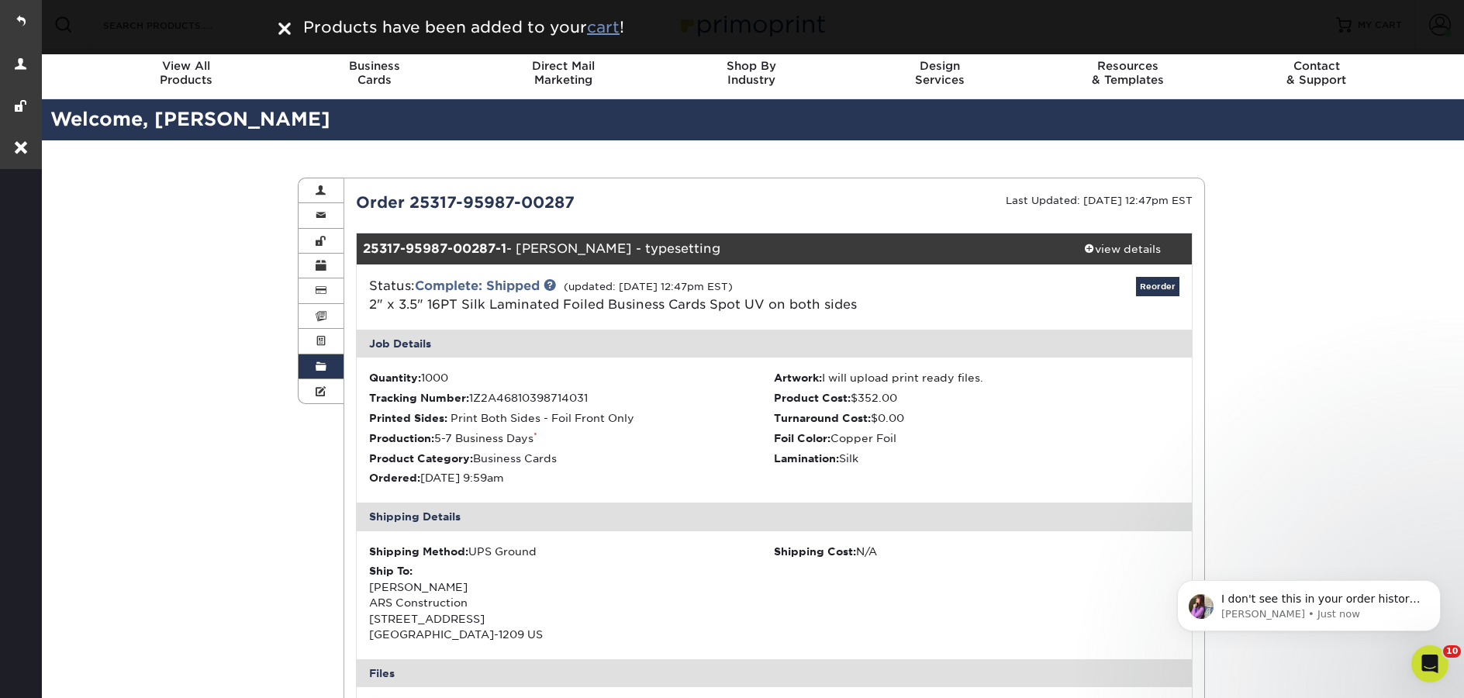
click at [613, 26] on u "cart" at bounding box center [603, 27] width 33 height 19
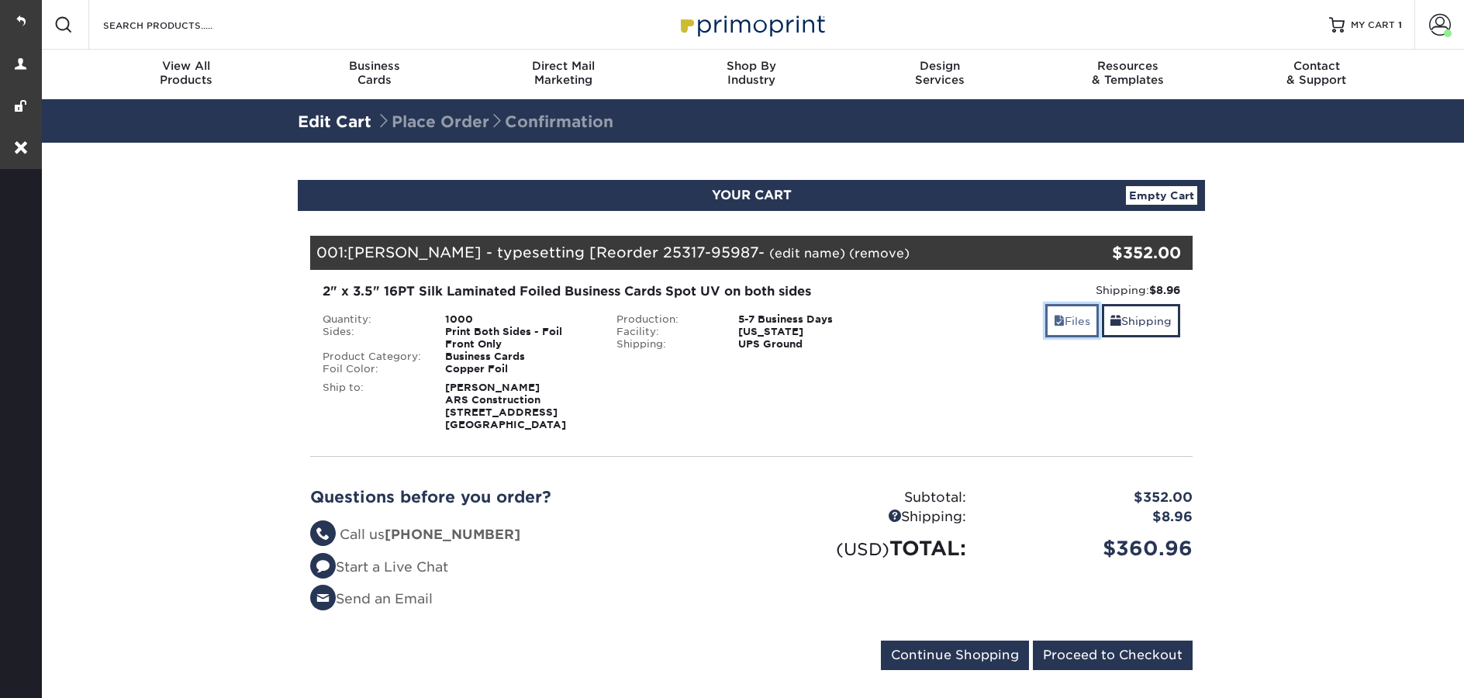
click at [1059, 316] on link "Files" at bounding box center [1072, 320] width 54 height 33
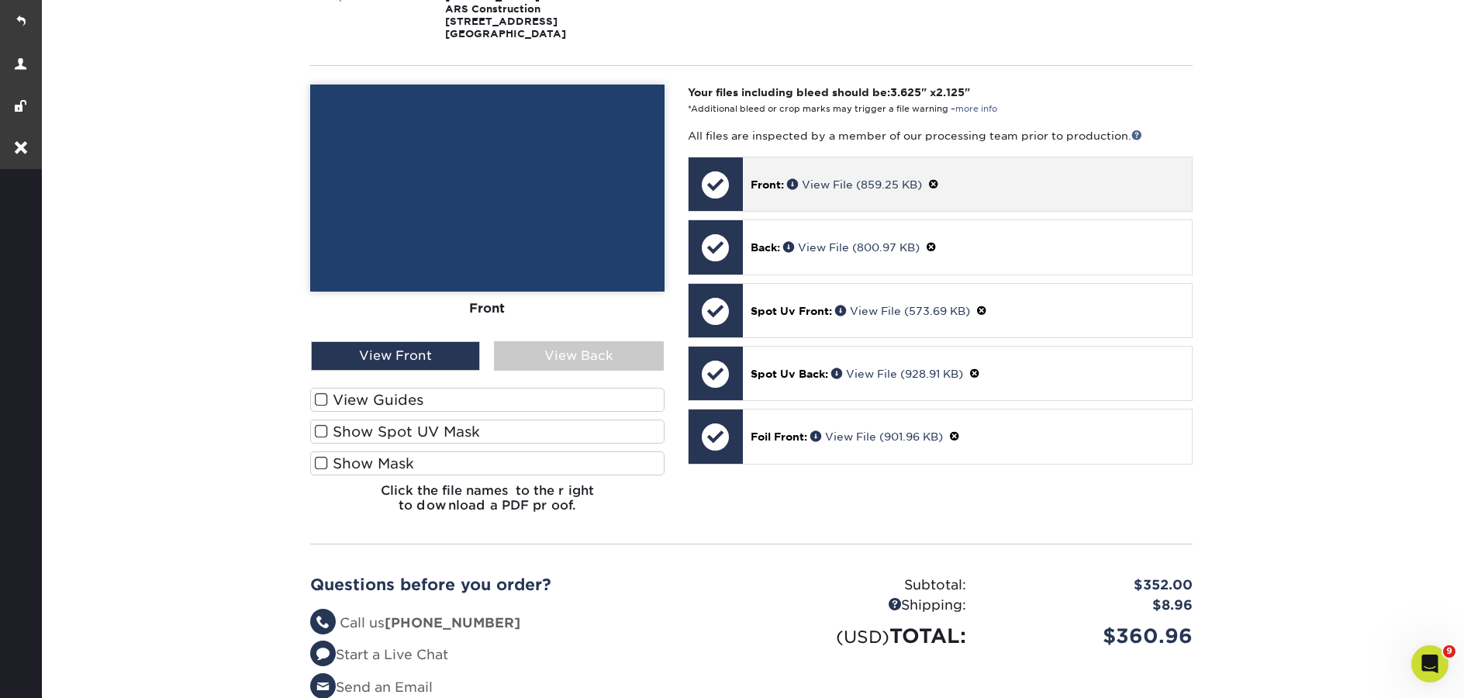
click at [934, 183] on span at bounding box center [933, 184] width 11 height 12
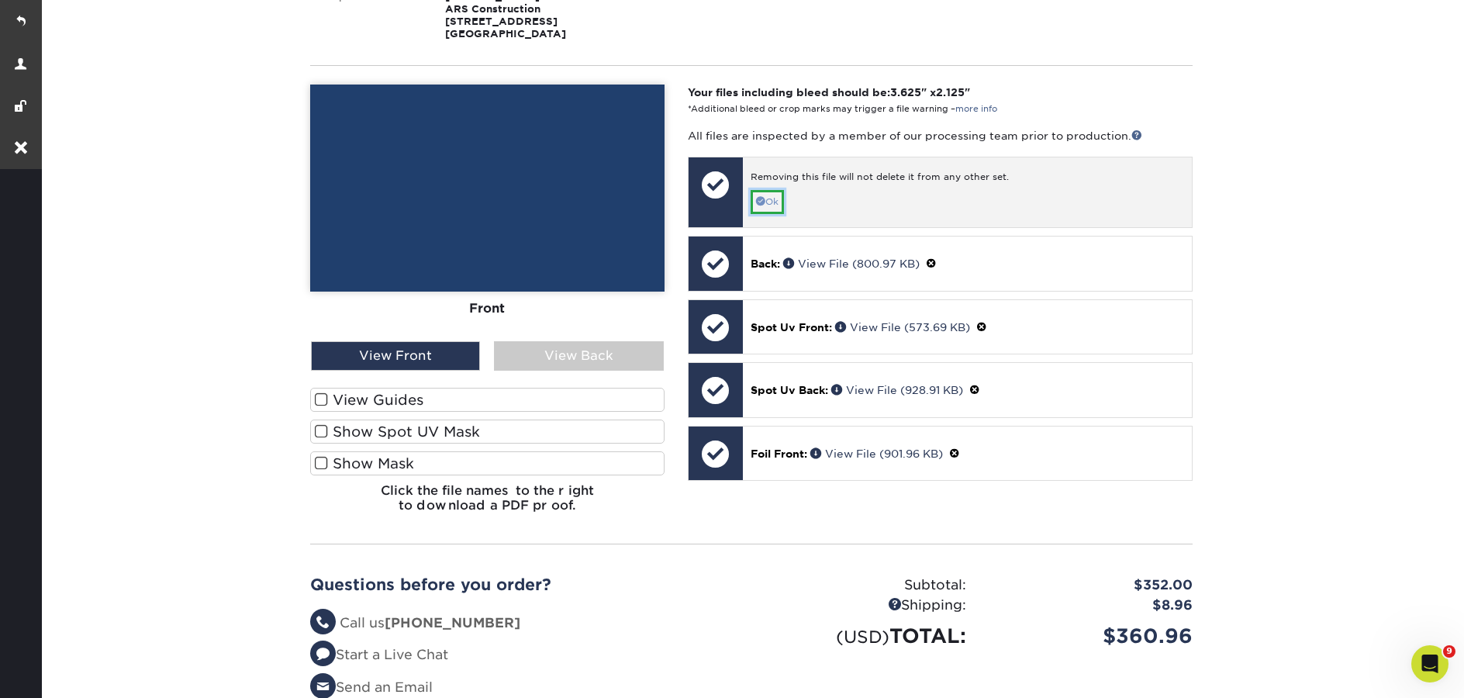
click at [774, 204] on link "Ok" at bounding box center [767, 202] width 33 height 24
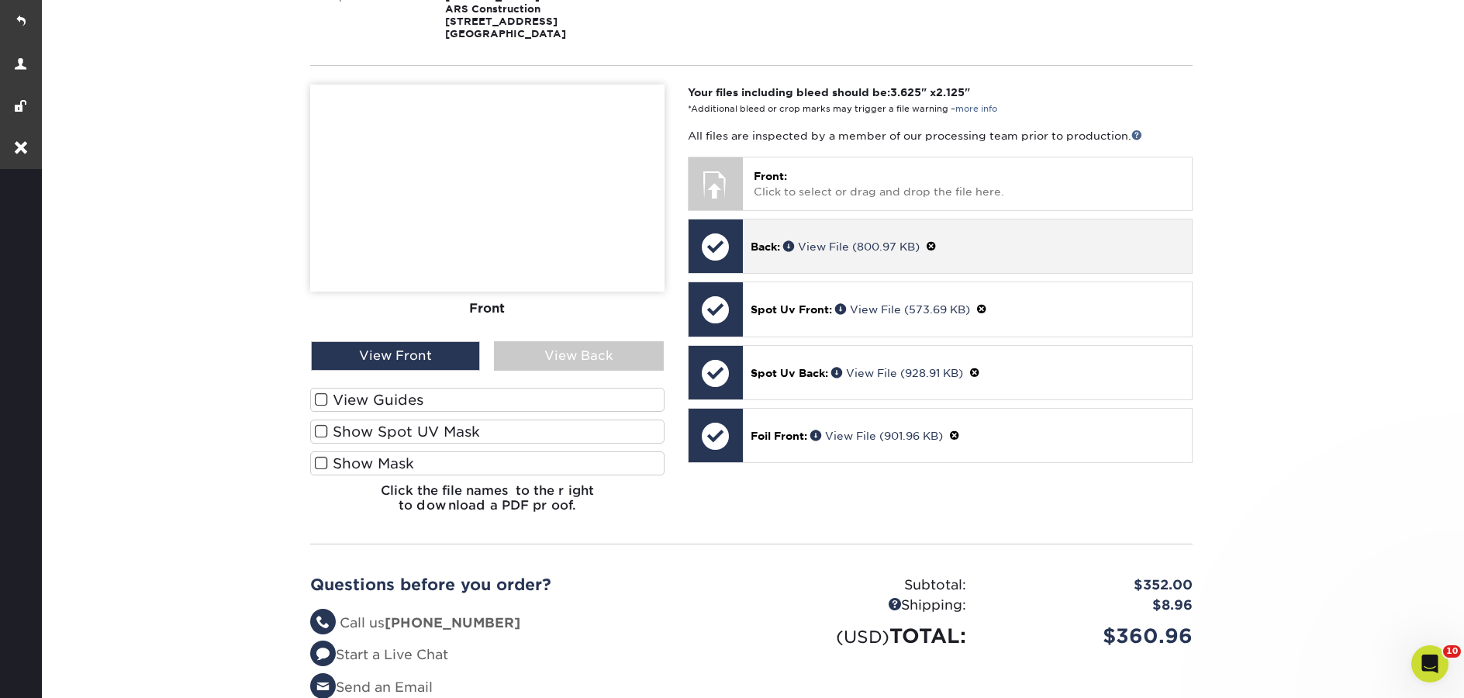
click at [937, 246] on span at bounding box center [931, 246] width 11 height 12
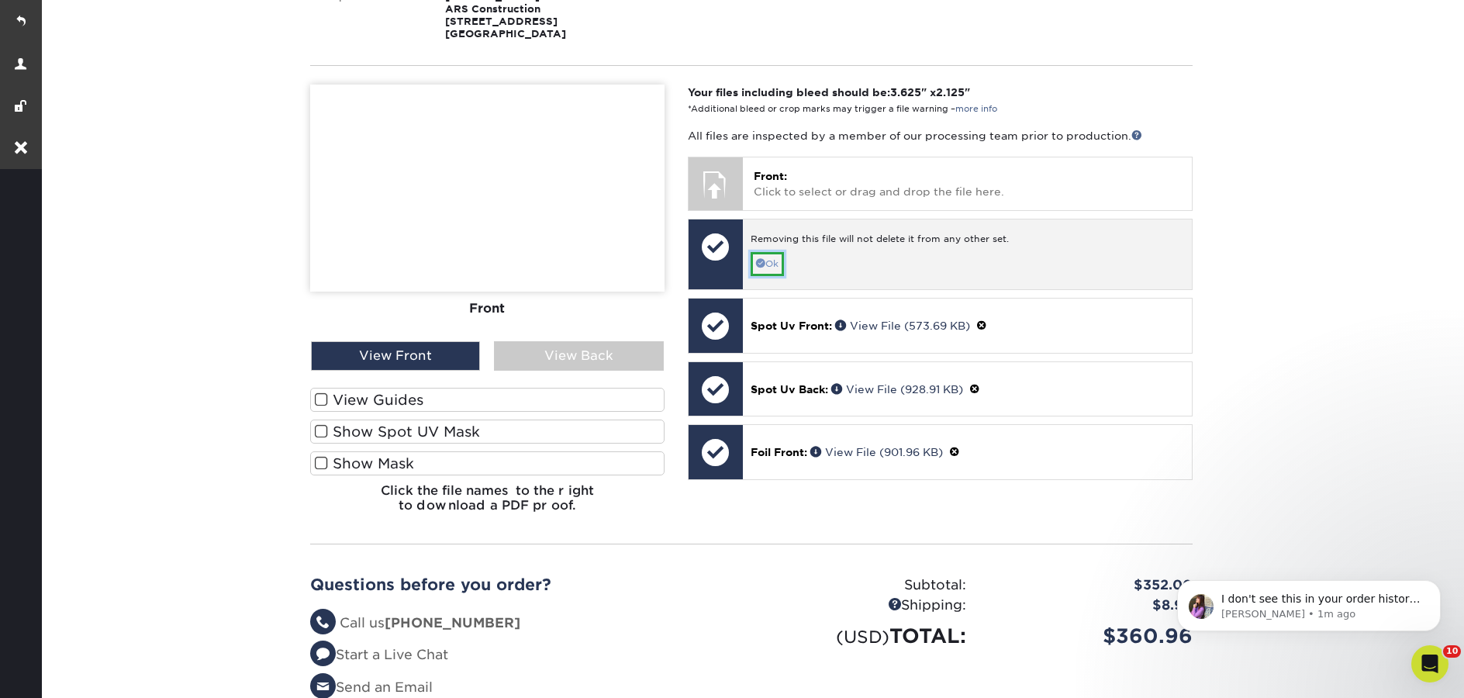
click at [782, 259] on link "Ok" at bounding box center [767, 264] width 33 height 24
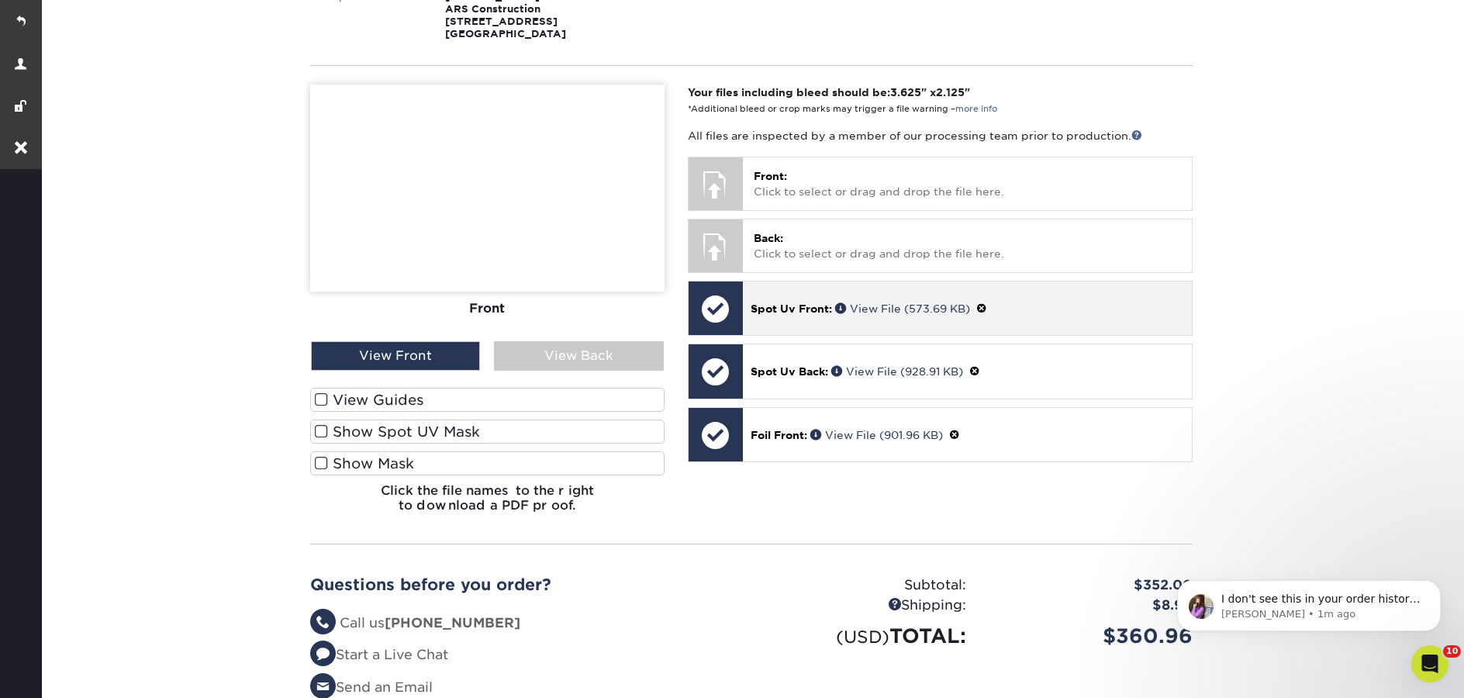
drag, startPoint x: 985, startPoint y: 303, endPoint x: 907, endPoint y: 310, distance: 78.6
click at [985, 303] on span at bounding box center [981, 308] width 11 height 12
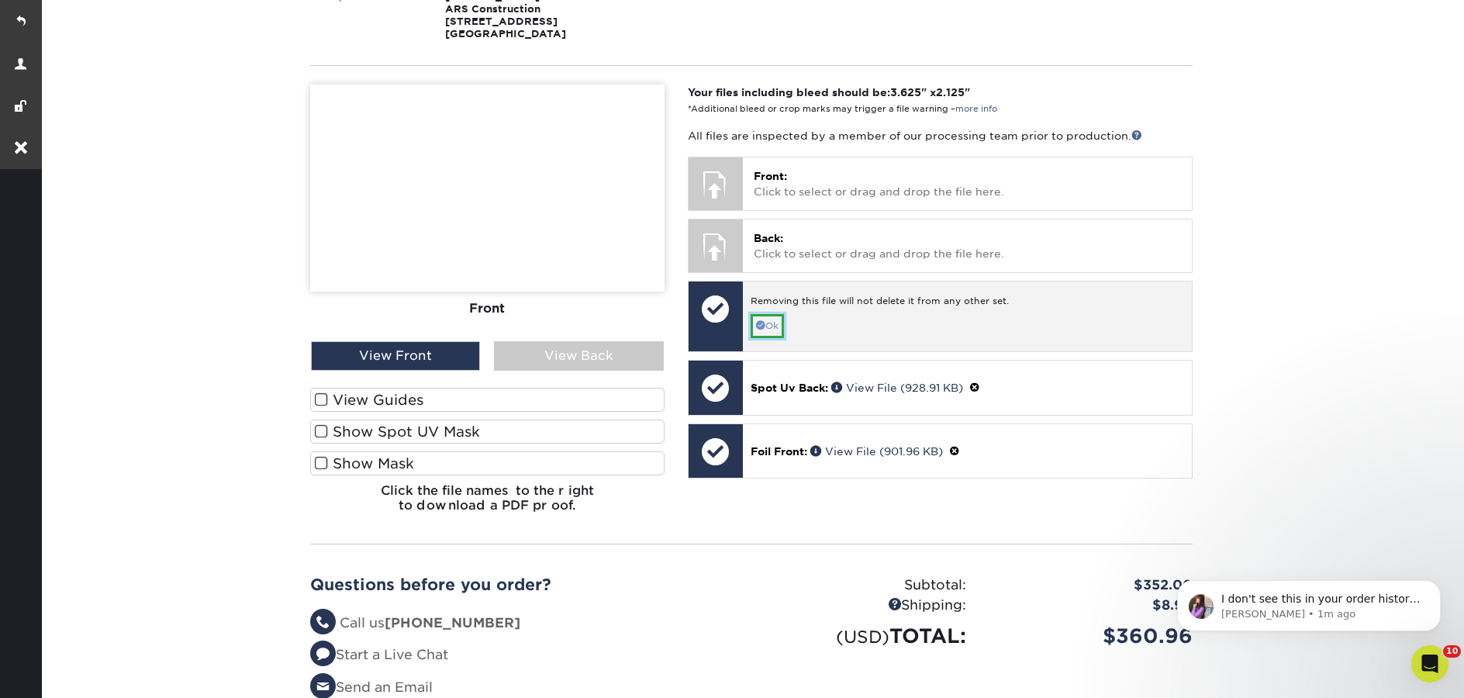
click at [769, 324] on link "Ok" at bounding box center [767, 326] width 33 height 24
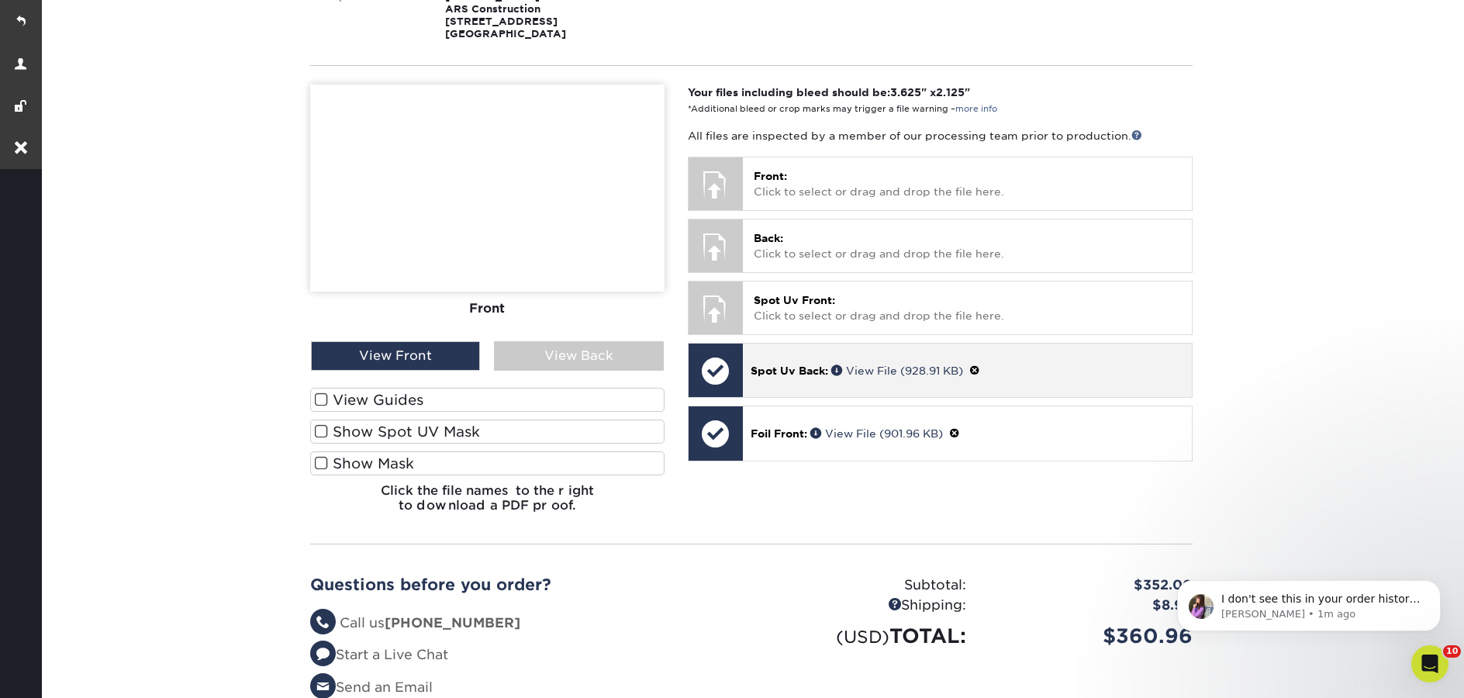
click at [980, 370] on span at bounding box center [974, 370] width 11 height 12
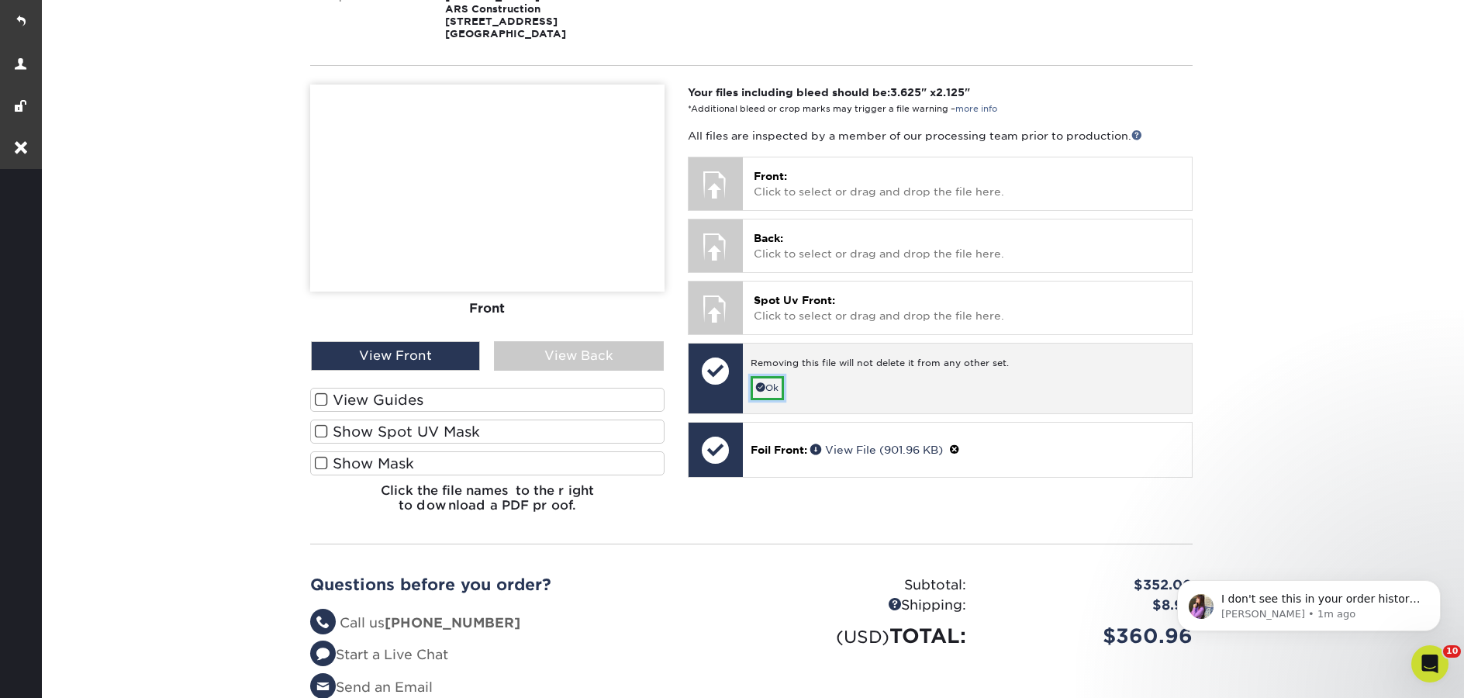
drag, startPoint x: 765, startPoint y: 387, endPoint x: 792, endPoint y: 394, distance: 28.8
click at [765, 387] on link "Ok" at bounding box center [767, 388] width 33 height 24
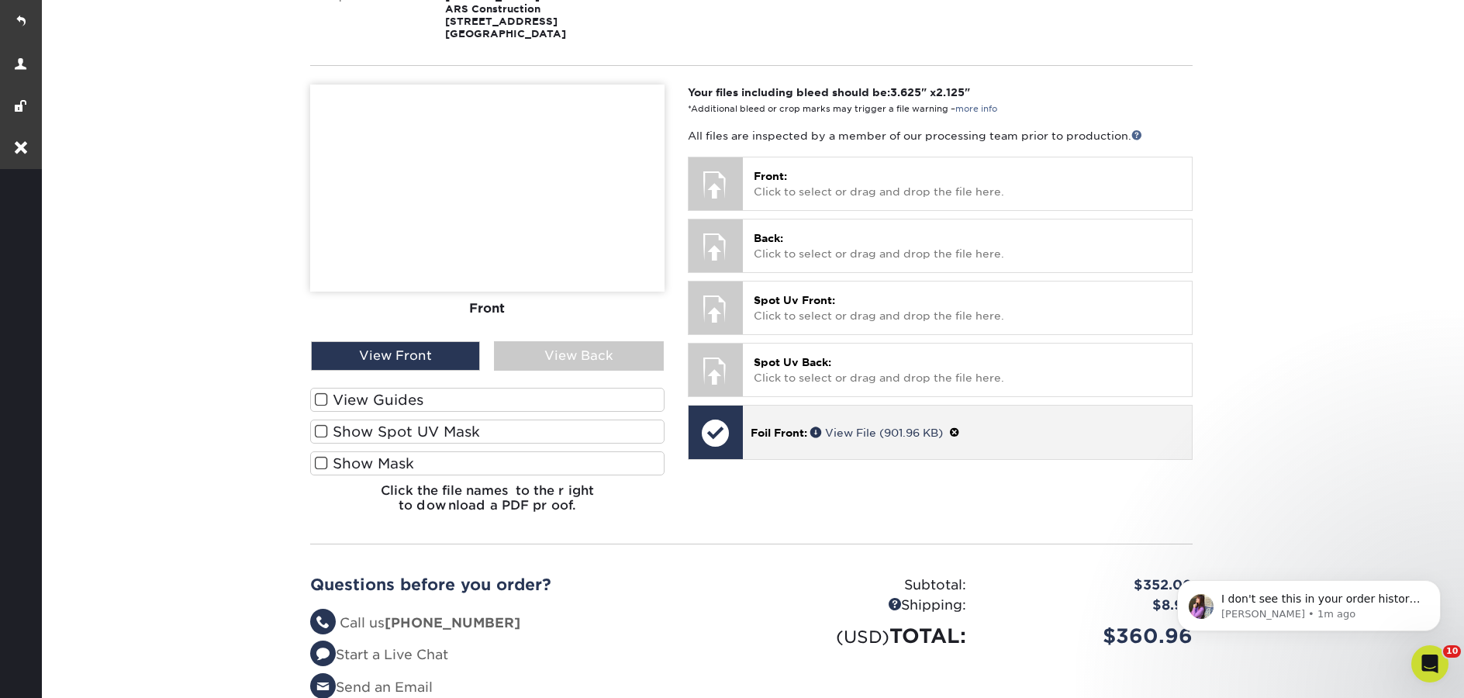
click at [960, 433] on span at bounding box center [954, 432] width 11 height 12
drag, startPoint x: 774, startPoint y: 452, endPoint x: 834, endPoint y: 446, distance: 60.8
click at [773, 451] on link "Ok" at bounding box center [767, 450] width 33 height 24
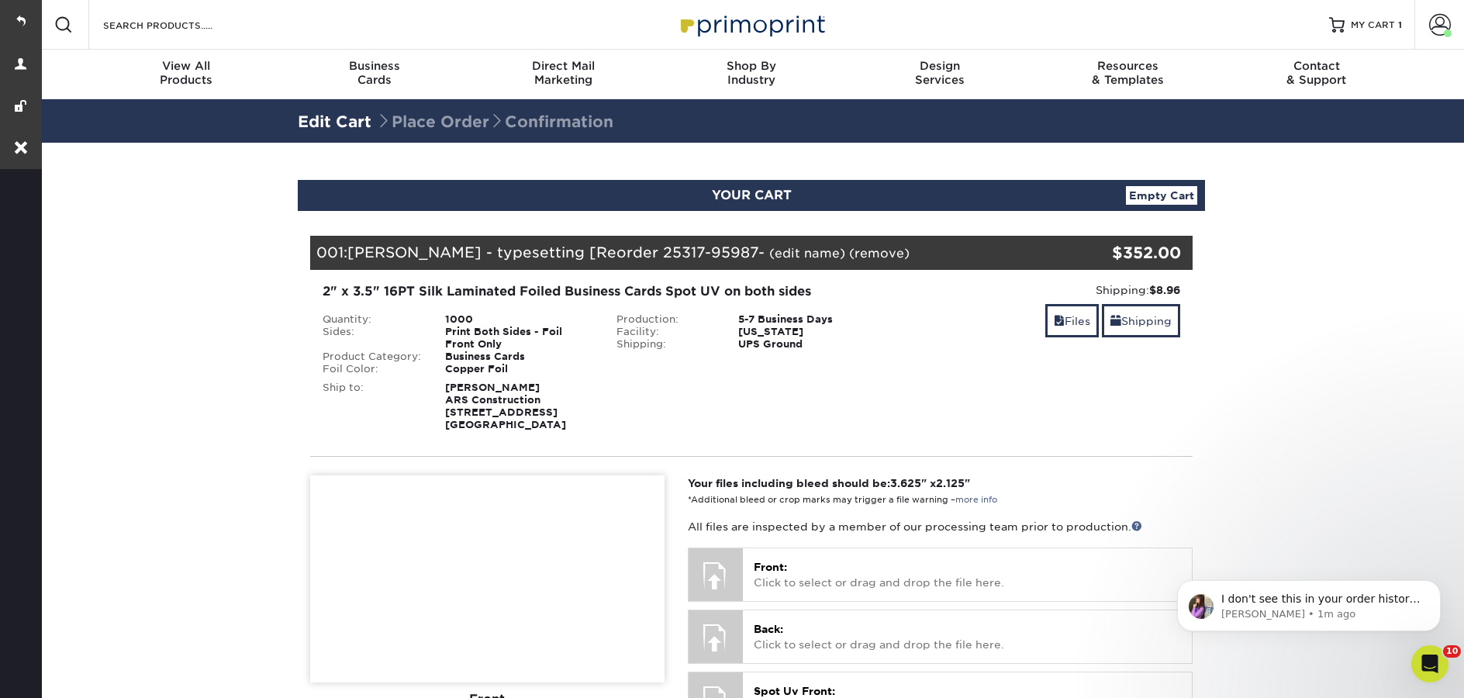
click at [770, 257] on link "(edit name)" at bounding box center [807, 253] width 76 height 15
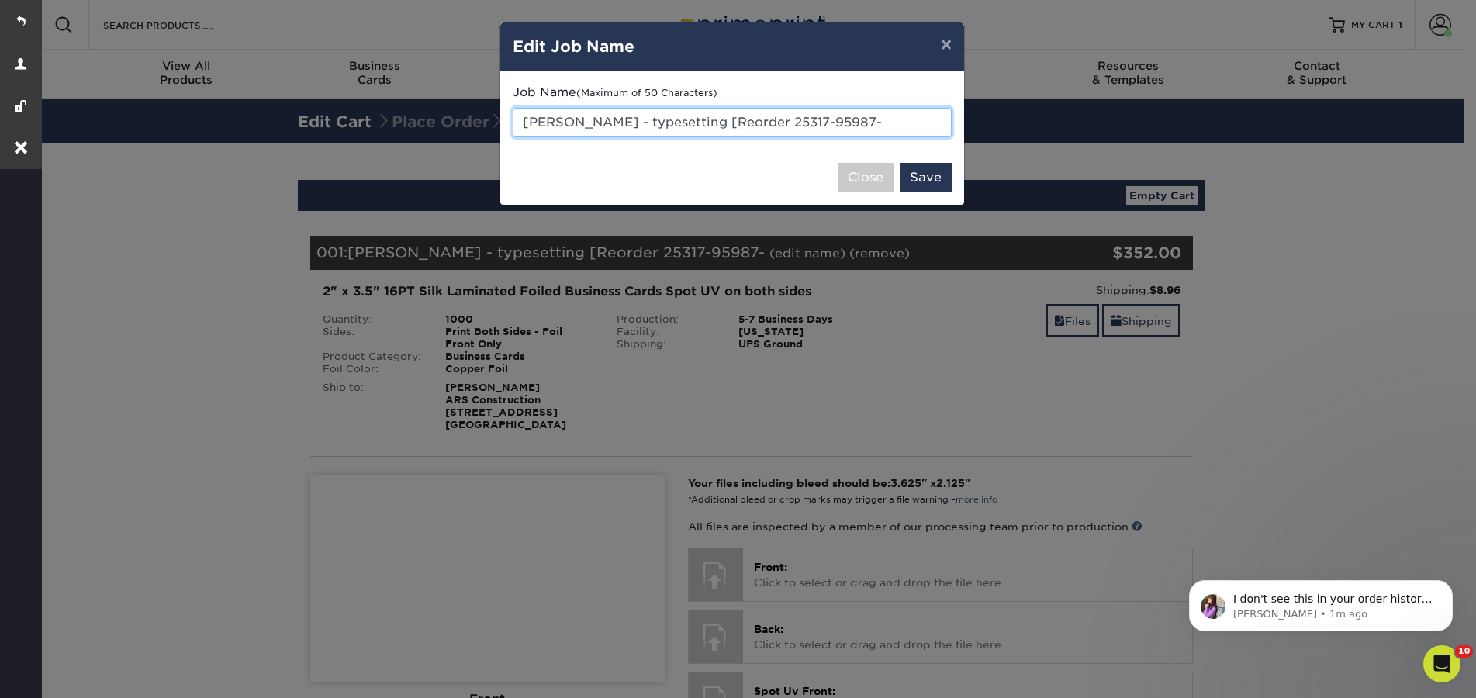
drag, startPoint x: 876, startPoint y: 115, endPoint x: 773, endPoint y: 116, distance: 103.1
click at [772, 116] on input "Brayden Hodges - typesetting [Reorder 25317-95987-" at bounding box center [732, 122] width 439 height 29
click at [885, 117] on input "Brayden Hodges - typesetting [Reorder 25317-95987-" at bounding box center [732, 122] width 439 height 29
drag, startPoint x: 884, startPoint y: 119, endPoint x: 715, endPoint y: 123, distance: 169.1
click at [715, 123] on input "Brayden Hodges - typesetting [Reorder 25317-95987-" at bounding box center [732, 122] width 439 height 29
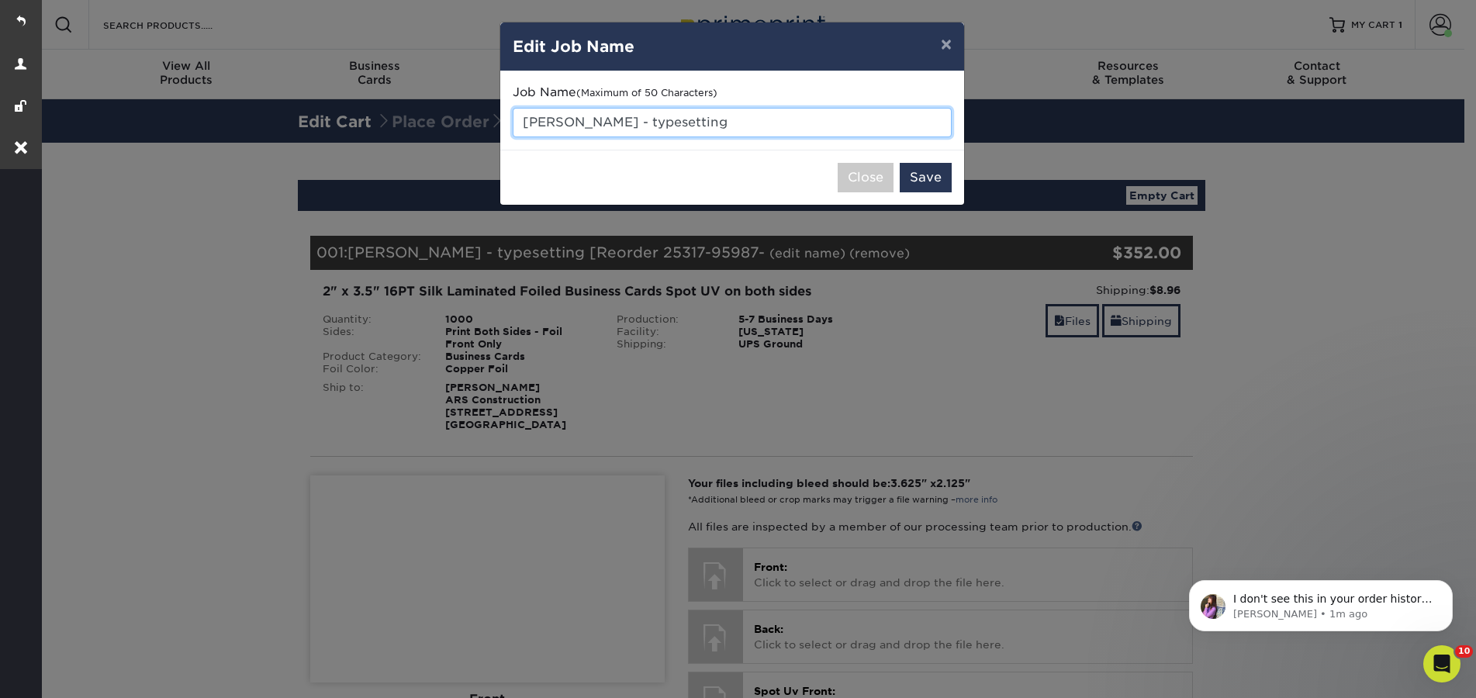
drag, startPoint x: 629, startPoint y: 126, endPoint x: 520, endPoint y: 126, distance: 108.6
click at [520, 126] on input "[PERSON_NAME] - typesetting" at bounding box center [732, 122] width 439 height 29
paste input "lake Weber"
type input "Blake Weber - typesetting"
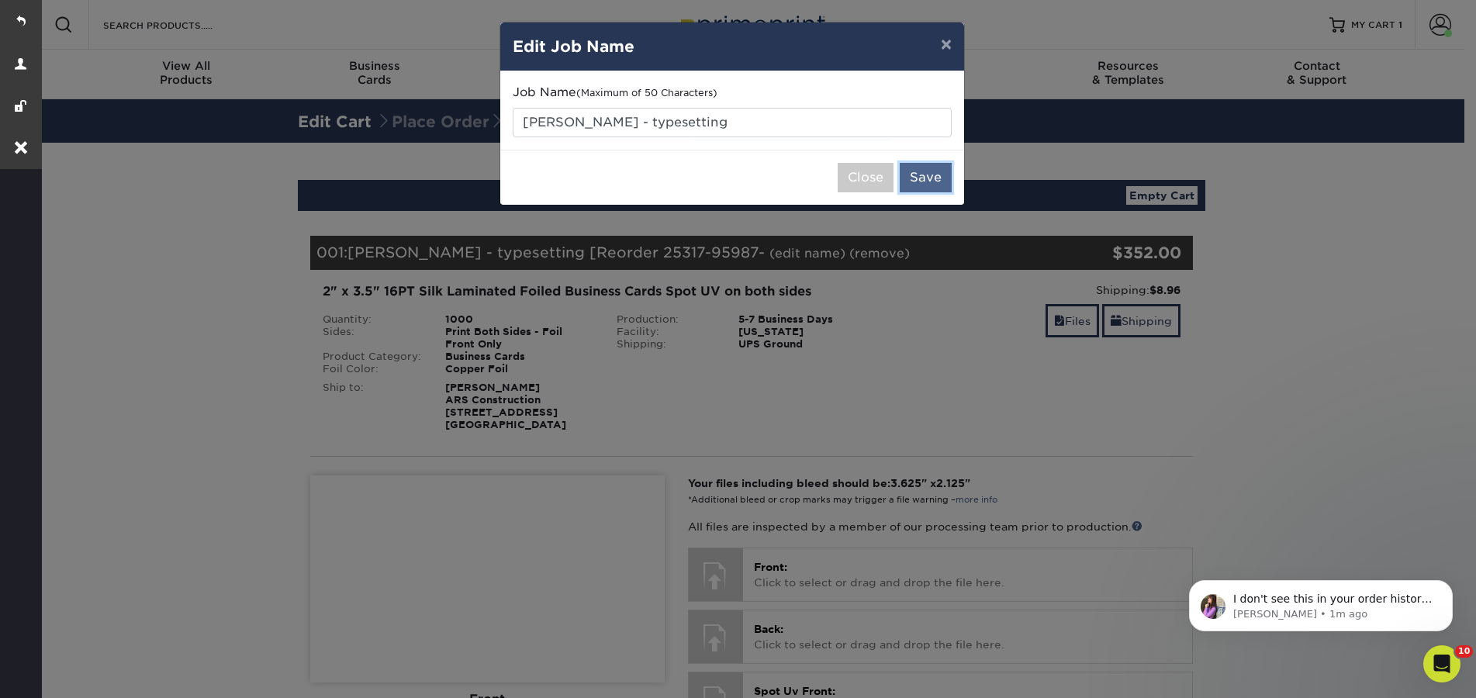
click at [920, 185] on button "Save" at bounding box center [925, 177] width 52 height 29
